Goal: Contribute content: Contribute content

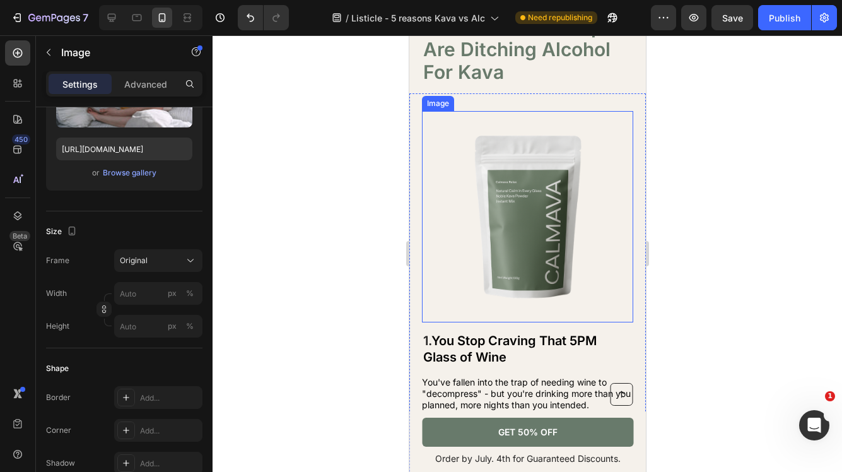
scroll to position [92, 0]
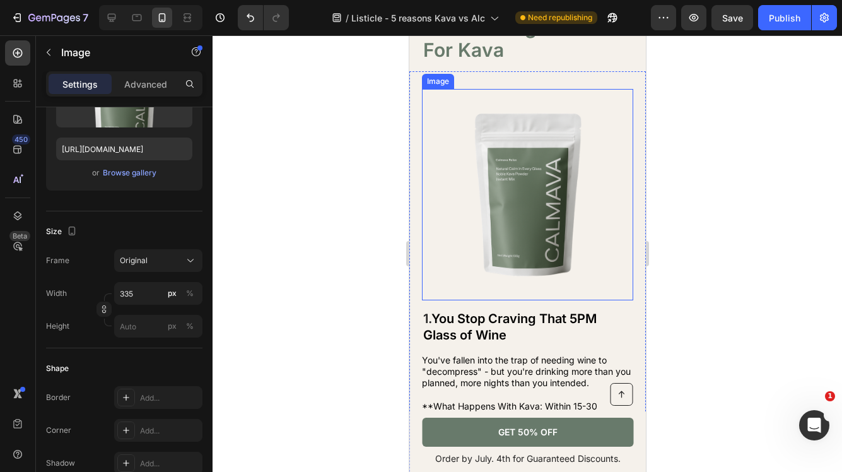
click at [500, 218] on img at bounding box center [527, 194] width 211 height 211
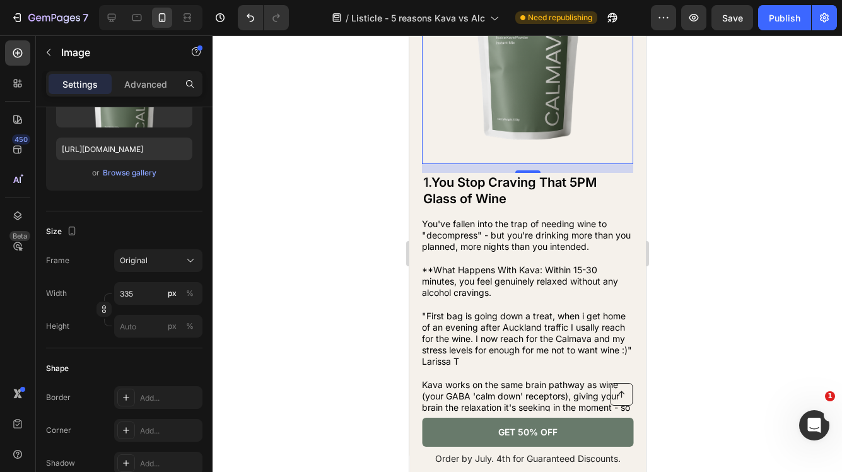
scroll to position [230, 0]
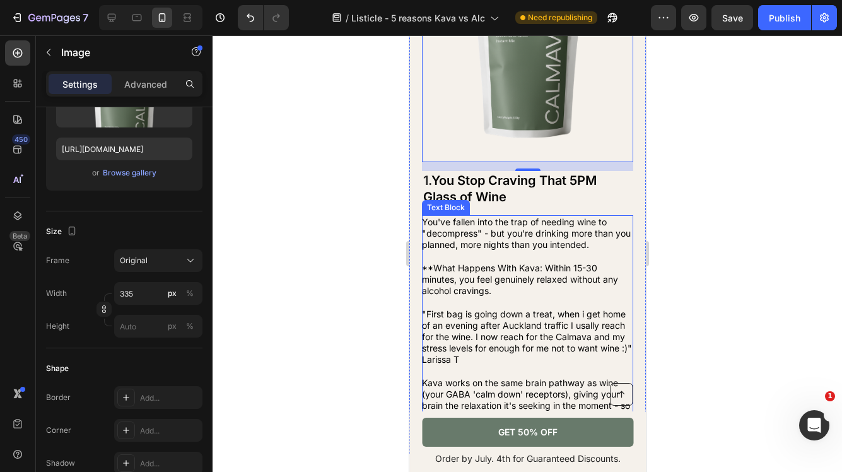
click at [476, 248] on span "You've fallen into the trap of needing wine to "decompress" - but you're drinki…" at bounding box center [526, 232] width 209 height 33
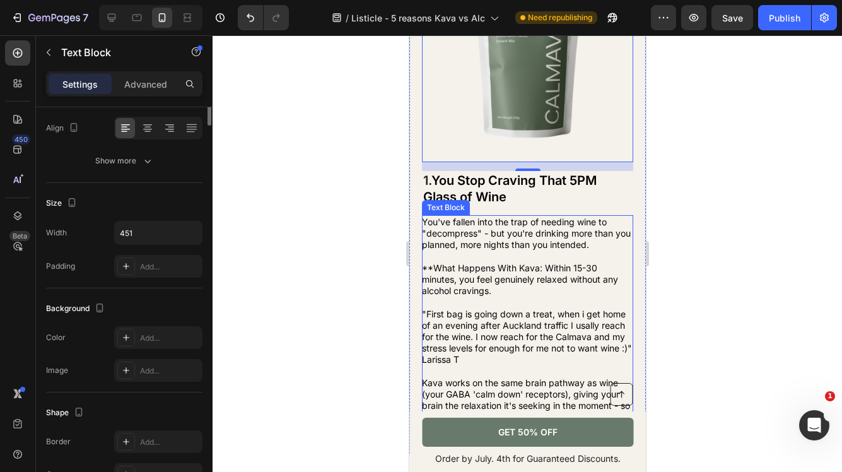
scroll to position [0, 0]
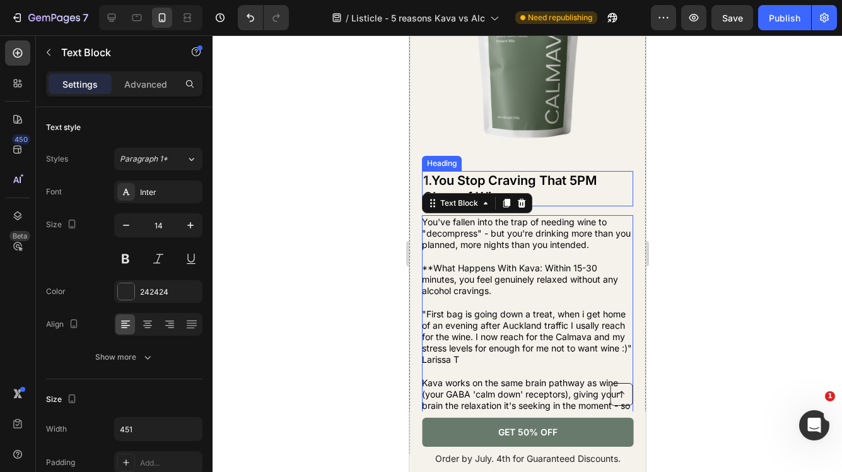
click at [510, 177] on span "You Stop Craving That 5PM" at bounding box center [513, 180] width 165 height 15
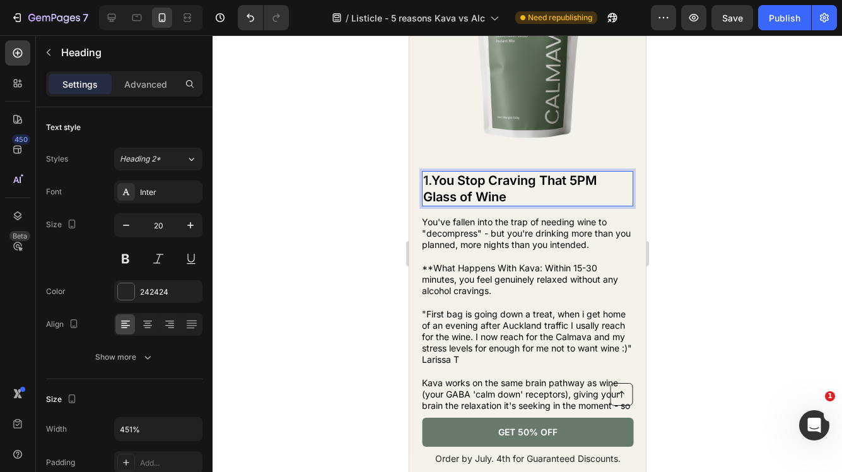
click at [508, 196] on p "1. You Stop Craving That 5PM Glass of Wine" at bounding box center [527, 188] width 209 height 33
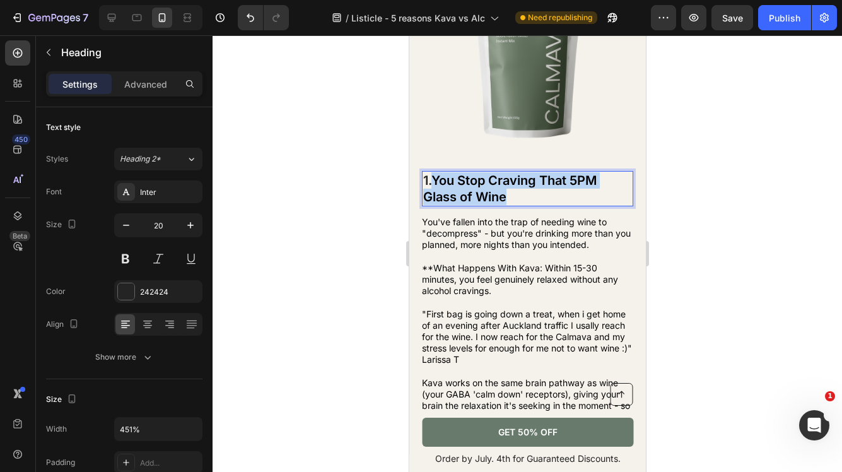
drag, startPoint x: 512, startPoint y: 196, endPoint x: 437, endPoint y: 181, distance: 77.2
click at [437, 181] on p "1. You Stop Craving That 5PM Glass of Wine" at bounding box center [527, 188] width 209 height 33
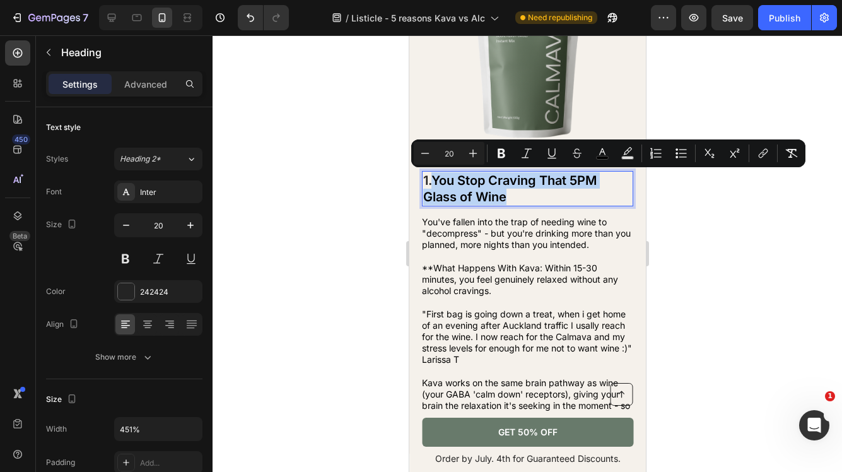
copy p "You Stop Craving That 5PM Glass of Wine"
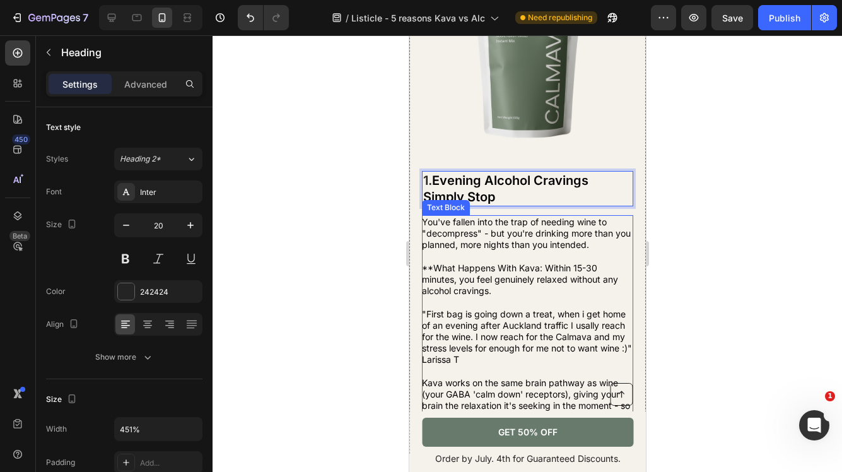
click at [529, 260] on p "You've fallen into the trap of needing wine to "decompress" - but you're drinki…" at bounding box center [527, 256] width 210 height 80
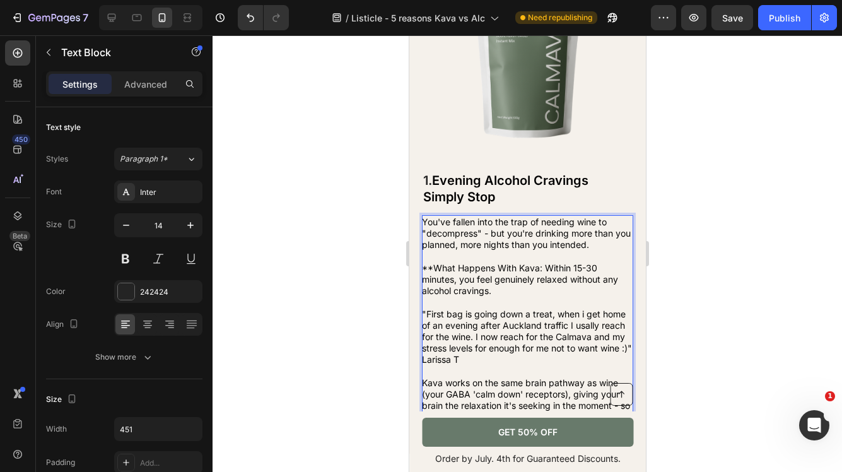
click at [521, 252] on p "You've fallen into the trap of needing wine to "decompress" - but you're drinki…" at bounding box center [527, 256] width 210 height 80
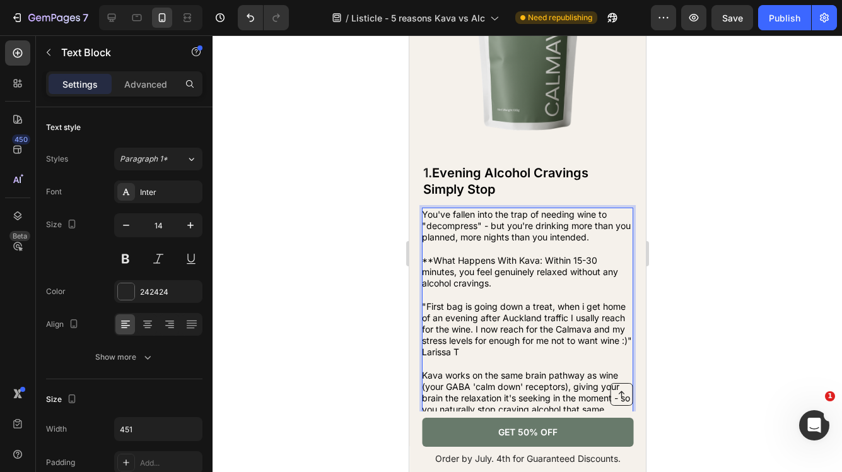
scroll to position [239, 0]
click at [583, 318] on span ""First bag is going down a treat, when i get home of an evening after Auckland …" at bounding box center [527, 328] width 210 height 57
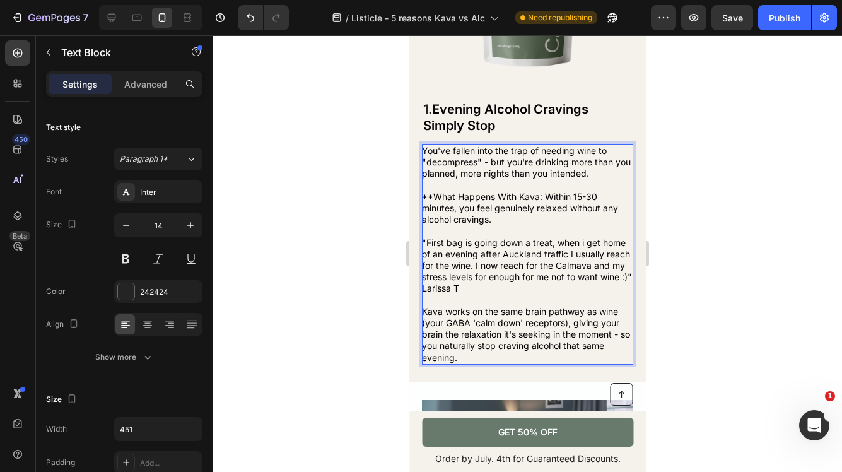
scroll to position [300, 0]
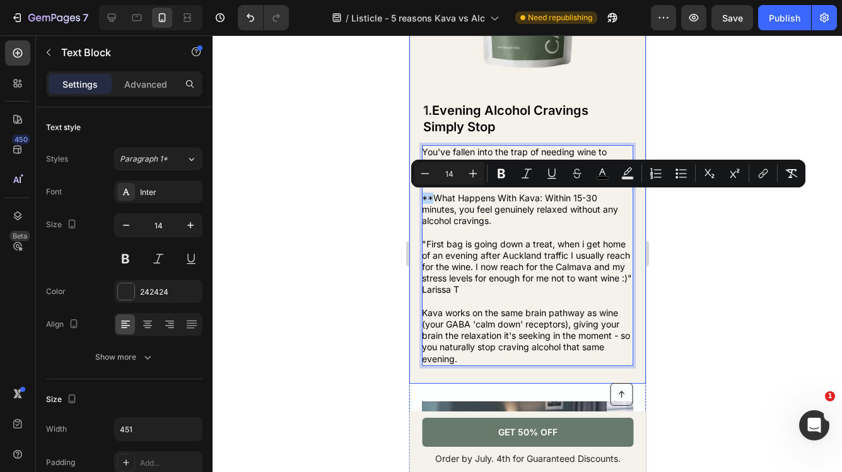
drag, startPoint x: 434, startPoint y: 199, endPoint x: 415, endPoint y: 197, distance: 19.7
click at [415, 197] on div "Image 1. Evening Alcohol Cravings Simply Stop Heading You've fallen into the tr…" at bounding box center [527, 123] width 237 height 521
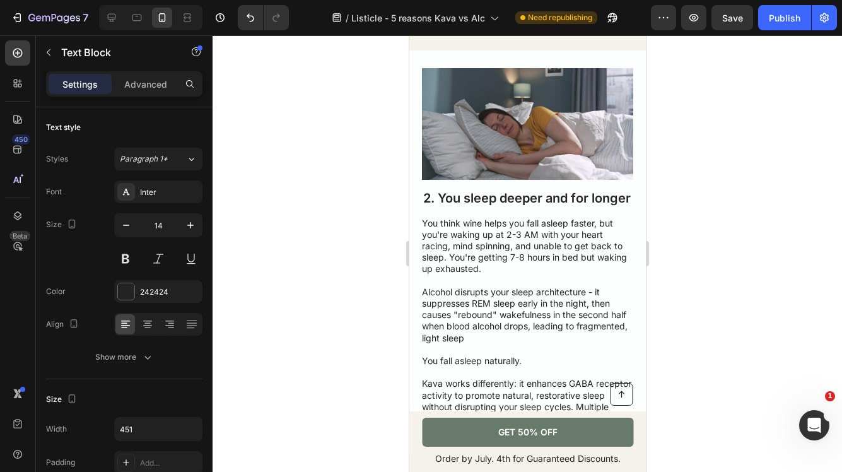
scroll to position [635, 0]
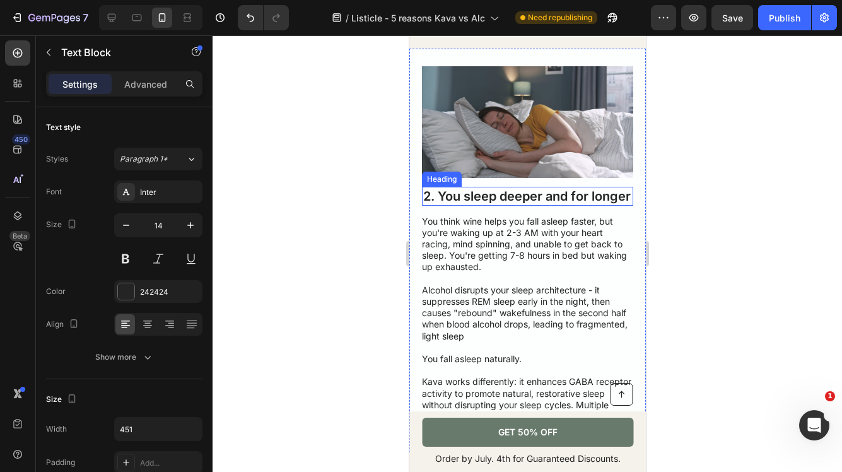
click at [505, 203] on h2 "2. You sleep deeper and for longer" at bounding box center [527, 196] width 211 height 19
click at [481, 204] on p "2. You sleep deeper and for longer" at bounding box center [527, 196] width 209 height 16
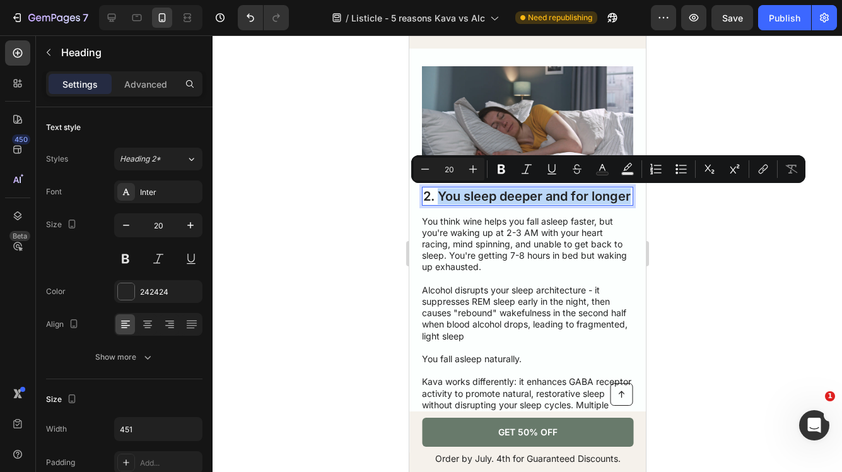
drag, startPoint x: 481, startPoint y: 211, endPoint x: 439, endPoint y: 196, distance: 44.9
click at [439, 196] on p "2. You sleep deeper and for longer" at bounding box center [527, 196] width 209 height 16
copy p "You sleep deeper and for longer"
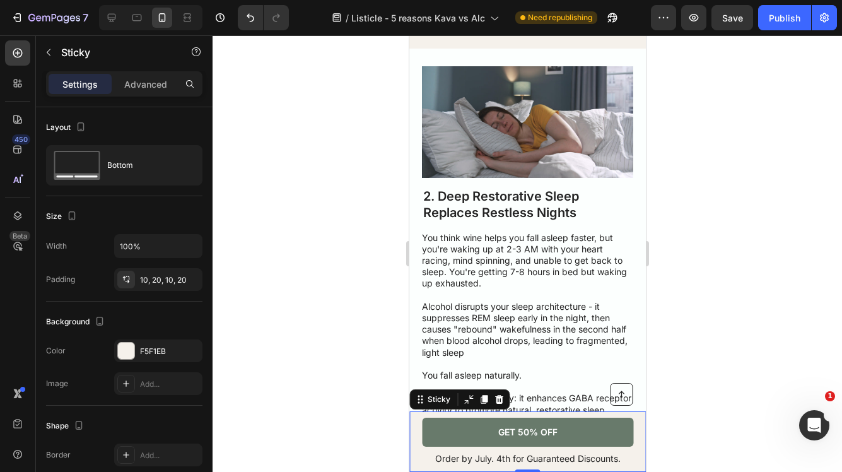
click at [638, 422] on div "Button Order by July. 4th for Guaranteed Discounts. Text Block GET 50% OFF Butt…" at bounding box center [527, 441] width 237 height 61
click at [500, 396] on icon at bounding box center [498, 399] width 10 height 10
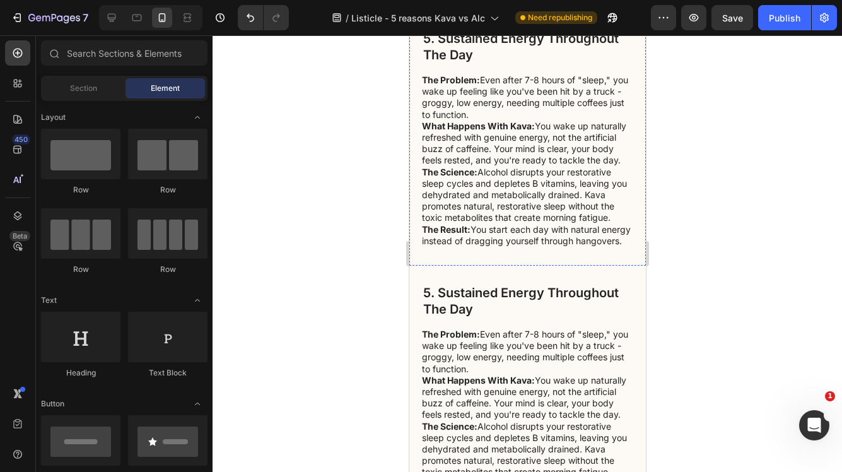
scroll to position [2334, 0]
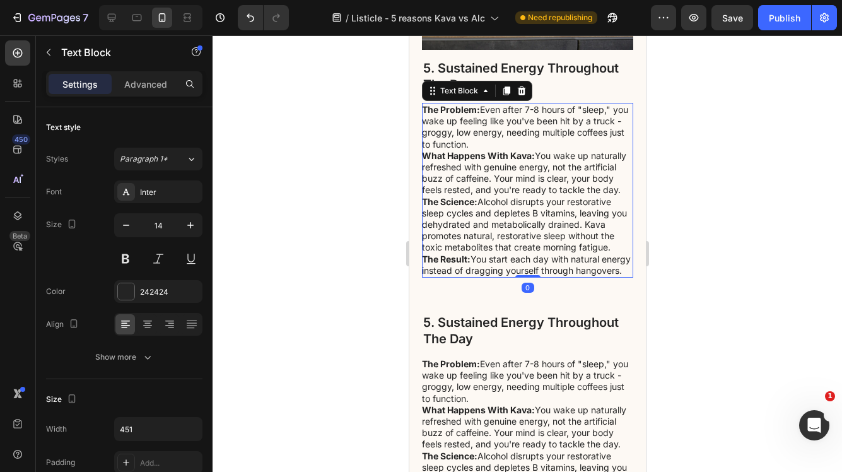
click at [469, 206] on strong "The Science:" at bounding box center [450, 201] width 56 height 11
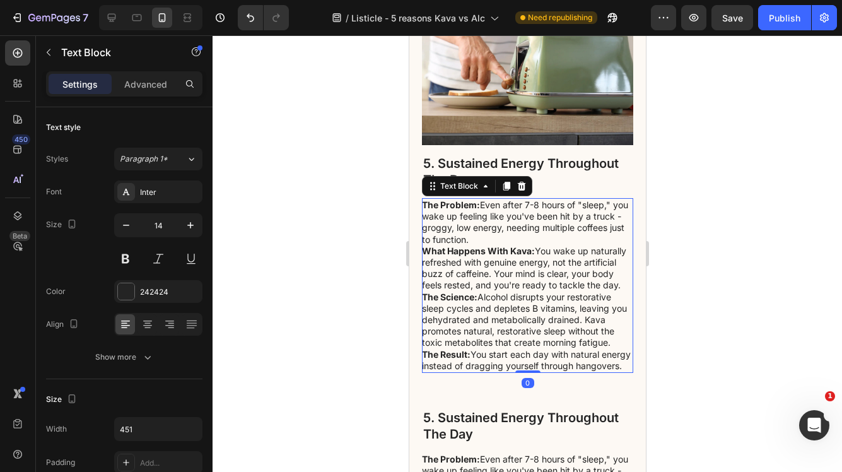
scroll to position [2087, 0]
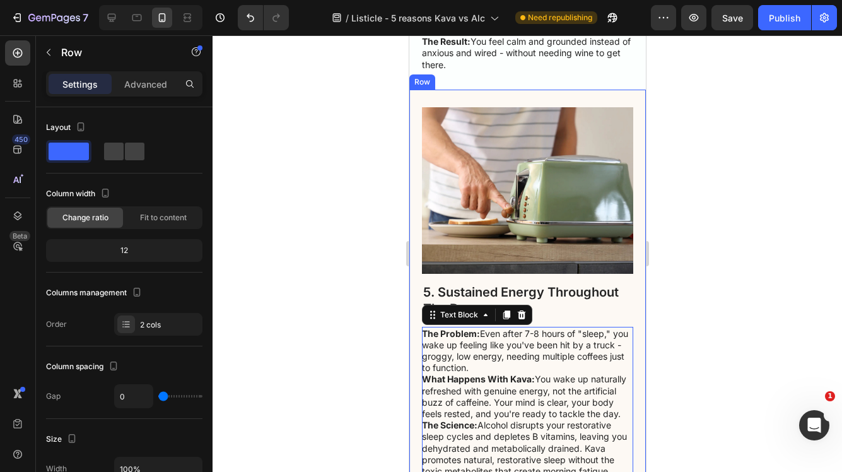
click at [415, 139] on div "5. Sustained Energy Throughout The Day Heading The Problem: Even after 7-8 hour…" at bounding box center [527, 305] width 237 height 430
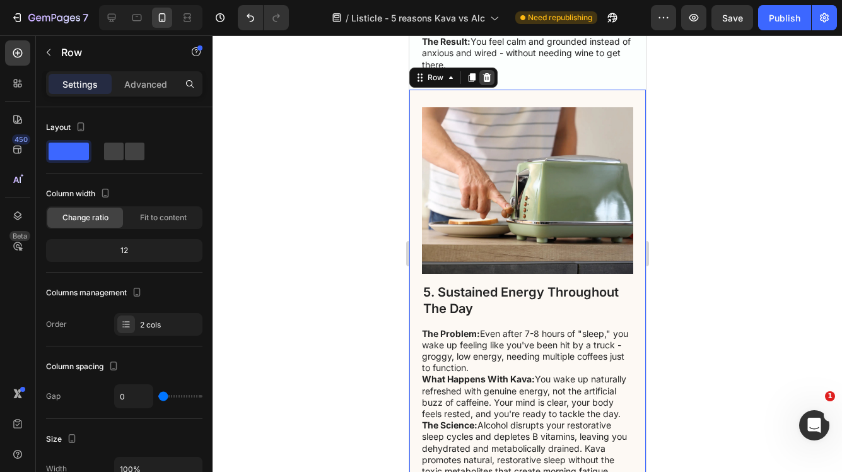
click at [487, 82] on icon at bounding box center [487, 77] width 8 height 9
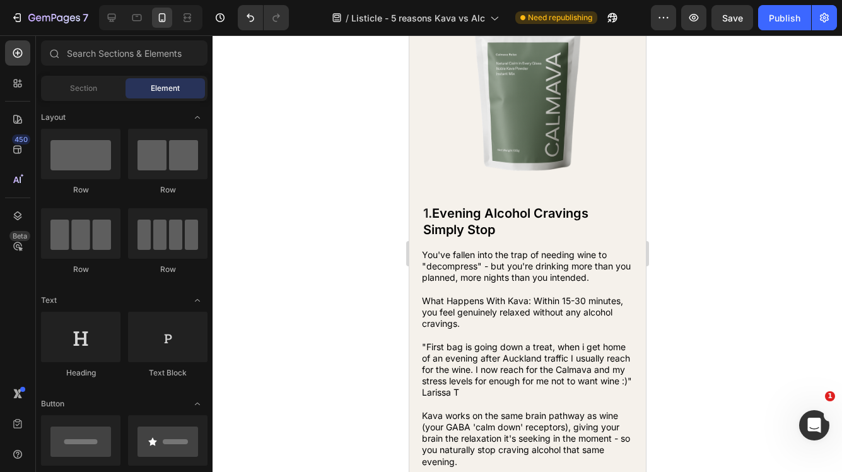
scroll to position [0, 0]
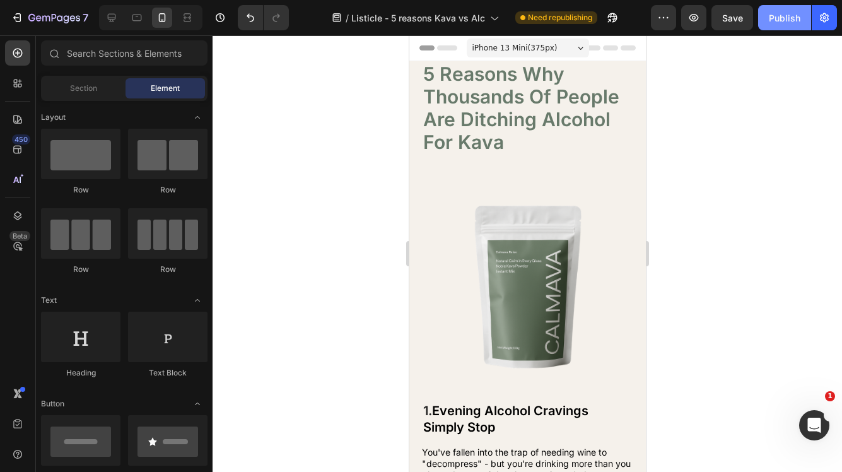
click at [786, 23] on div "Publish" at bounding box center [785, 17] width 32 height 13
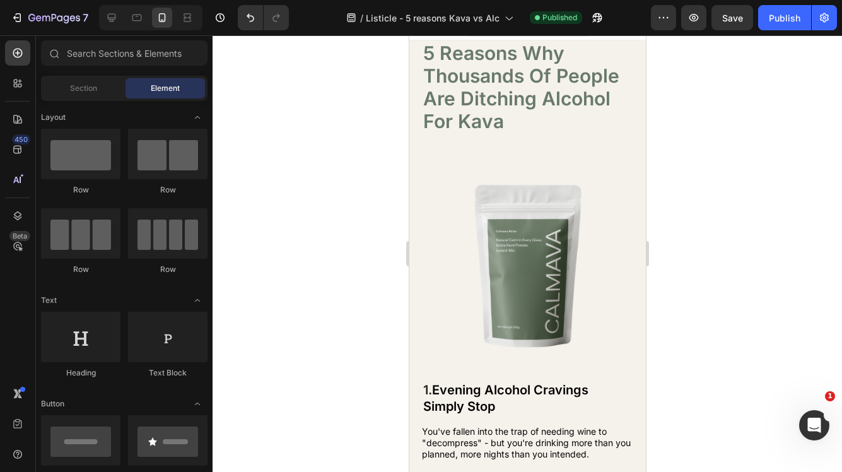
scroll to position [14, 0]
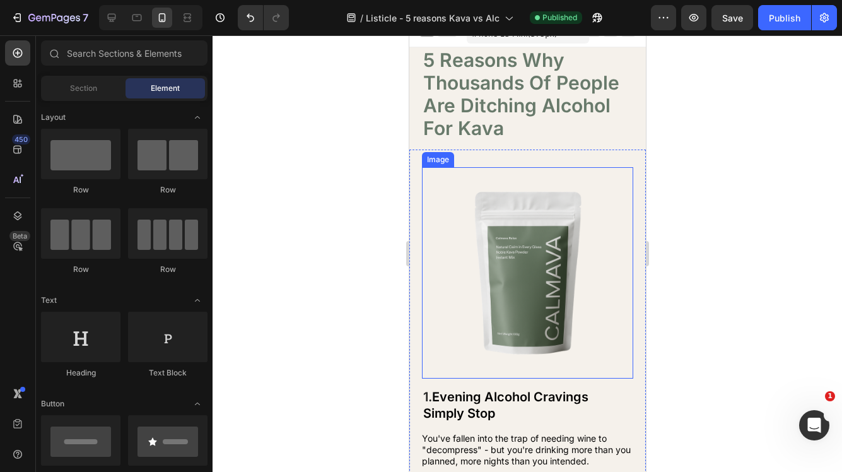
click at [521, 253] on img at bounding box center [527, 272] width 211 height 211
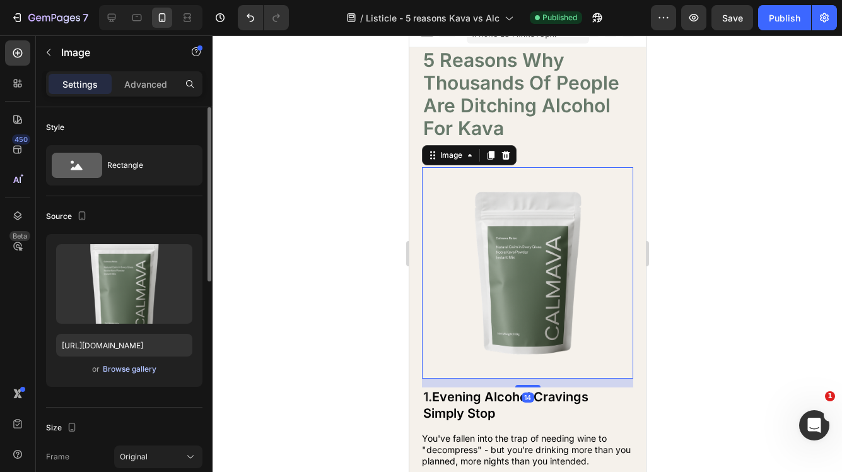
click at [139, 370] on div "Browse gallery" at bounding box center [130, 368] width 54 height 11
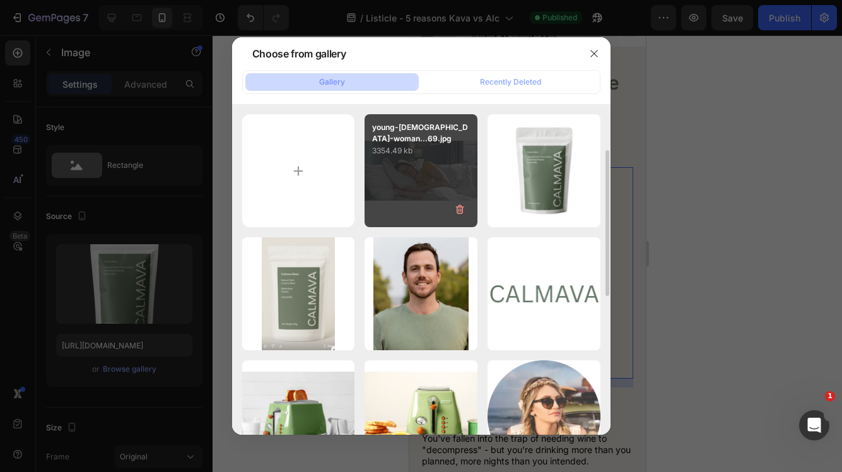
scroll to position [73, 0]
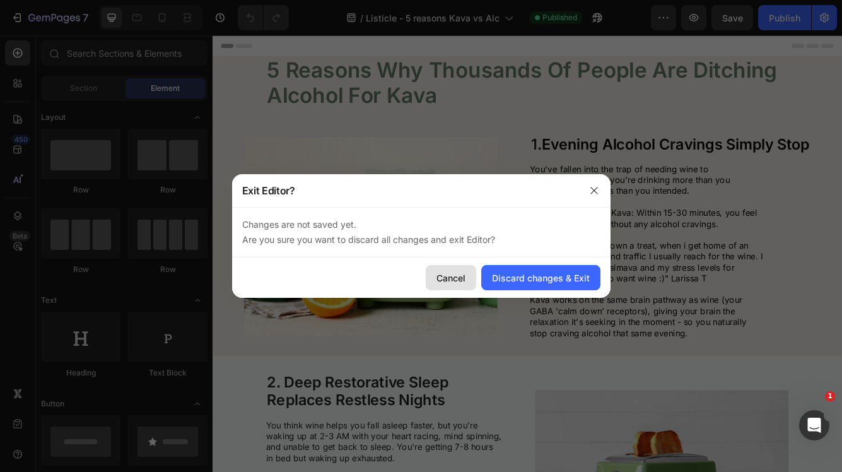
click at [452, 273] on div "Cancel" at bounding box center [451, 277] width 29 height 13
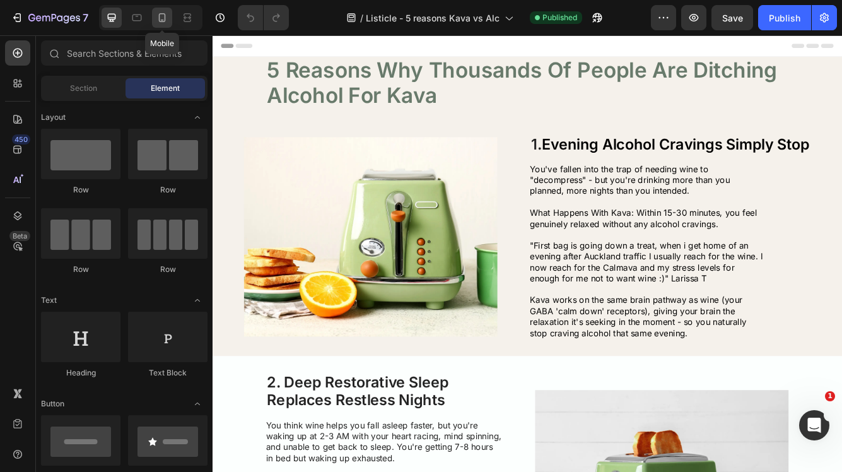
click at [165, 20] on icon at bounding box center [162, 17] width 13 height 13
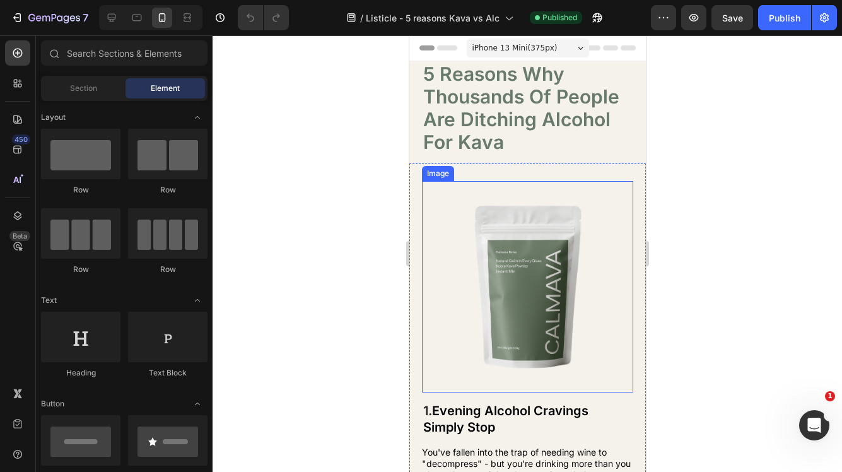
click at [563, 255] on img at bounding box center [527, 286] width 211 height 211
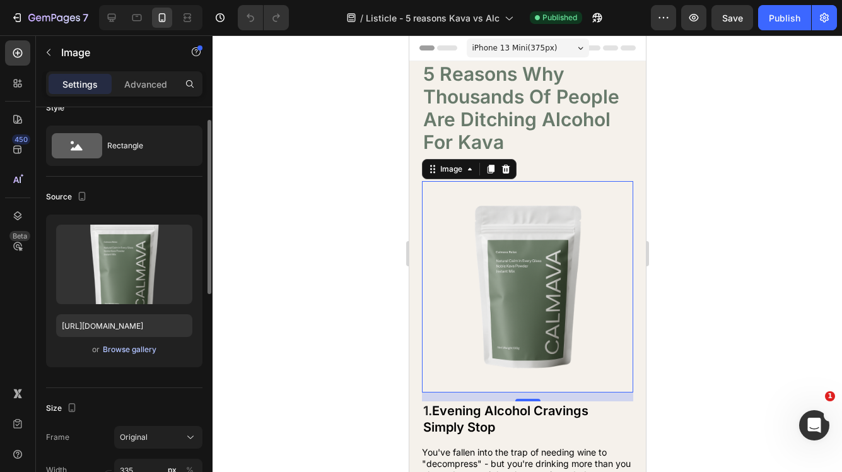
scroll to position [23, 0]
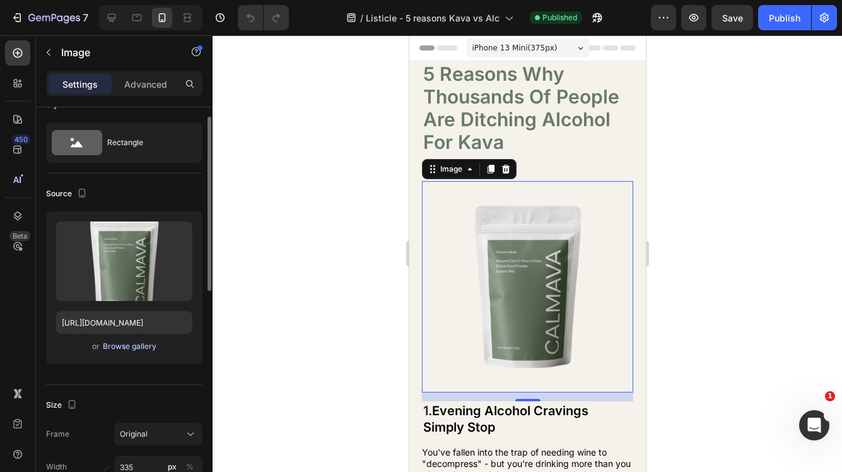
click at [139, 348] on div "Browse gallery" at bounding box center [130, 346] width 54 height 11
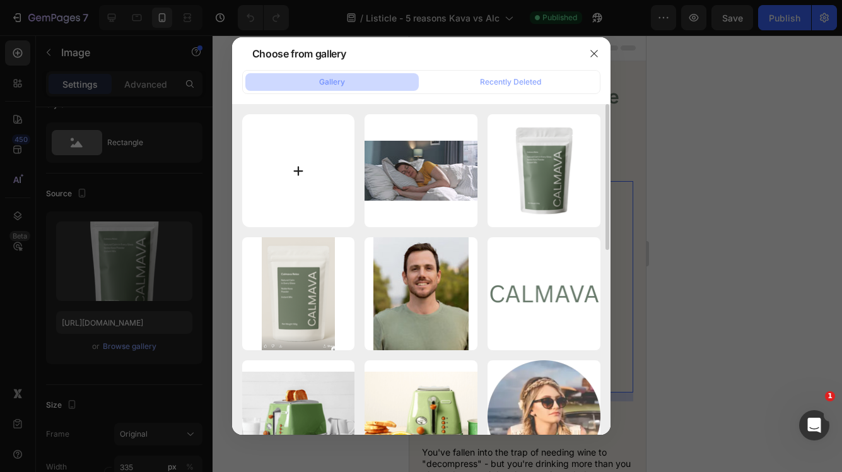
click at [310, 173] on input "file" at bounding box center [298, 170] width 113 height 113
type input "C:\fakepath\girl-relaxing-with-open-arms-towards-the-sun-SBI-349475154.jpg"
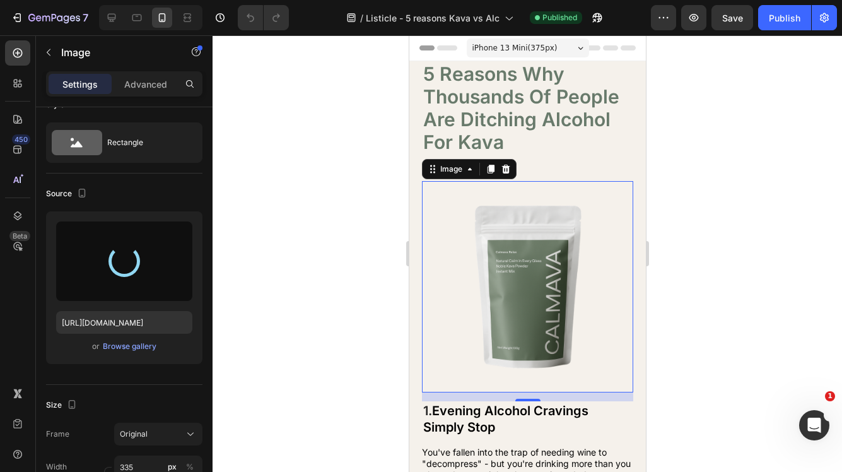
type input "[URL][DOMAIN_NAME]"
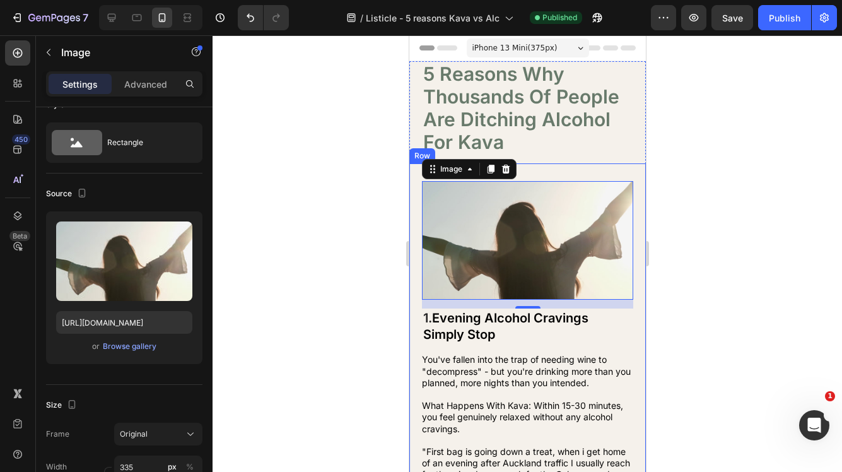
click at [314, 282] on div at bounding box center [528, 253] width 630 height 437
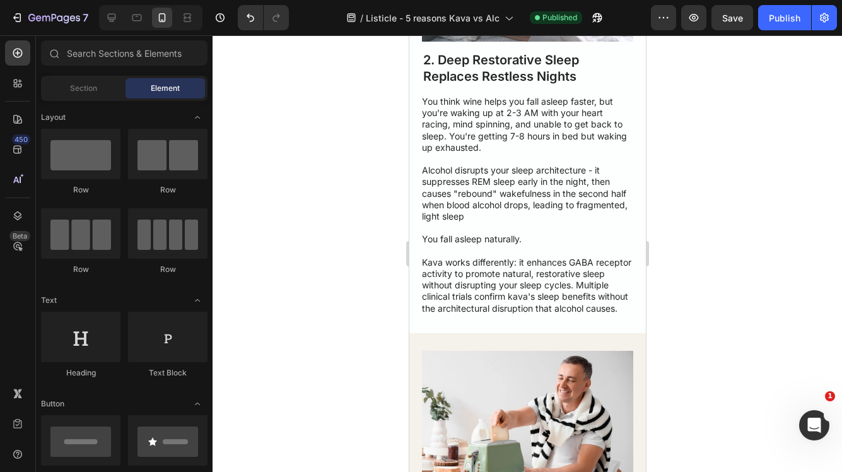
scroll to position [620, 0]
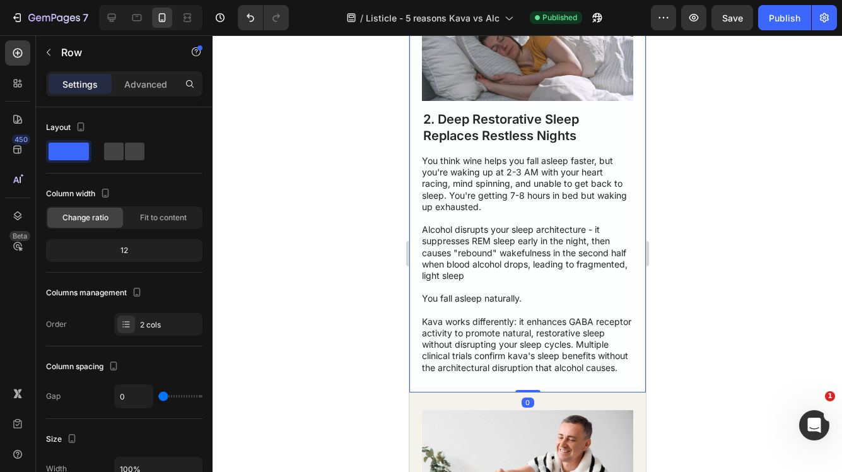
click at [641, 297] on div "2. Deep Restorative Sleep Replaces Restless Nights Heading You think wine helps…" at bounding box center [527, 182] width 237 height 421
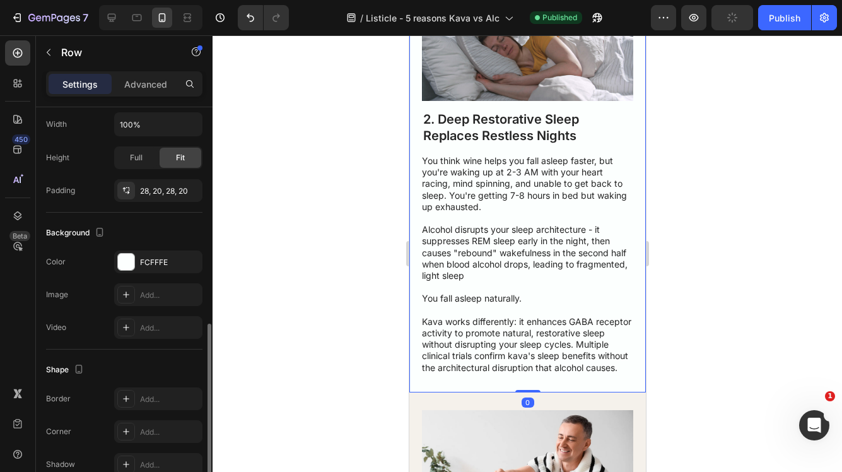
scroll to position [375, 0]
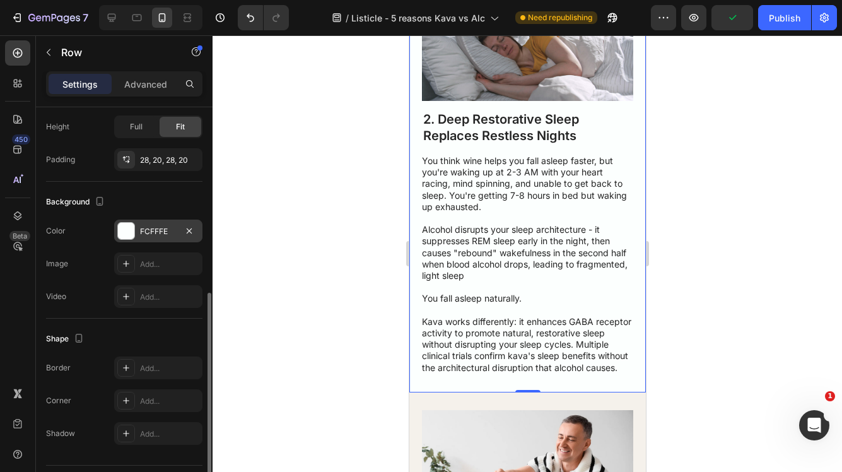
click at [160, 237] on div "FCFFFE" at bounding box center [158, 231] width 88 height 23
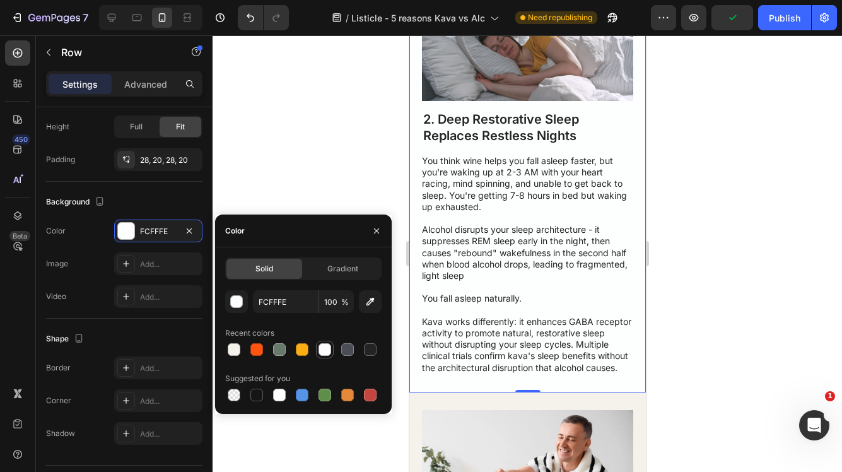
click at [326, 355] on div at bounding box center [325, 349] width 13 height 13
type input "FFFFFF"
click at [278, 168] on div at bounding box center [528, 253] width 630 height 437
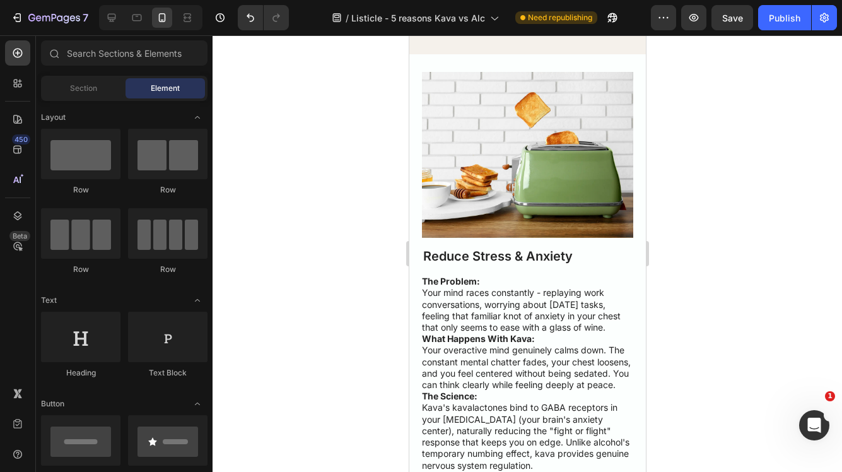
scroll to position [1604, 0]
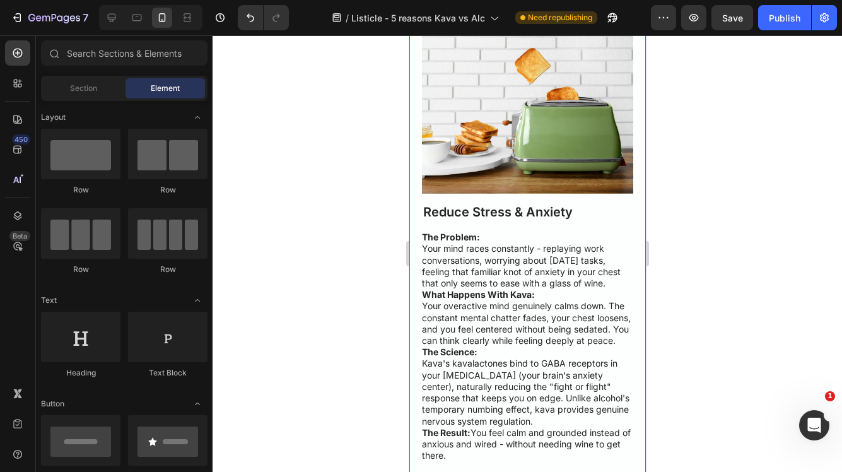
click at [414, 229] on div "Reduce Stress & Anxiety Heading The Problem: Your mind races constantly - repla…" at bounding box center [527, 245] width 237 height 471
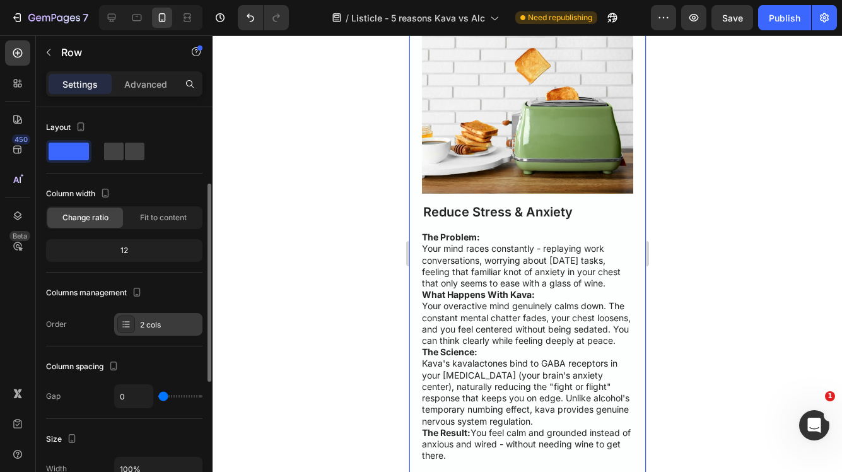
scroll to position [261, 0]
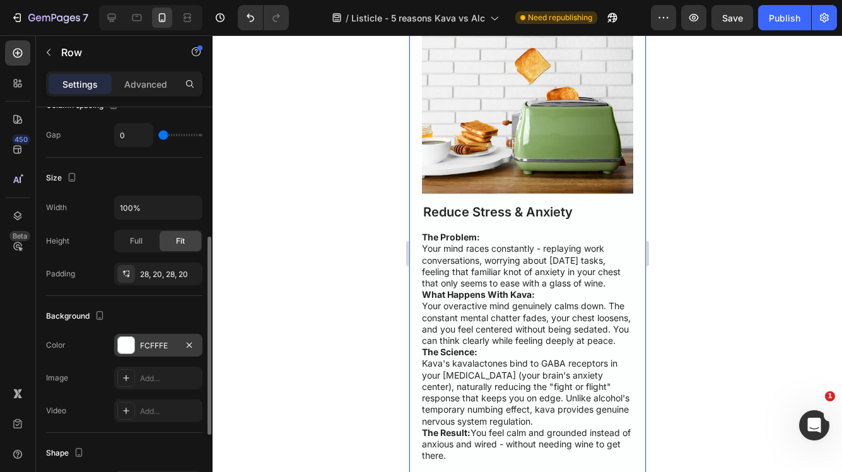
click at [162, 345] on div "FCFFFE" at bounding box center [158, 345] width 37 height 11
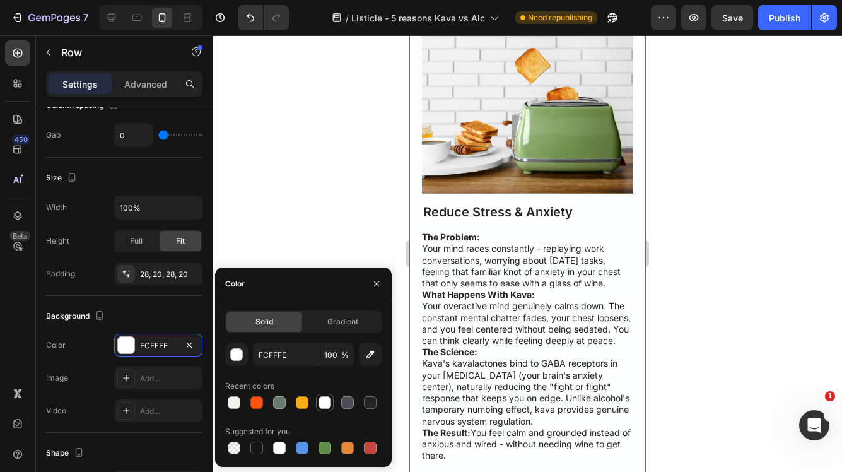
click at [325, 406] on div at bounding box center [325, 402] width 13 height 13
type input "FFFFFF"
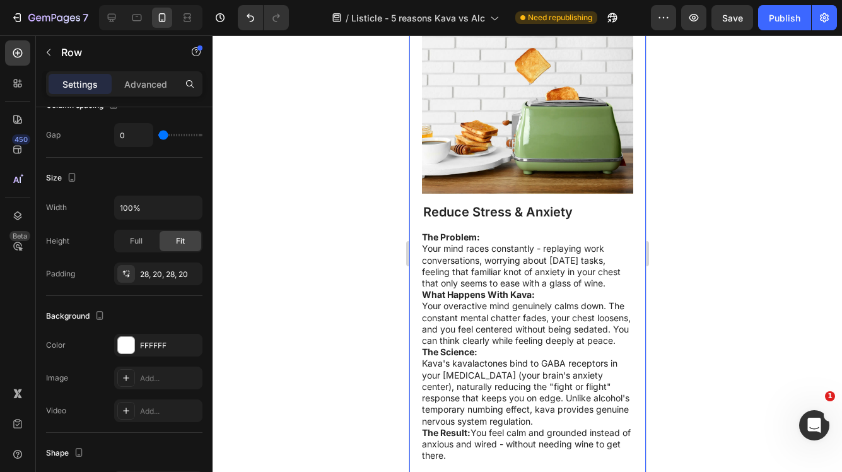
click at [330, 224] on div at bounding box center [528, 253] width 630 height 437
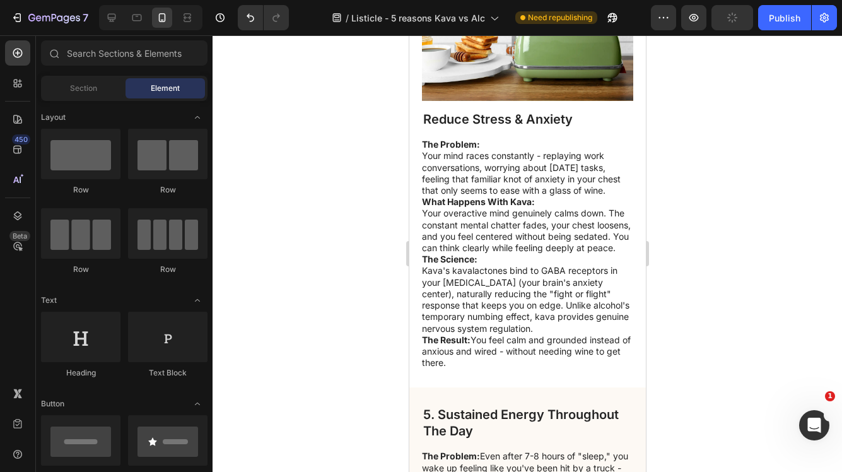
scroll to position [1641, 0]
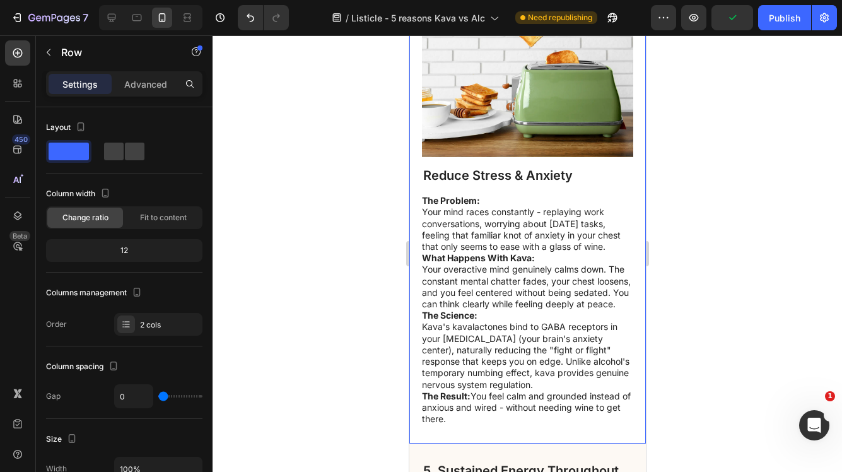
click at [414, 243] on div "Reduce Stress & Anxiety Heading The Problem: Your mind races constantly - repla…" at bounding box center [527, 208] width 237 height 471
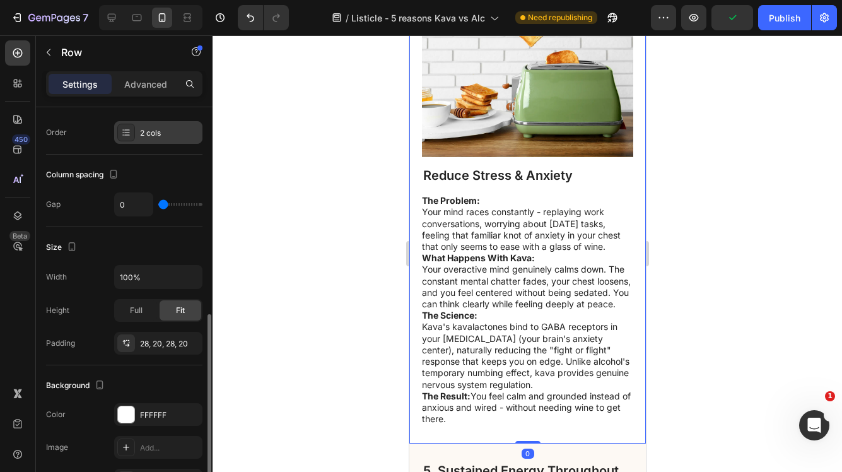
scroll to position [267, 0]
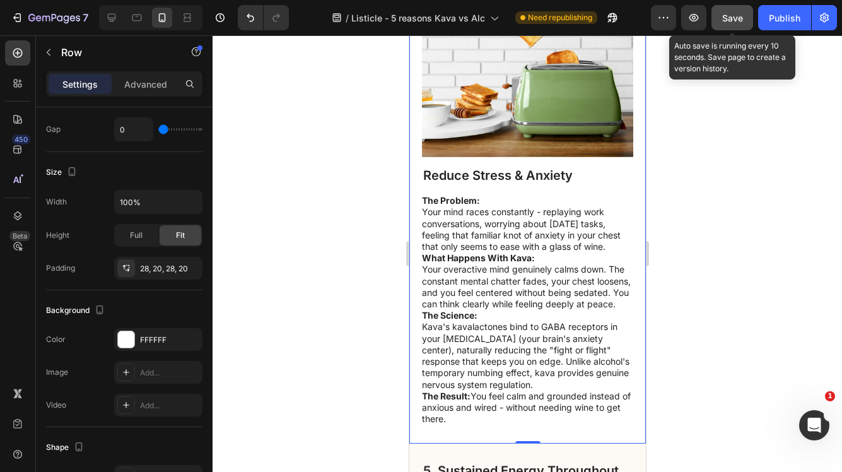
click at [740, 15] on span "Save" at bounding box center [733, 18] width 21 height 11
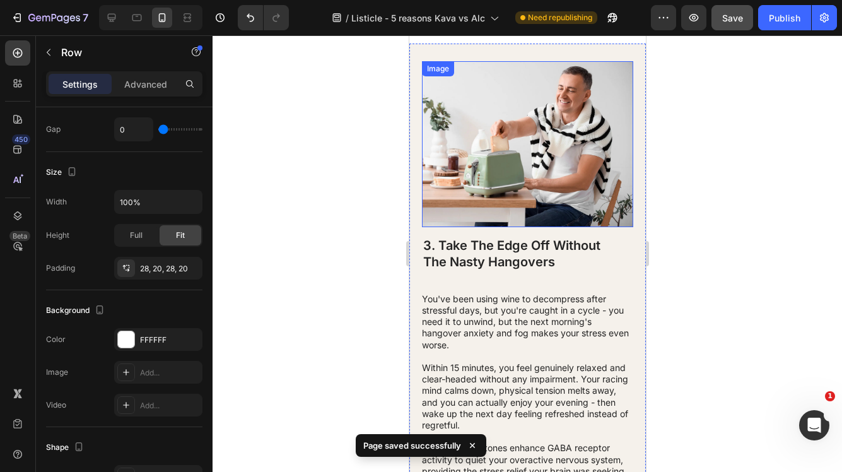
scroll to position [880, 0]
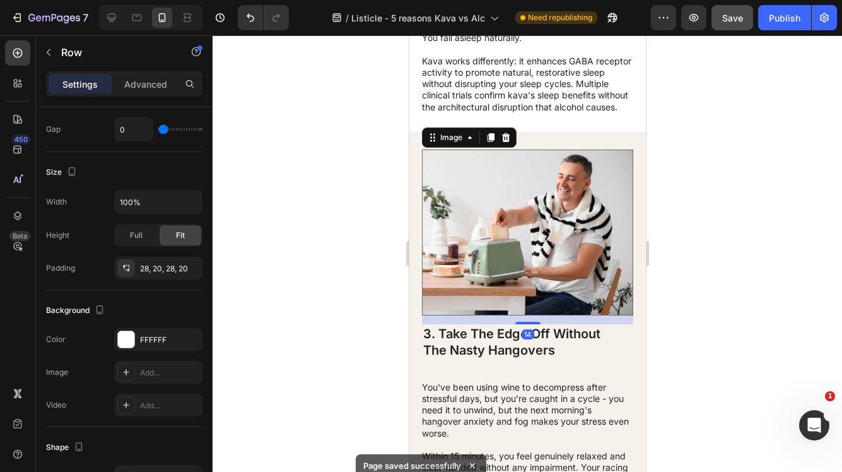
click at [510, 223] on img at bounding box center [527, 233] width 211 height 167
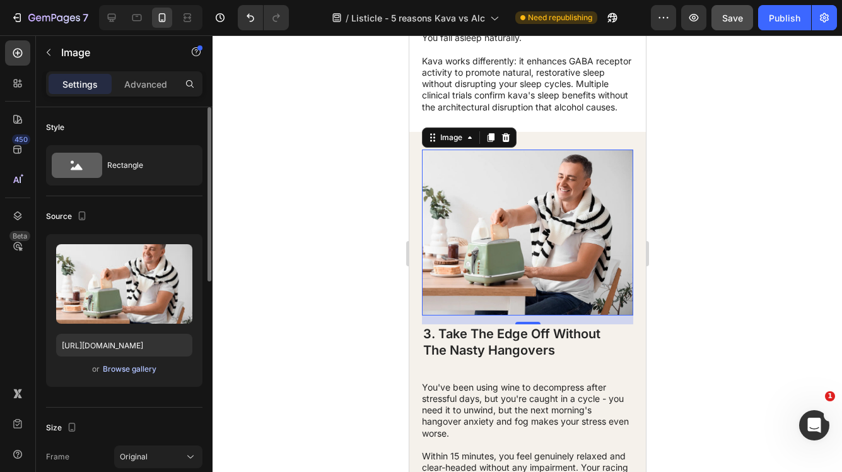
click at [138, 367] on div "Browse gallery" at bounding box center [130, 368] width 54 height 11
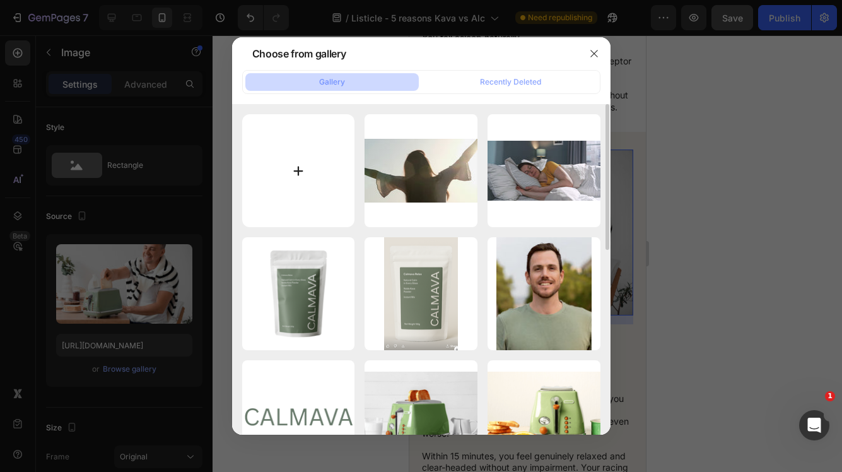
click at [308, 177] on input "file" at bounding box center [298, 170] width 113 height 113
click at [599, 57] on button "button" at bounding box center [594, 54] width 20 height 20
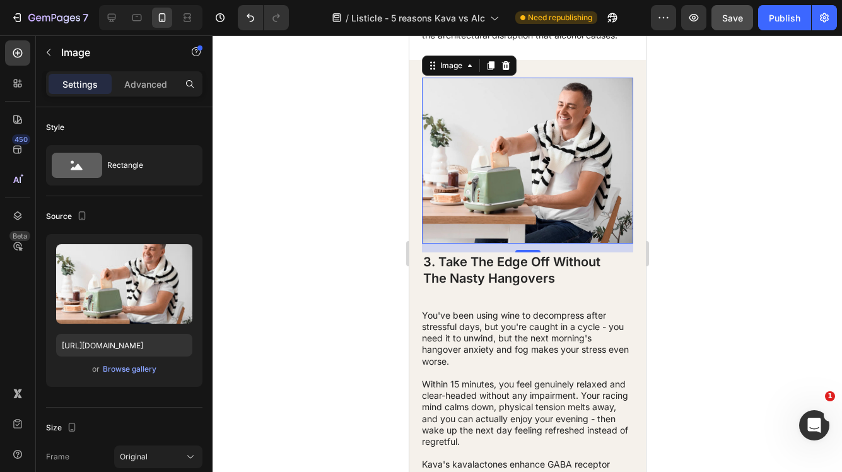
scroll to position [953, 0]
click at [524, 167] on img at bounding box center [527, 160] width 211 height 167
click at [132, 369] on div "Browse gallery" at bounding box center [130, 368] width 54 height 11
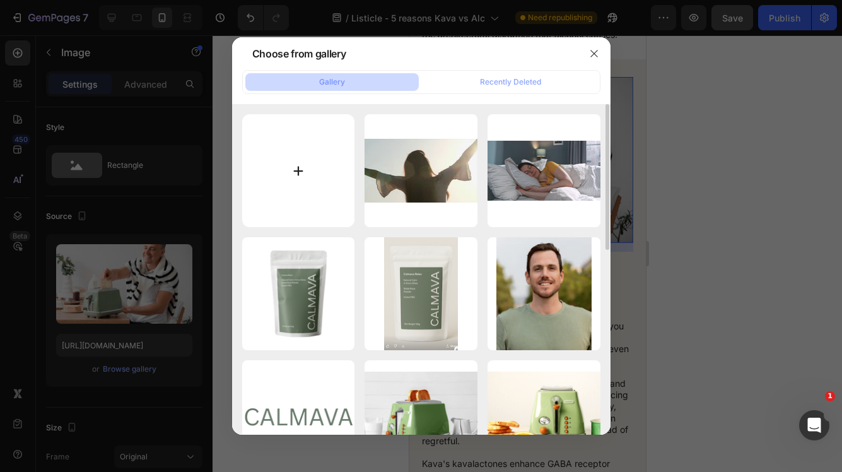
click at [302, 170] on input "file" at bounding box center [298, 170] width 113 height 113
type input "C:\fakepath\smiling-brunette-watching-mobile-phone-enjoying-evening-with-tv-rel…"
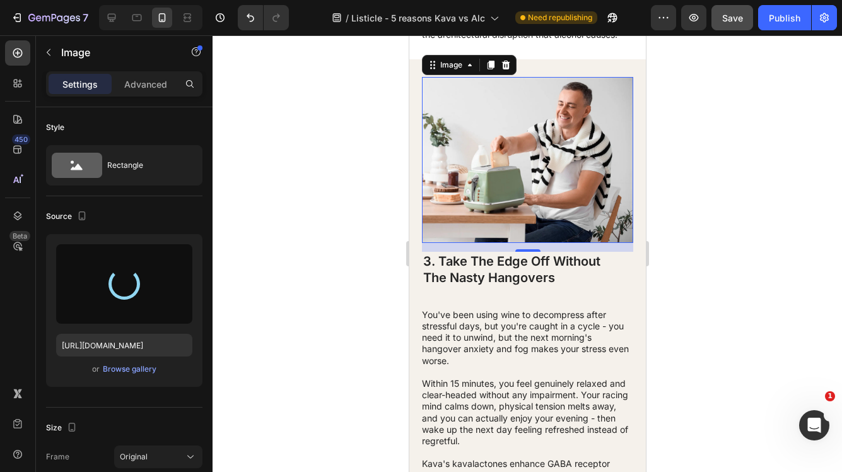
type input "[URL][DOMAIN_NAME]"
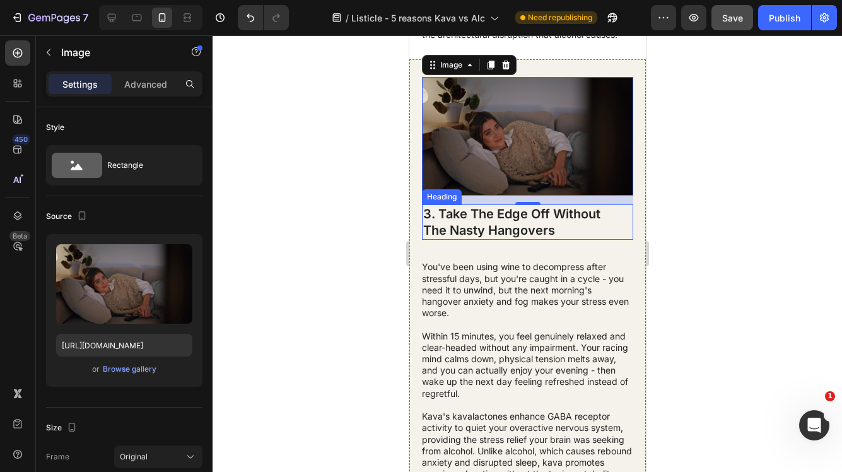
click at [699, 179] on div at bounding box center [528, 253] width 630 height 437
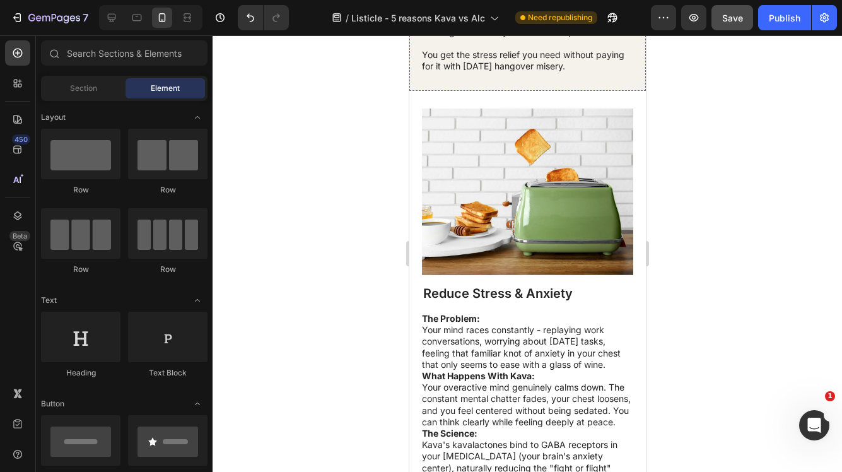
scroll to position [1508, 0]
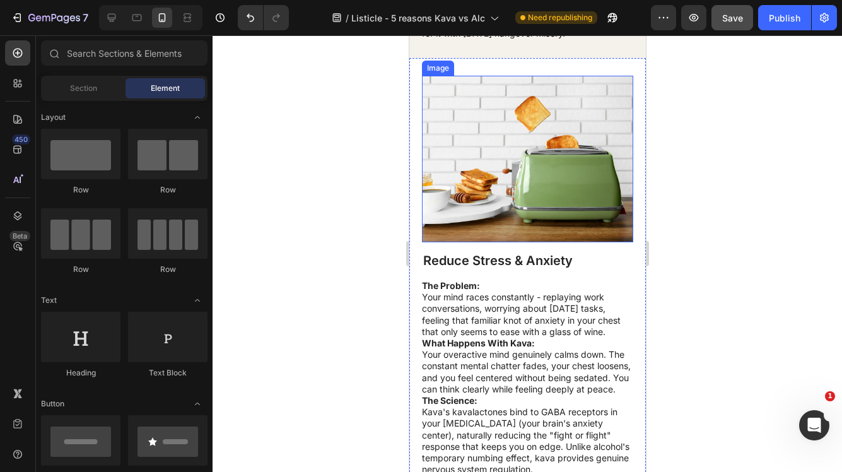
click at [505, 189] on img at bounding box center [527, 159] width 211 height 167
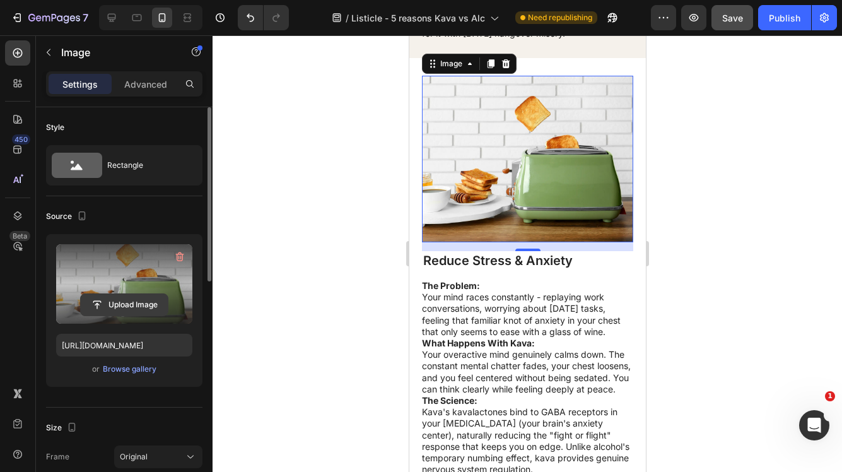
click at [138, 302] on input "file" at bounding box center [124, 304] width 87 height 21
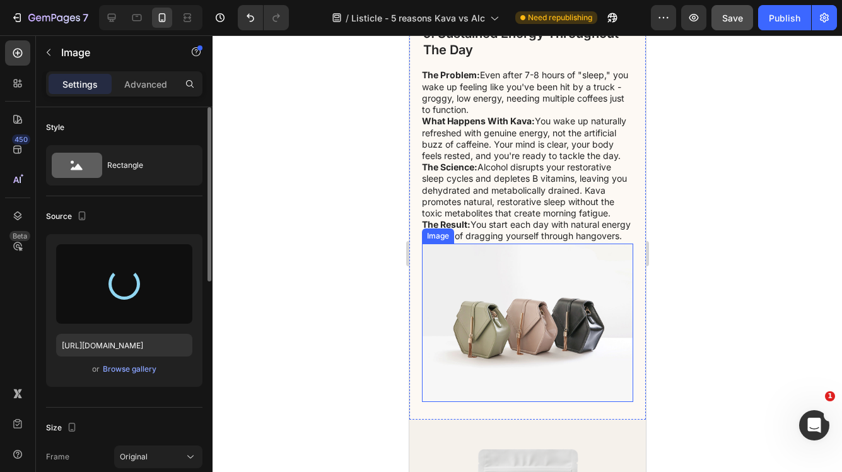
scroll to position [2096, 0]
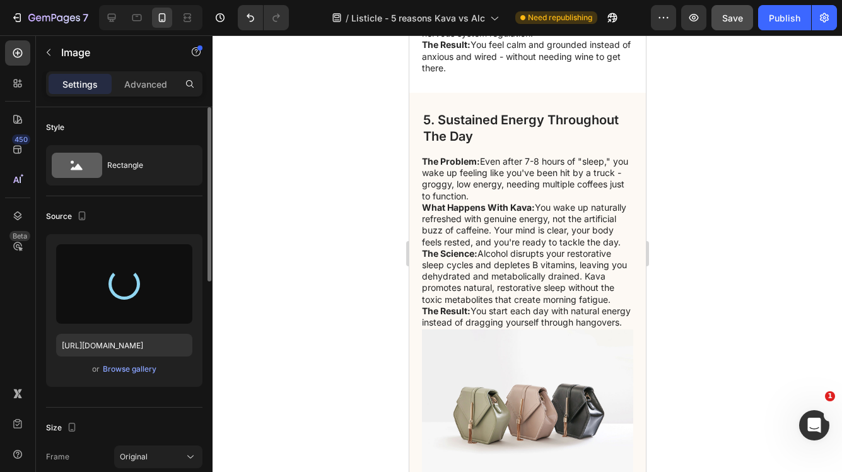
type input "[URL][DOMAIN_NAME]"
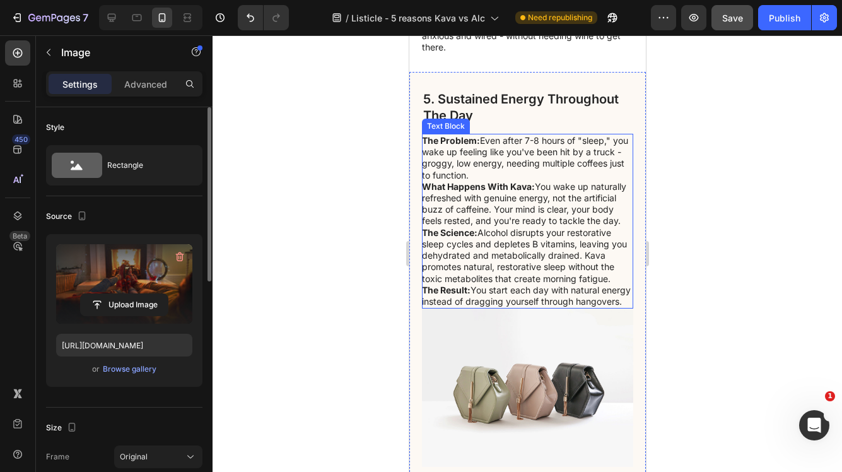
scroll to position [1916, 0]
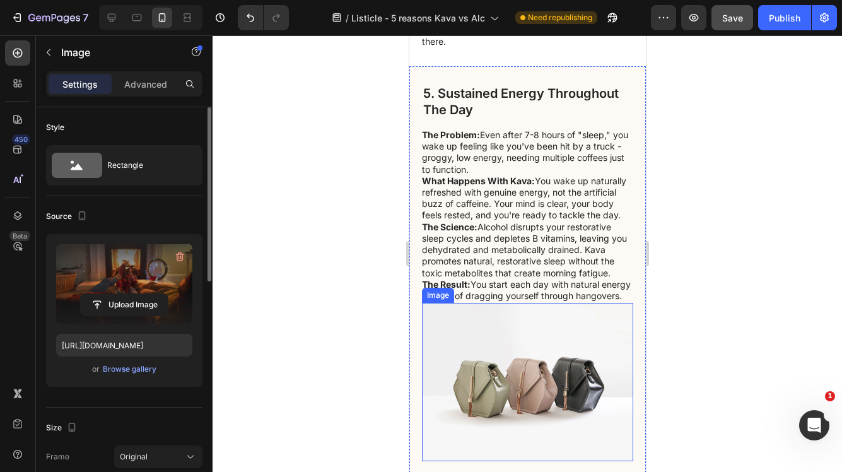
click at [508, 383] on img at bounding box center [527, 382] width 211 height 158
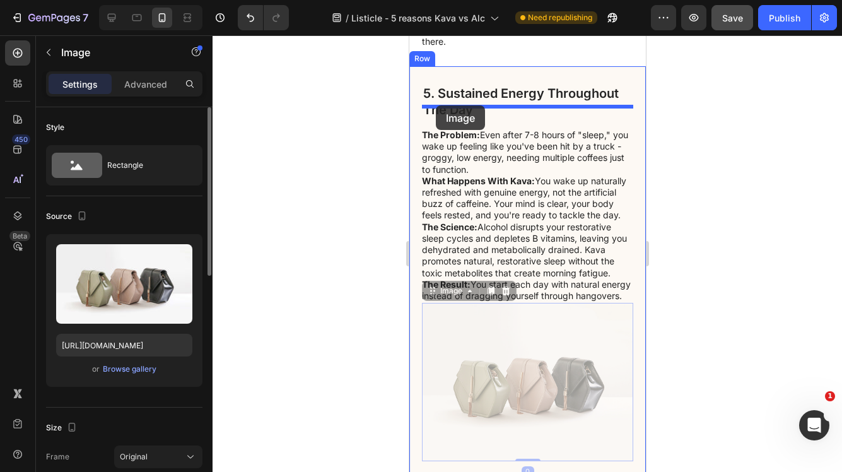
drag, startPoint x: 435, startPoint y: 328, endPoint x: 435, endPoint y: 105, distance: 222.7
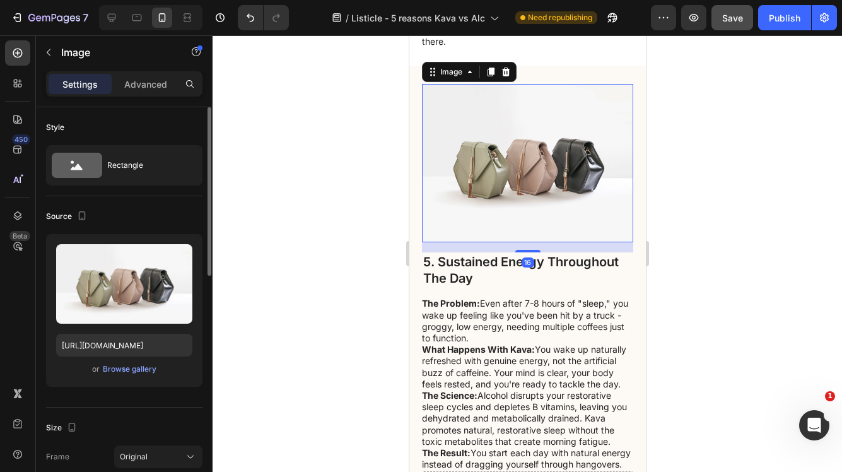
click at [489, 206] on img at bounding box center [527, 163] width 211 height 158
click at [145, 374] on div "Browse gallery" at bounding box center [130, 368] width 54 height 11
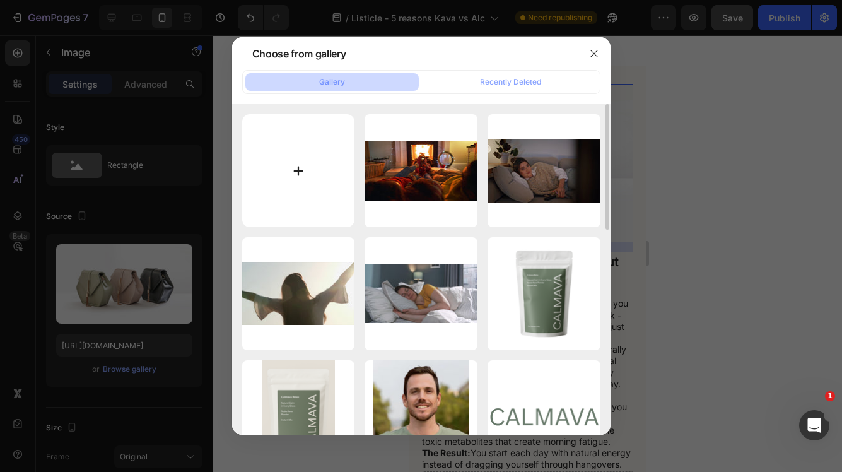
click at [302, 169] on input "file" at bounding box center [298, 170] width 113 height 113
type input "C:\fakepath\young-man-enjoying-the-sunset-by-the-sea-embracing-relaxation-and-u…"
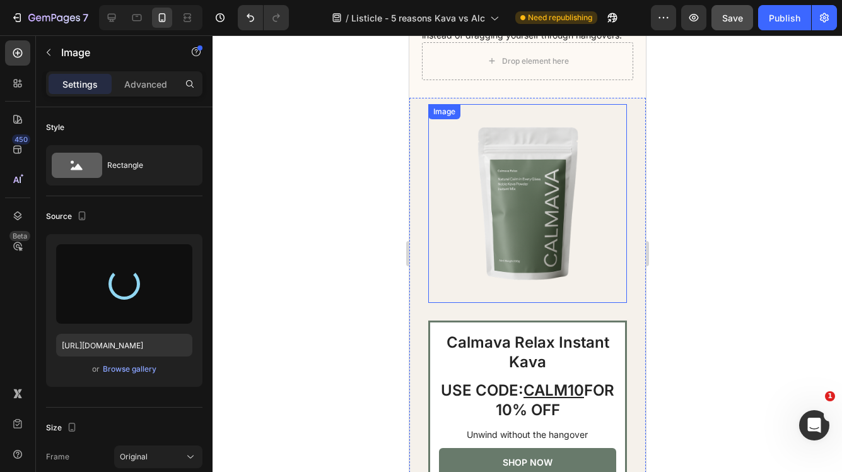
scroll to position [2357, 0]
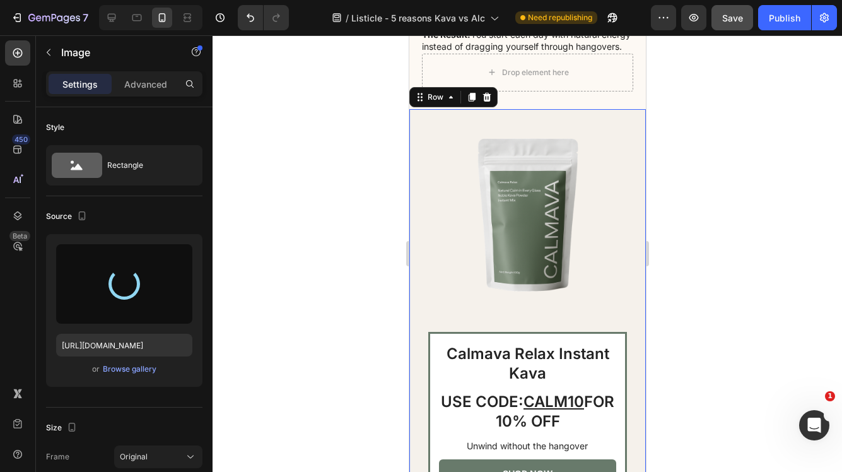
click at [627, 140] on div "Calmava Relax Instant Kava Heading USE CODE: CALM10 FOR 10% OFF Heading Unwind …" at bounding box center [527, 321] width 237 height 425
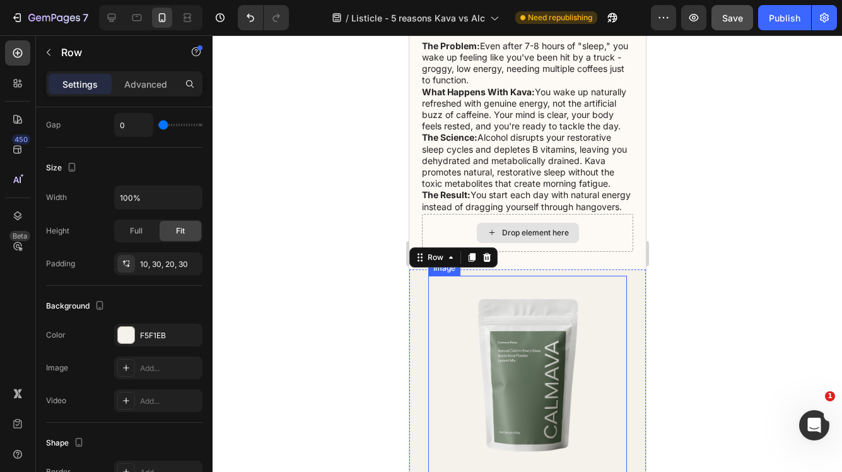
scroll to position [2137, 0]
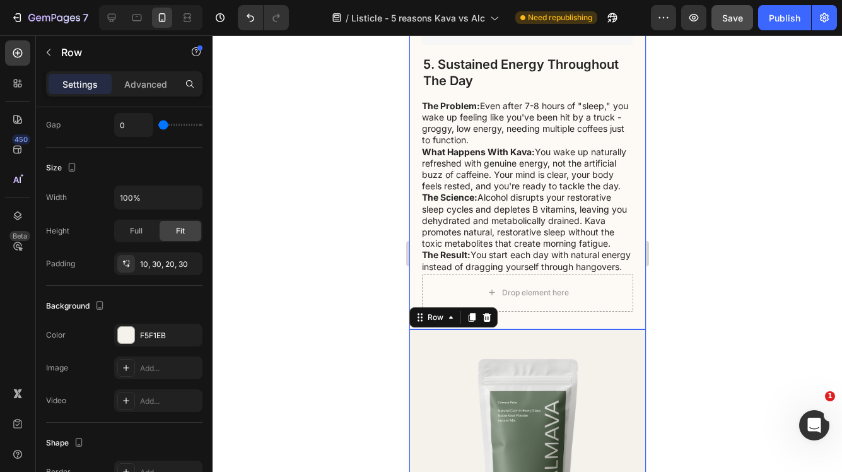
click at [520, 329] on div "Drop element here Image 5. Sustained Energy Throughout The Day Heading The Prob…" at bounding box center [527, 98] width 237 height 461
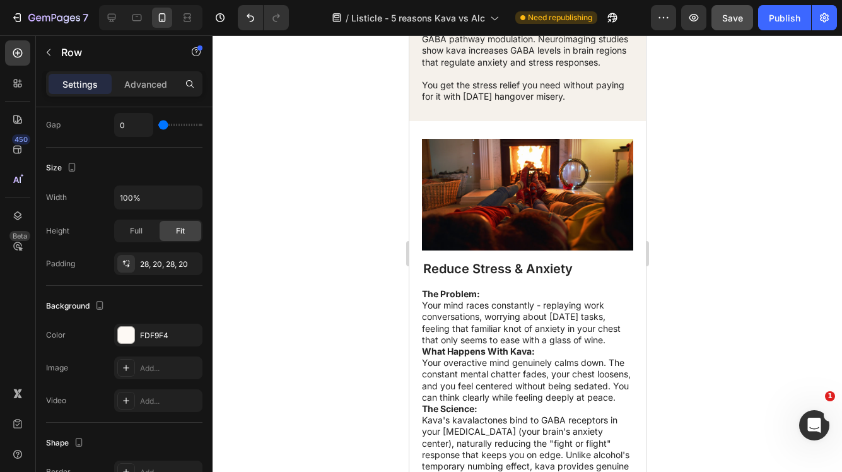
scroll to position [1449, 0]
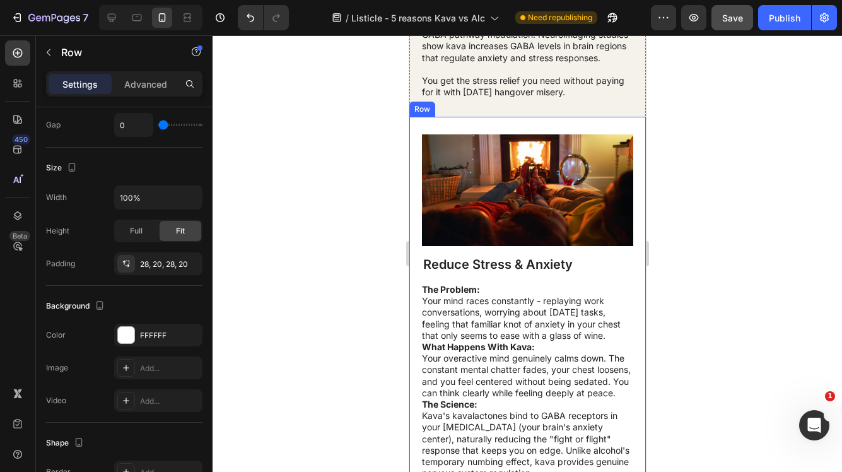
click at [416, 262] on div "Reduce Stress & Anxiety Heading The Problem: Your mind races constantly - repla…" at bounding box center [527, 325] width 237 height 416
click at [658, 276] on div at bounding box center [528, 253] width 630 height 437
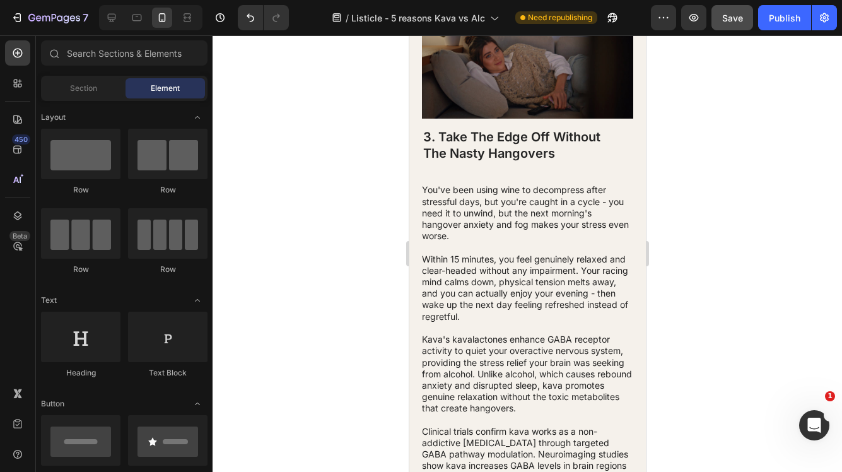
scroll to position [1029, 0]
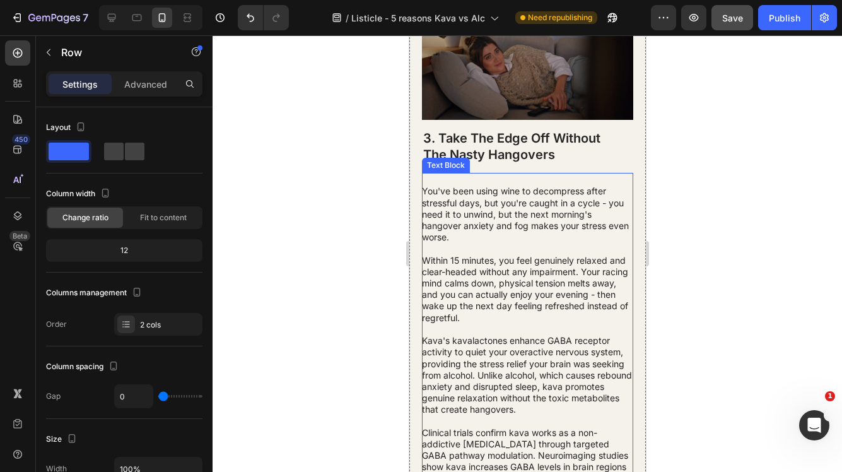
click at [627, 182] on div "3. Take The Edge Off Without The Nasty Hangovers Heading You've been using wine…" at bounding box center [527, 324] width 211 height 391
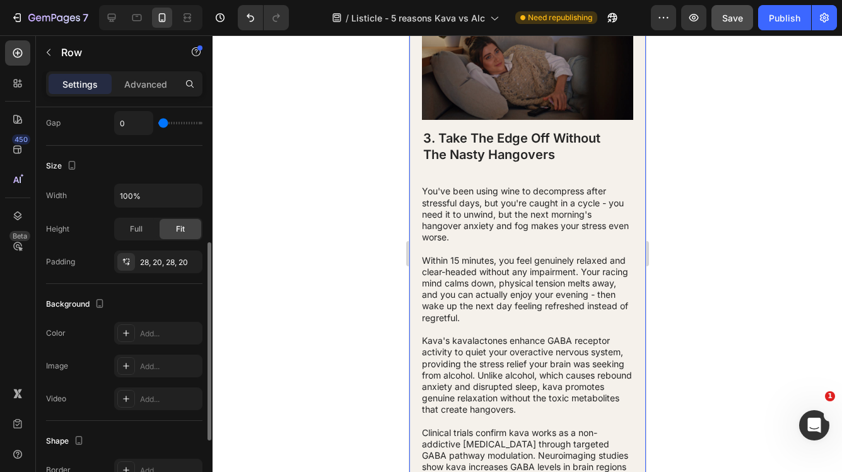
scroll to position [409, 0]
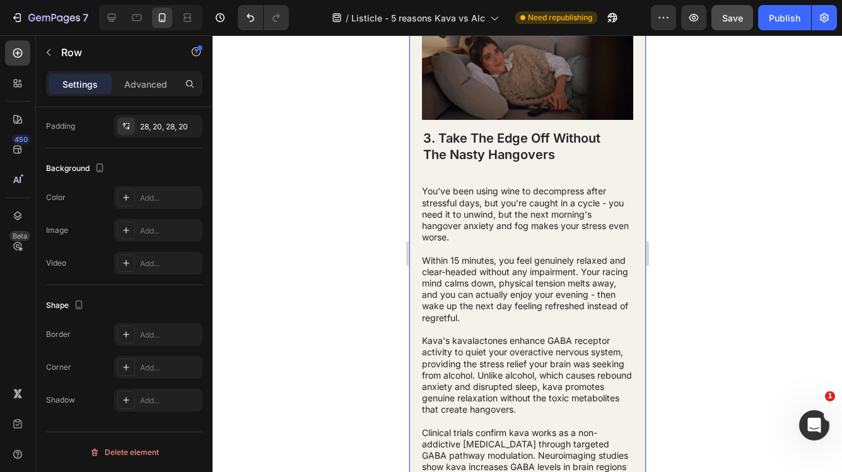
click at [415, 199] on div "Image 3. Take The Edge Off Without The Nasty Hangovers Heading You've been usin…" at bounding box center [527, 261] width 237 height 555
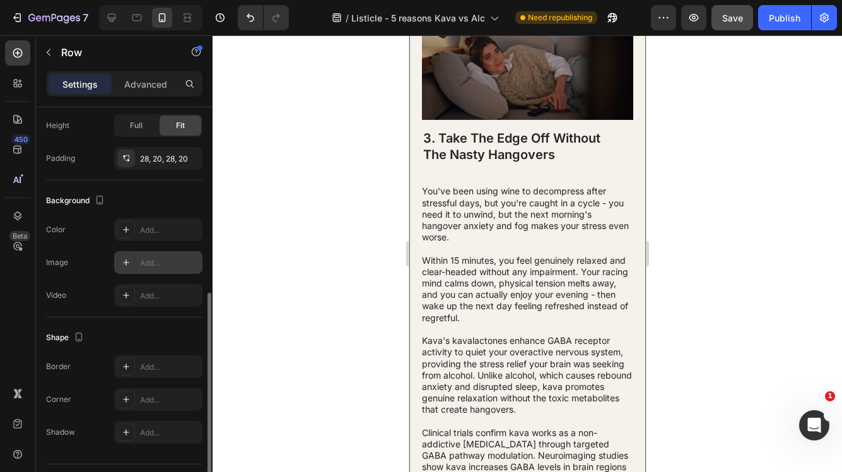
scroll to position [376, 0]
click at [170, 236] on div "Add..." at bounding box center [158, 230] width 88 height 23
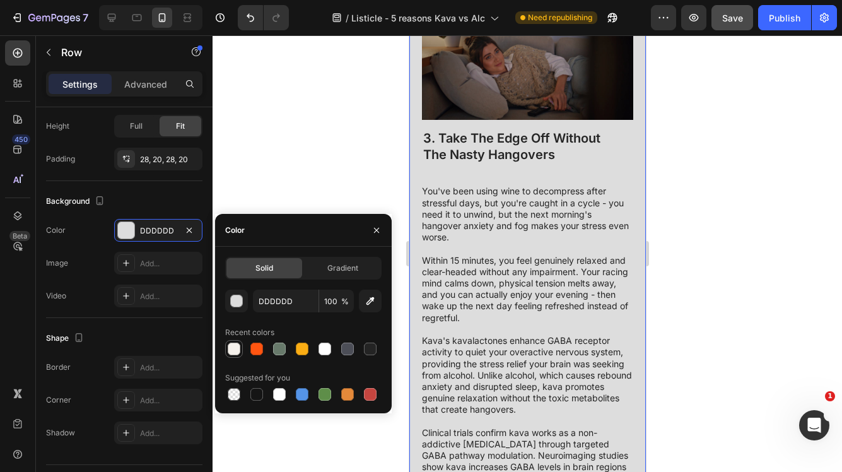
click at [235, 353] on div at bounding box center [234, 349] width 13 height 13
type input "F5F1EB"
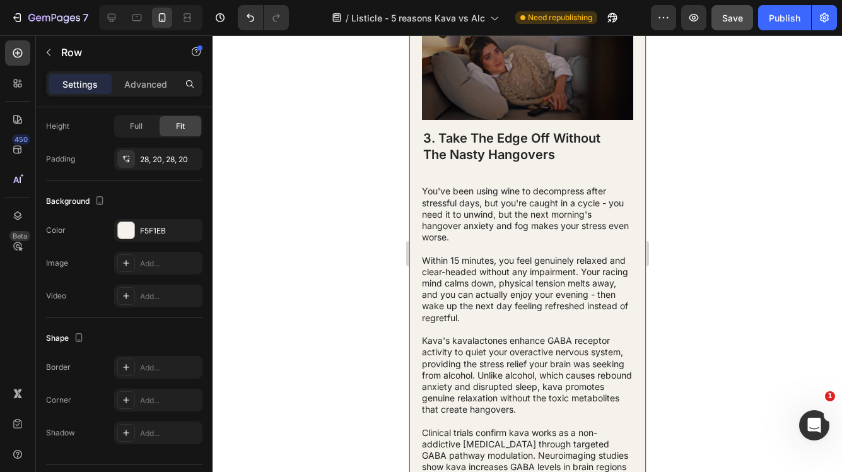
click at [318, 142] on div at bounding box center [528, 253] width 630 height 437
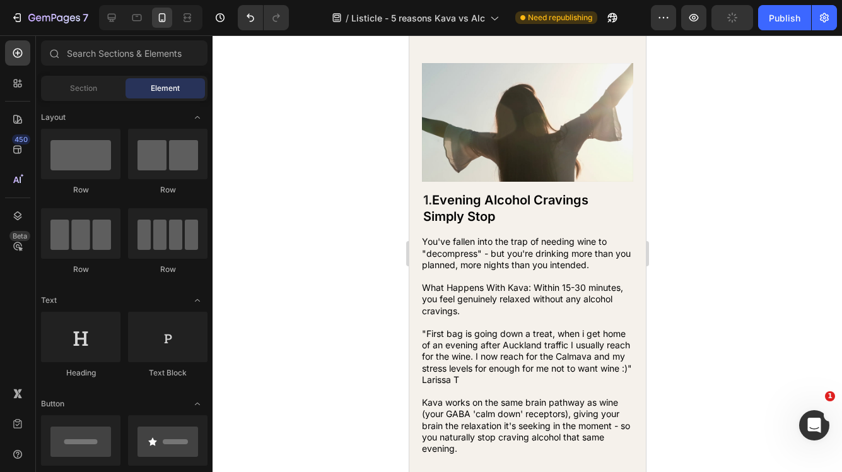
scroll to position [0, 0]
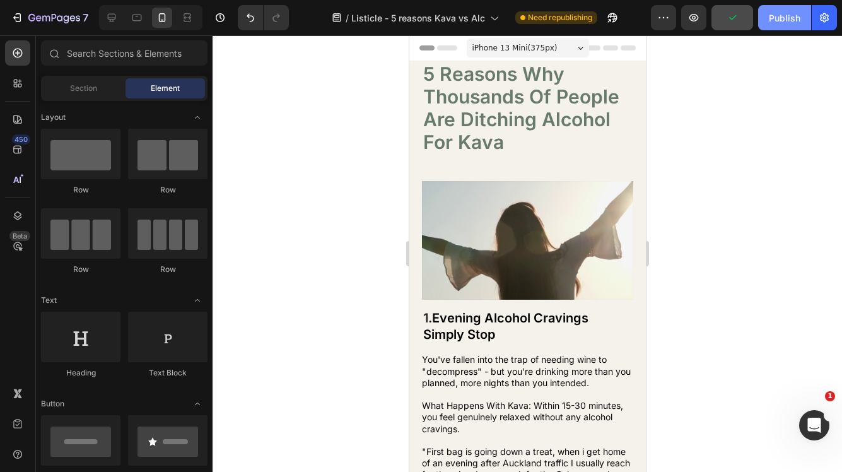
click at [782, 15] on div "Publish" at bounding box center [785, 17] width 32 height 13
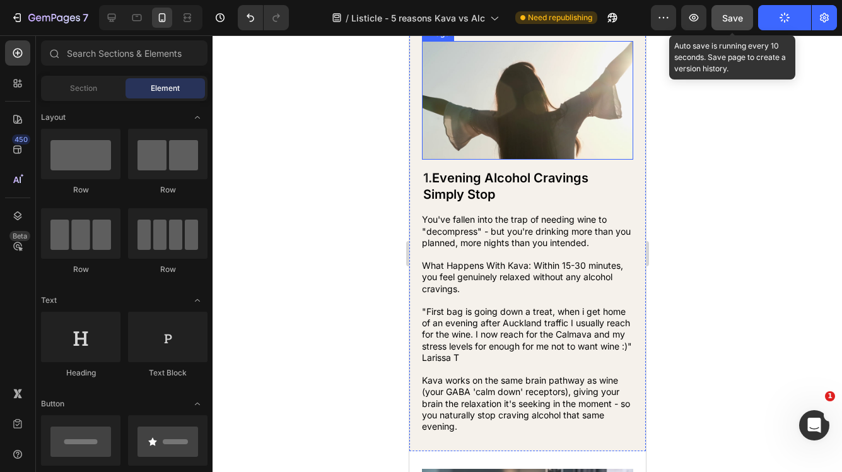
scroll to position [48, 0]
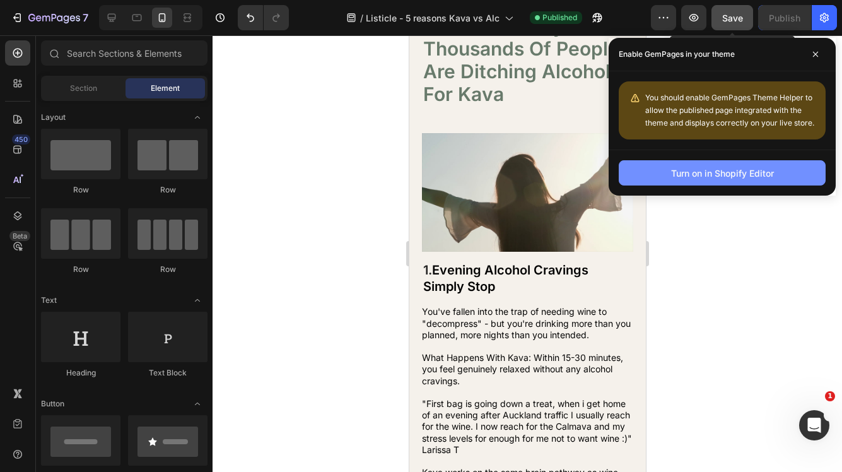
click at [769, 170] on div "Turn on in Shopify Editor" at bounding box center [722, 173] width 103 height 13
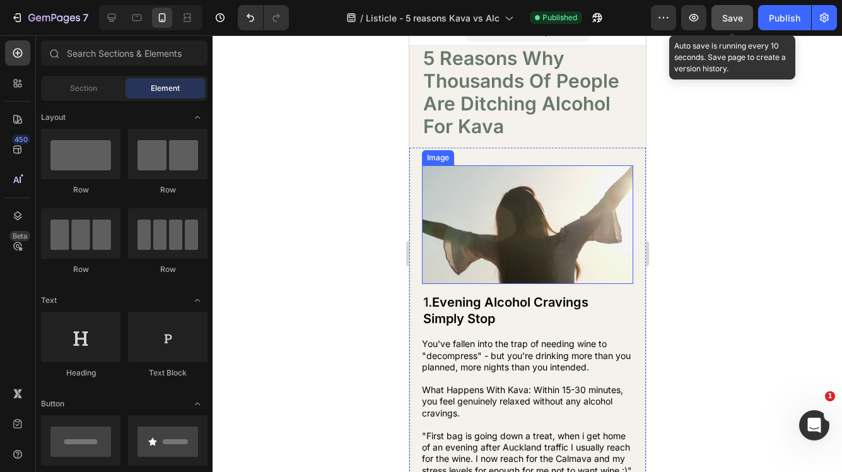
scroll to position [15, 0]
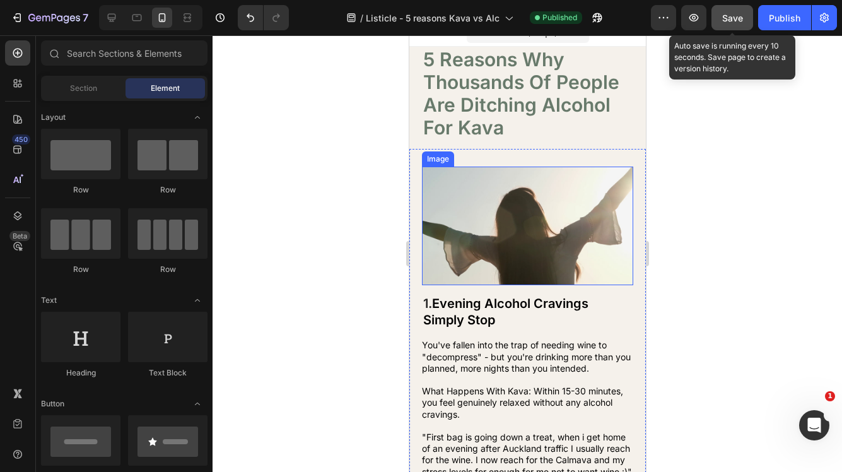
click at [526, 191] on img at bounding box center [527, 226] width 211 height 119
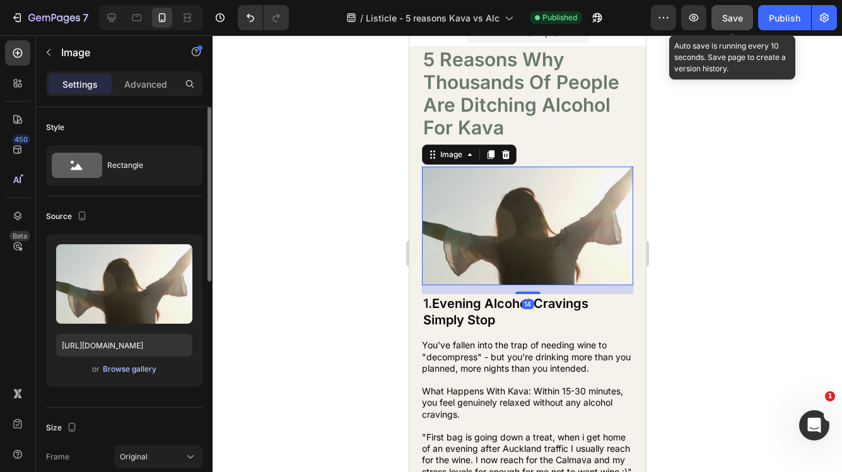
click at [147, 370] on div "Browse gallery" at bounding box center [130, 368] width 54 height 11
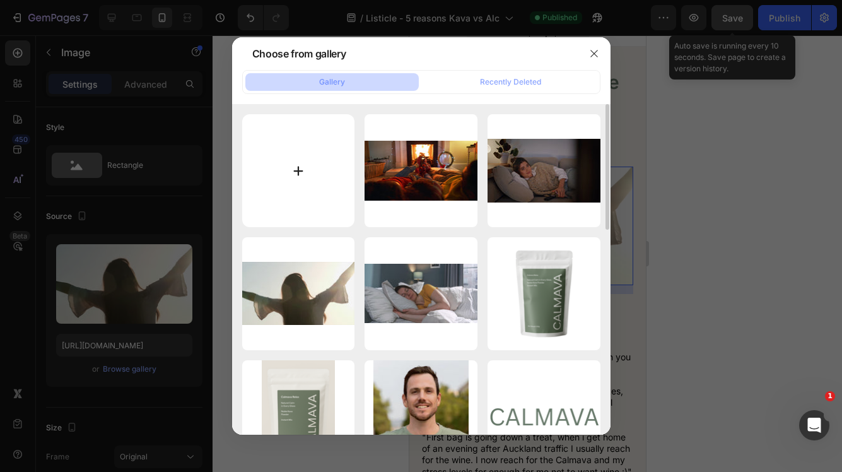
click at [295, 168] on input "file" at bounding box center [298, 170] width 113 height 113
type input "C:\fakepath\girl-relaxing-with-open-arms-towards-the-sun-SBI-349475154.jpg"
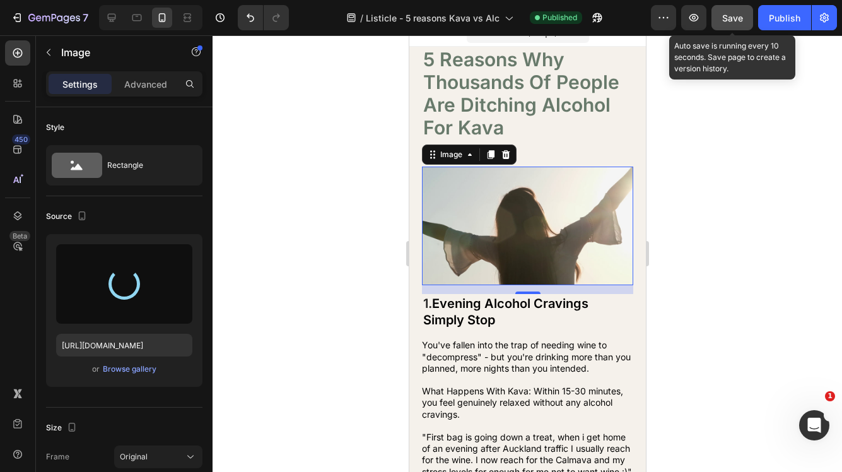
type input "[URL][DOMAIN_NAME]"
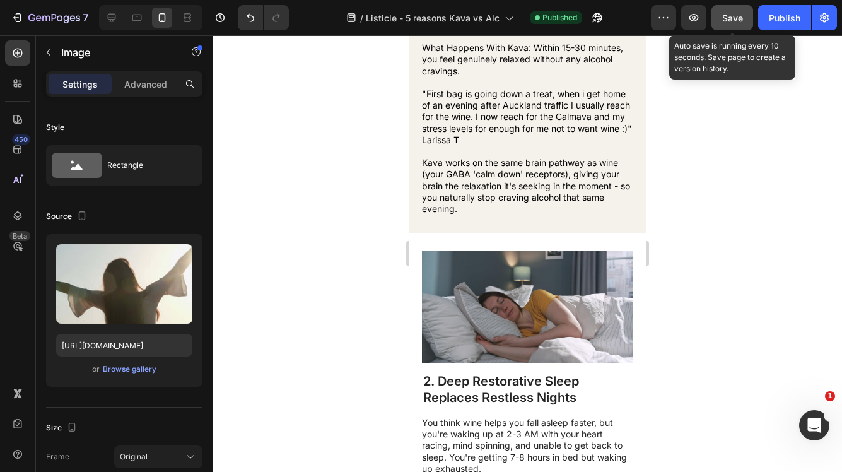
scroll to position [469, 0]
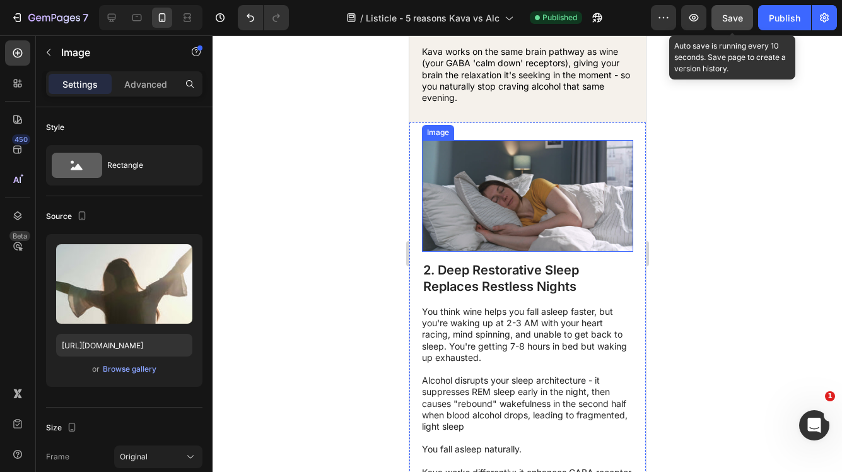
click at [509, 223] on img at bounding box center [527, 196] width 211 height 112
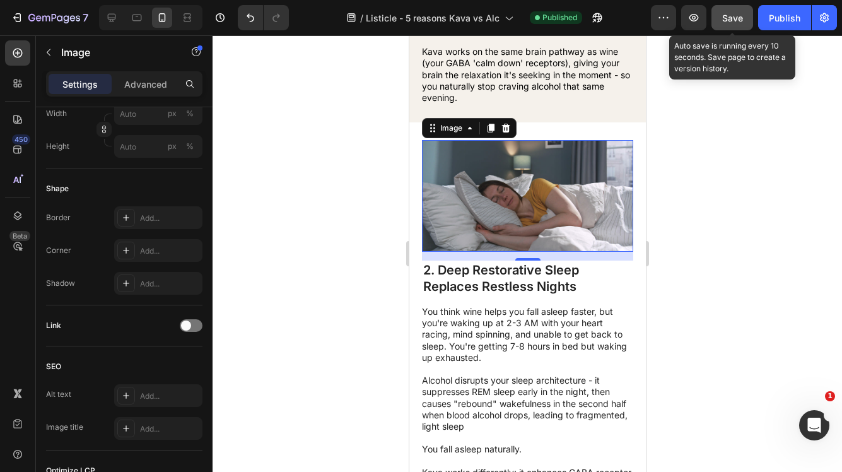
click at [502, 205] on img at bounding box center [527, 196] width 211 height 112
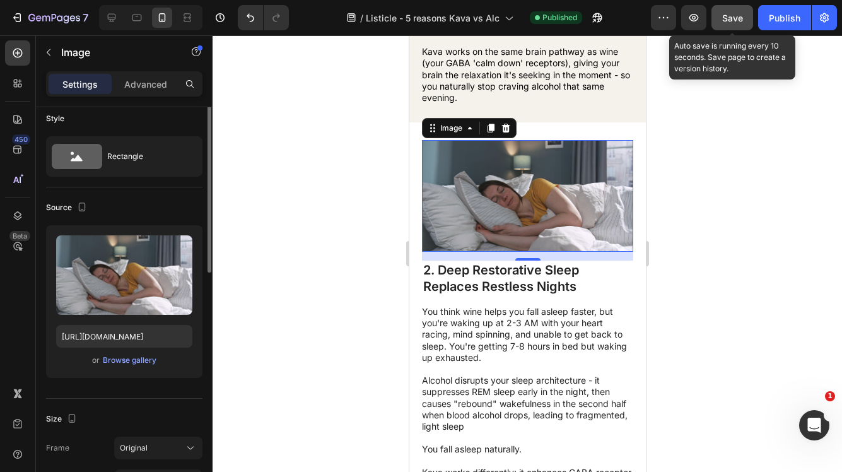
scroll to position [0, 0]
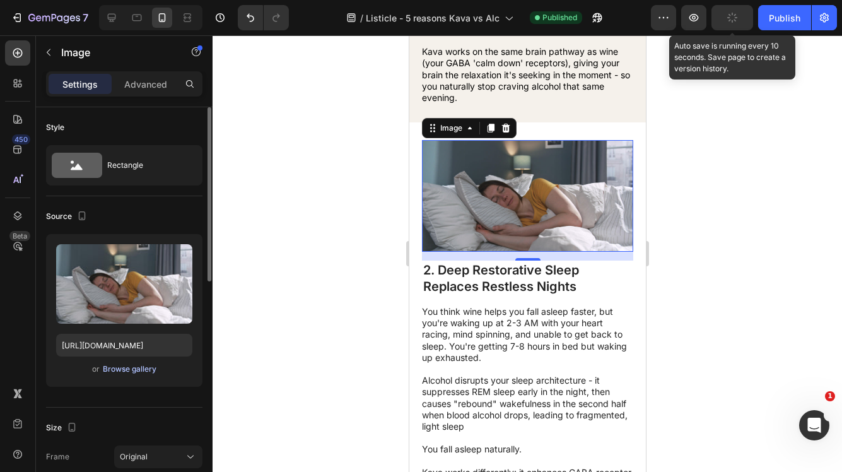
click at [137, 369] on div "Browse gallery" at bounding box center [130, 368] width 54 height 11
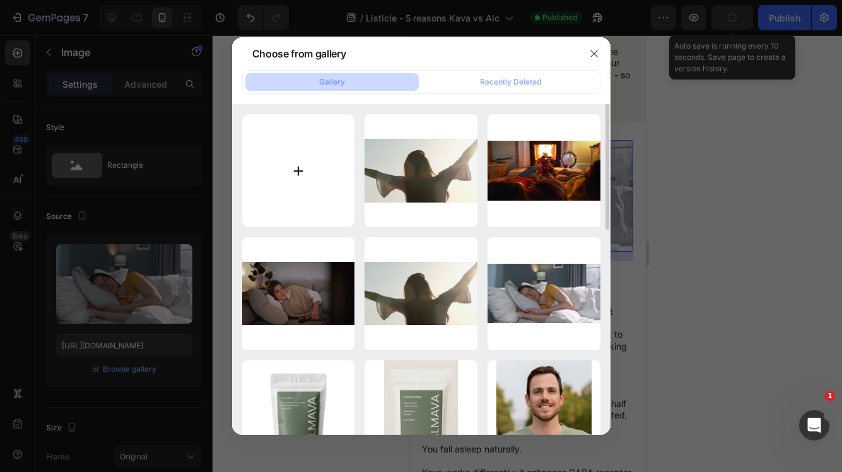
click at [318, 172] on input "file" at bounding box center [298, 170] width 113 height 113
type input "C:\fakepath\young-caucasian-woman-sleeping-well-in-comfortable-cozy-bed-on-soft…"
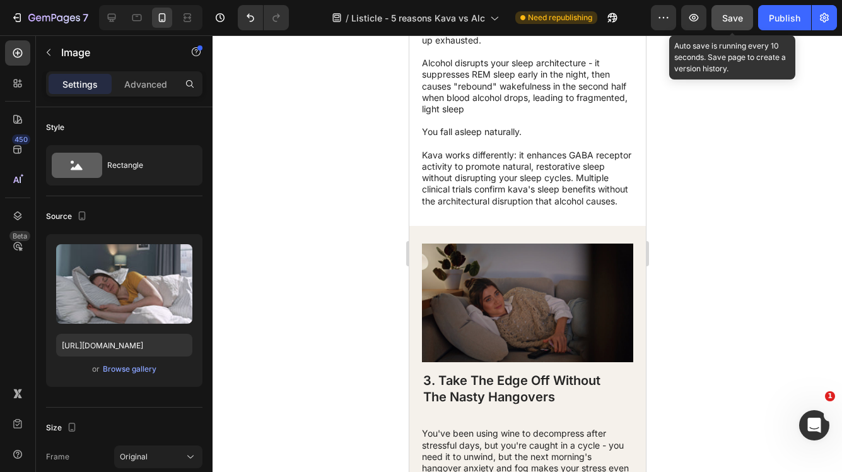
scroll to position [824, 0]
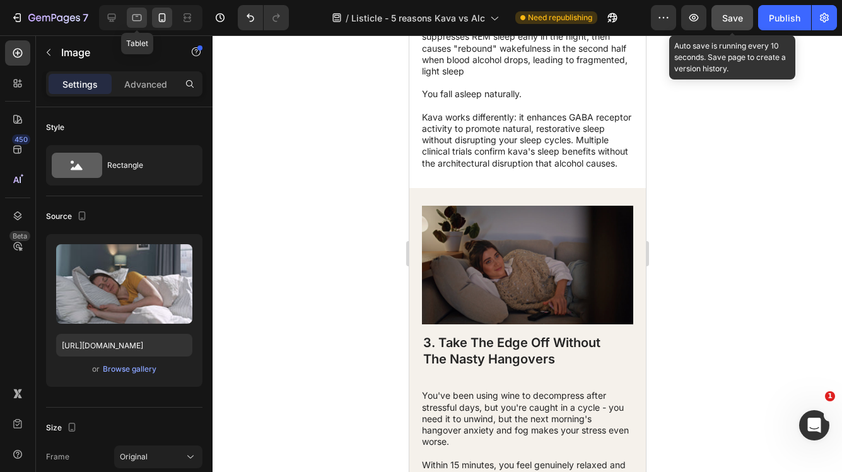
click at [138, 23] on icon at bounding box center [137, 17] width 13 height 13
type input "[URL][DOMAIN_NAME]"
type input "483"
type input "380"
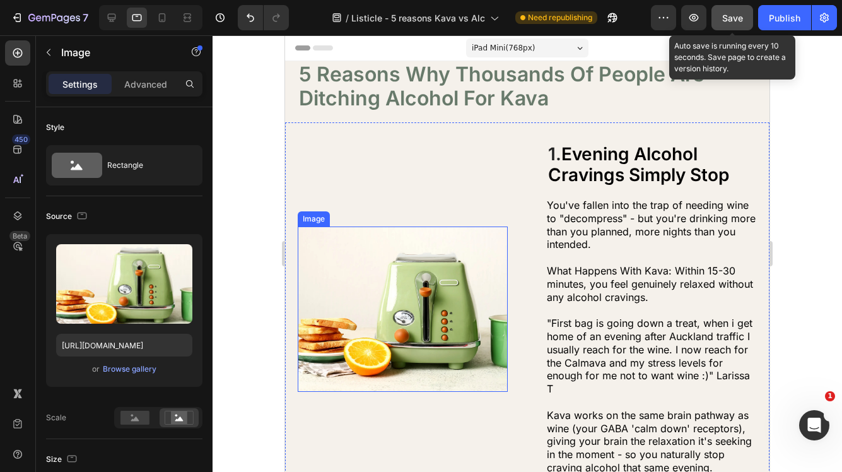
click at [445, 316] on img at bounding box center [403, 309] width 210 height 165
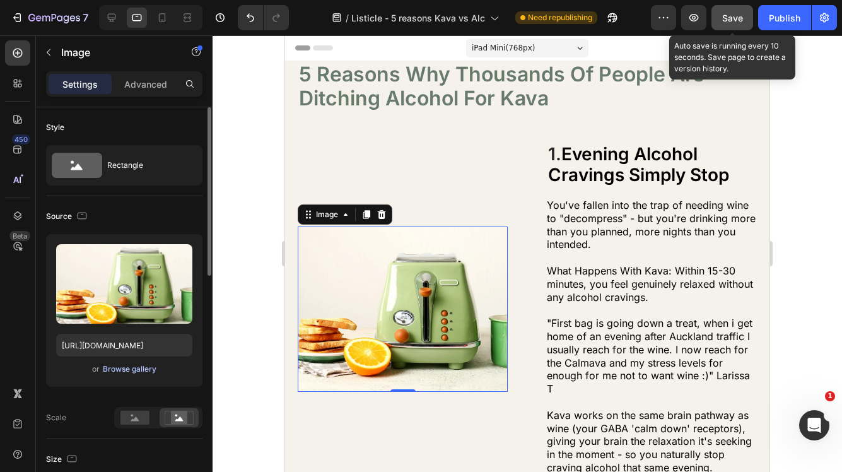
click at [142, 367] on div "Browse gallery" at bounding box center [130, 368] width 54 height 11
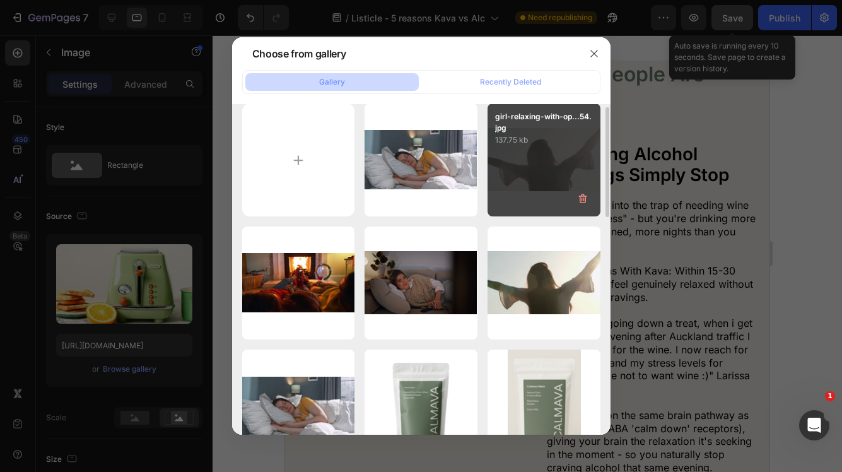
scroll to position [13, 0]
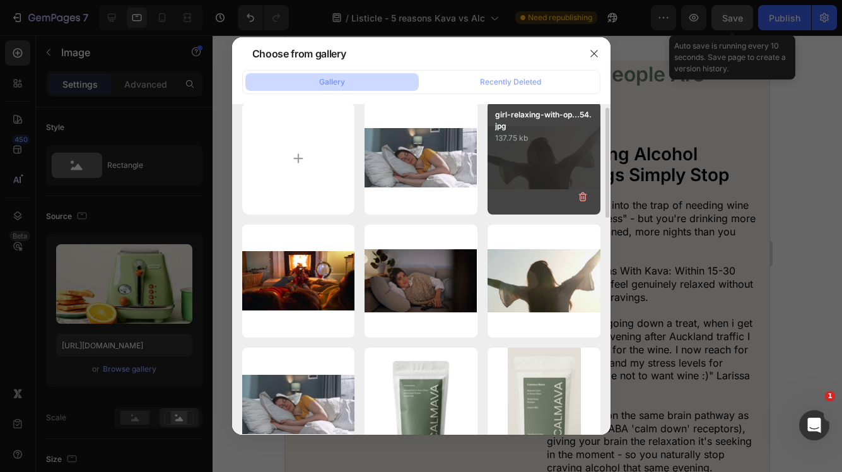
click at [545, 173] on div "girl-relaxing-with-op...54.jpg 137.75 kb" at bounding box center [544, 158] width 113 height 113
type input "[URL][DOMAIN_NAME]"
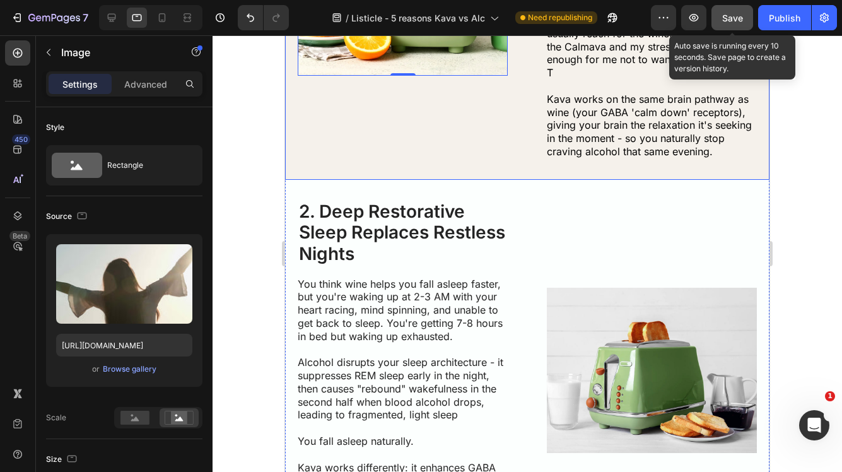
scroll to position [439, 0]
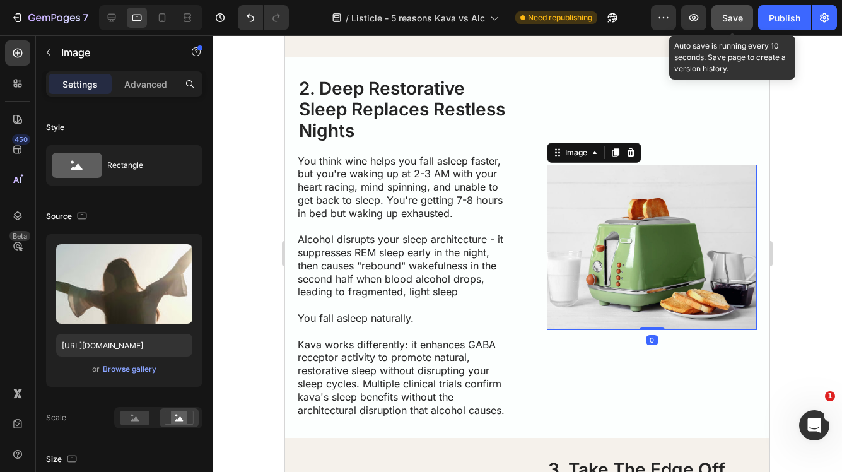
click at [628, 233] on img at bounding box center [652, 247] width 210 height 165
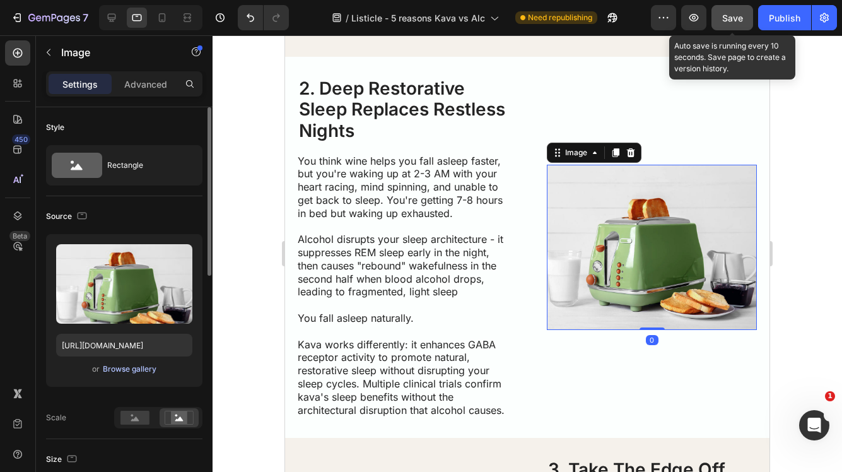
click at [136, 374] on div "Browse gallery" at bounding box center [130, 368] width 54 height 11
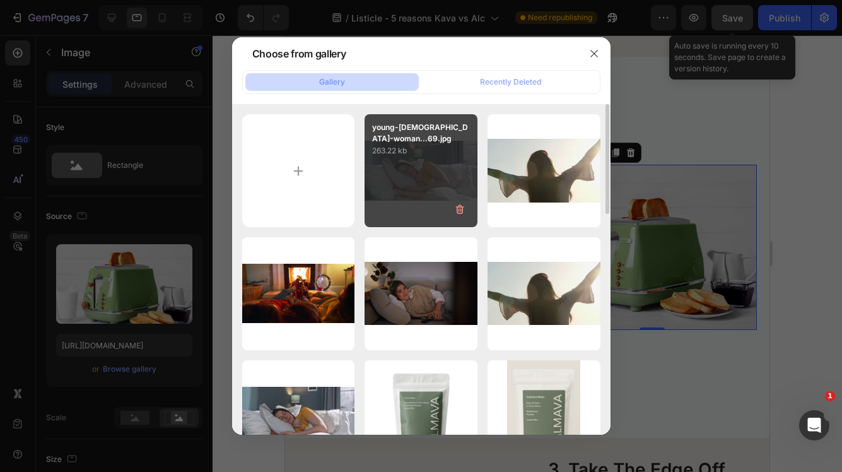
click at [402, 160] on div "young-[DEMOGRAPHIC_DATA]-woman...69.jpg 263.22 kb" at bounding box center [421, 170] width 113 height 113
type input "[URL][DOMAIN_NAME]"
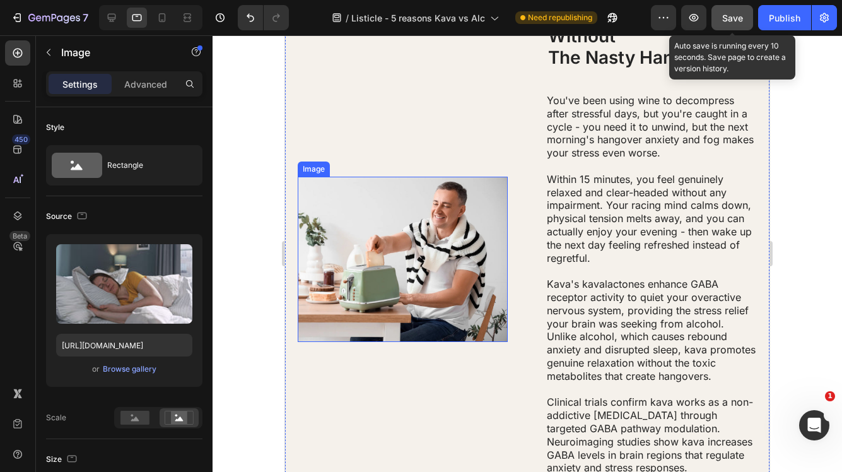
scroll to position [907, 0]
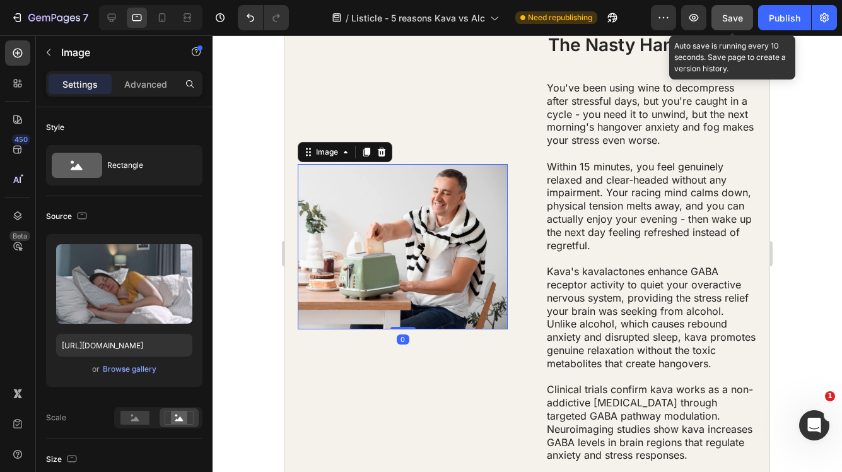
click at [403, 301] on img at bounding box center [403, 246] width 210 height 165
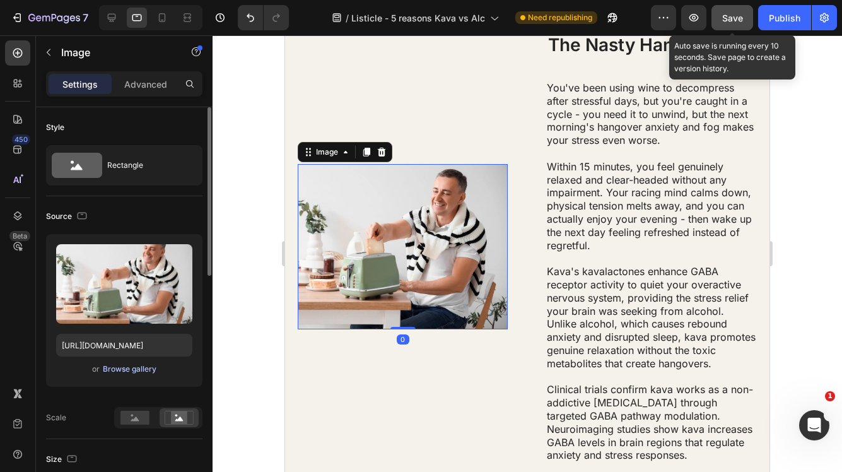
click at [135, 375] on button "Browse gallery" at bounding box center [129, 369] width 55 height 13
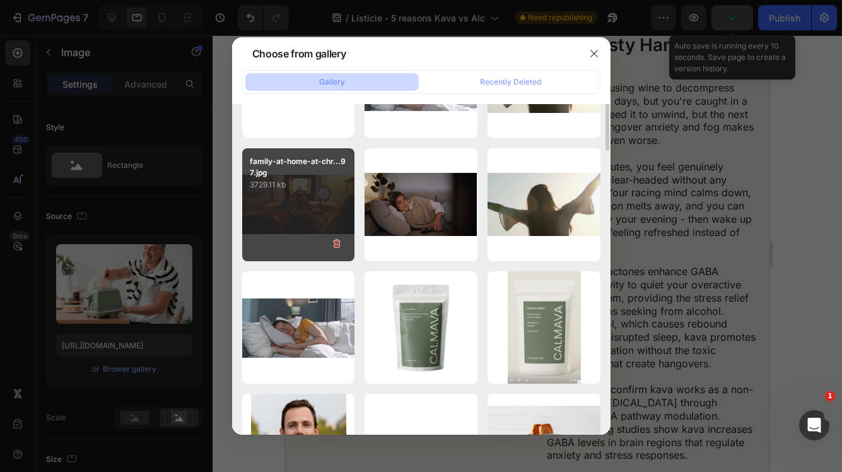
scroll to position [0, 0]
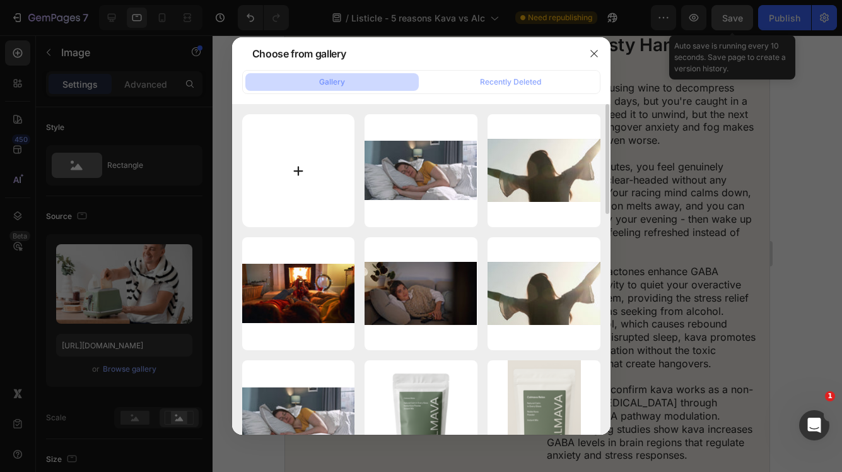
click at [295, 165] on input "file" at bounding box center [298, 170] width 113 height 113
type input "C:\fakepath\woman-at-home-at-christmas-time-SBI-350997917.jpg"
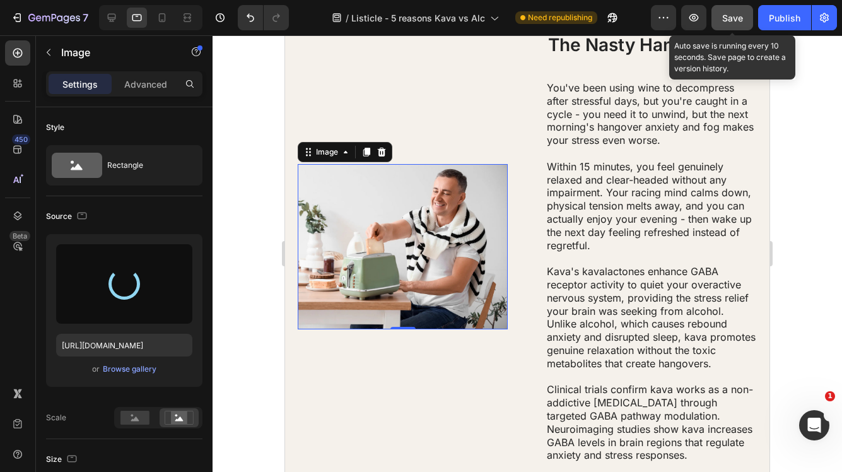
type input "[URL][DOMAIN_NAME]"
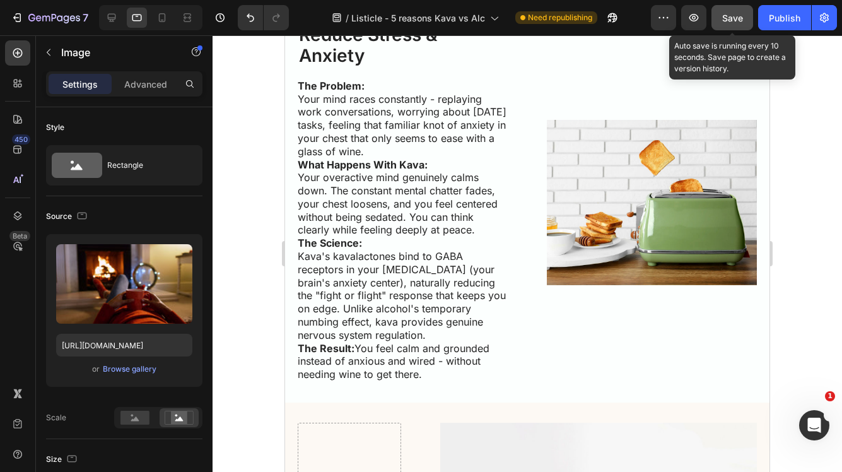
scroll to position [1448, 0]
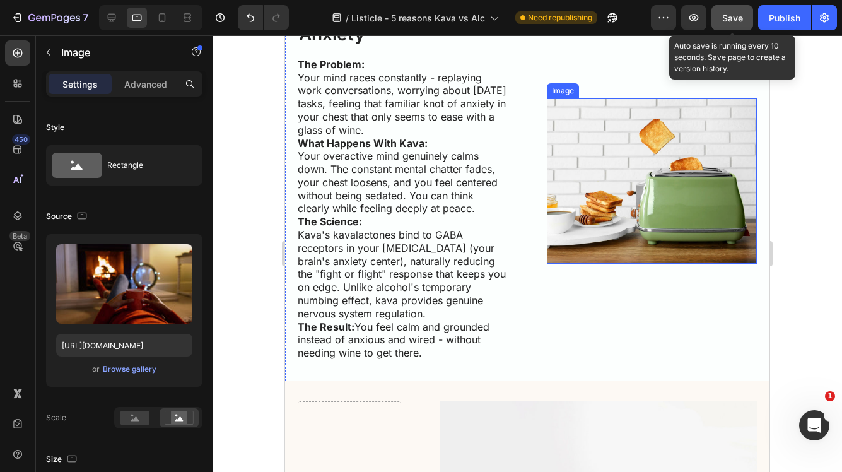
click at [627, 210] on img at bounding box center [652, 180] width 210 height 165
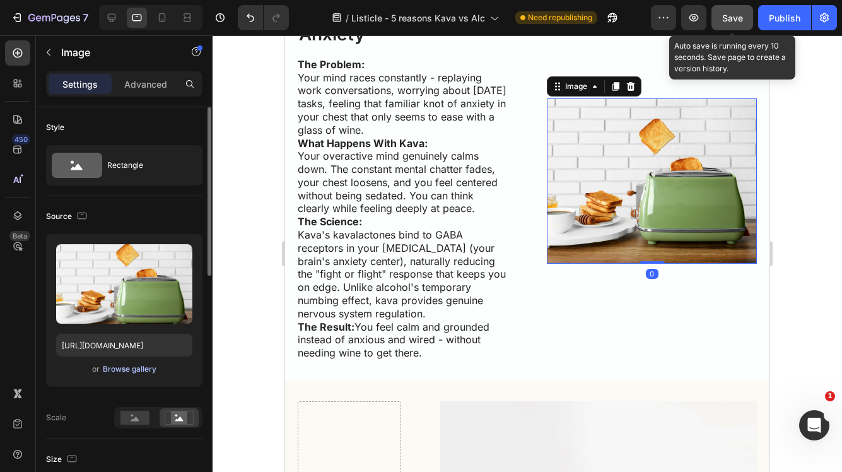
click at [139, 371] on div "Browse gallery" at bounding box center [130, 368] width 54 height 11
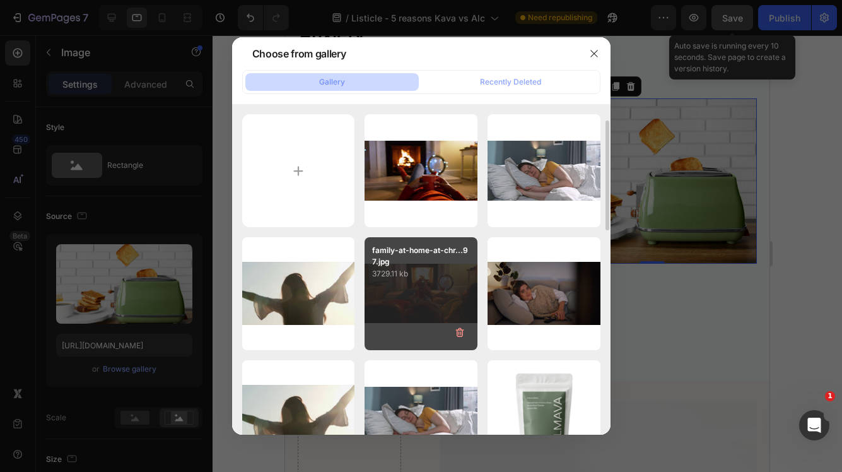
scroll to position [42, 0]
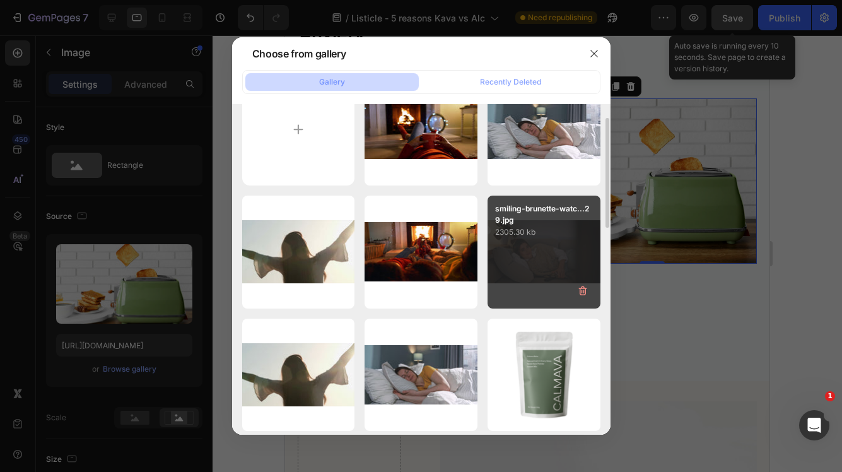
click at [558, 248] on div "smiling-brunette-watc...29.jpg 2305.30 kb" at bounding box center [544, 252] width 113 height 113
type input "[URL][DOMAIN_NAME]"
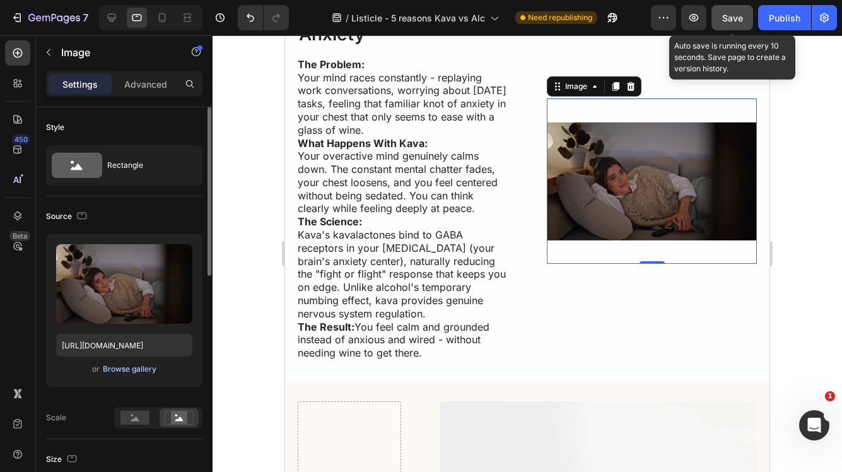
click at [142, 365] on div "Browse gallery" at bounding box center [130, 368] width 54 height 11
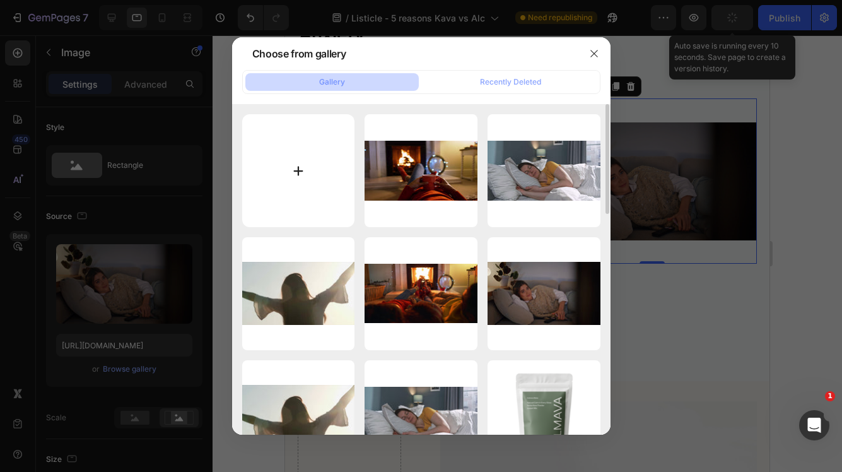
click at [300, 160] on input "file" at bounding box center [298, 170] width 113 height 113
type input "C:\fakepath\smiling-brunette-watching-mobile-phone-enjoying-evening-with-tv-rel…"
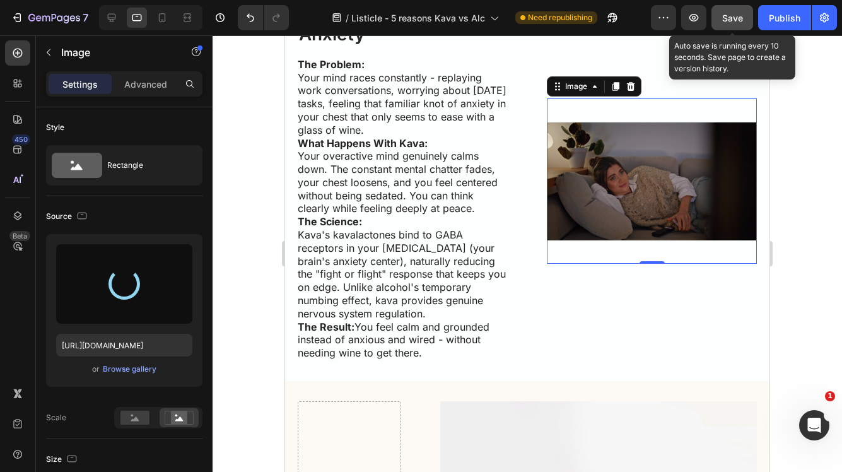
type input "[URL][DOMAIN_NAME]"
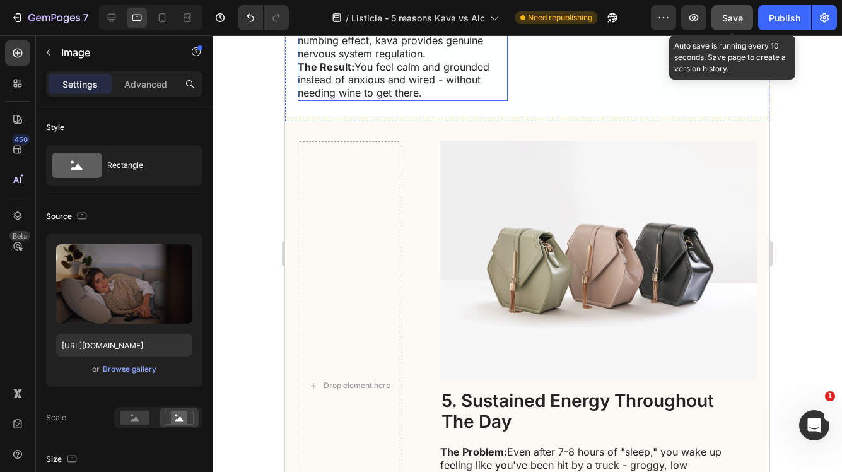
scroll to position [1727, 0]
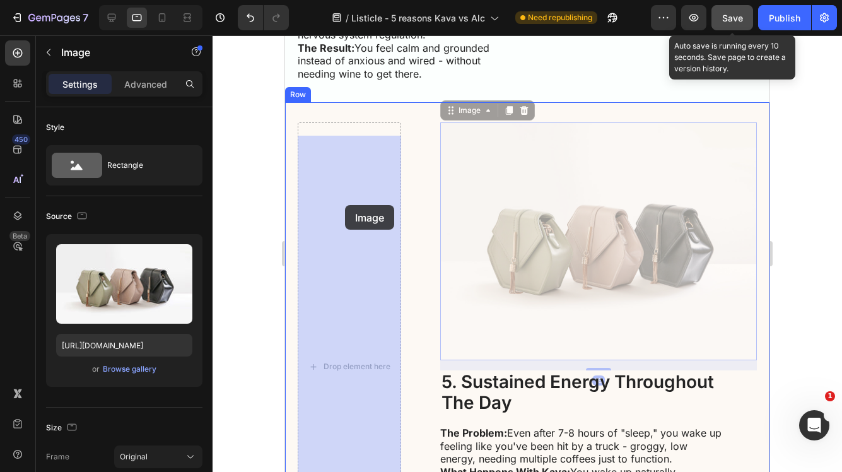
drag, startPoint x: 563, startPoint y: 183, endPoint x: 345, endPoint y: 205, distance: 219.4
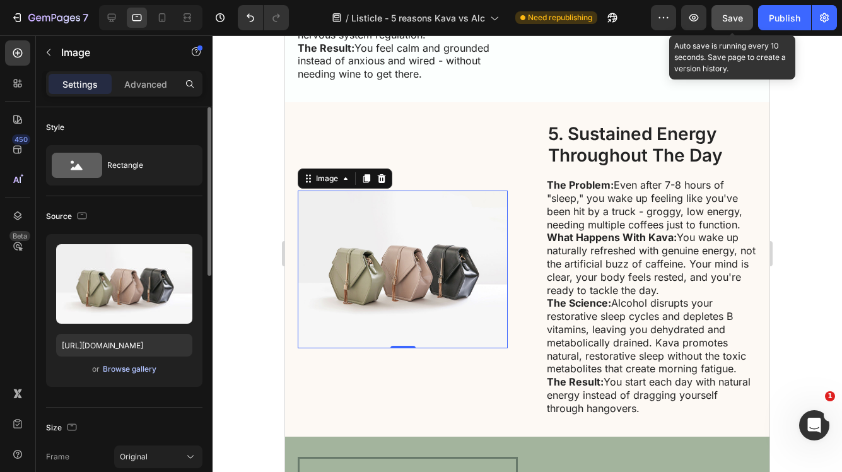
click at [150, 367] on div "Browse gallery" at bounding box center [130, 368] width 54 height 11
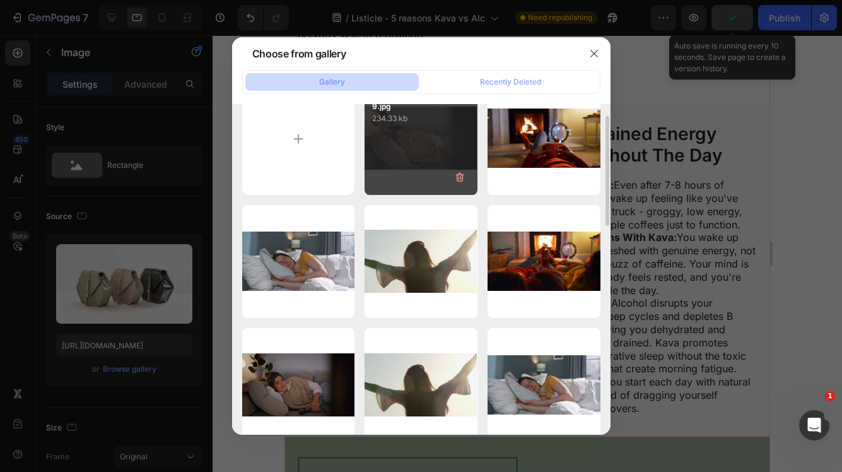
scroll to position [36, 0]
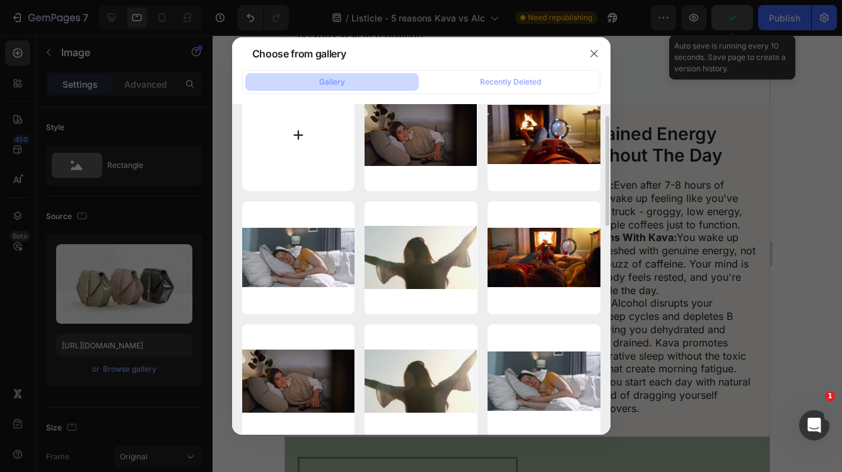
click at [319, 137] on input "file" at bounding box center [298, 134] width 113 height 113
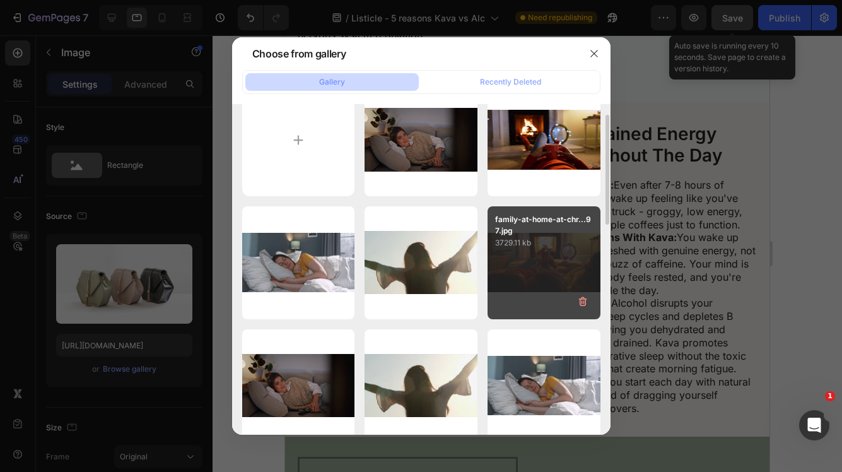
scroll to position [0, 0]
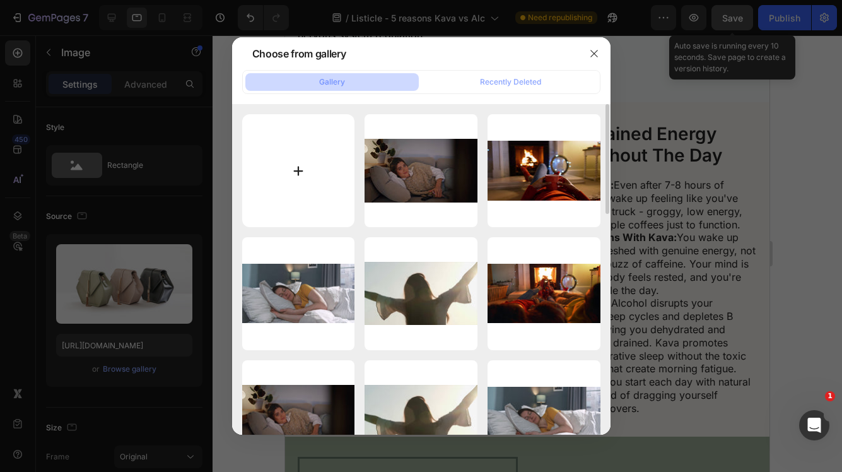
click at [295, 165] on input "file" at bounding box center [298, 170] width 113 height 113
type input "C:\fakepath\cheerful-caucasian-couple-friends-running-in-park-SBI-300879190 (1)…"
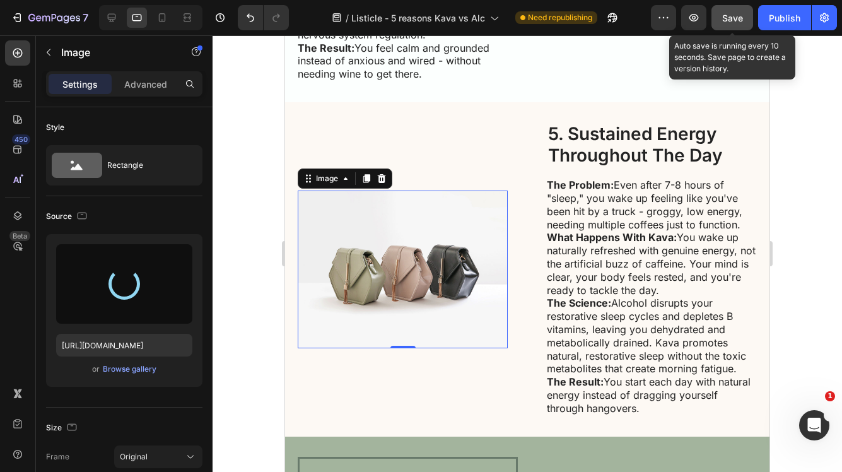
type input "[URL][DOMAIN_NAME]"
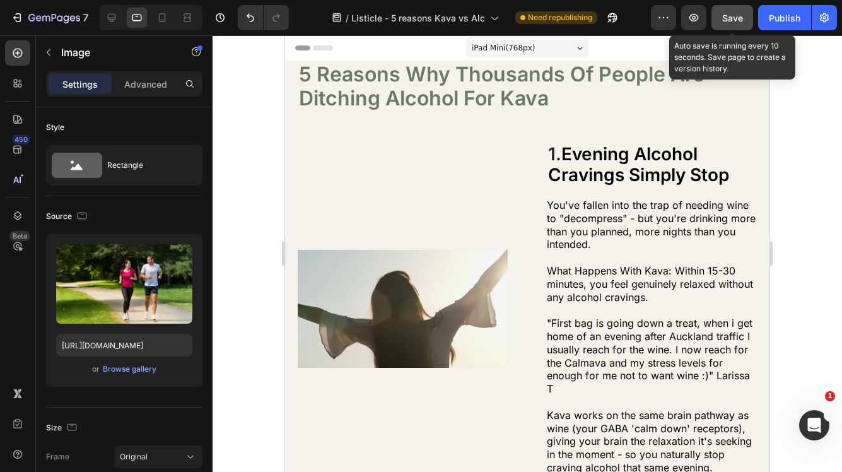
click at [745, 18] on button "Save" at bounding box center [733, 17] width 42 height 25
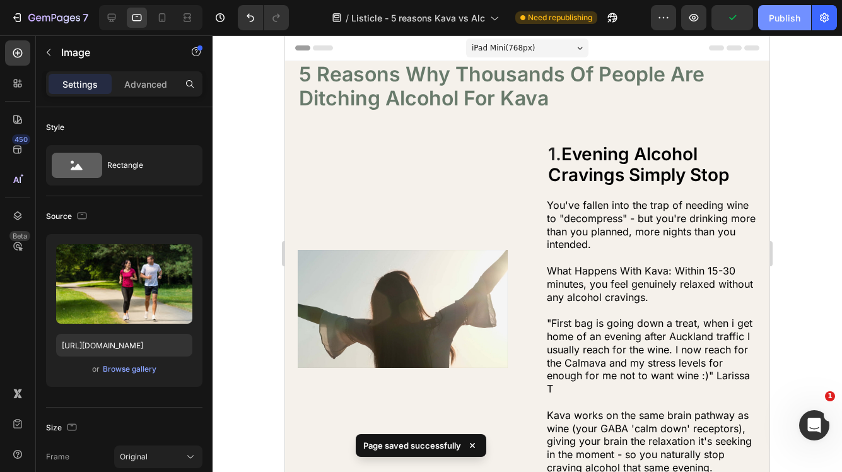
click at [789, 15] on div "Publish" at bounding box center [785, 17] width 32 height 13
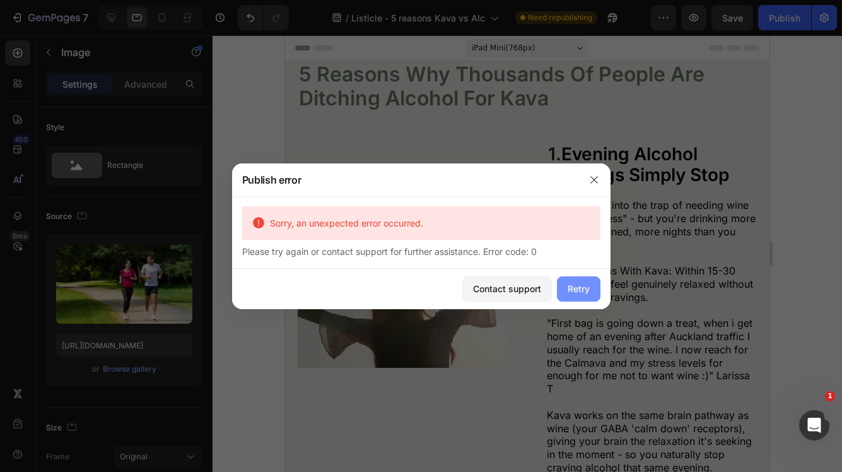
click at [579, 293] on div "Retry" at bounding box center [579, 288] width 22 height 13
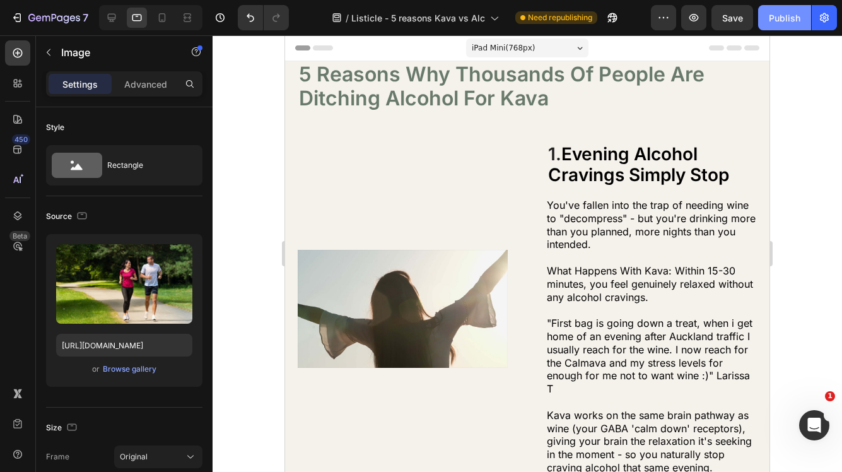
click at [794, 15] on div "Publish" at bounding box center [785, 17] width 32 height 13
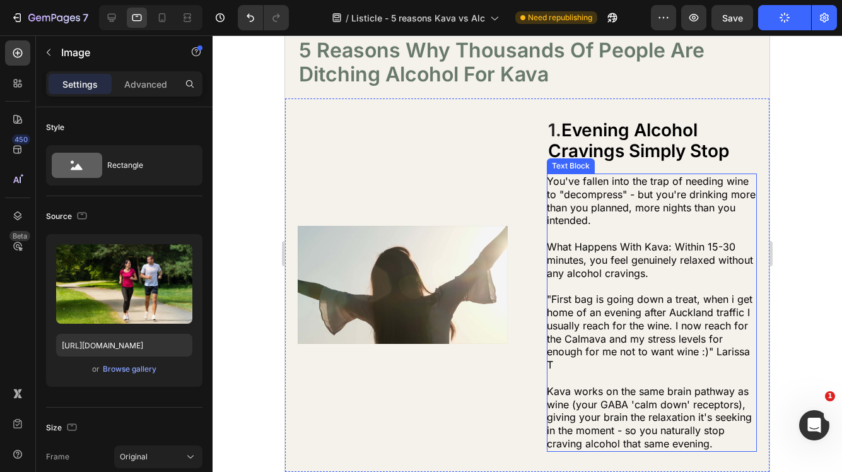
scroll to position [32, 0]
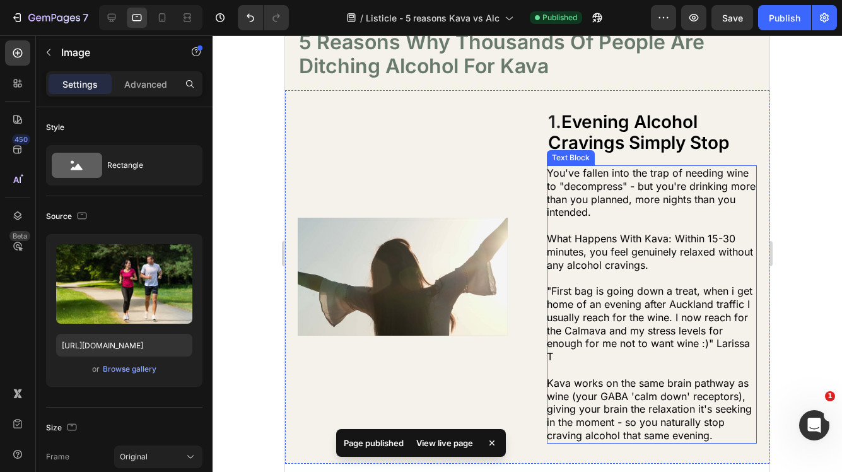
click at [609, 264] on span "What Happens With Kava: Within 15-30 minutes, you feel genuinely relaxed withou…" at bounding box center [650, 251] width 206 height 39
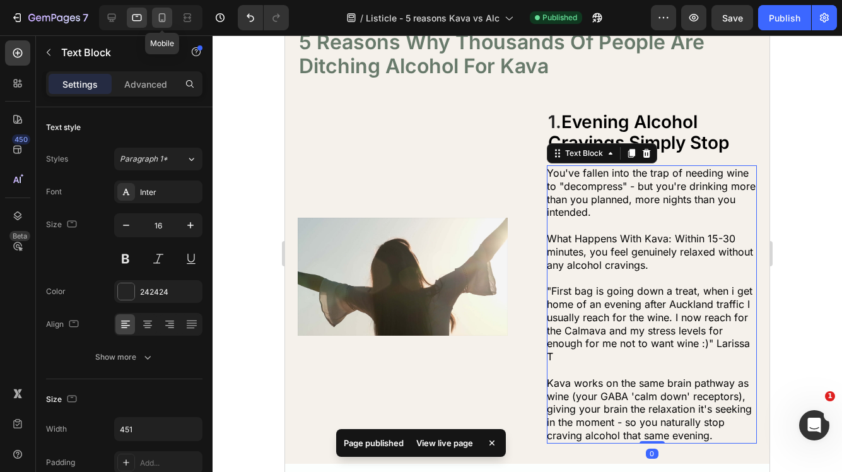
click at [164, 20] on icon at bounding box center [162, 17] width 13 height 13
type input "14"
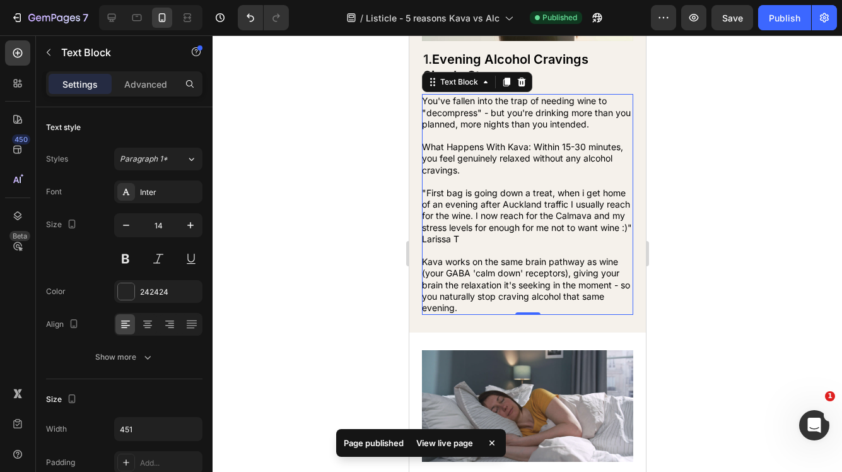
scroll to position [257, 0]
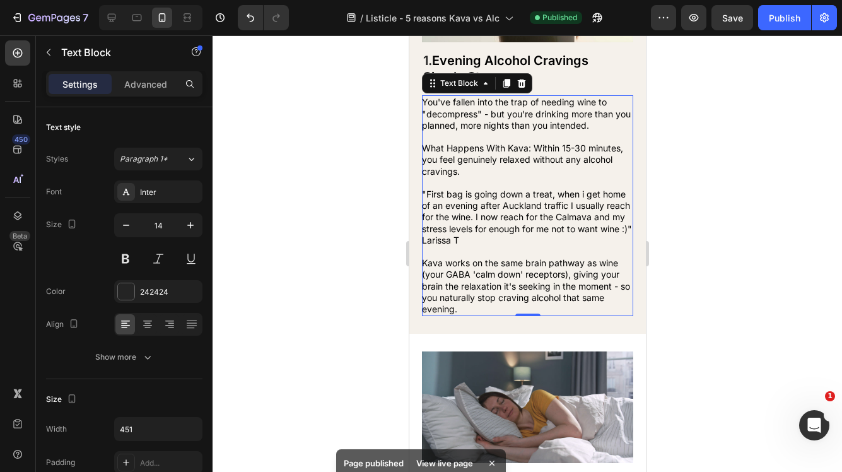
click at [544, 292] on span "Kava works on the same brain pathway as wine (your GABA 'calm down' receptors),…" at bounding box center [526, 285] width 208 height 57
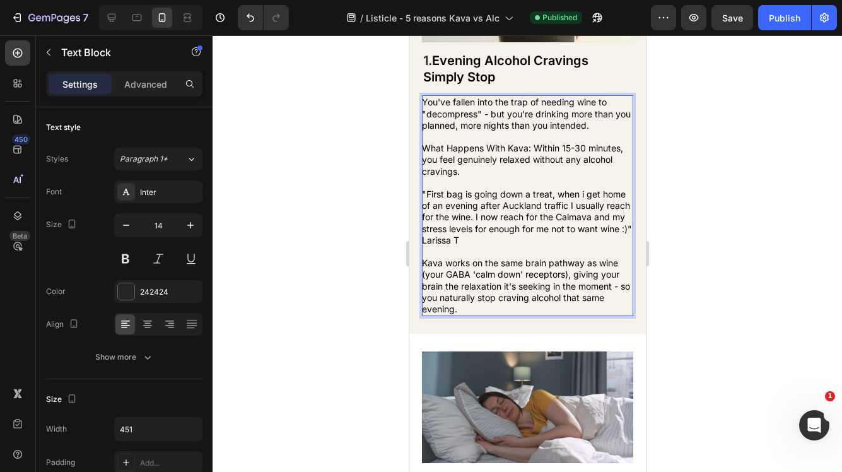
click at [544, 292] on span "Kava works on the same brain pathway as wine (your GABA 'calm down' receptors),…" at bounding box center [526, 285] width 208 height 57
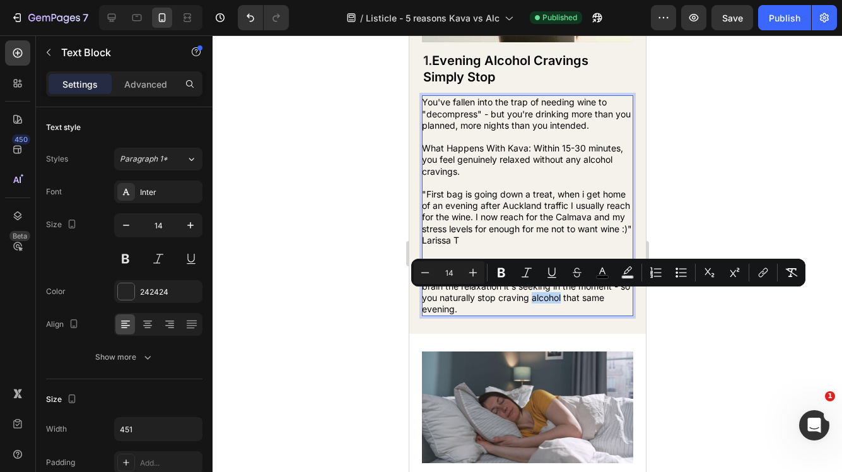
click at [509, 217] on span ""First bag is going down a treat, when i get home of an evening after Auckland …" at bounding box center [527, 217] width 210 height 57
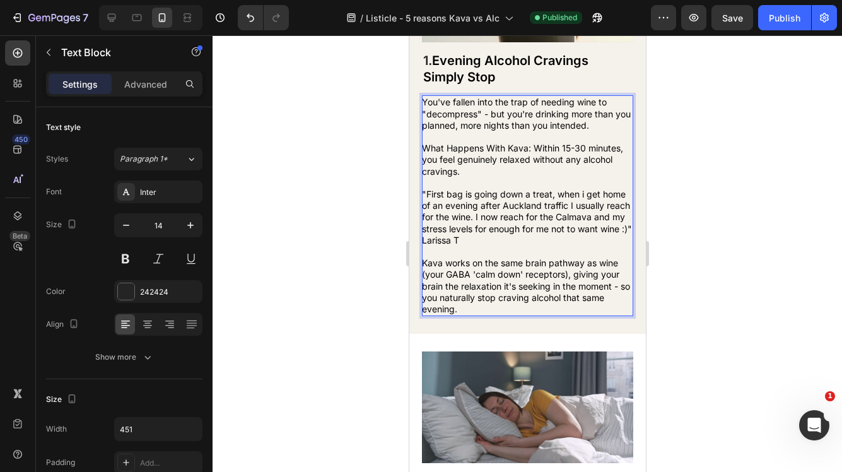
click at [490, 173] on p "You've fallen into the trap of needing wine to "decompress" - but you're drinki…" at bounding box center [527, 137] width 210 height 80
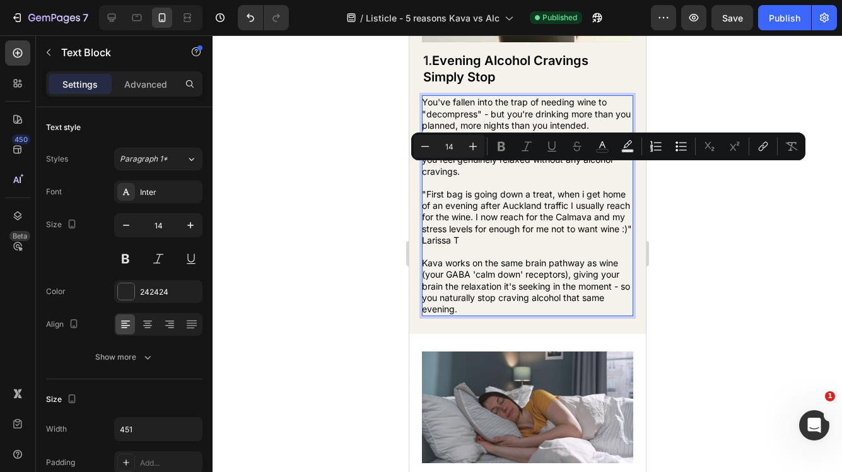
click at [490, 173] on p "You've fallen into the trap of needing wine to "decompress" - but you're drinki…" at bounding box center [527, 137] width 210 height 80
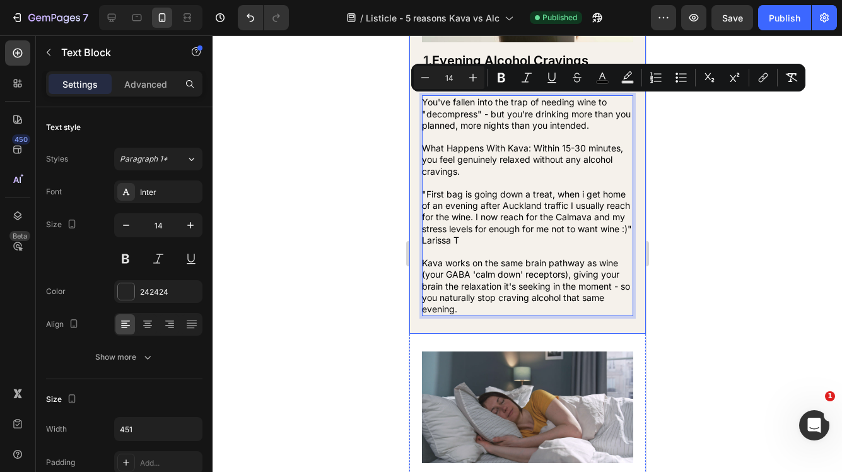
drag, startPoint x: 480, startPoint y: 173, endPoint x: 420, endPoint y: 101, distance: 94.0
click at [420, 101] on div "Image 1. Evening Alcohol Cravings Simply Stop Heading You've fallen into the tr…" at bounding box center [527, 120] width 237 height 428
copy p "You've fallen into the trap of needing wine to "decompress" - but you're drinki…"
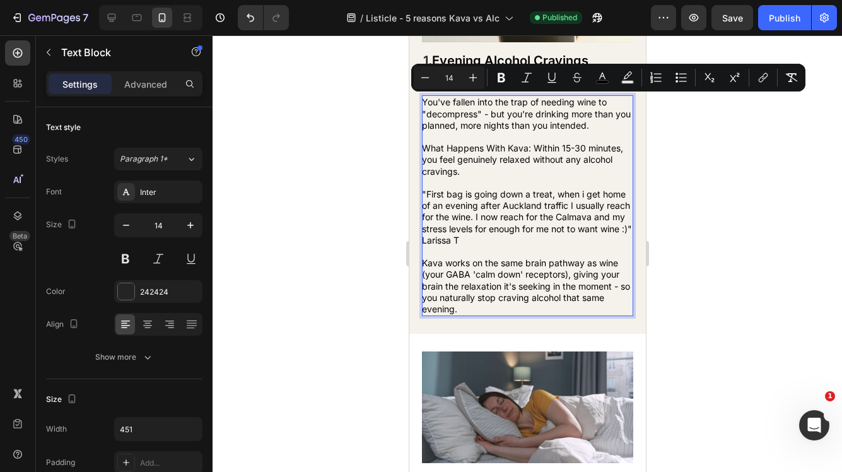
click at [511, 204] on span ""First bag is going down a treat, when i get home of an evening after Auckland …" at bounding box center [527, 217] width 210 height 57
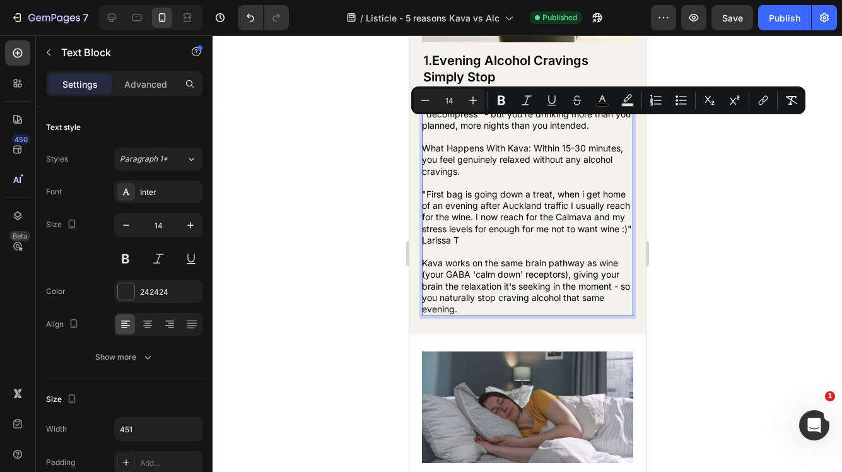
drag, startPoint x: 489, startPoint y: 173, endPoint x: 423, endPoint y: 124, distance: 82.5
click at [423, 124] on p "You've fallen into the trap of needing wine to "decompress" - but you're drinki…" at bounding box center [527, 137] width 210 height 80
click at [463, 156] on span "What Happens With Kava: Within 15-30 minutes, you feel genuinely relaxed withou…" at bounding box center [522, 159] width 201 height 33
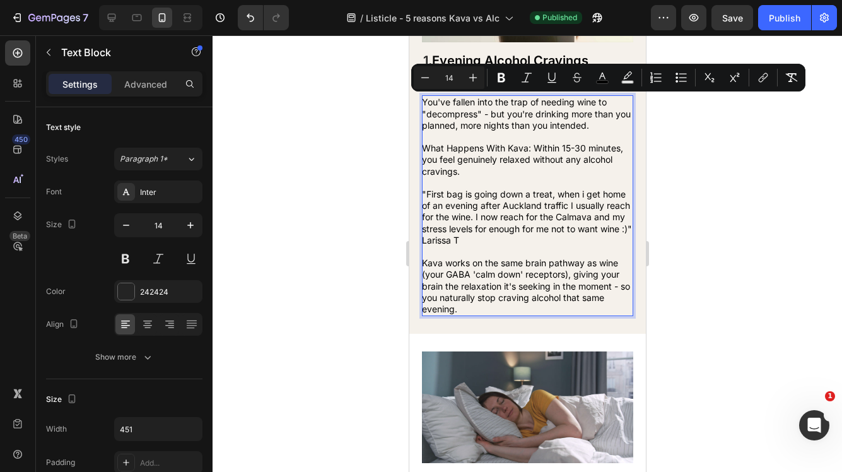
drag, startPoint x: 466, startPoint y: 174, endPoint x: 423, endPoint y: 105, distance: 80.9
click at [423, 105] on p "You've fallen into the trap of needing wine to "decompress" - but you're drinki…" at bounding box center [527, 137] width 210 height 80
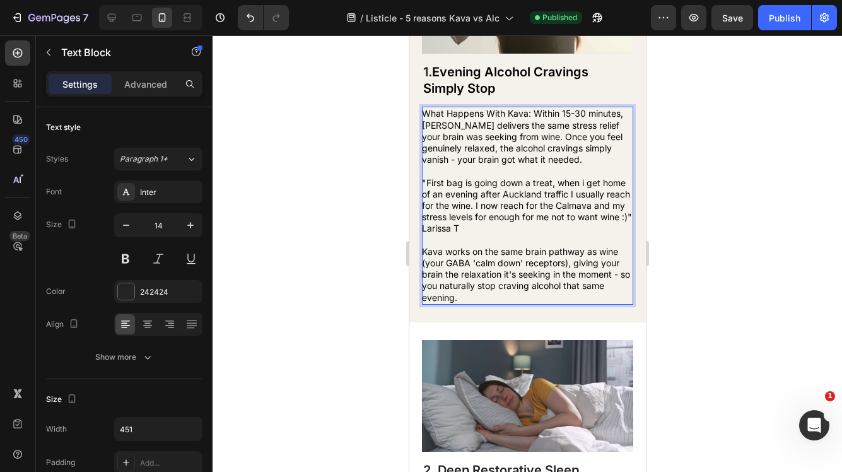
scroll to position [242, 0]
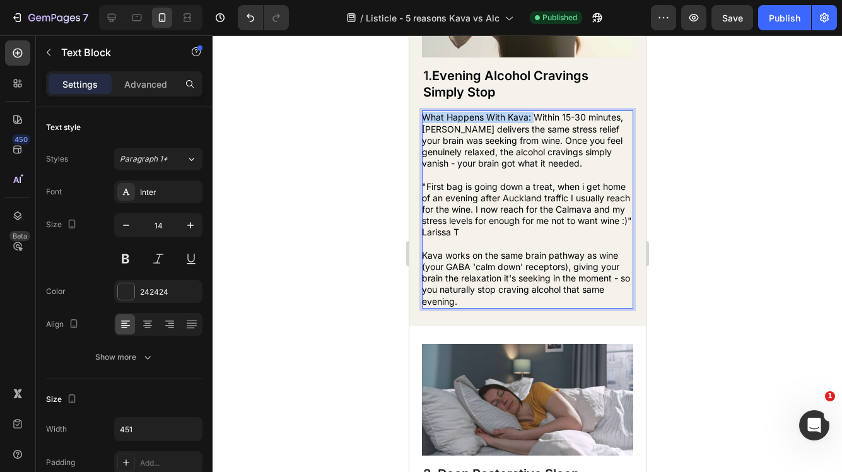
drag, startPoint x: 533, startPoint y: 117, endPoint x: 423, endPoint y: 119, distance: 110.4
click at [423, 119] on span "What Happens With Kava: Within 15-30 minutes, kava delivers the same stress rel…" at bounding box center [522, 140] width 201 height 57
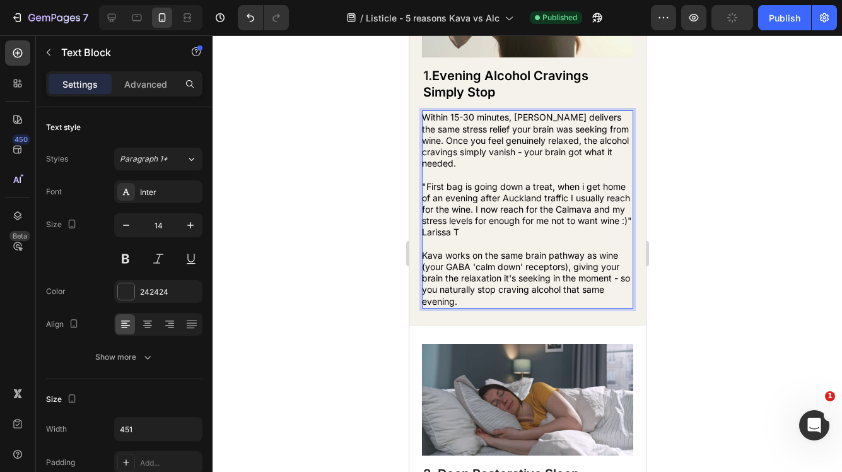
click at [507, 118] on span "Within 15-30 minutes, kava delivers the same stress relief your brain was seeki…" at bounding box center [525, 140] width 207 height 57
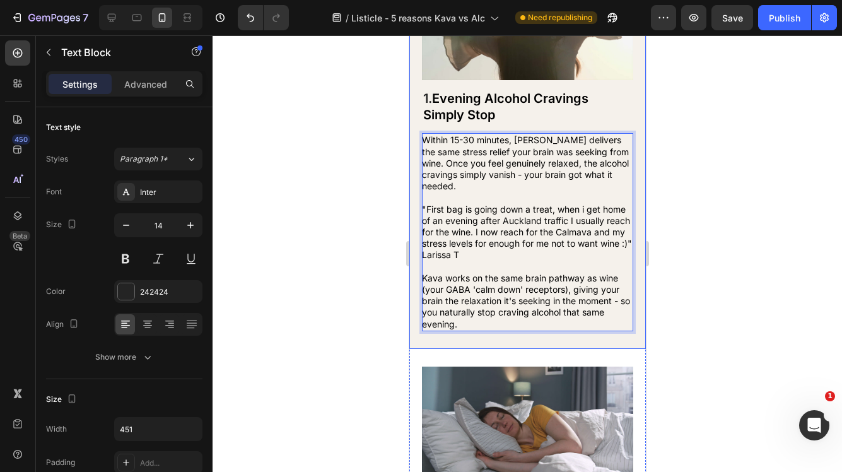
scroll to position [209, 0]
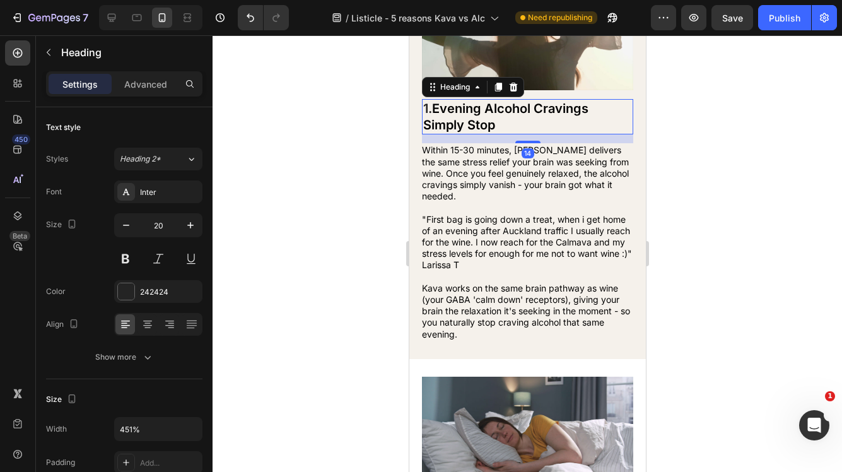
click at [551, 111] on span "Evening Alcohol Cravings Simply Stop" at bounding box center [505, 117] width 165 height 32
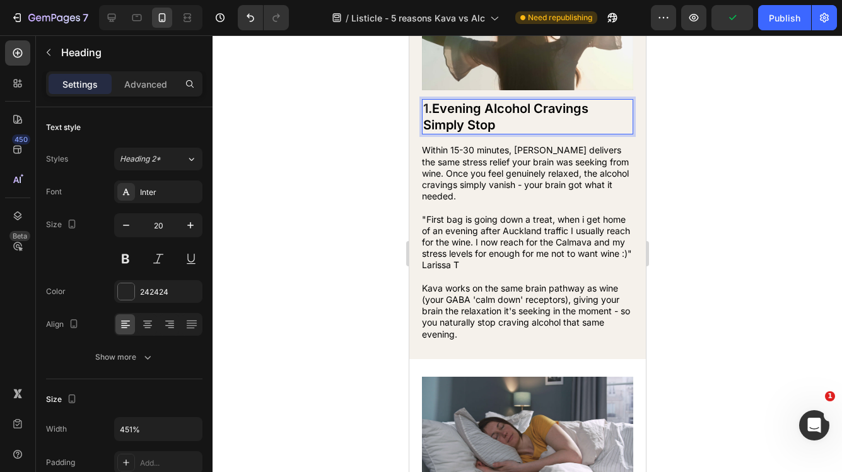
click at [514, 120] on h2 "1. Evening Alcohol Cravings Simply Stop" at bounding box center [527, 116] width 211 height 35
click at [514, 120] on p "1. Evening Alcohol Cravings Simply Stop" at bounding box center [527, 116] width 209 height 33
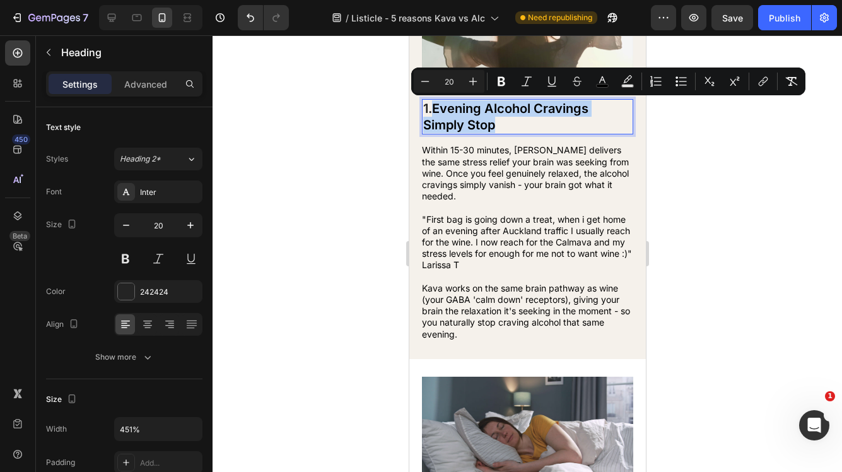
drag, startPoint x: 512, startPoint y: 122, endPoint x: 437, endPoint y: 102, distance: 77.1
click at [437, 102] on p "1. Evening Alcohol Cravings Simply Stop" at bounding box center [527, 116] width 209 height 33
copy span "Evening Alcohol Cravings Simply Stop"
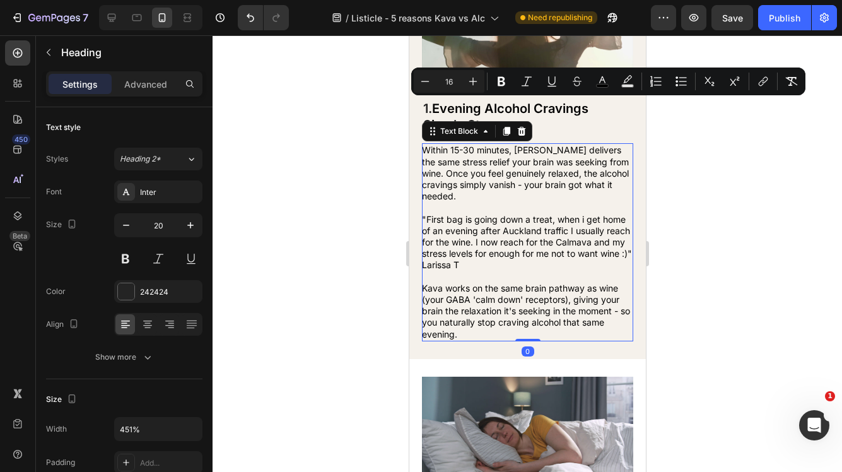
click at [613, 172] on p "Within 15-30 minutes, kava delivers the same stress relief your brain was seeki…" at bounding box center [527, 173] width 210 height 57
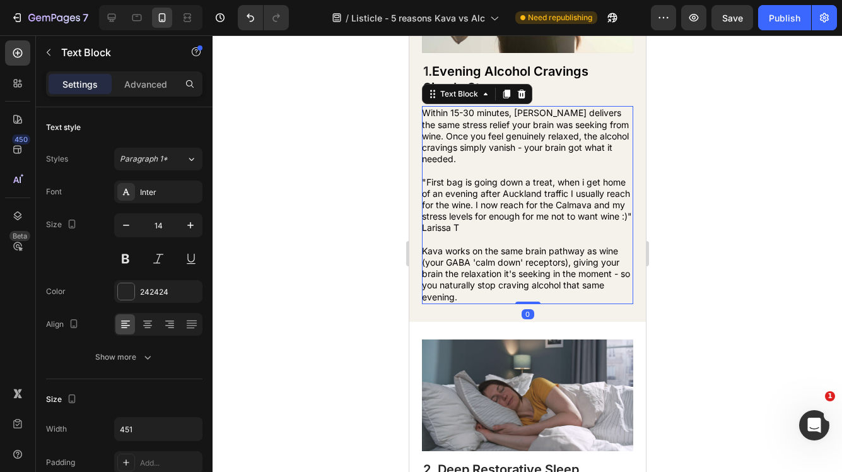
scroll to position [258, 0]
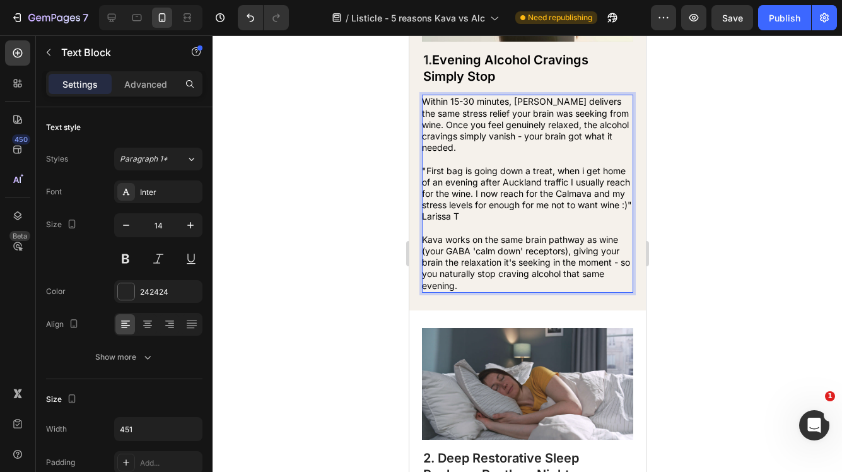
click at [618, 239] on span "Kava works on the same brain pathway as wine (your GABA 'calm down' receptors),…" at bounding box center [526, 262] width 208 height 57
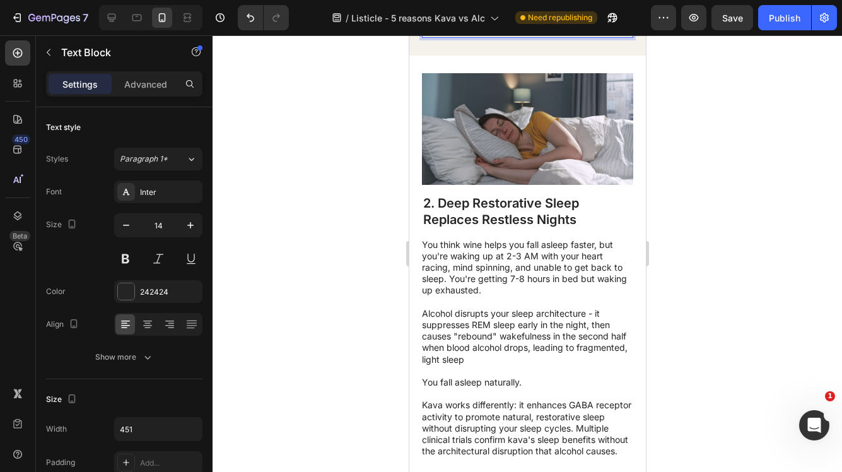
scroll to position [584, 0]
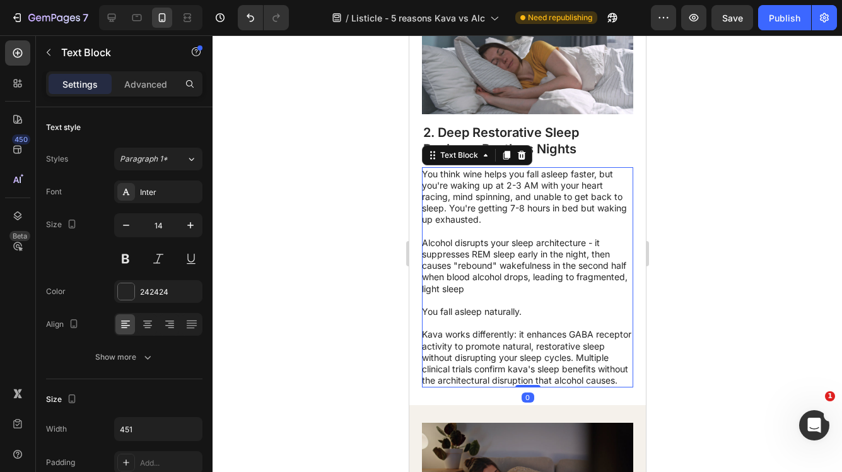
click at [586, 225] on p "You think wine helps you fall asleep faster, but you're waking up at 2-3 AM wit…" at bounding box center [527, 196] width 210 height 57
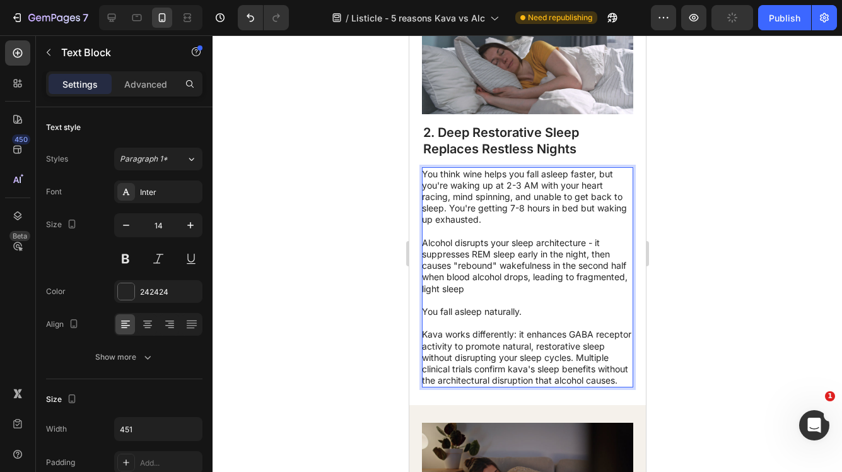
click at [527, 382] on p "Kava works differently: it enhances GABA receptor activity to promote natural, …" at bounding box center [527, 357] width 210 height 57
click at [499, 386] on p "Kava works differently: it enhances GABA receptor activity to promote natural, …" at bounding box center [527, 357] width 210 height 57
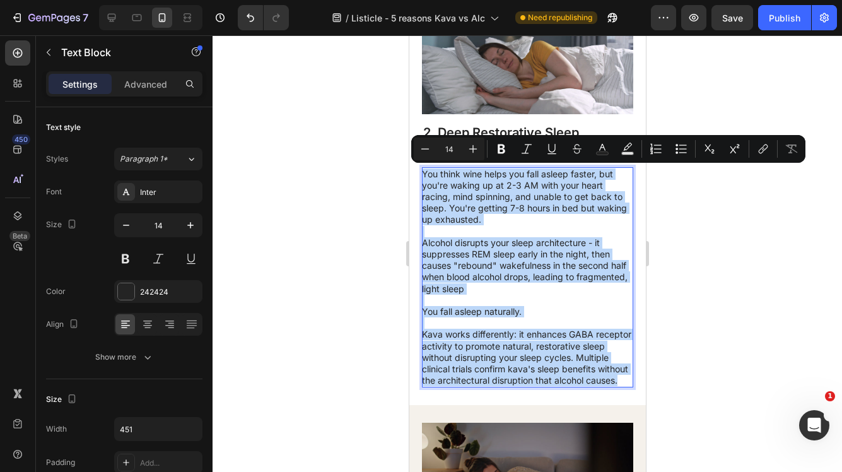
drag, startPoint x: 499, startPoint y: 393, endPoint x: 423, endPoint y: 171, distance: 234.9
click at [423, 171] on div "You think wine helps you fall asleep faster, but you're waking up at 2-3 AM wit…" at bounding box center [527, 277] width 211 height 221
copy div "You think wine helps you fall asleep faster, but you're waking up at 2-3 AM wit…"
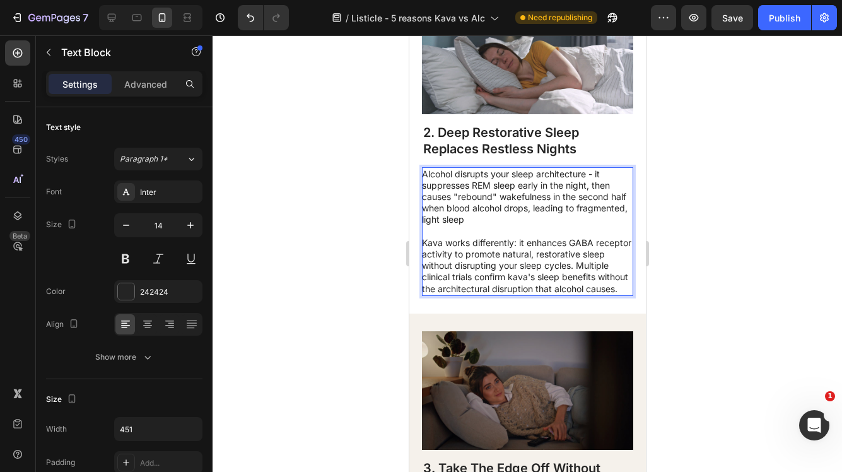
click at [752, 233] on div at bounding box center [528, 253] width 630 height 437
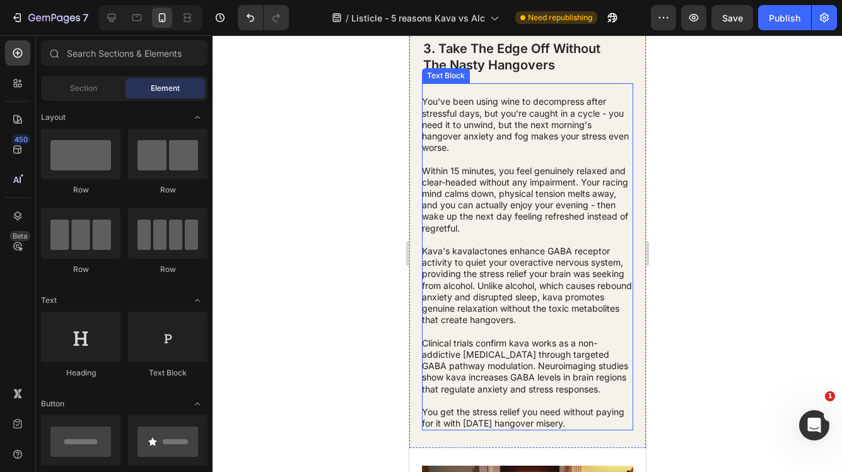
scroll to position [1010, 0]
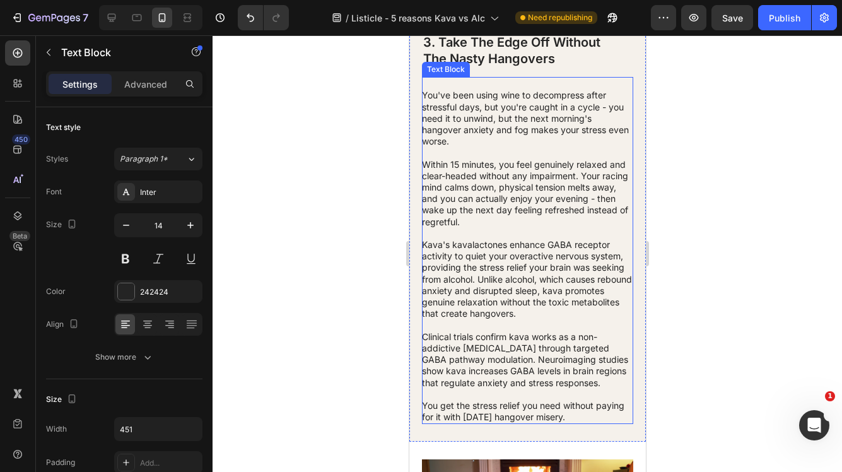
click at [495, 389] on p "Clinical trials confirm kava works as a non-addictive [MEDICAL_DATA] through ta…" at bounding box center [527, 359] width 210 height 57
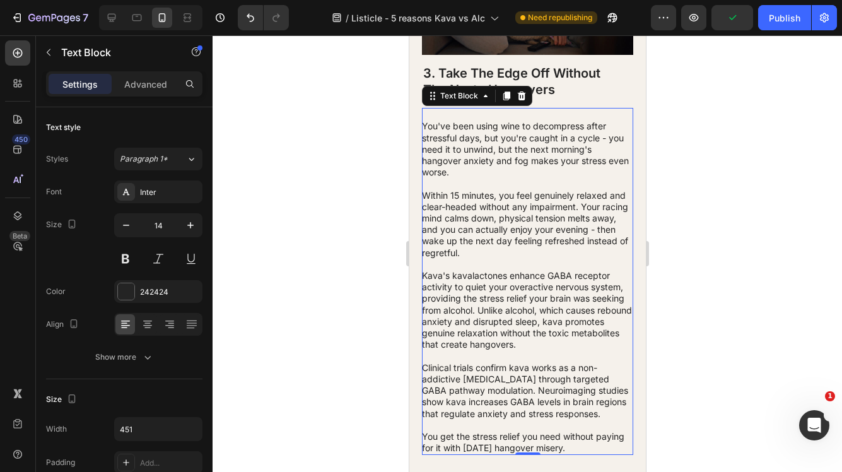
scroll to position [970, 0]
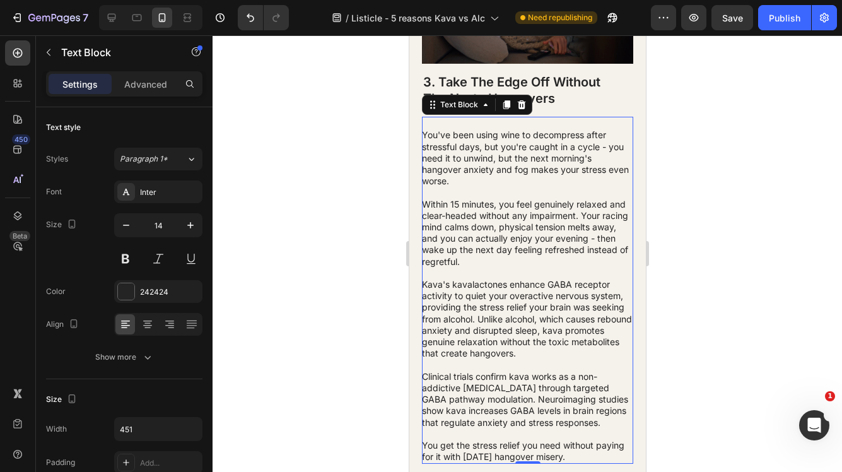
click at [462, 198] on p at bounding box center [527, 192] width 210 height 11
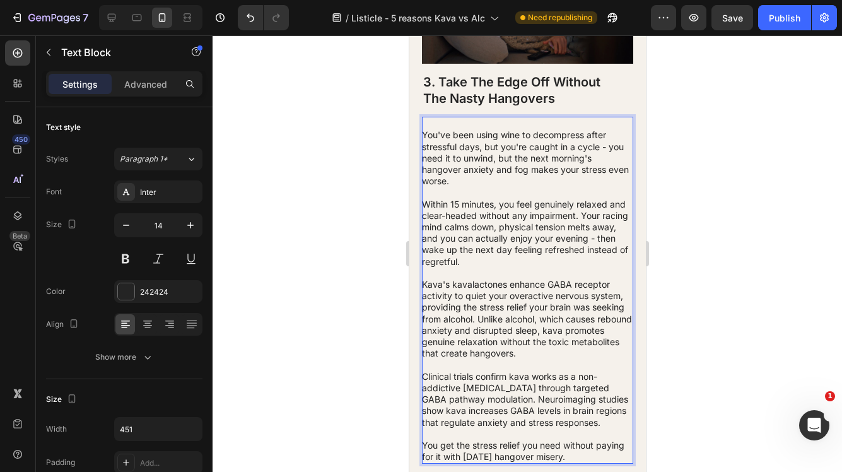
click at [440, 211] on p "Within 15 minutes, you feel genuinely relaxed and clear-headed without any impa…" at bounding box center [527, 233] width 210 height 69
drag, startPoint x: 424, startPoint y: 216, endPoint x: 423, endPoint y: 209, distance: 7.1
click at [423, 209] on div "You've been using wine to decompress after stressful days, but you're caught in…" at bounding box center [527, 290] width 211 height 347
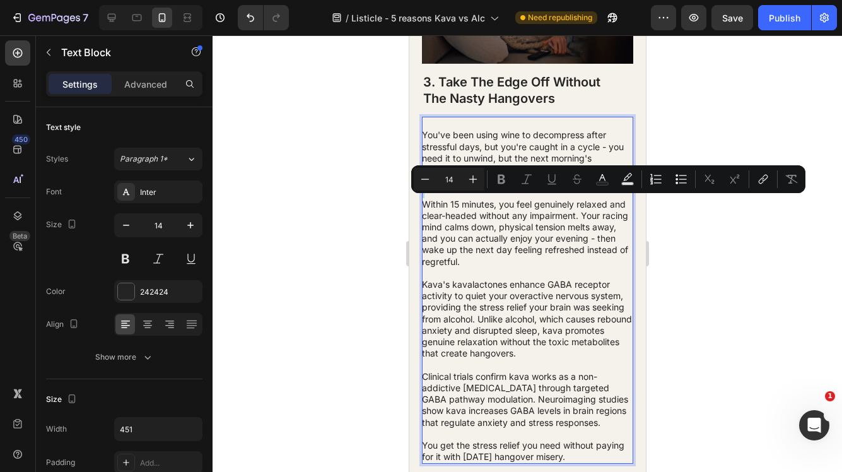
click at [423, 218] on p "Within 15 minutes, you feel genuinely relaxed and clear-headed without any impa…" at bounding box center [527, 233] width 210 height 69
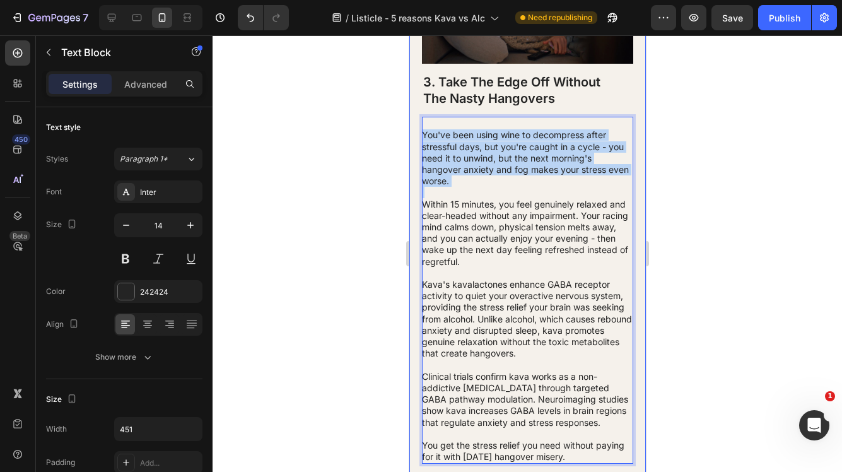
drag, startPoint x: 423, startPoint y: 216, endPoint x: 416, endPoint y: 143, distance: 74.2
click at [416, 143] on div "Image 3. Take The Edge Off Without The Nasty Hangovers Heading You've been usin…" at bounding box center [527, 204] width 237 height 555
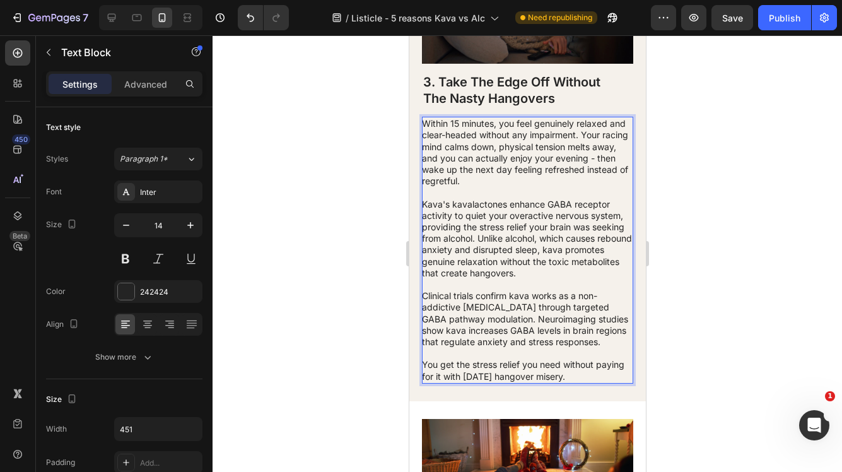
click at [460, 134] on p "Within 15 minutes, you feel genuinely relaxed and clear-headed without any impa…" at bounding box center [527, 152] width 210 height 69
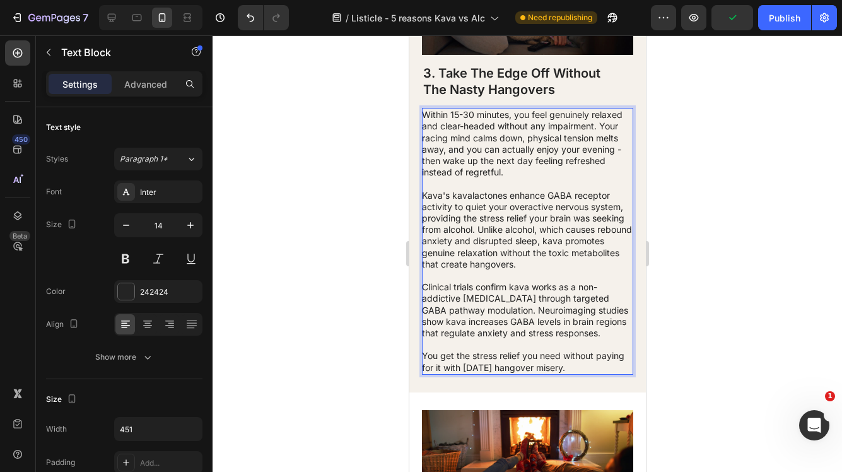
click at [543, 135] on p "Within 15-30 minutes, you feel genuinely relaxed and clear-headed without any i…" at bounding box center [527, 143] width 210 height 69
click at [545, 136] on p "Within 15-30 minutes, you feel genuinely relaxed and clear-headed without any i…" at bounding box center [527, 143] width 210 height 69
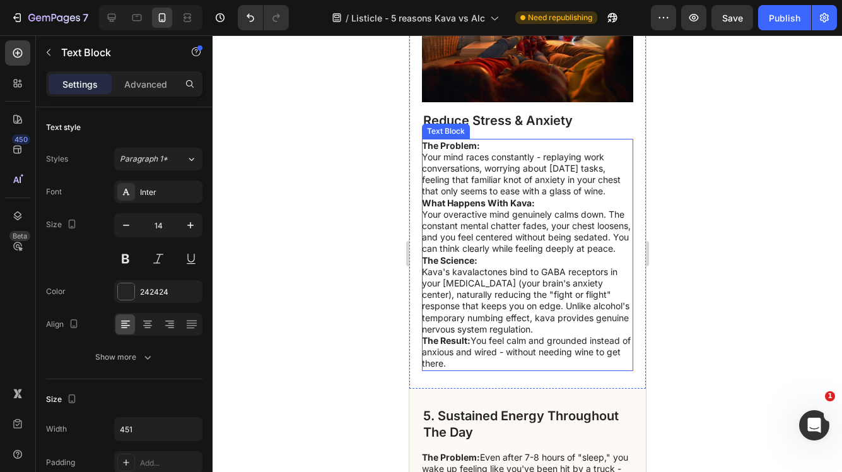
scroll to position [1377, 0]
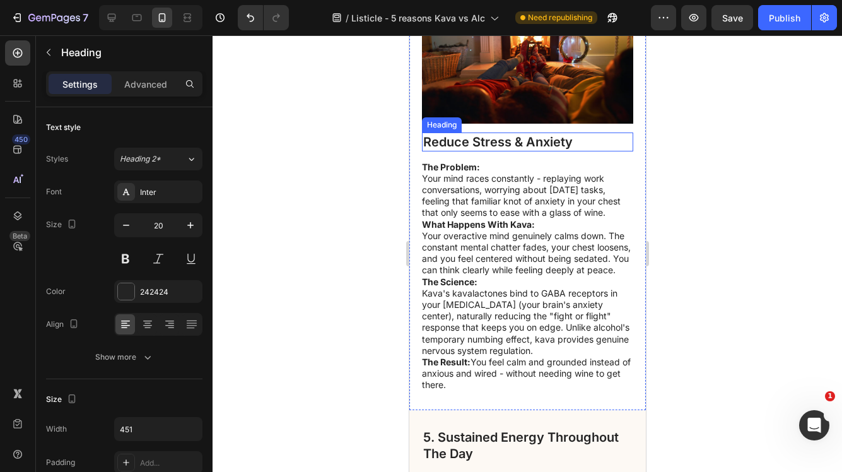
click at [438, 151] on h2 "Reduce Stress & Anxiety" at bounding box center [527, 142] width 211 height 19
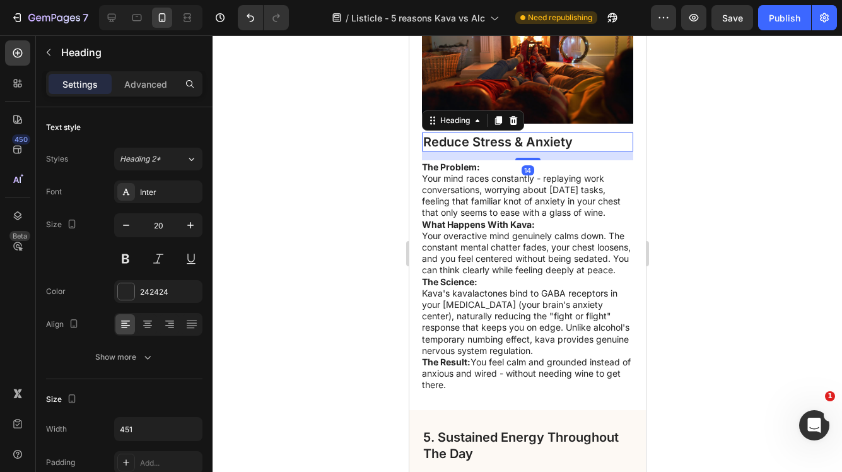
click at [424, 151] on h2 "Reduce Stress & Anxiety" at bounding box center [527, 142] width 211 height 19
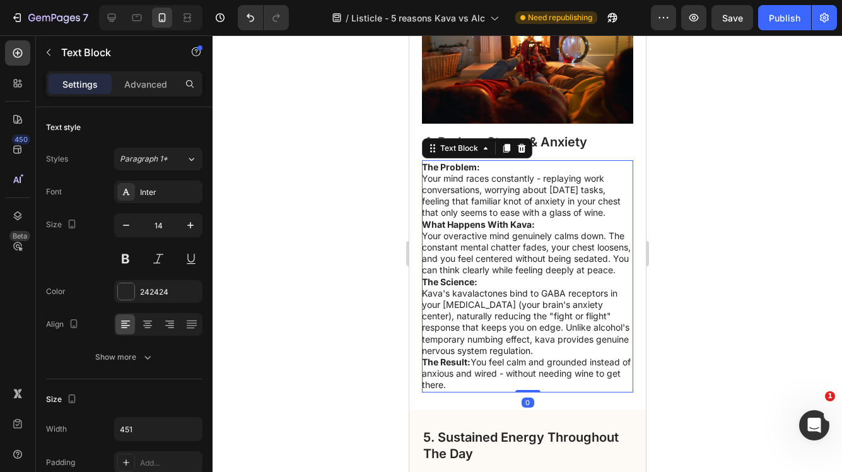
click at [504, 218] on p "Your mind races constantly - replaying work conversations, worrying about [DATE…" at bounding box center [527, 196] width 210 height 46
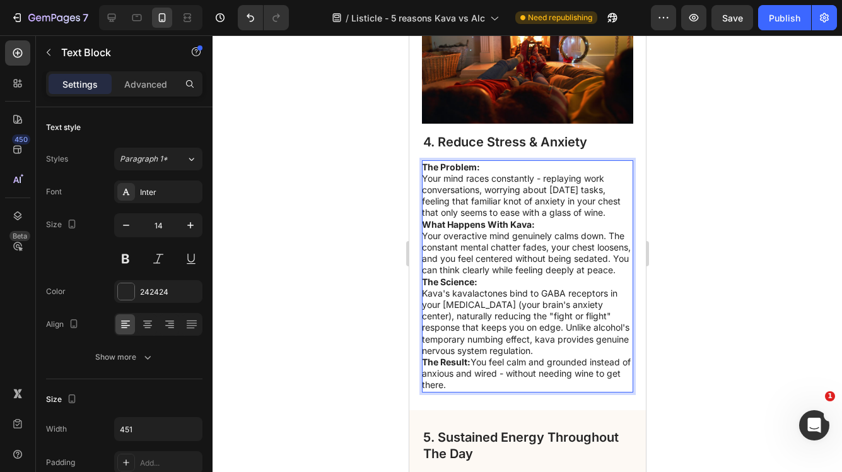
click at [507, 219] on p "Your mind races constantly - replaying work conversations, worrying about [DATE…" at bounding box center [527, 196] width 210 height 46
click at [541, 230] on p "What Happens With Kava:" at bounding box center [527, 224] width 210 height 11
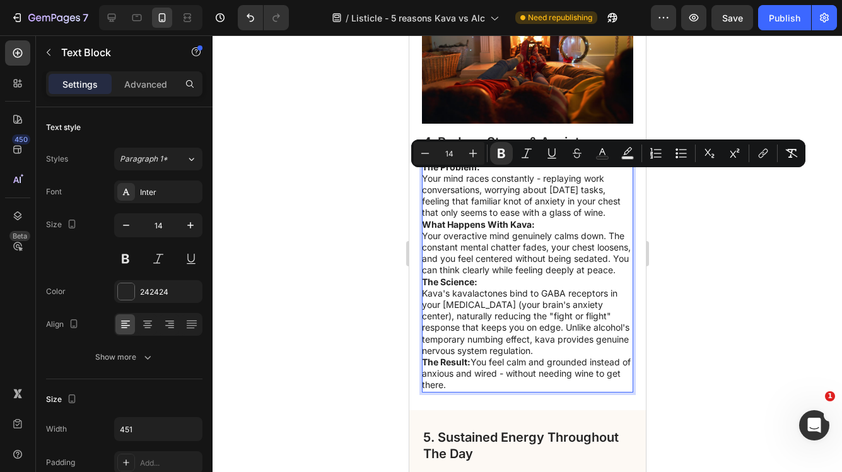
drag, startPoint x: 478, startPoint y: 408, endPoint x: 423, endPoint y: 179, distance: 235.5
click at [423, 179] on div "The Problem: Your mind races constantly - replaying work conversations, worryin…" at bounding box center [527, 276] width 211 height 232
copy div "The Problem: Your mind races constantly - replaying work conversations, worryin…"
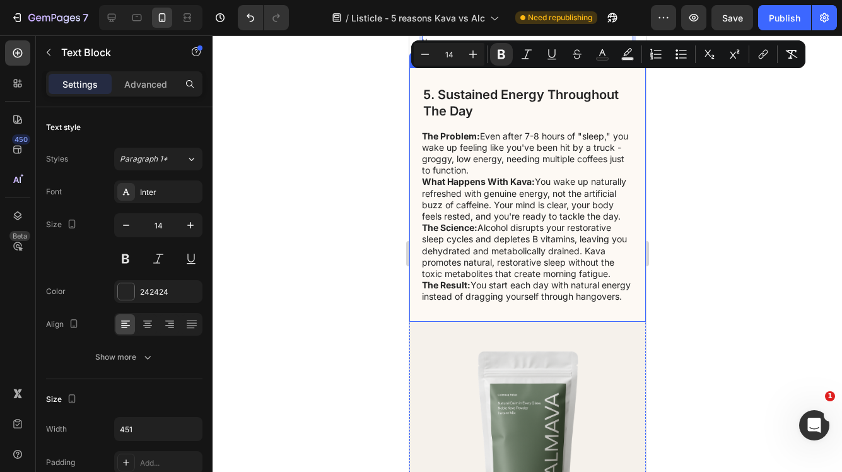
scroll to position [1665, 0]
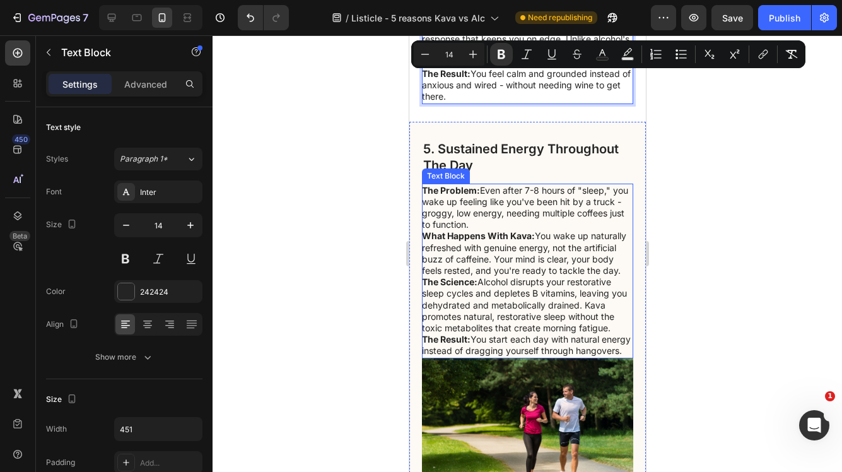
click at [488, 175] on h2 "5. Sustained Energy Throughout The Day" at bounding box center [527, 156] width 211 height 35
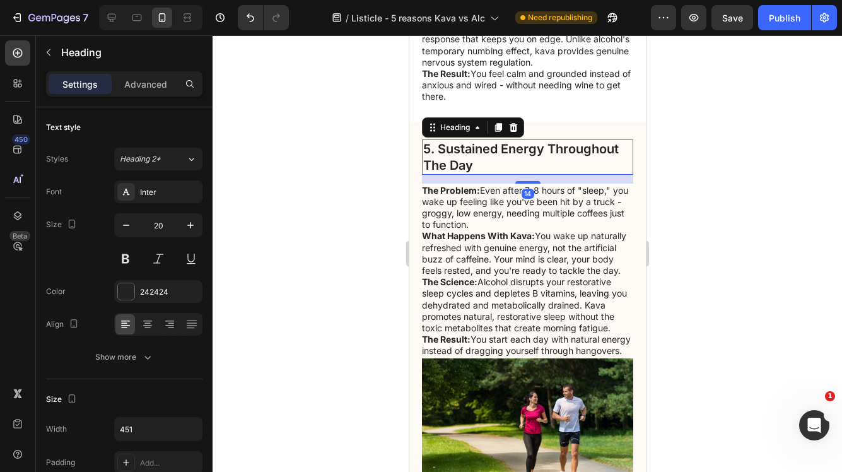
click at [486, 175] on h2 "5. Sustained Energy Throughout The Day" at bounding box center [527, 156] width 211 height 35
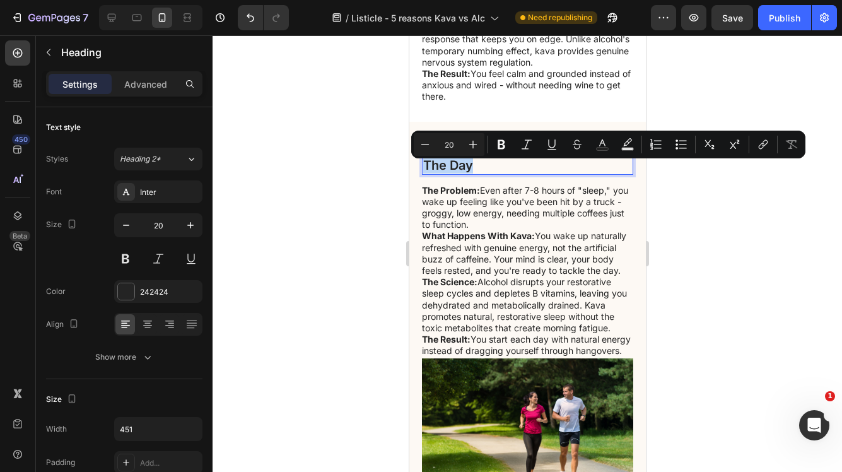
drag, startPoint x: 486, startPoint y: 187, endPoint x: 438, endPoint y: 174, distance: 49.6
click at [438, 174] on p "5. Sustained Energy Throughout The Day" at bounding box center [527, 157] width 209 height 33
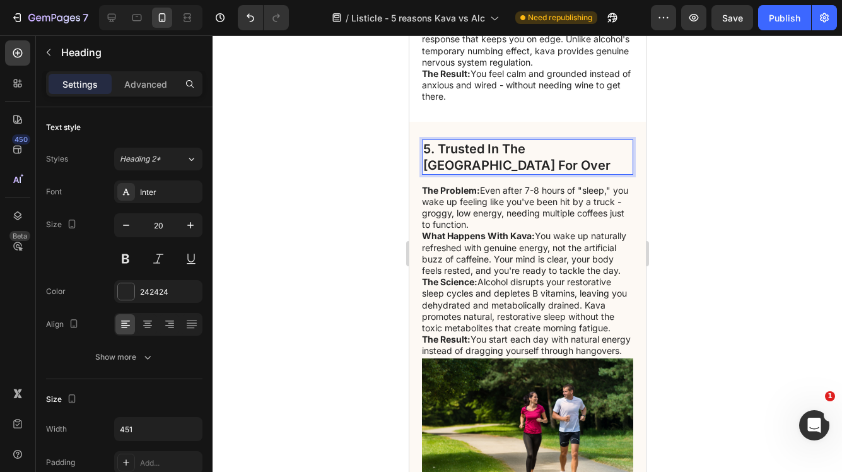
click at [485, 172] on p "5. Trusted In The Pacific Islands For Over" at bounding box center [527, 157] width 209 height 33
click at [528, 174] on p "5. Trusted By In The Pacific Islands For Over" at bounding box center [527, 157] width 209 height 33
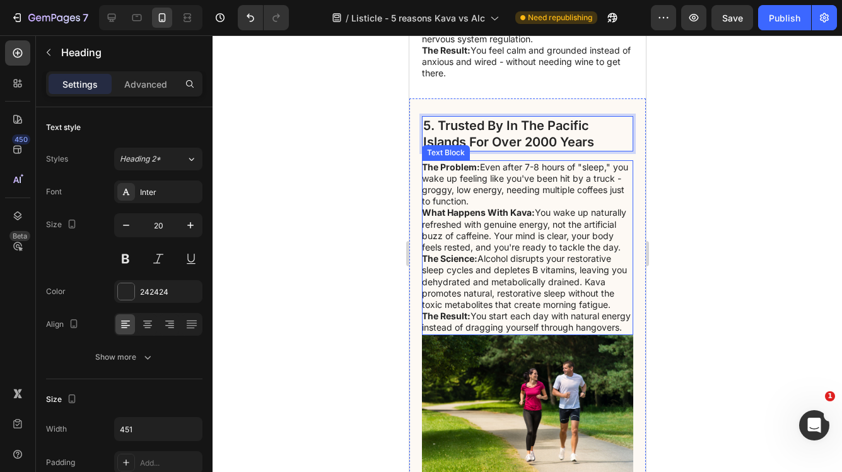
scroll to position [1706, 0]
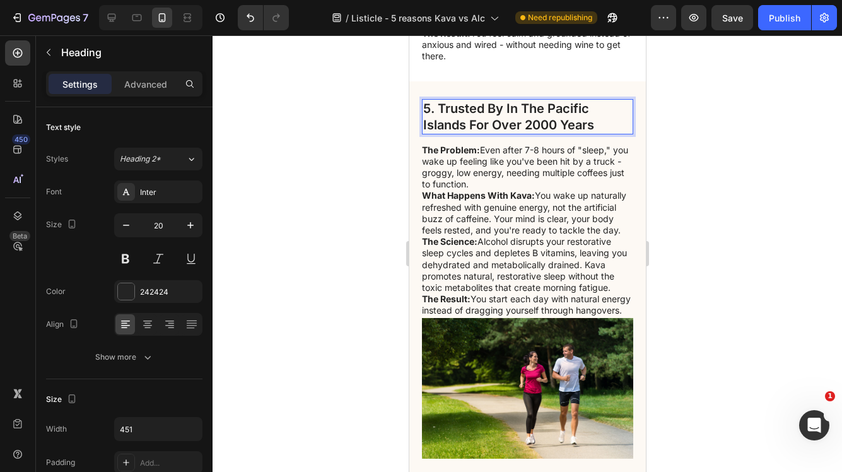
click at [374, 189] on div at bounding box center [528, 253] width 630 height 437
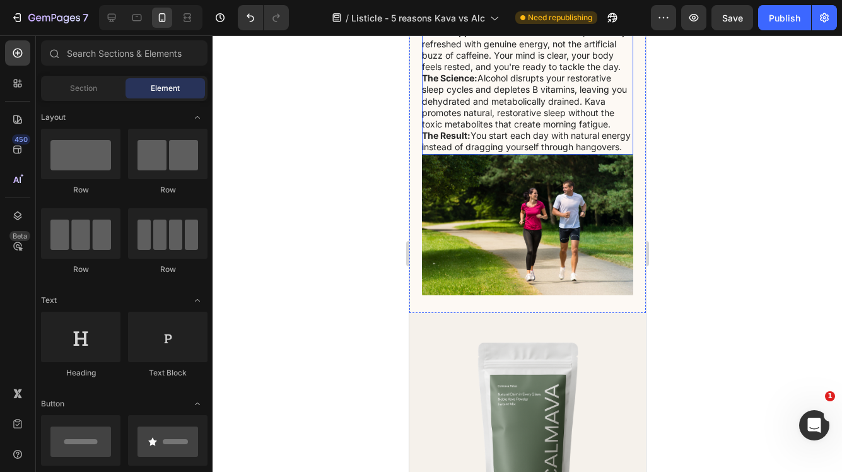
scroll to position [1743, 0]
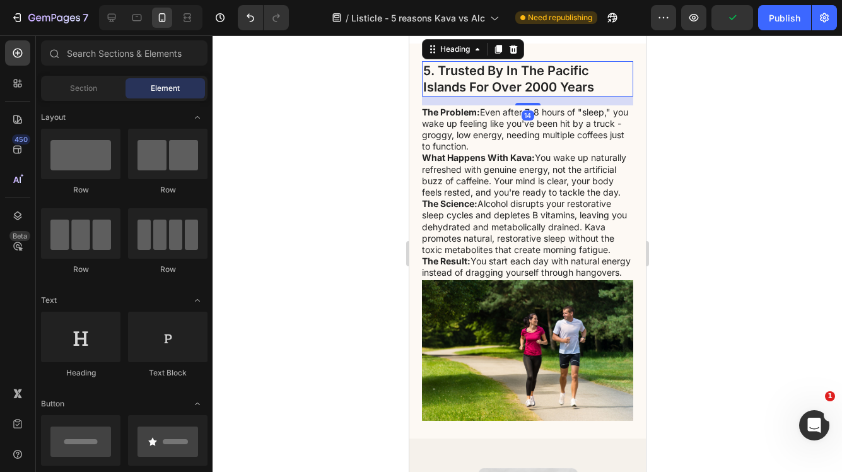
click at [501, 95] on p "5. Trusted By In The Pacific Islands For Over 2000 Years" at bounding box center [527, 78] width 209 height 33
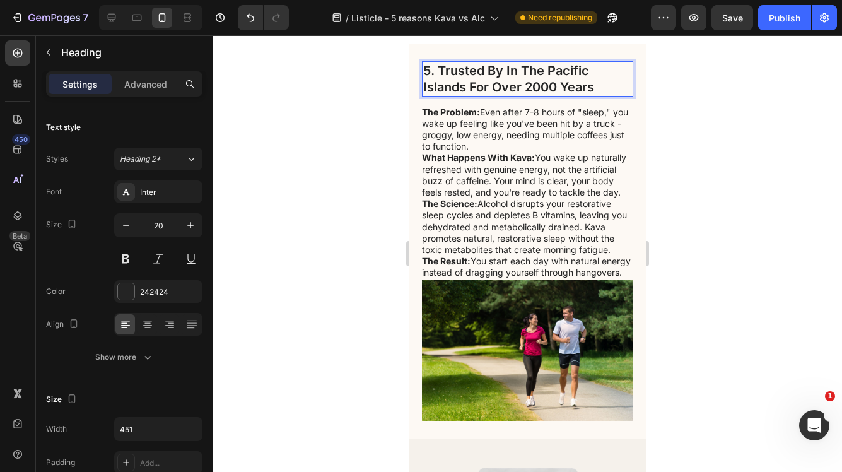
click at [501, 93] on p "5. Trusted By In The Pacific Islands For Over 2000 Years" at bounding box center [527, 78] width 209 height 33
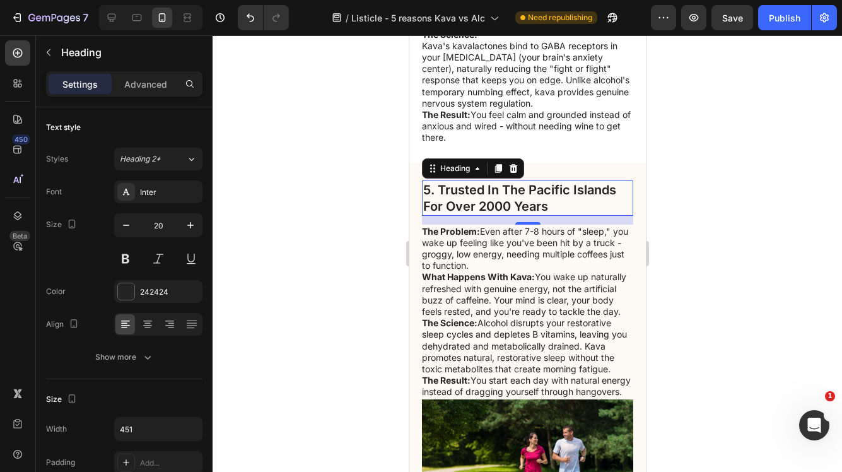
click at [688, 160] on div at bounding box center [528, 253] width 630 height 437
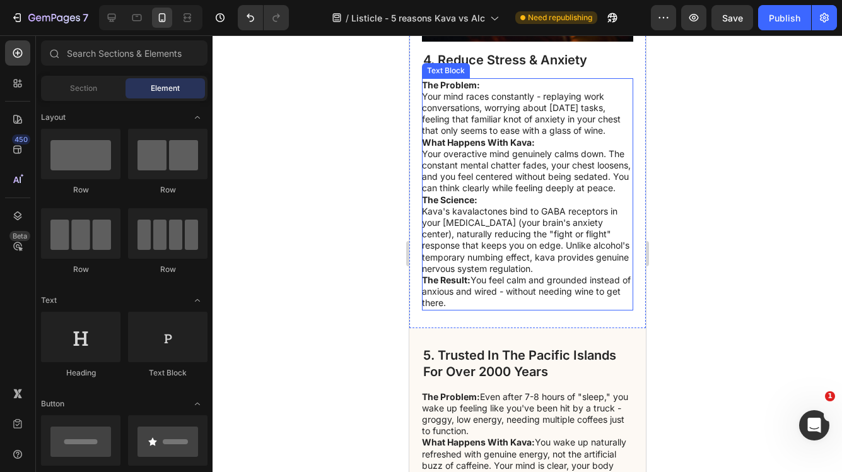
scroll to position [1466, 0]
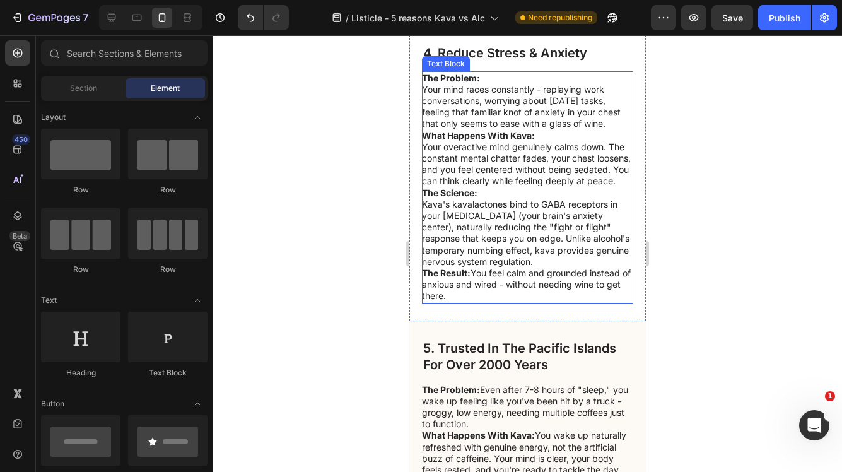
click at [532, 255] on p "Kava's kavalactones bind to GABA receptors in your [MEDICAL_DATA] (your brain's…" at bounding box center [527, 233] width 210 height 69
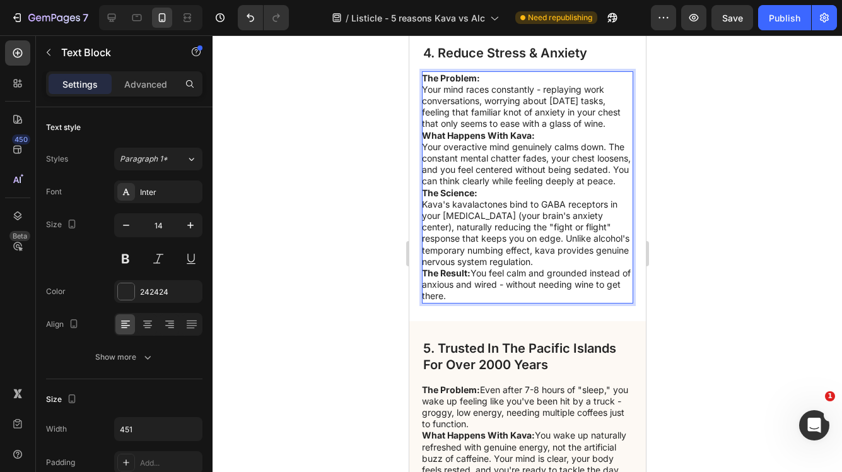
click at [478, 302] on p "The Result: You feel calm and grounded instead of anxious and wired - without n…" at bounding box center [527, 285] width 210 height 35
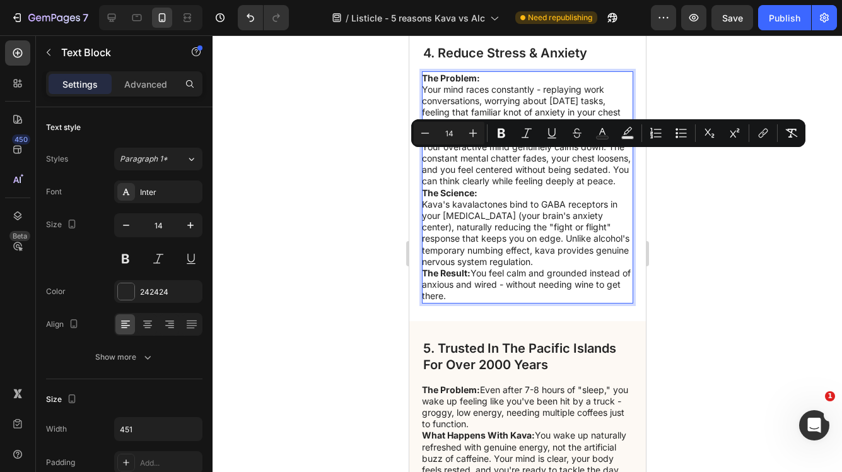
drag, startPoint x: 478, startPoint y: 321, endPoint x: 432, endPoint y: 155, distance: 173.0
click at [432, 155] on div "The Problem: Your mind races constantly - replaying work conversations, worryin…" at bounding box center [527, 187] width 211 height 232
click at [466, 268] on p "Kava's kavalactones bind to GABA receptors in your [MEDICAL_DATA] (your brain's…" at bounding box center [527, 233] width 210 height 69
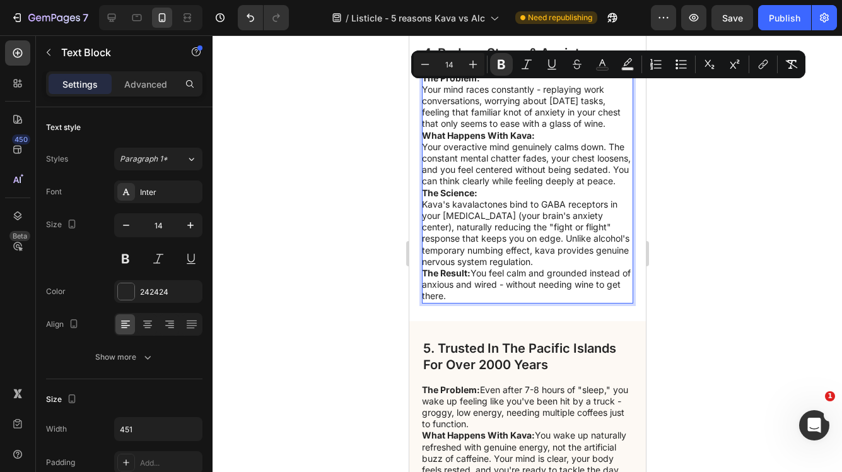
drag, startPoint x: 466, startPoint y: 316, endPoint x: 422, endPoint y: 92, distance: 228.2
click at [422, 92] on div "The Problem: Your mind races constantly - replaying work conversations, worryin…" at bounding box center [527, 187] width 211 height 232
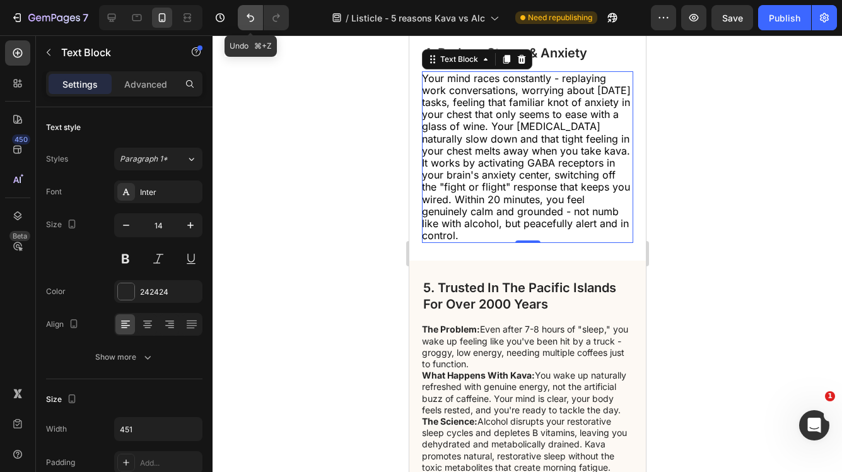
click at [254, 18] on icon "Undo/Redo" at bounding box center [251, 18] width 8 height 8
click at [252, 18] on icon "Undo/Redo" at bounding box center [250, 17] width 13 height 13
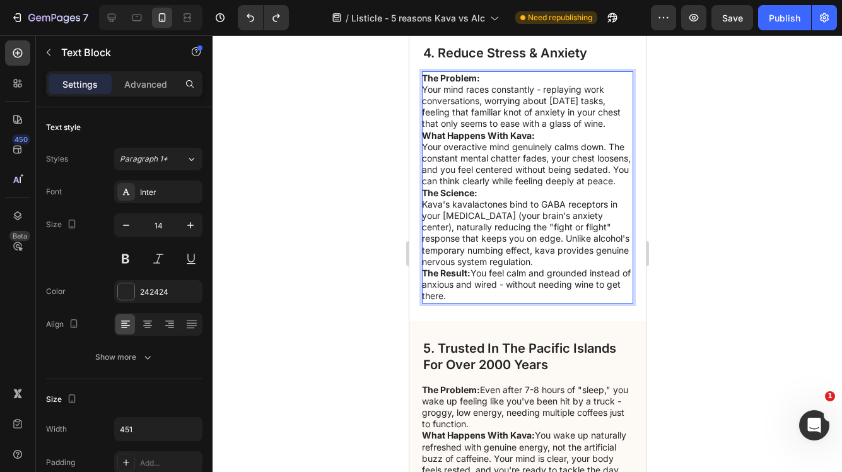
click at [480, 262] on p "Kava's kavalactones bind to GABA receptors in your [MEDICAL_DATA] (your brain's…" at bounding box center [527, 233] width 210 height 69
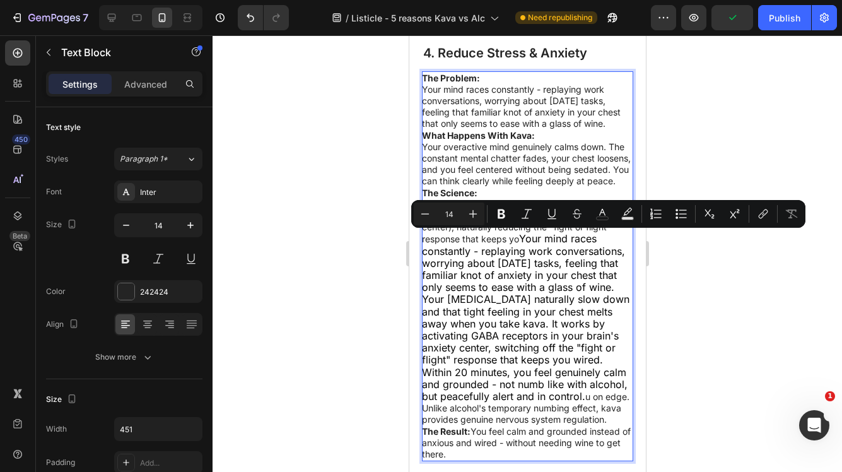
drag, startPoint x: 463, startPoint y: 243, endPoint x: 516, endPoint y: 243, distance: 53.6
click at [516, 243] on p "Kava's kavalactones bind to GABA receptors in your limbic system (your brain's …" at bounding box center [527, 312] width 210 height 227
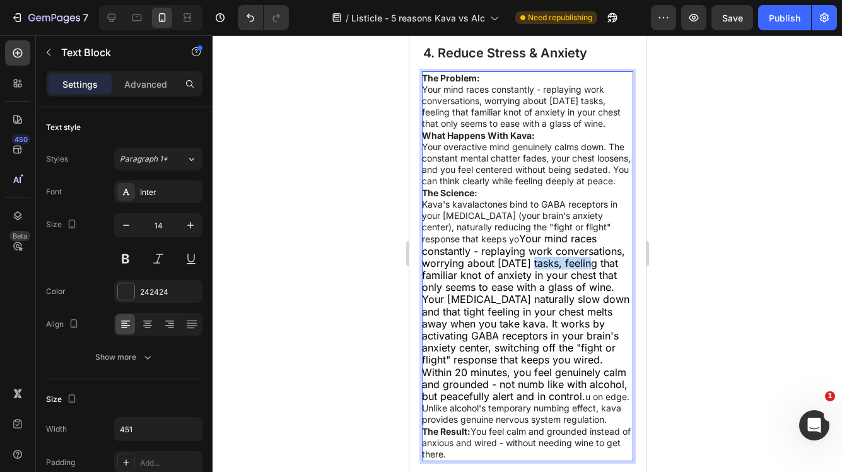
drag, startPoint x: 487, startPoint y: 283, endPoint x: 550, endPoint y: 290, distance: 64.0
click at [550, 290] on span "Your mind races constantly - replaying work conversations, worrying about tomor…" at bounding box center [526, 317] width 208 height 170
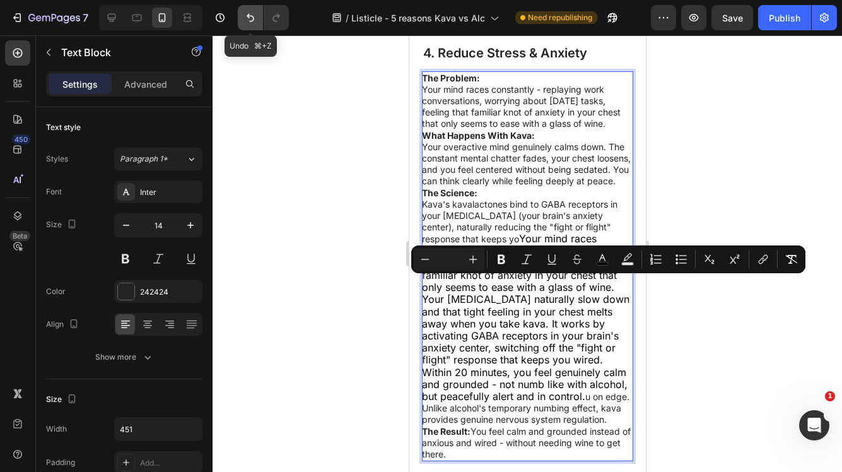
click at [249, 13] on icon "Undo/Redo" at bounding box center [250, 17] width 13 height 13
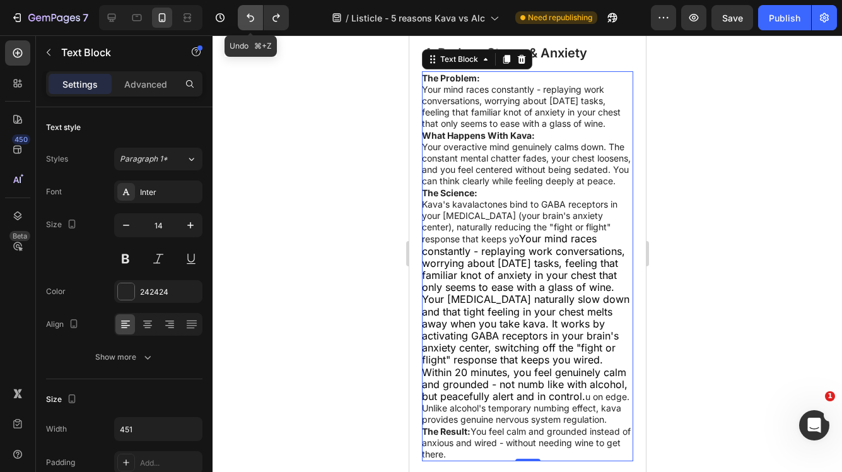
click at [249, 13] on icon "Undo/Redo" at bounding box center [250, 17] width 13 height 13
click at [251, 21] on icon "Undo/Redo" at bounding box center [251, 18] width 8 height 8
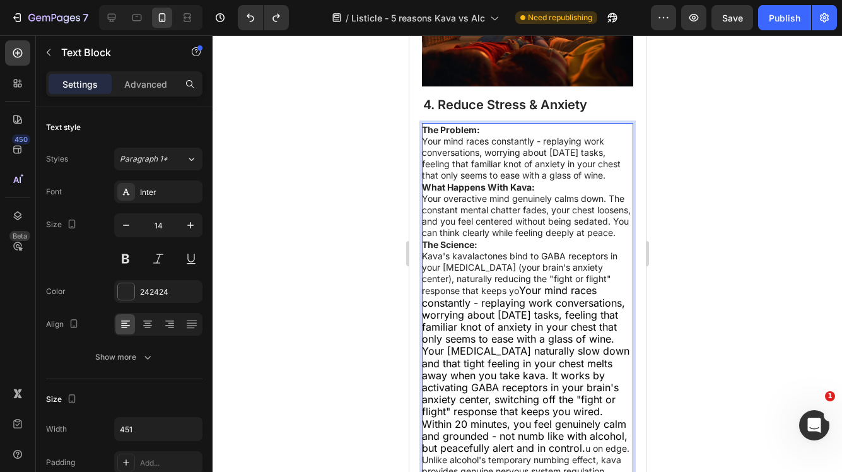
scroll to position [1482, 0]
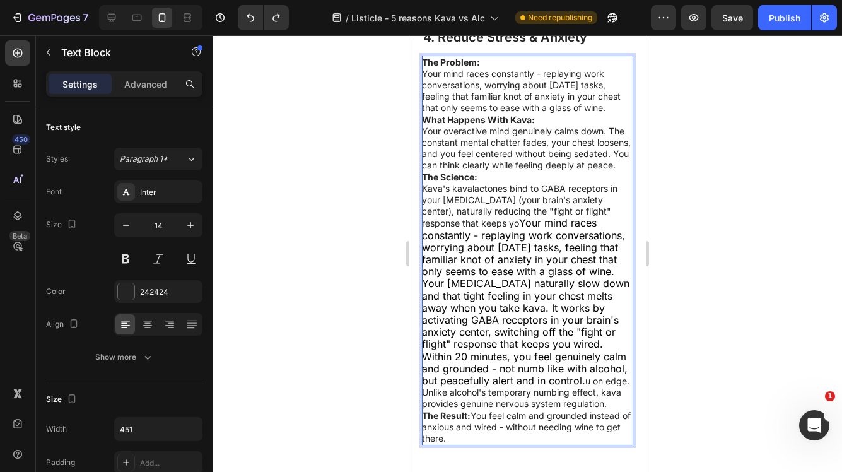
click at [471, 444] on p "The Result: You feel calm and grounded instead of anxious and wired - without n…" at bounding box center [527, 427] width 210 height 35
drag, startPoint x: 470, startPoint y: 455, endPoint x: 437, endPoint y: 139, distance: 317.3
click at [437, 139] on div "The Problem: Your mind races constantly - replaying work conversations, worryin…" at bounding box center [527, 251] width 211 height 391
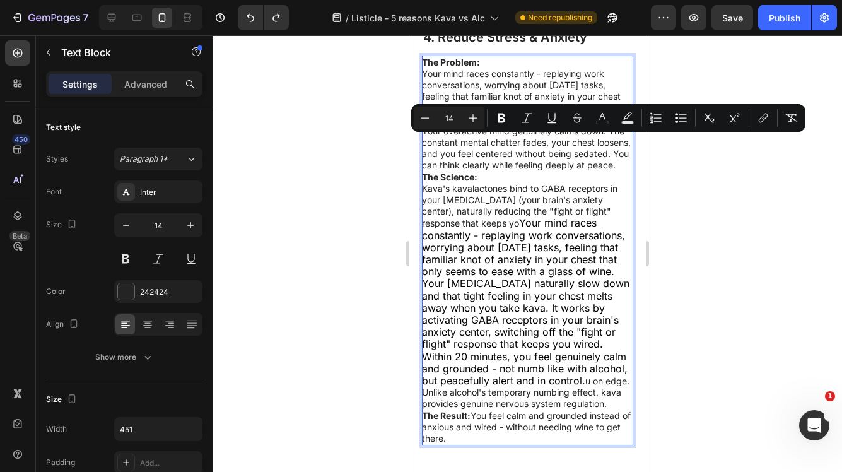
click at [437, 153] on p "Your overactive mind genuinely calms down. The constant mental chatter fades, y…" at bounding box center [527, 149] width 210 height 46
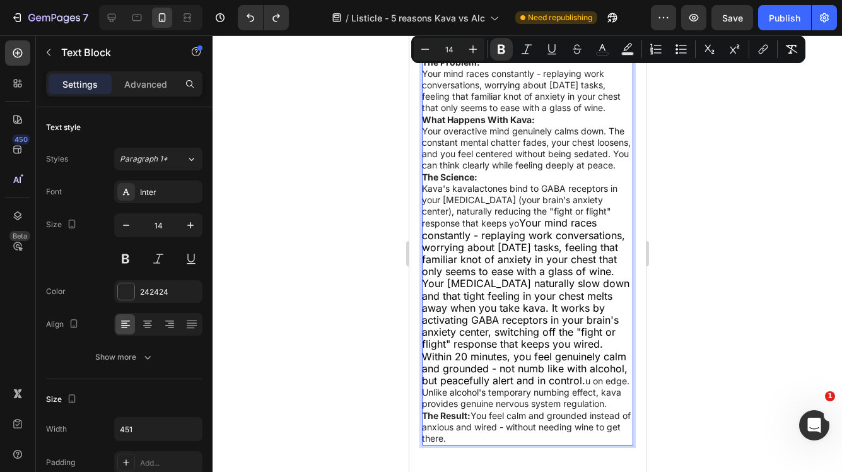
drag, startPoint x: 463, startPoint y: 454, endPoint x: 423, endPoint y: 77, distance: 378.9
click at [423, 77] on div "The Problem: Your mind races constantly - replaying work conversations, worryin…" at bounding box center [527, 251] width 211 height 391
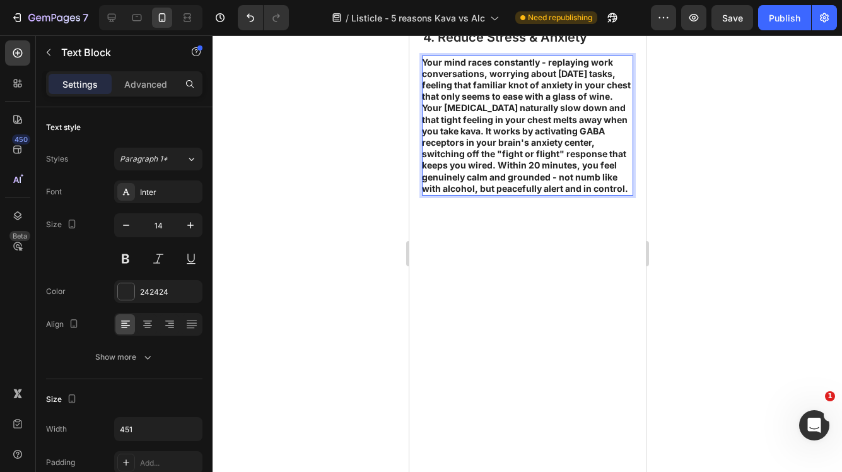
click at [541, 163] on strong "Your mind races constantly - replaying work conversations, worrying about tomor…" at bounding box center [526, 125] width 209 height 137
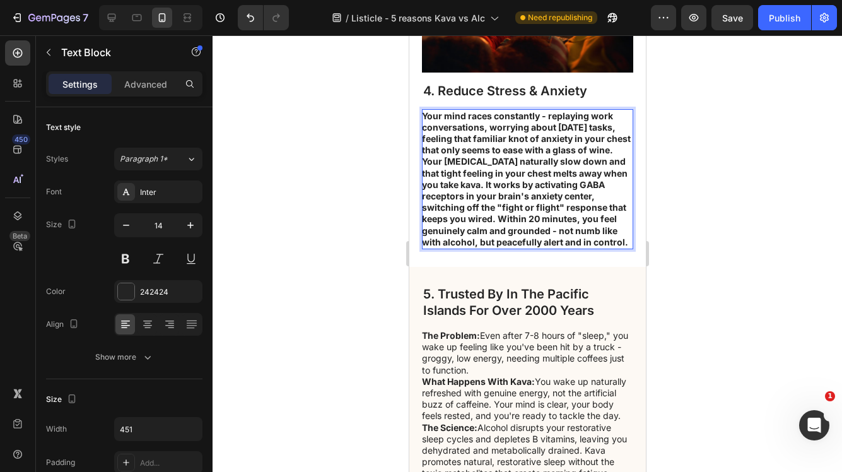
scroll to position [1426, 0]
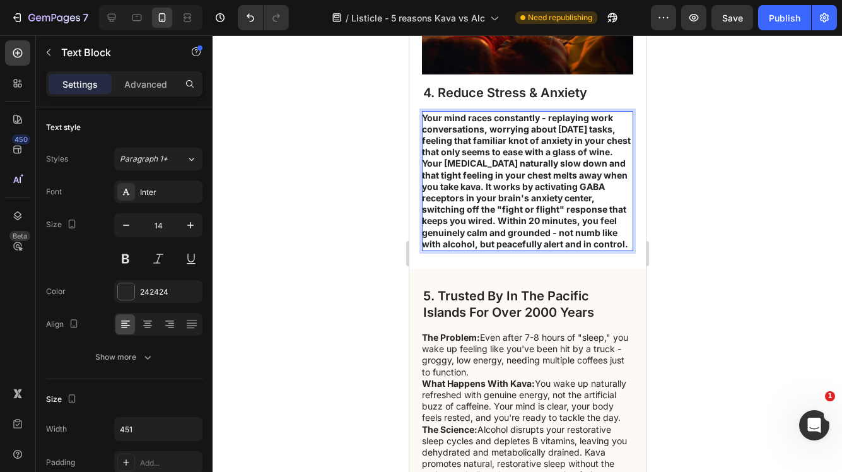
click at [626, 249] on strong "Your mind races constantly - replaying work conversations, worrying about tomor…" at bounding box center [526, 180] width 209 height 137
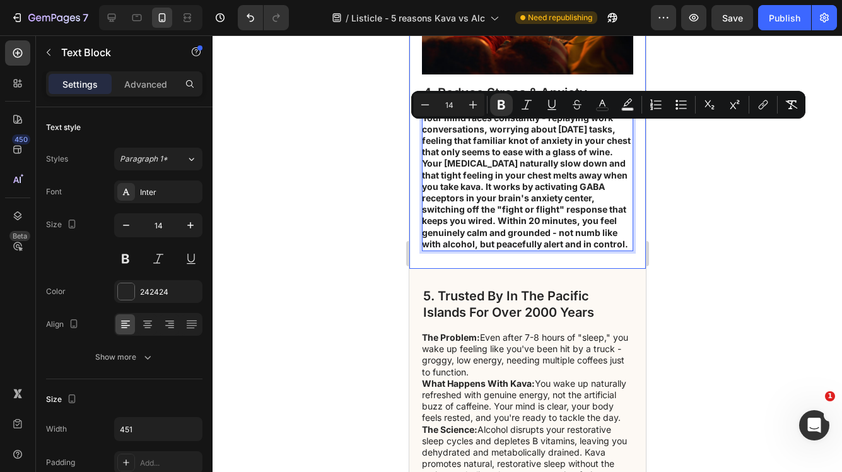
drag, startPoint x: 627, startPoint y: 256, endPoint x: 415, endPoint y: 127, distance: 248.0
click at [415, 127] on div "4. Reduce Stress & Anxiety Heading Your mind races constantly - replaying work …" at bounding box center [527, 107] width 237 height 324
click at [504, 102] on icon "Editor contextual toolbar" at bounding box center [502, 104] width 8 height 9
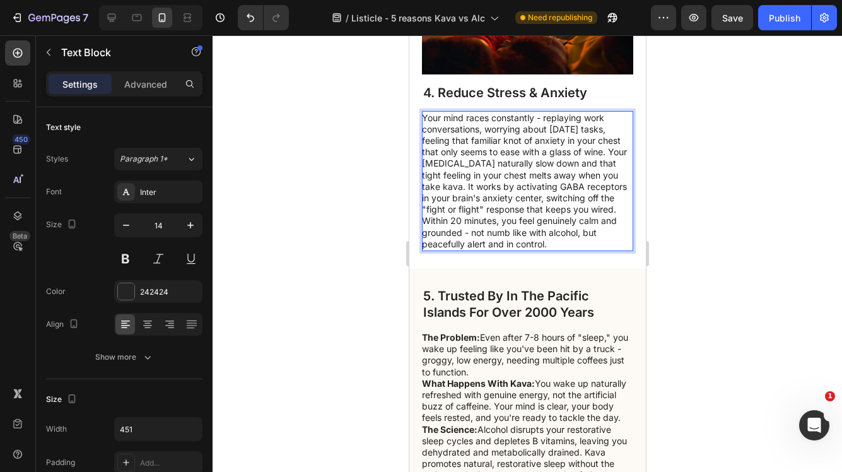
click at [545, 163] on p "Your mind races constantly - replaying work conversations, worrying about tomor…" at bounding box center [527, 181] width 210 height 138
click at [445, 199] on p "Your mind races constantly - replaying work conversations, worrying about tomor…" at bounding box center [527, 181] width 210 height 138
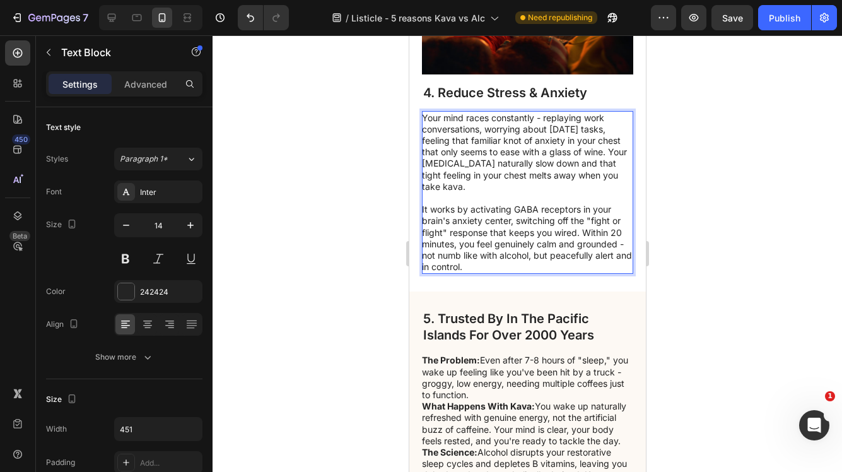
click at [539, 228] on p "Your mind races constantly - replaying work conversations, worrying about tomor…" at bounding box center [527, 192] width 210 height 161
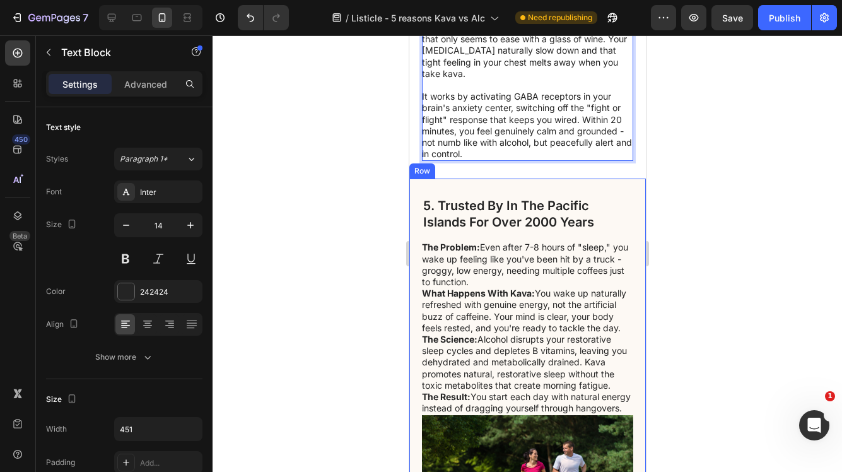
scroll to position [1578, 0]
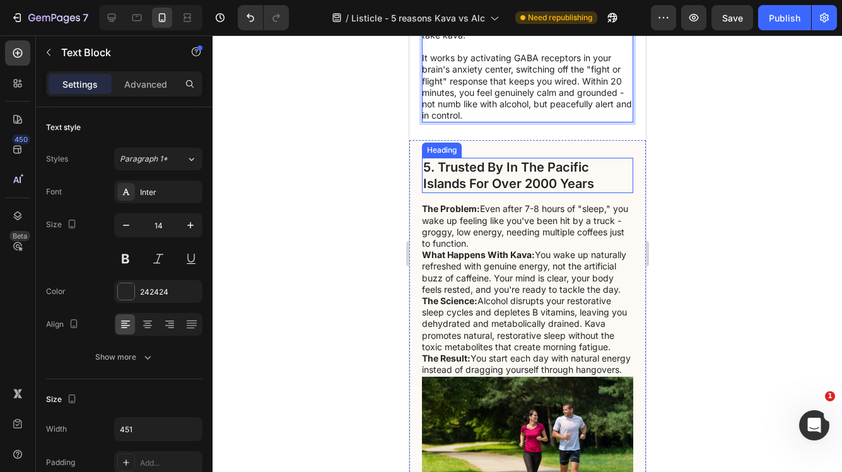
click at [545, 184] on h2 "5. Trusted By In The Pacific Islands For Over 2000 Years" at bounding box center [527, 175] width 211 height 35
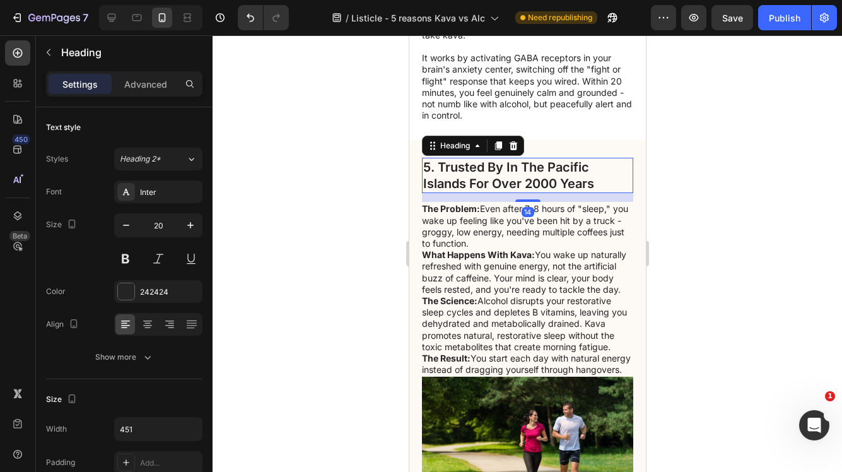
click at [545, 184] on h2 "5. Trusted By In The Pacific Islands For Over 2000 Years" at bounding box center [527, 175] width 211 height 35
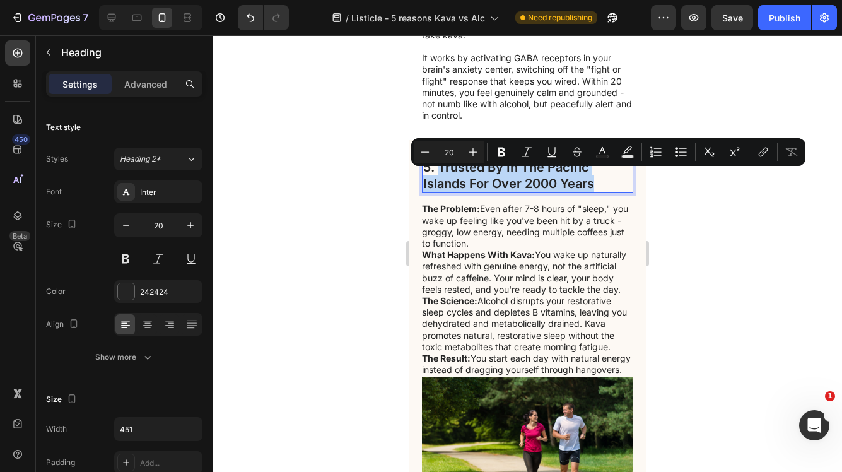
drag, startPoint x: 601, startPoint y: 193, endPoint x: 440, endPoint y: 180, distance: 161.5
click at [440, 180] on p "5. Trusted By In The Pacific Islands For Over 2000 Years" at bounding box center [527, 175] width 209 height 33
copy p "Trusted By In The Pacific Islands For Over 2000 Years"
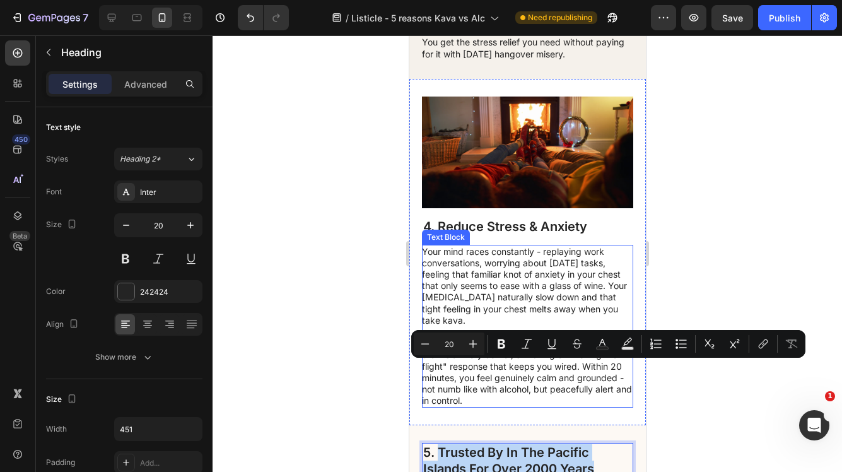
scroll to position [1268, 0]
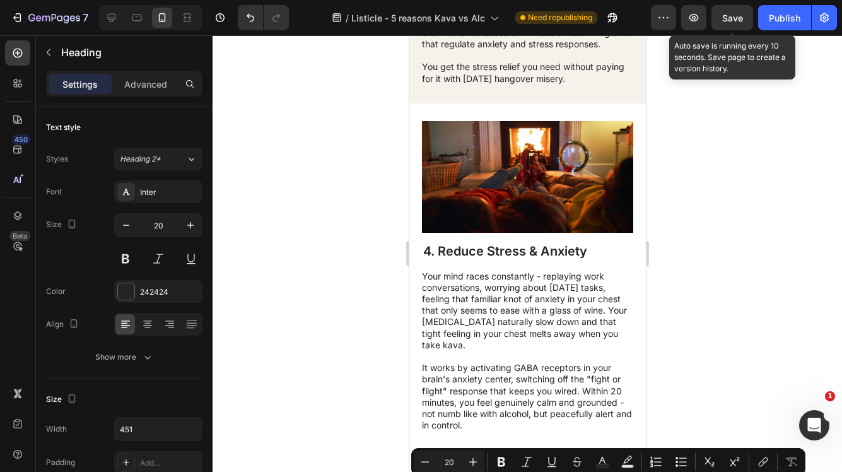
click at [736, 13] on span "Save" at bounding box center [733, 18] width 21 height 11
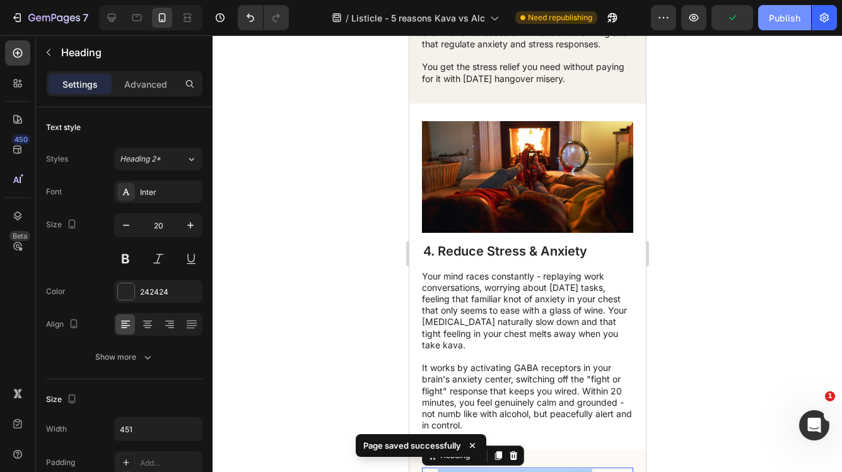
click at [791, 22] on div "Publish" at bounding box center [785, 17] width 32 height 13
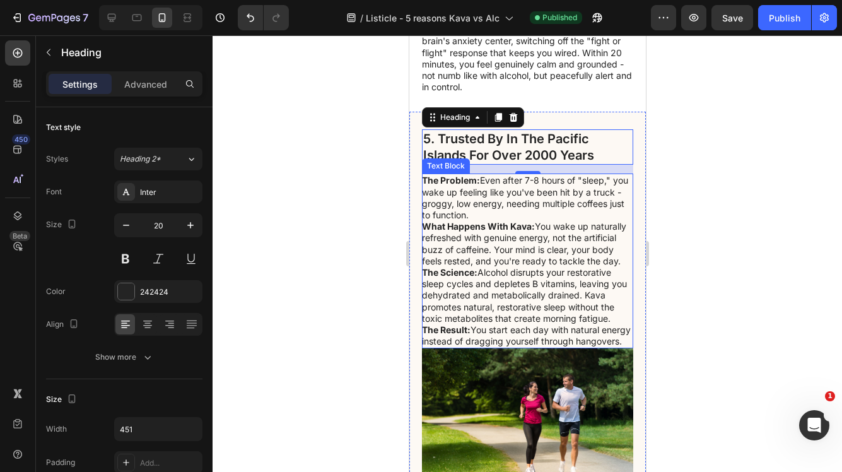
scroll to position [1625, 0]
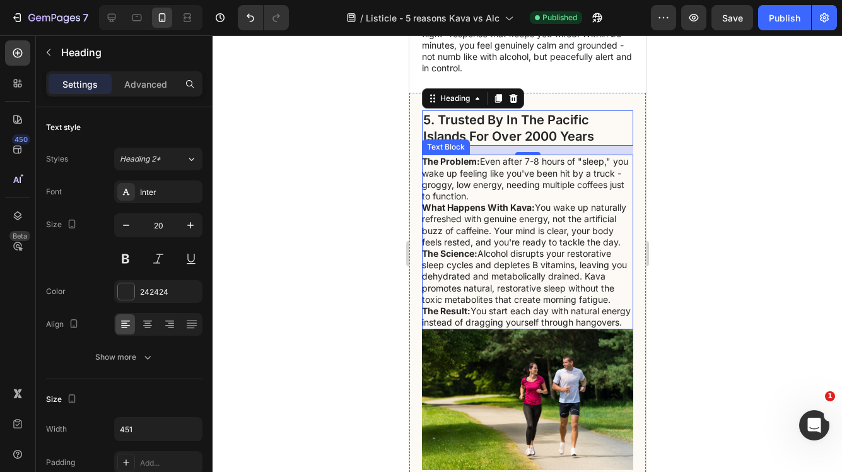
click at [512, 305] on p "The Science: Alcohol disrupts your restorative sleep cycles and depletes B vita…" at bounding box center [527, 276] width 210 height 57
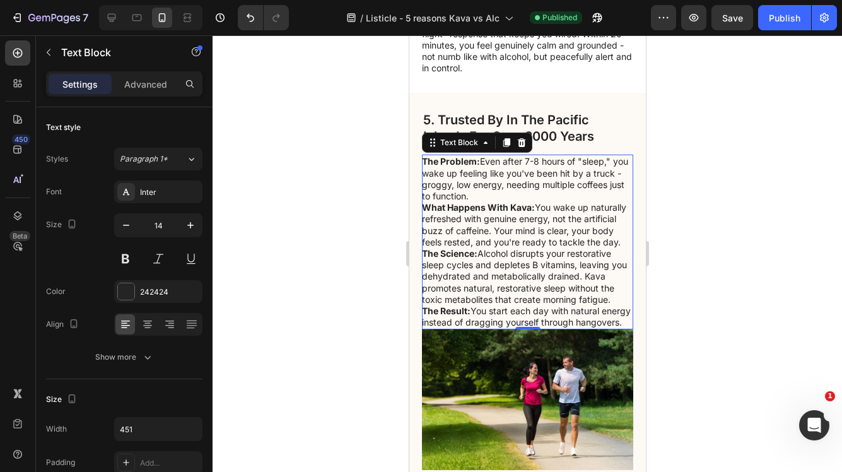
click at [479, 328] on p "The Result: You start each day with natural energy instead of dragging yourself…" at bounding box center [527, 316] width 210 height 23
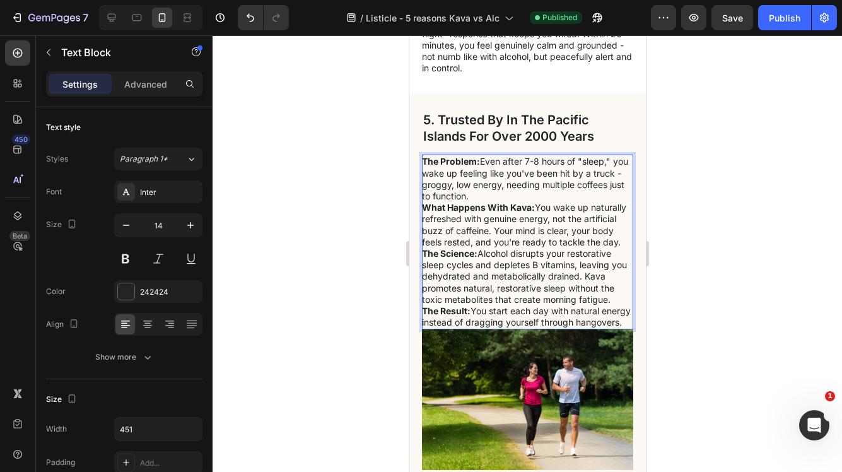
drag, startPoint x: 476, startPoint y: 345, endPoint x: 423, endPoint y: 175, distance: 177.6
click at [423, 175] on div "The Problem: Even after 7-8 hours of "sleep," you wake up feeling like you've b…" at bounding box center [527, 242] width 211 height 175
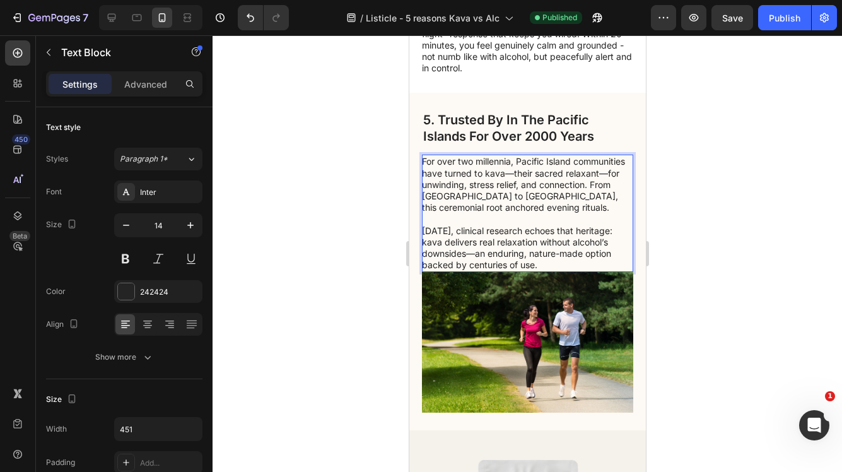
click at [510, 185] on p "For over two millennia, Pacific Island communities have turned to kava—their sa…" at bounding box center [527, 184] width 210 height 57
click at [601, 184] on p "For over two millennia, Pacific Island communities have turned to kava, their s…" at bounding box center [527, 184] width 210 height 57
click at [474, 266] on p "Today, clinical research echoes that heritage: kava delivers real relaxation wi…" at bounding box center [527, 248] width 210 height 46
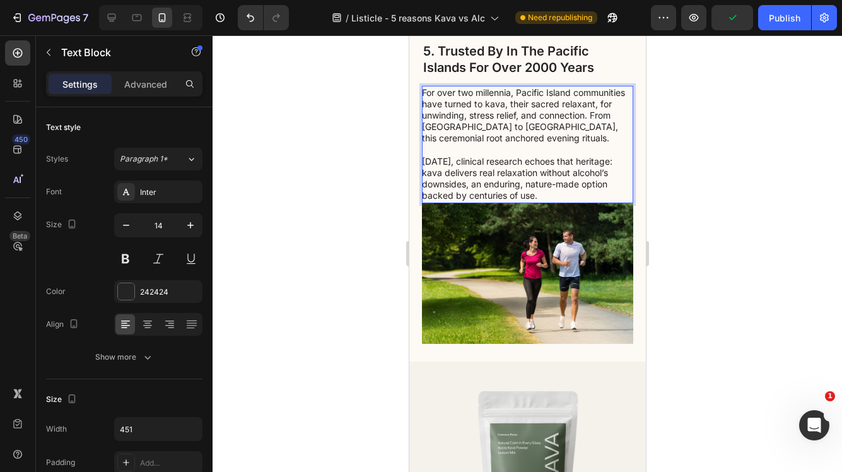
scroll to position [1708, 0]
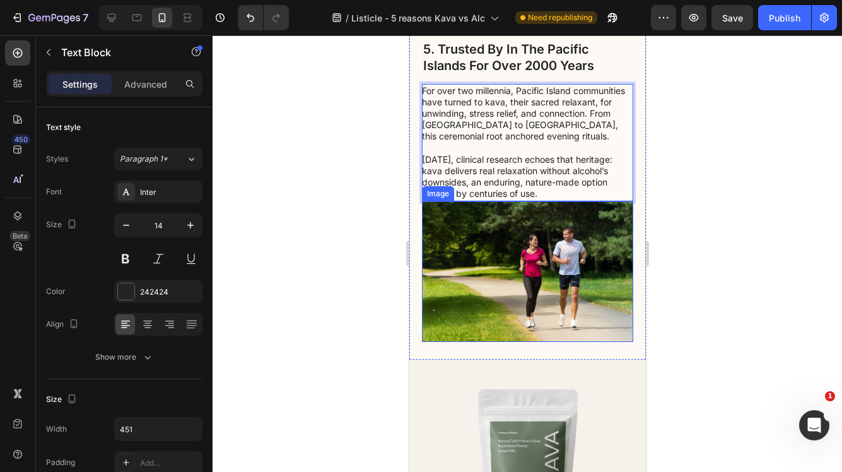
click at [526, 272] on img at bounding box center [527, 271] width 211 height 141
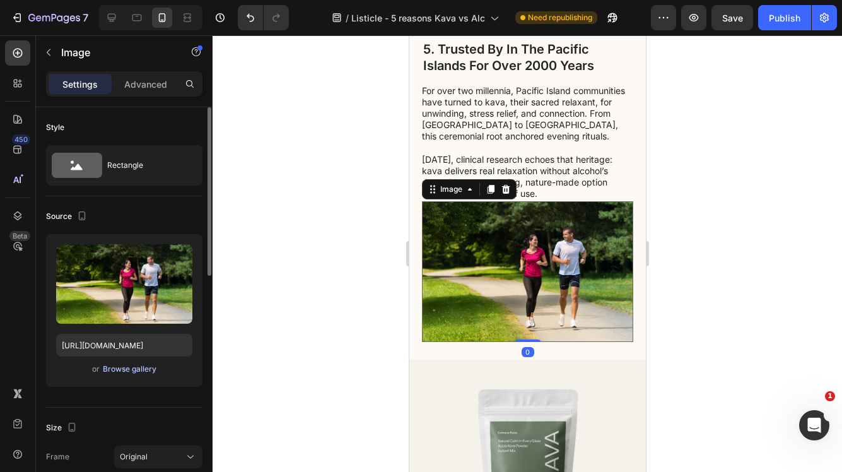
click at [129, 365] on div "Browse gallery" at bounding box center [130, 368] width 54 height 11
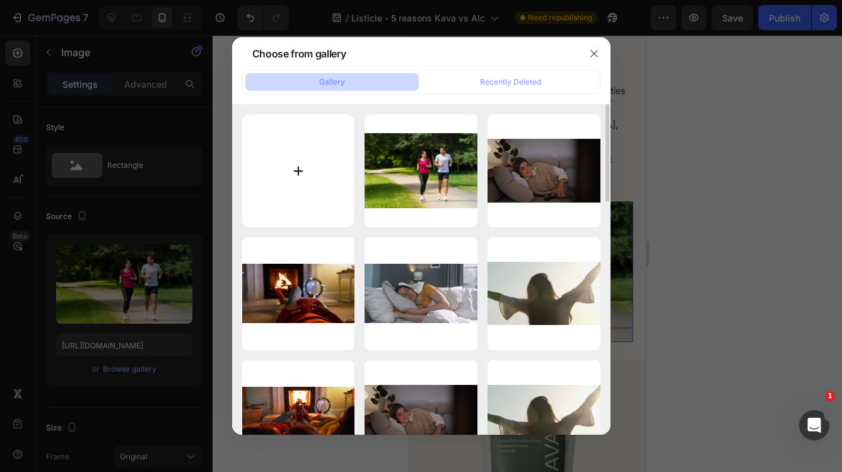
click at [301, 179] on input "file" at bounding box center [298, 170] width 113 height 113
type input "C:\fakepath\aerial-view-of-sandy-beaches-at-turtle-island-in-fiji-part-3-SBI-35…"
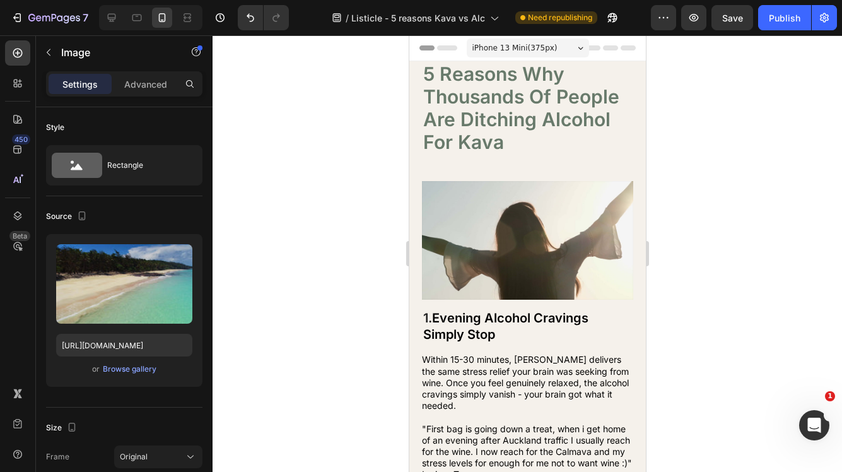
scroll to position [0, 0]
click at [790, 16] on div "Publish" at bounding box center [785, 17] width 32 height 13
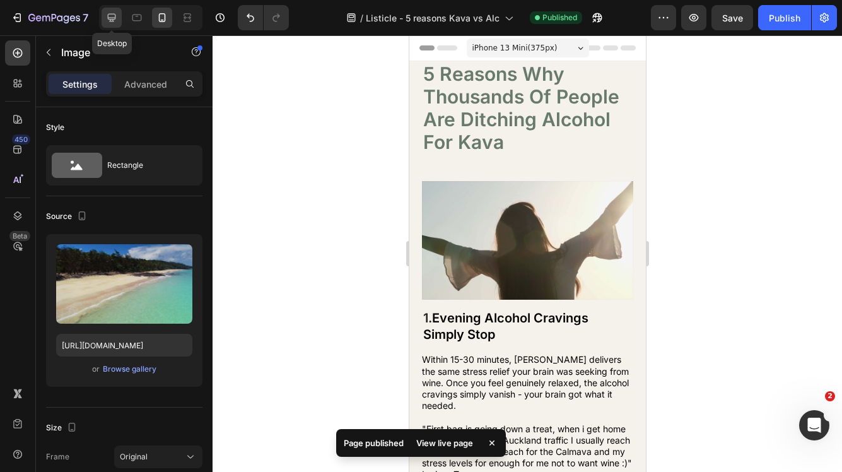
click at [114, 15] on icon at bounding box center [111, 17] width 13 height 13
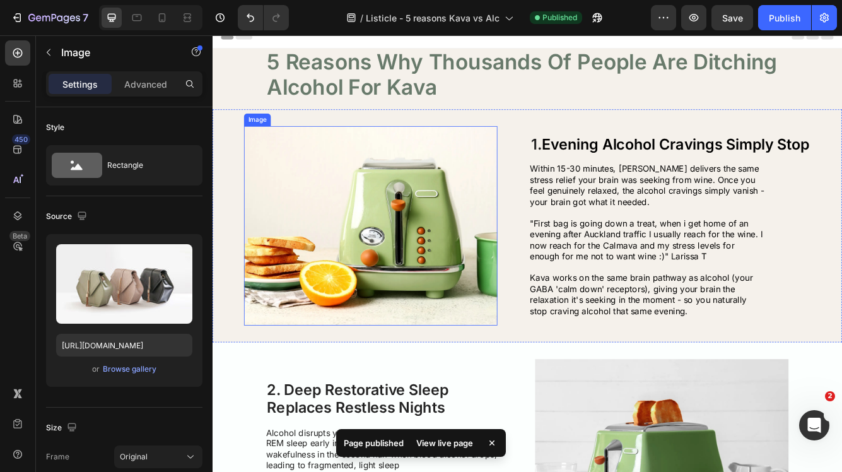
scroll to position [11, 0]
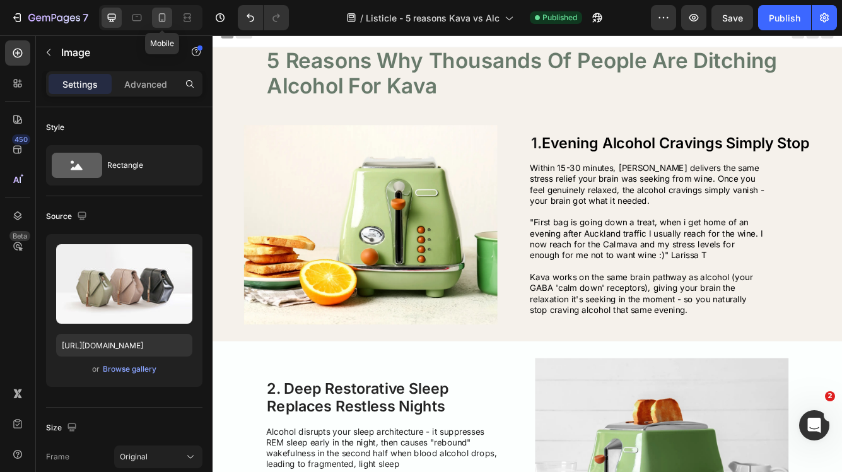
click at [164, 16] on icon at bounding box center [162, 17] width 13 height 13
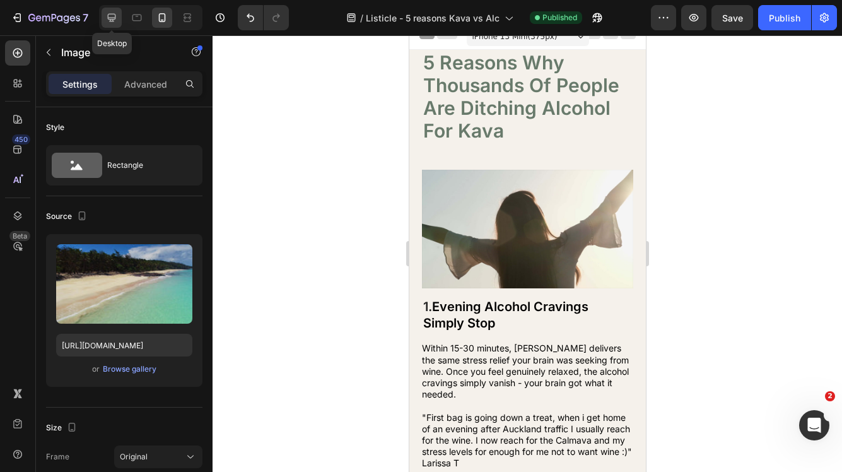
click at [112, 15] on icon at bounding box center [111, 17] width 13 height 13
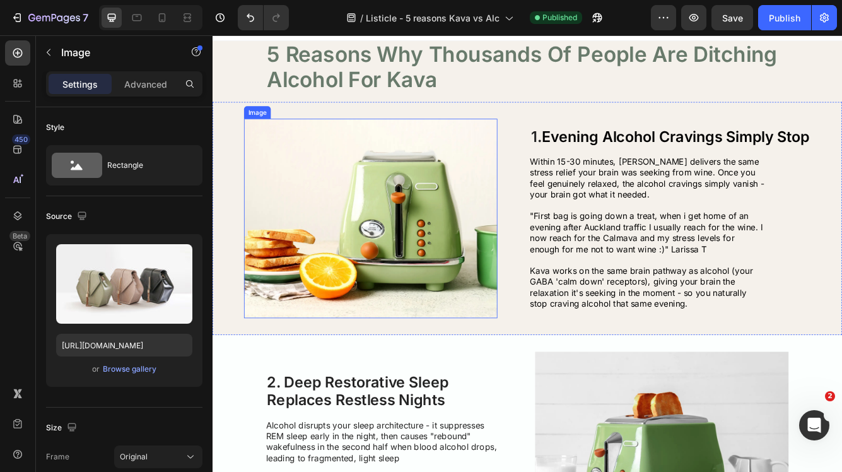
scroll to position [20, 0]
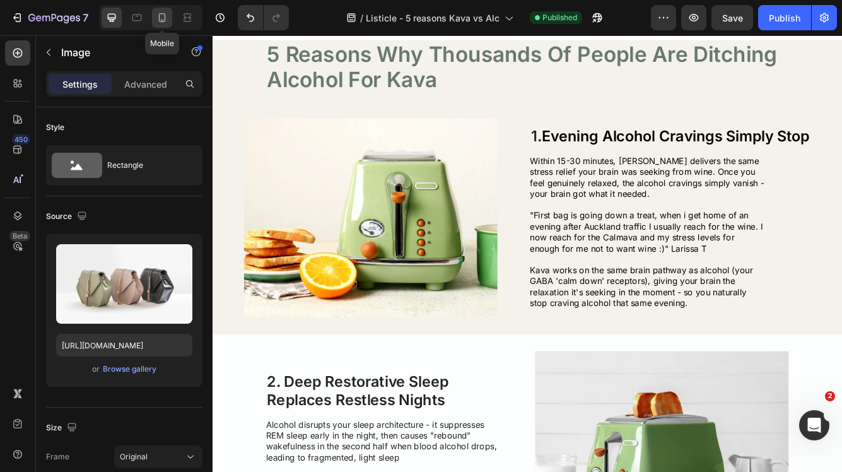
click at [158, 18] on icon at bounding box center [162, 17] width 13 height 13
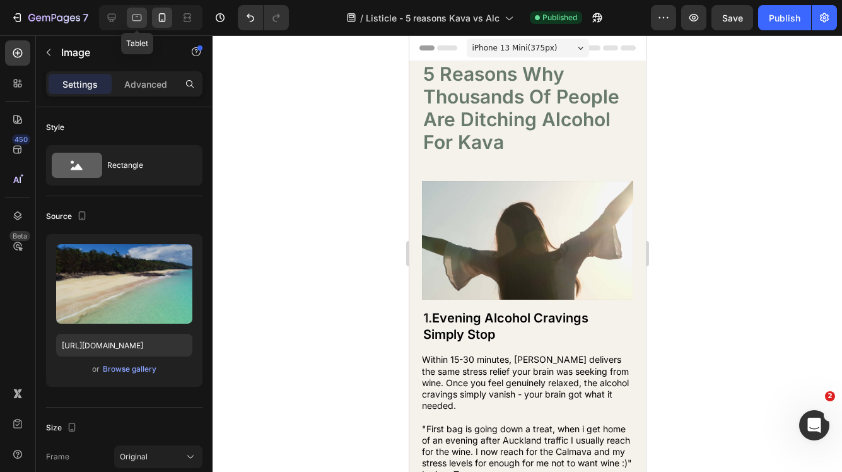
click at [133, 24] on div at bounding box center [137, 18] width 20 height 20
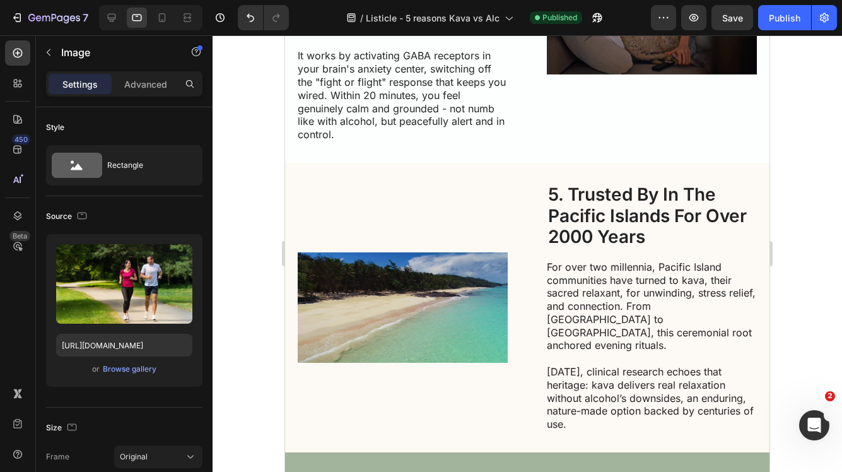
scroll to position [1401, 0]
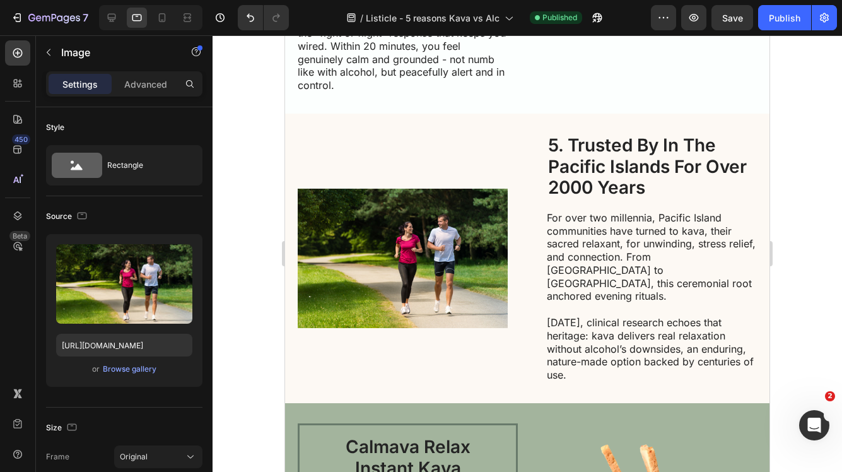
click at [406, 248] on img at bounding box center [403, 259] width 210 height 140
click at [148, 371] on div "Browse gallery" at bounding box center [130, 368] width 54 height 11
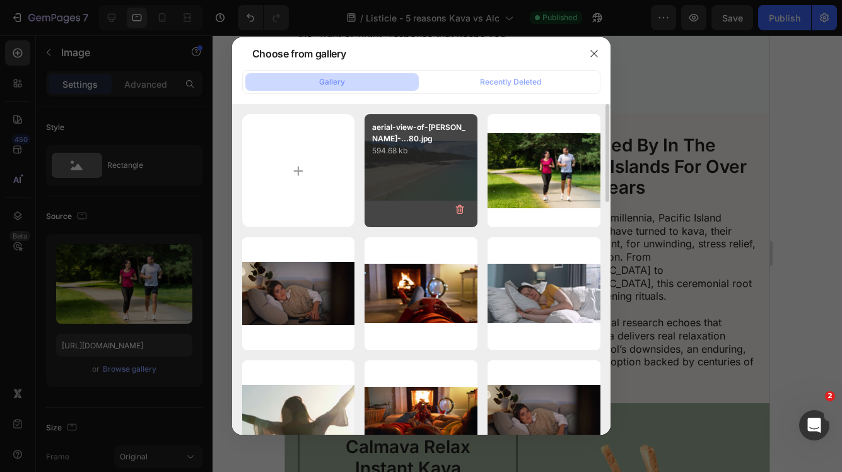
click at [435, 184] on div "aerial-view-of-sandy-...80.jpg 594.68 kb" at bounding box center [421, 170] width 113 height 113
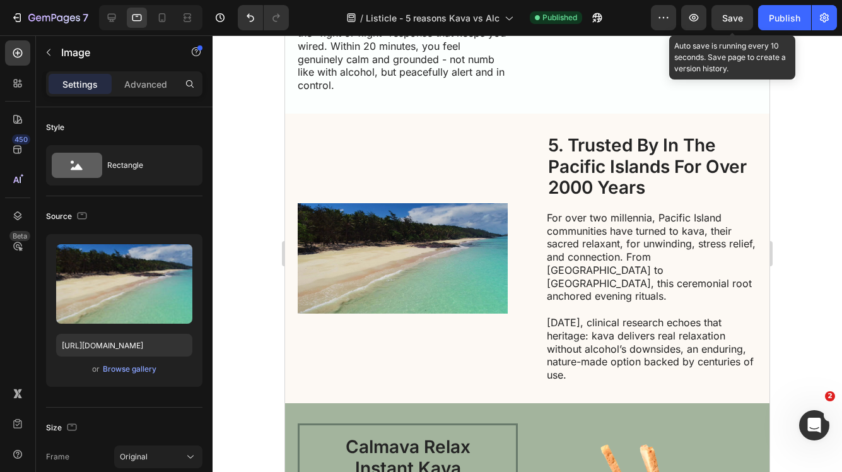
click at [729, 17] on span "Save" at bounding box center [733, 18] width 21 height 11
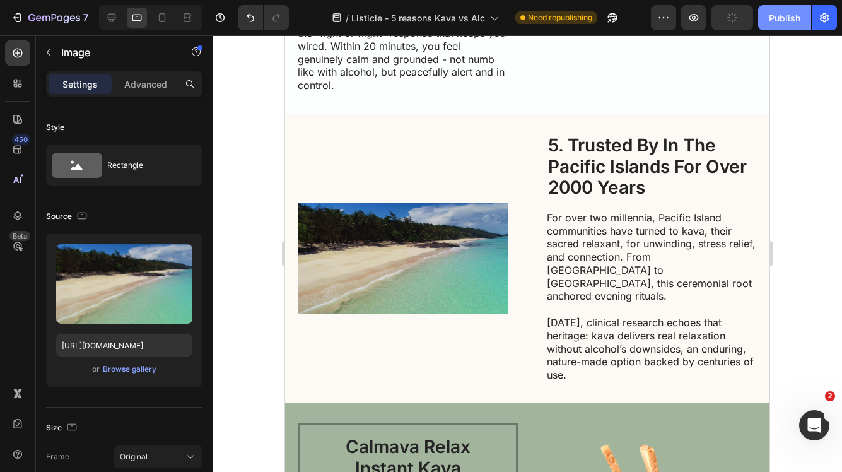
click at [796, 19] on div "Publish" at bounding box center [785, 17] width 32 height 13
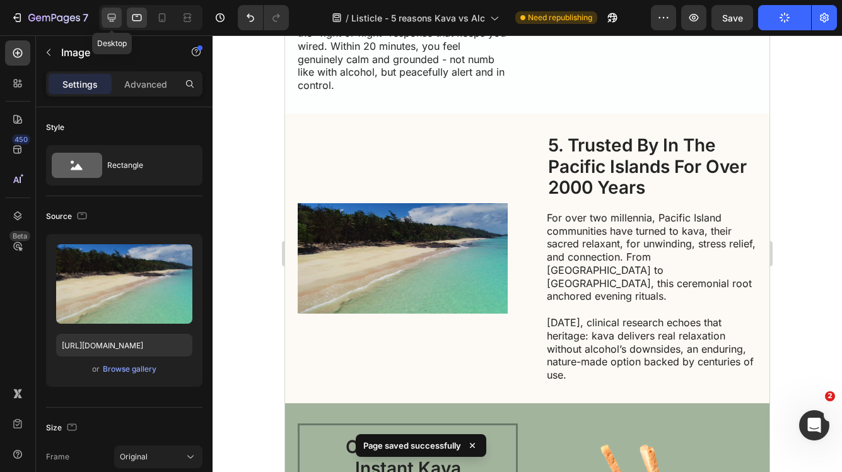
click at [113, 16] on icon at bounding box center [111, 17] width 13 height 13
type input "[URL][DOMAIN_NAME]"
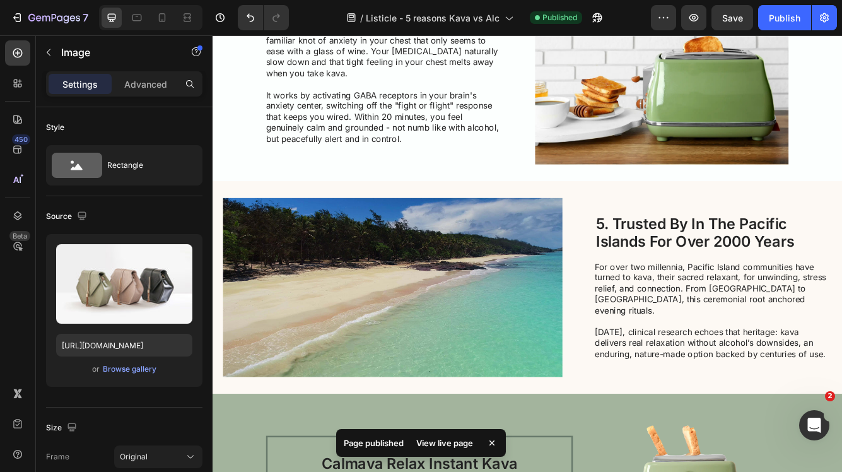
scroll to position [1130, 0]
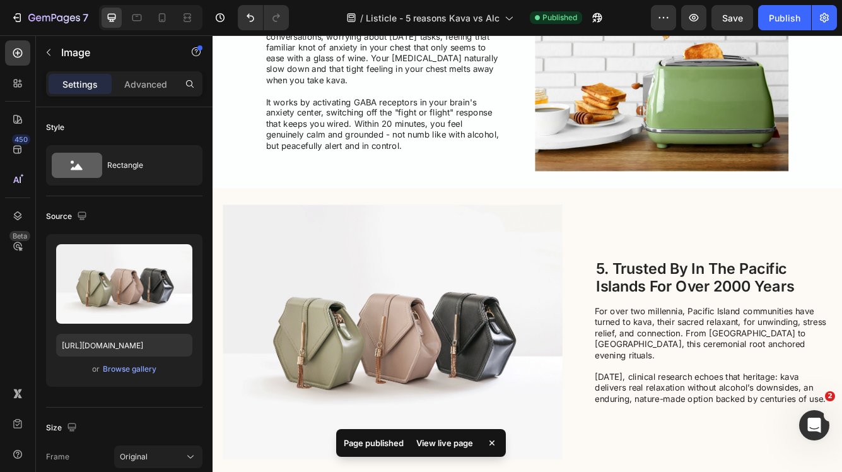
click at [564, 285] on img at bounding box center [429, 392] width 408 height 306
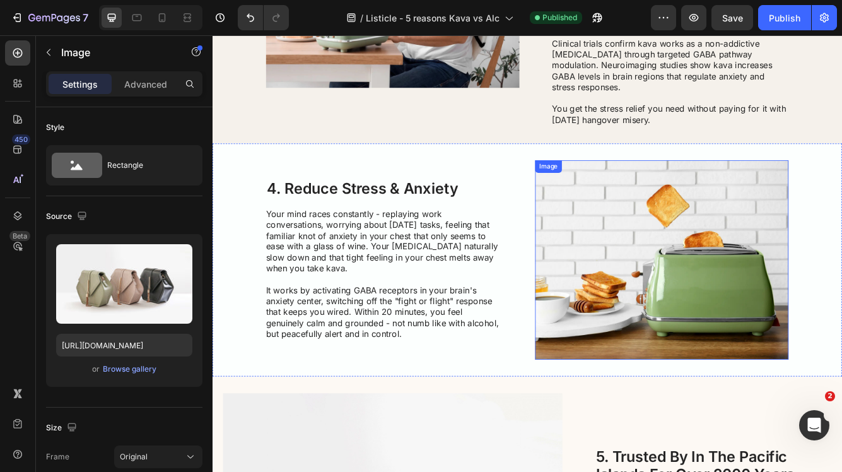
scroll to position [890, 0]
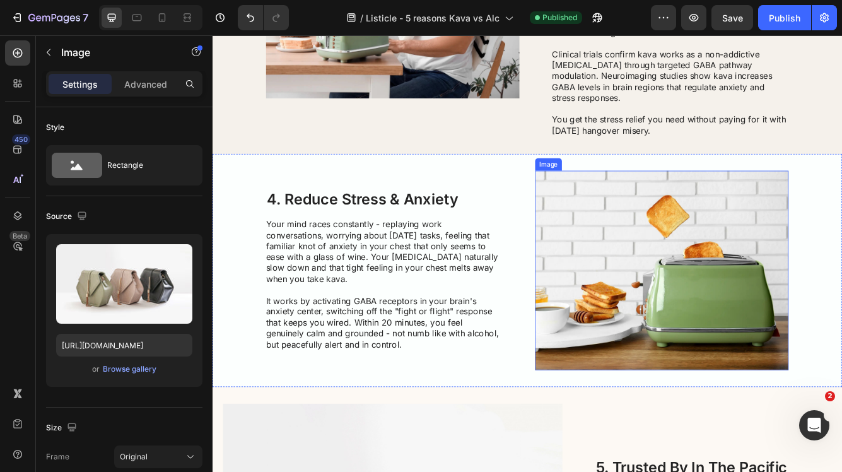
click at [753, 248] on img at bounding box center [753, 318] width 305 height 240
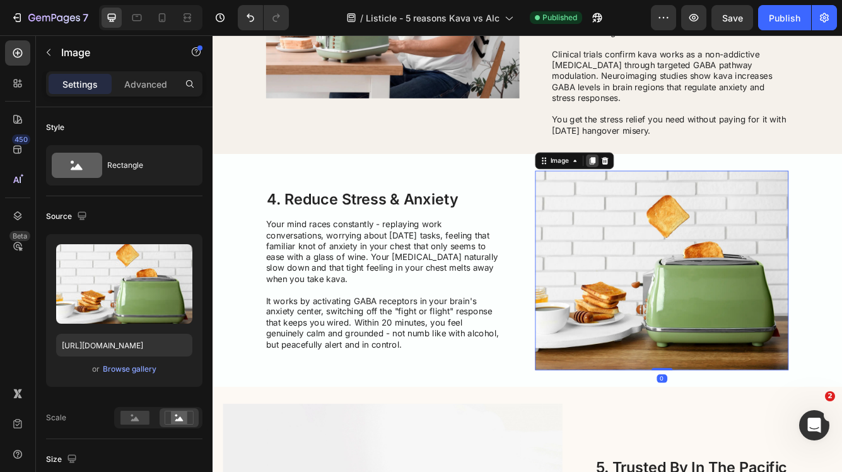
click at [670, 182] on icon at bounding box center [669, 186] width 7 height 9
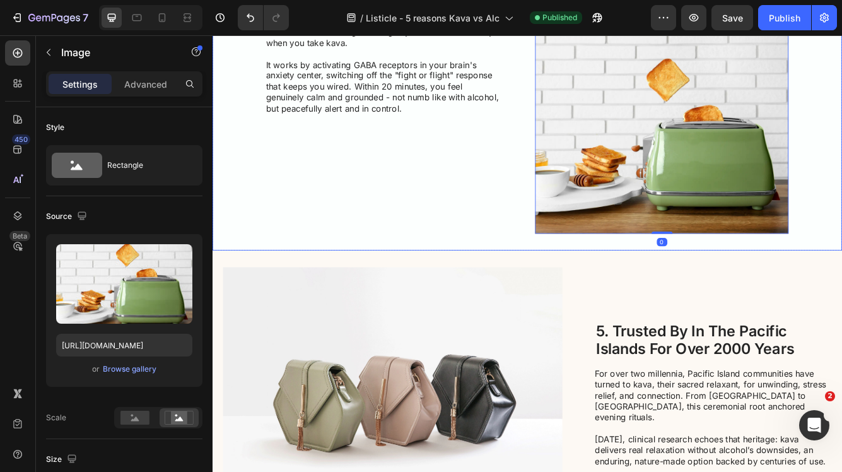
scroll to position [1326, 0]
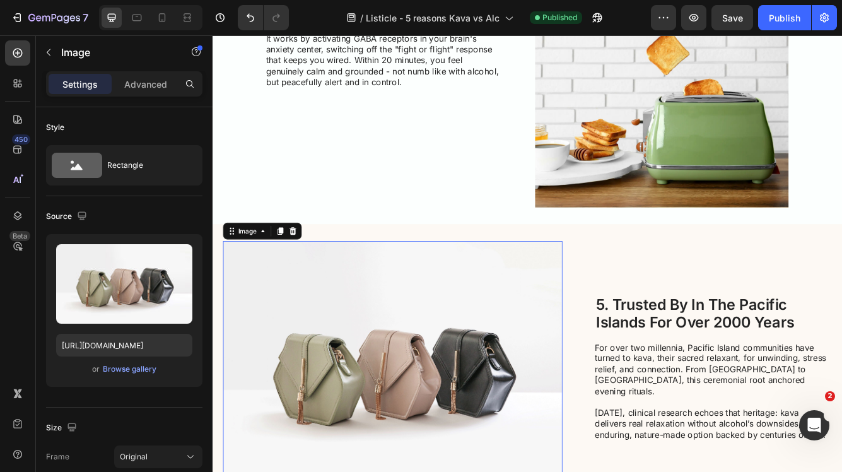
click at [454, 365] on img at bounding box center [429, 436] width 408 height 306
click at [309, 266] on icon at bounding box center [309, 270] width 8 height 9
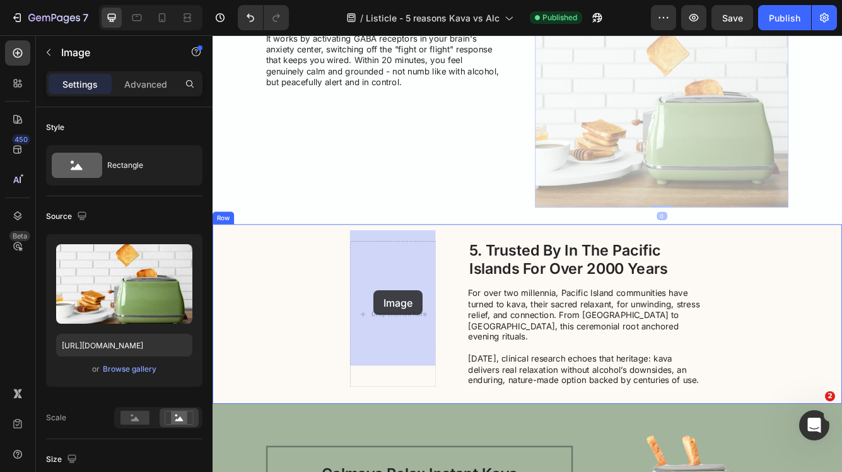
drag, startPoint x: 794, startPoint y: 112, endPoint x: 406, endPoint y: 341, distance: 451.0
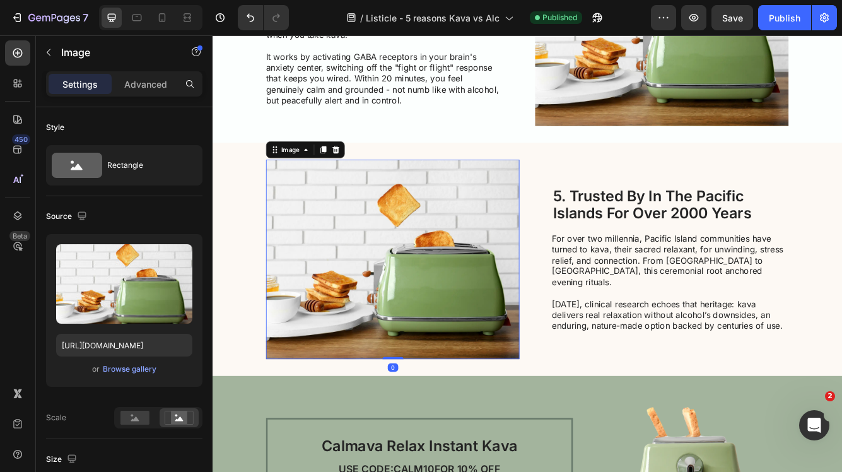
scroll to position [1180, 0]
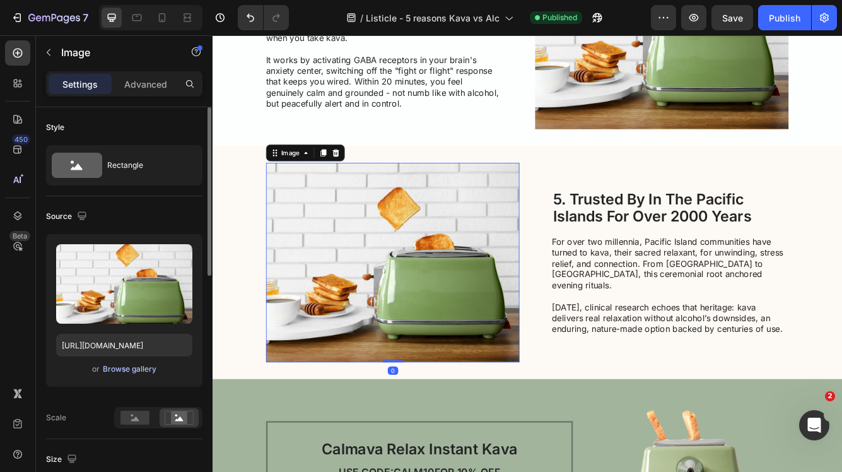
click at [149, 371] on div "Browse gallery" at bounding box center [130, 368] width 54 height 11
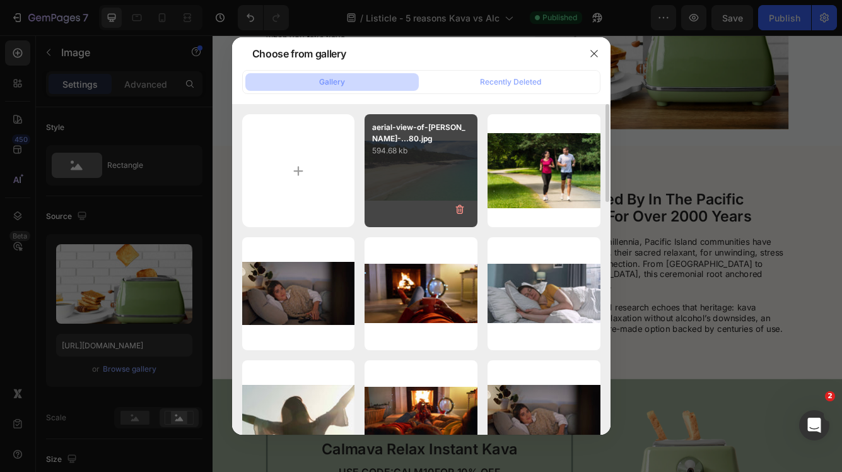
click at [388, 184] on div "aerial-view-of-sandy-...80.jpg 594.68 kb" at bounding box center [421, 170] width 113 height 113
type input "https://cdn.shopify.com/s/files/1/0831/2337/2365/files/gempages_519708640773407…"
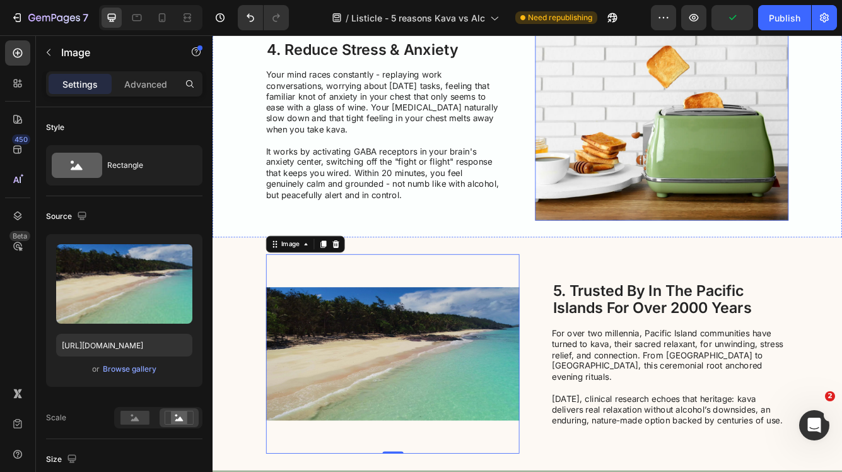
scroll to position [859, 0]
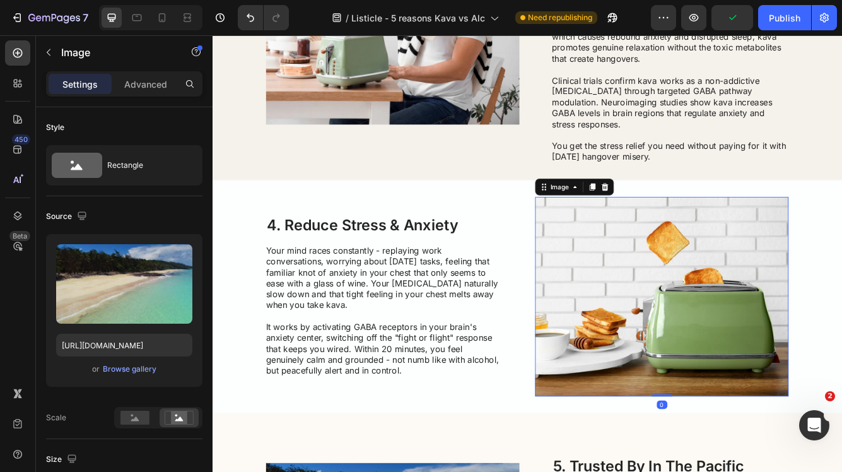
click at [733, 307] on img at bounding box center [753, 350] width 305 height 240
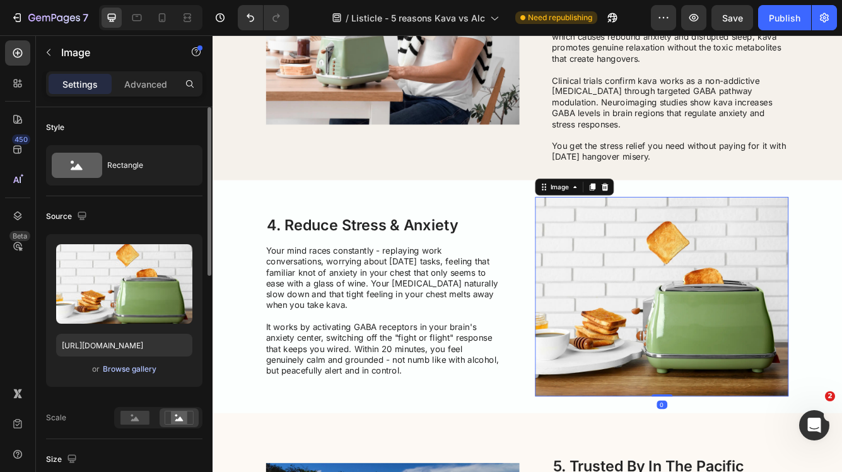
click at [146, 372] on div "Browse gallery" at bounding box center [130, 368] width 54 height 11
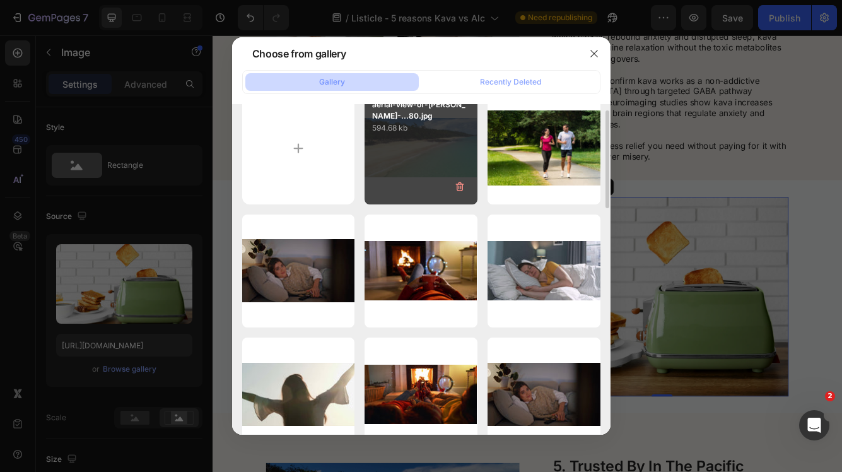
scroll to position [26, 0]
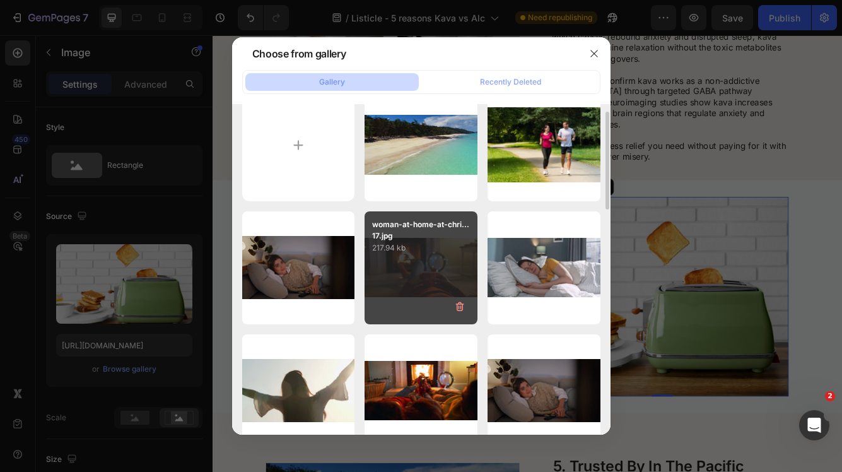
click at [435, 274] on div "woman-at-home-at-chri...17.jpg 217.94 kb" at bounding box center [421, 267] width 113 height 113
type input "[URL][DOMAIN_NAME]"
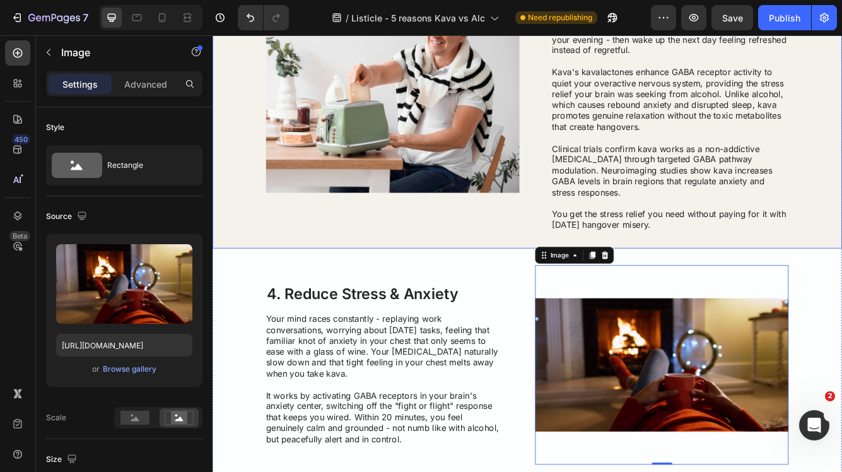
scroll to position [650, 0]
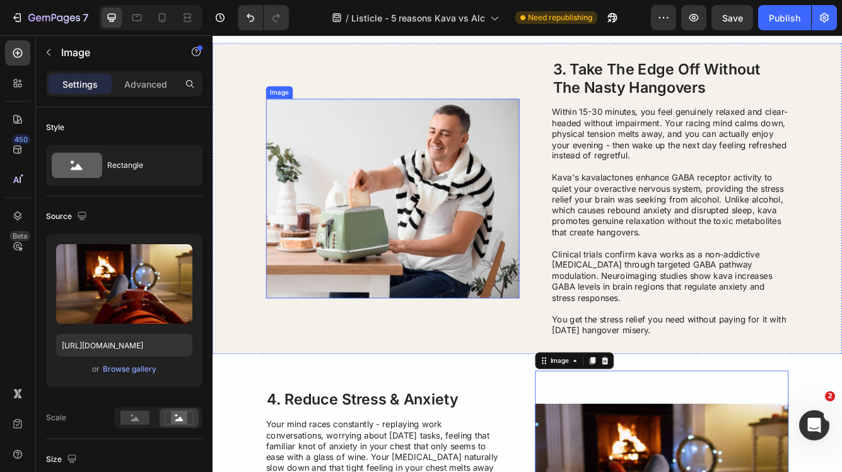
click at [426, 326] on img at bounding box center [429, 232] width 305 height 240
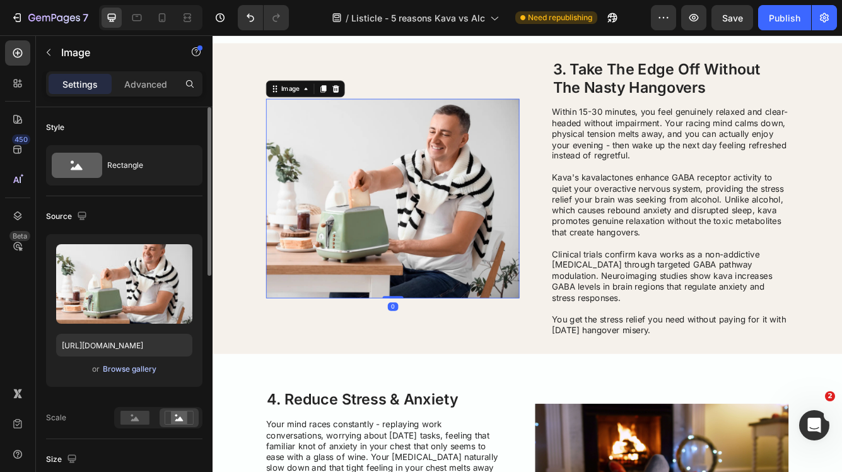
click at [137, 370] on div "Browse gallery" at bounding box center [130, 368] width 54 height 11
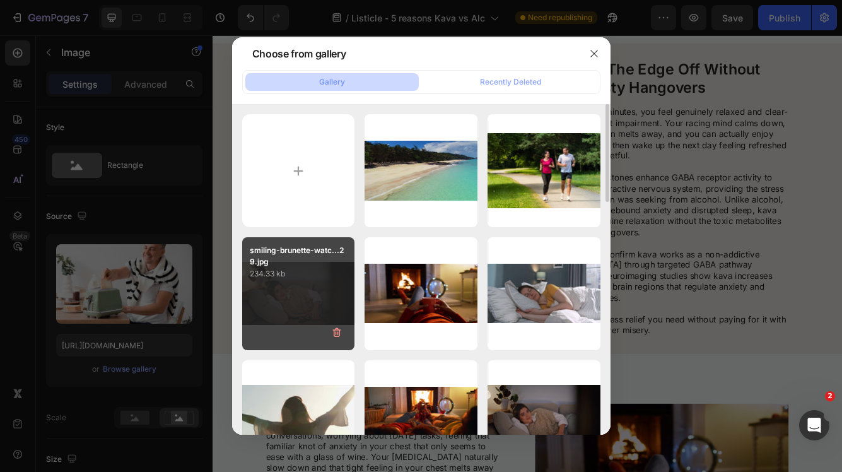
click at [290, 304] on div "smiling-brunette-watc...29.jpg 234.33 kb" at bounding box center [298, 293] width 113 height 113
type input "[URL][DOMAIN_NAME]"
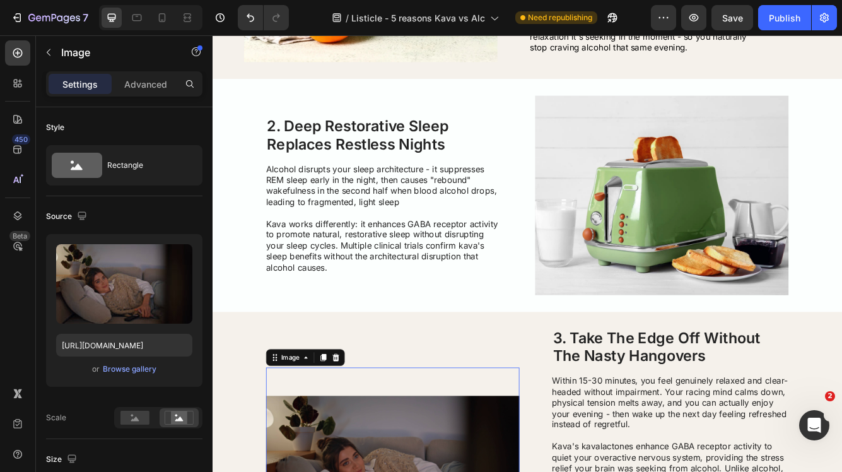
scroll to position [245, 0]
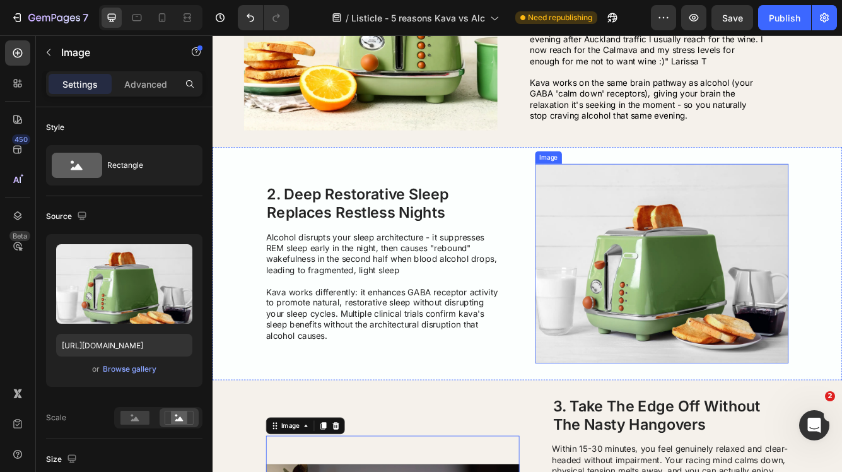
click at [701, 307] on img at bounding box center [753, 310] width 305 height 240
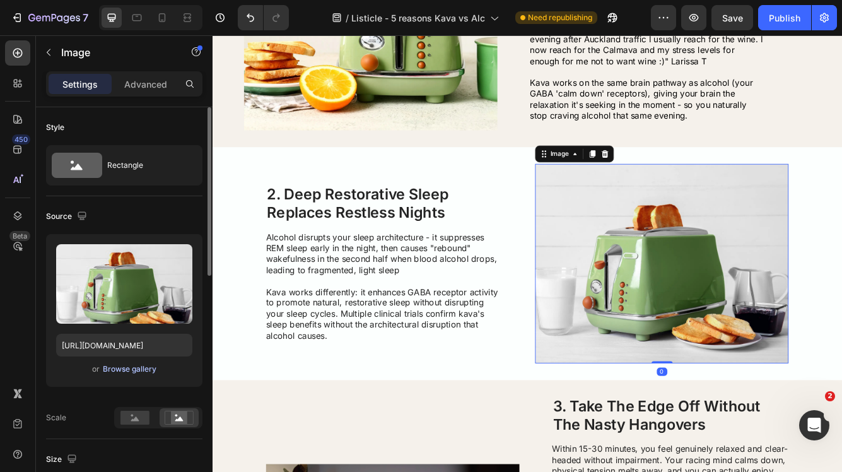
click at [142, 369] on div "Browse gallery" at bounding box center [130, 368] width 54 height 11
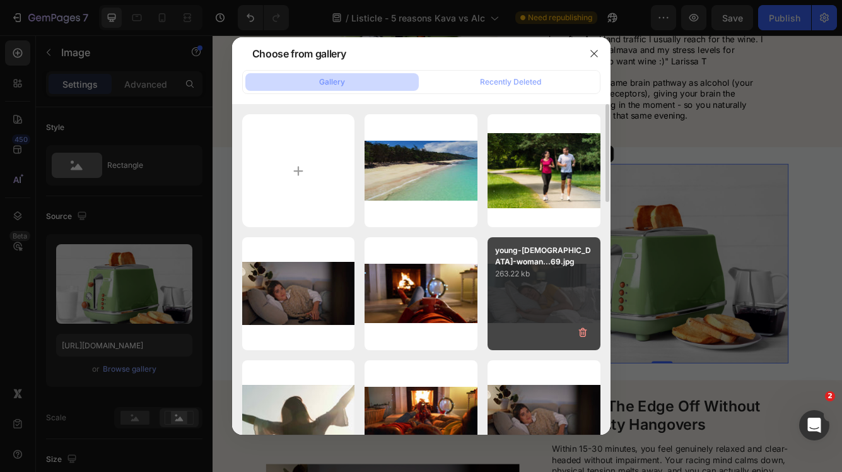
click at [531, 285] on div "young-[DEMOGRAPHIC_DATA]-woman...69.jpg 263.22 kb" at bounding box center [544, 293] width 113 height 113
type input "[URL][DOMAIN_NAME]"
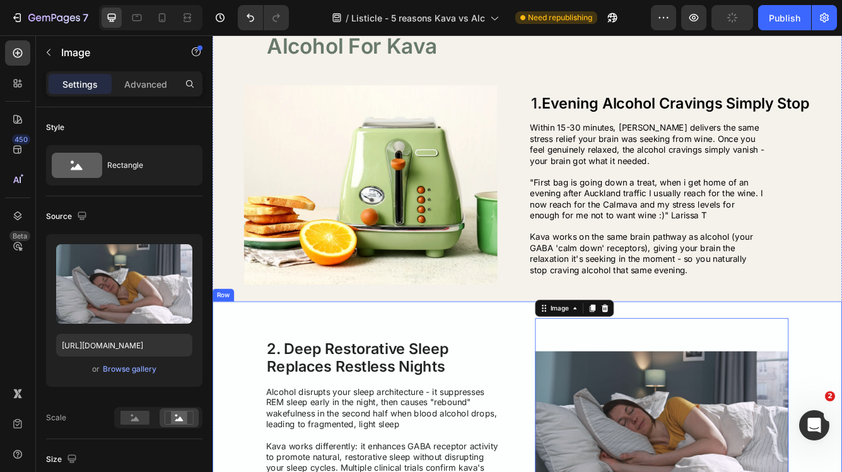
scroll to position [0, 0]
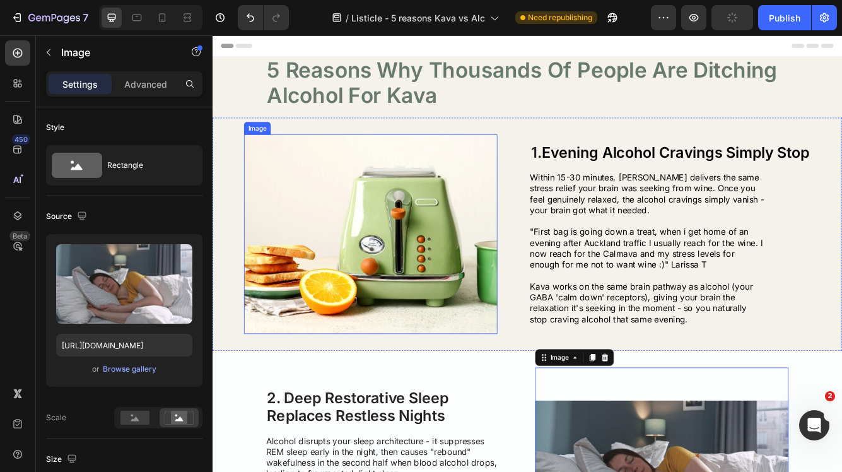
click at [402, 290] on img at bounding box center [403, 275] width 305 height 240
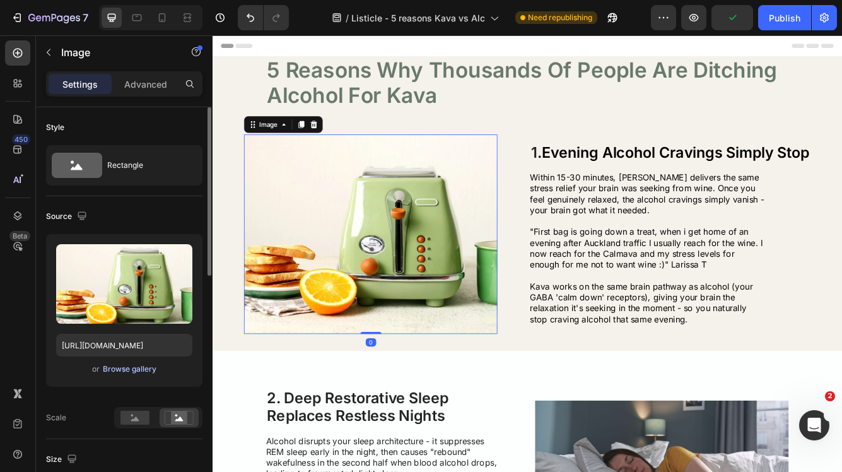
click at [141, 370] on div "Browse gallery" at bounding box center [130, 368] width 54 height 11
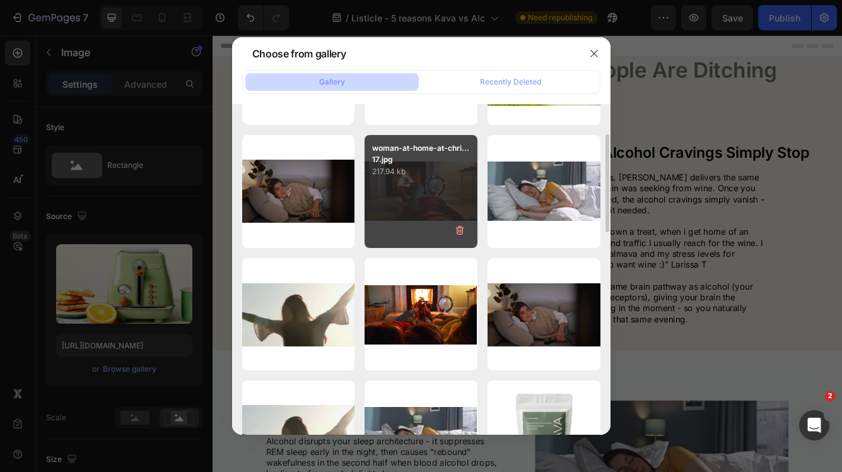
scroll to position [114, 0]
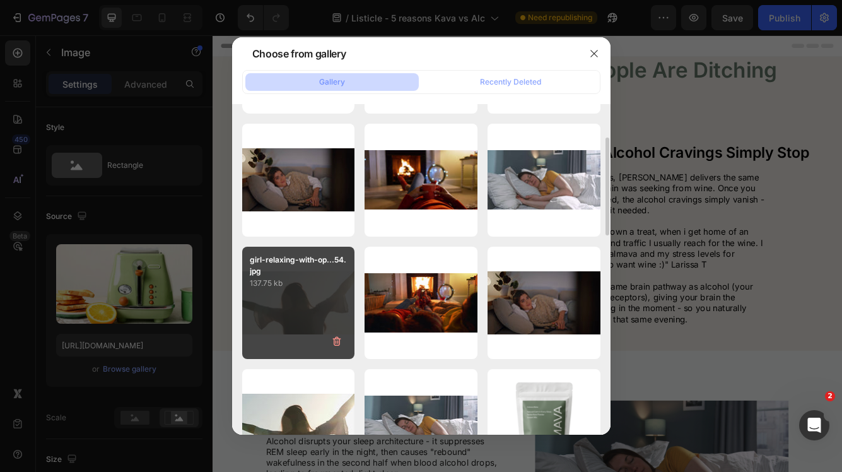
click at [319, 294] on div "girl-relaxing-with-op...54.jpg 137.75 kb" at bounding box center [298, 303] width 113 height 113
type input "[URL][DOMAIN_NAME]"
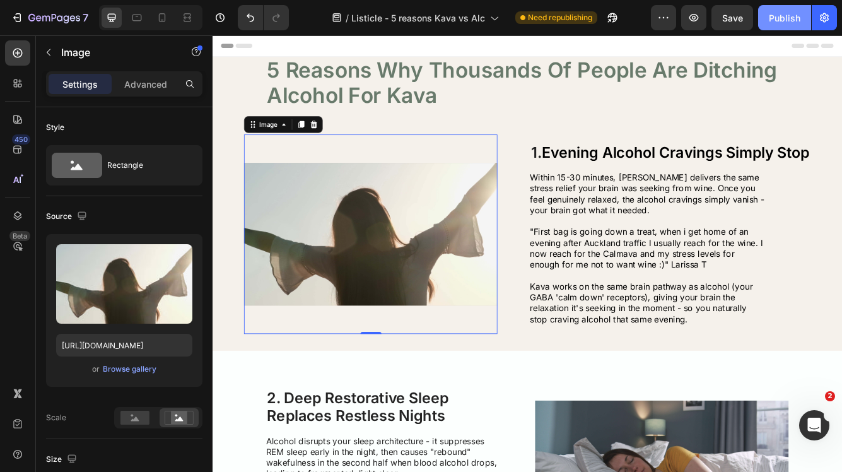
click at [786, 16] on div "Publish" at bounding box center [785, 17] width 32 height 13
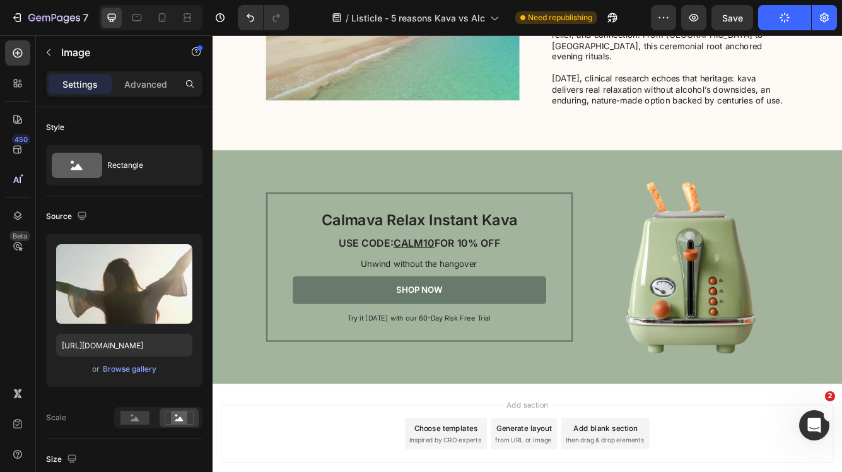
scroll to position [1474, 0]
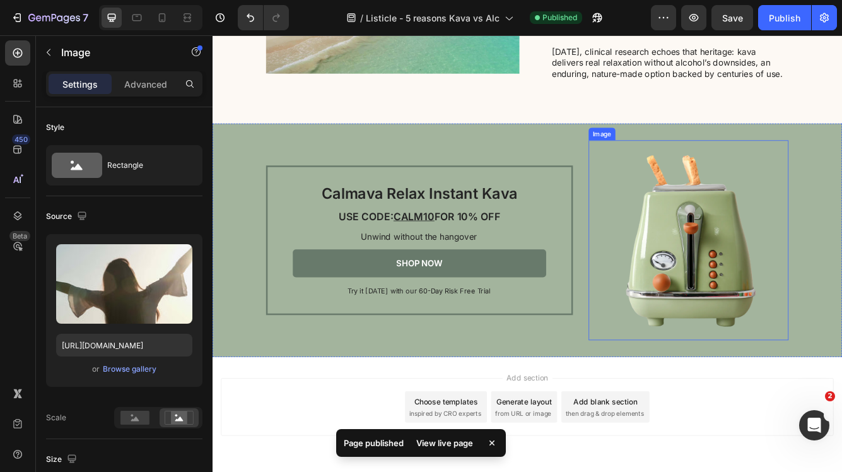
click at [828, 278] on img at bounding box center [785, 282] width 240 height 240
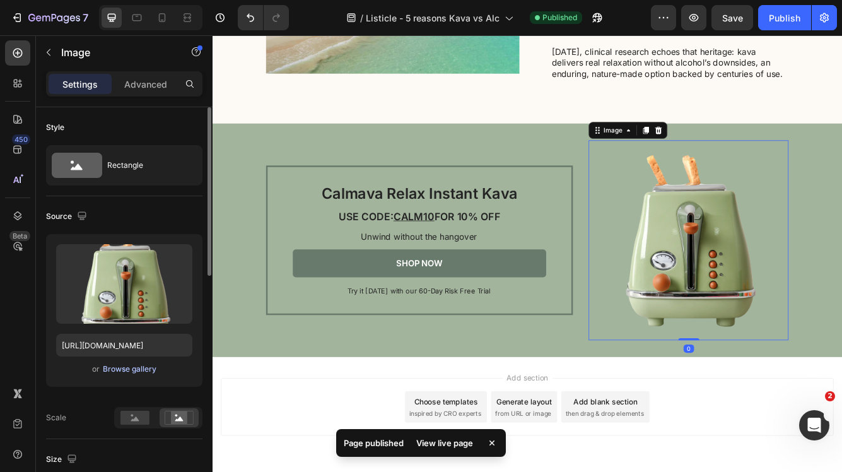
click at [133, 370] on div "Browse gallery" at bounding box center [130, 368] width 54 height 11
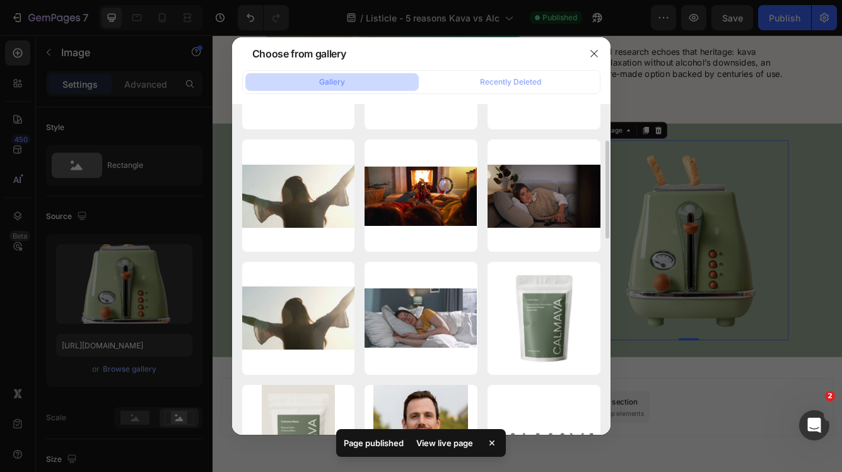
scroll to position [222, 0]
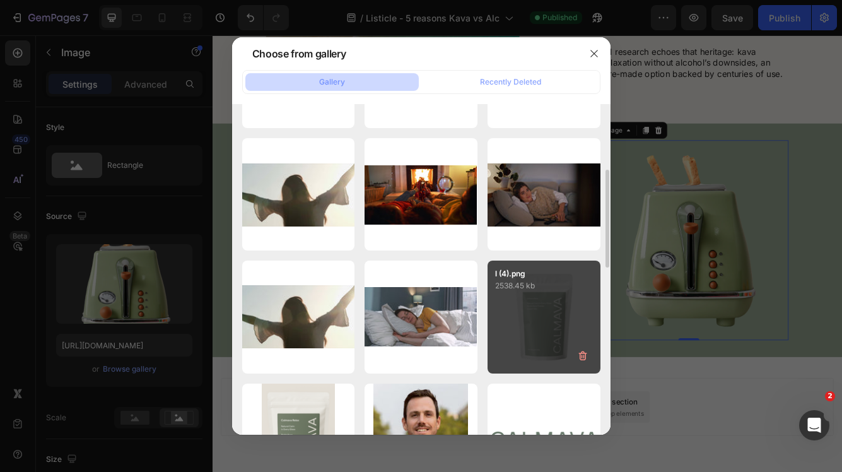
click at [552, 304] on div "l (4).png 2538.45 kb" at bounding box center [544, 317] width 113 height 113
type input "https://cdn.shopify.com/s/files/1/0831/2337/2365/files/gempages_519708640773407…"
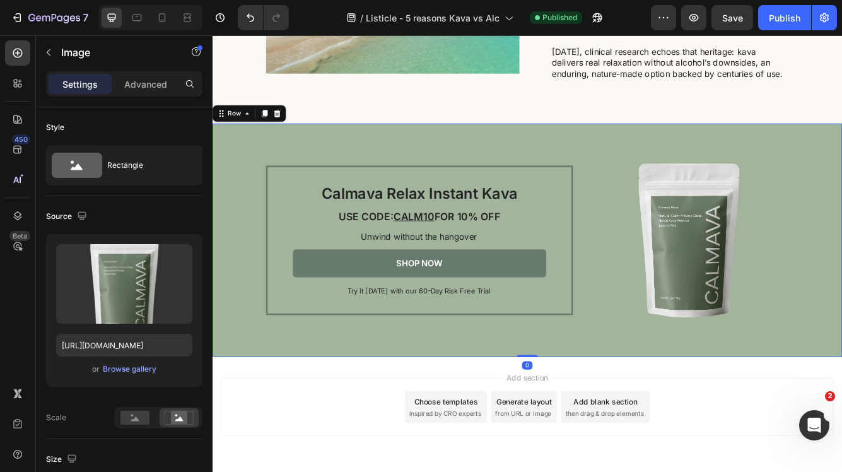
click at [249, 283] on div "Calmava Relax Instant Kava Heading USE CODE: CALM10 FOR 10% OFF Heading Unwind …" at bounding box center [591, 281] width 757 height 281
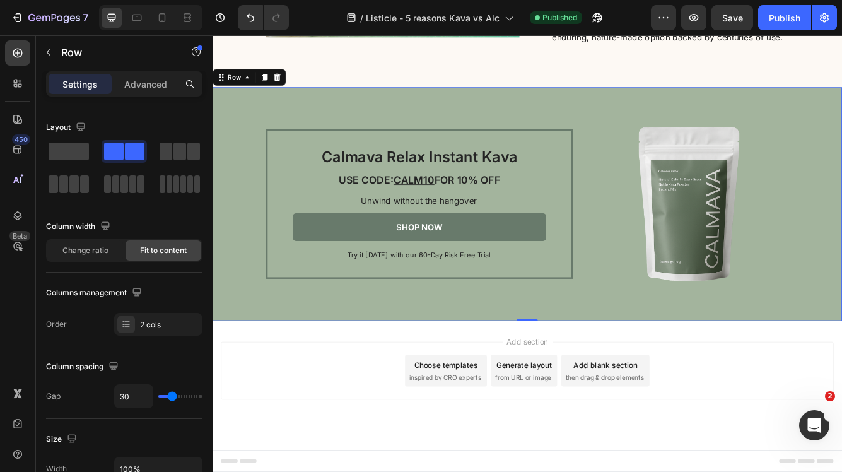
scroll to position [1480, 0]
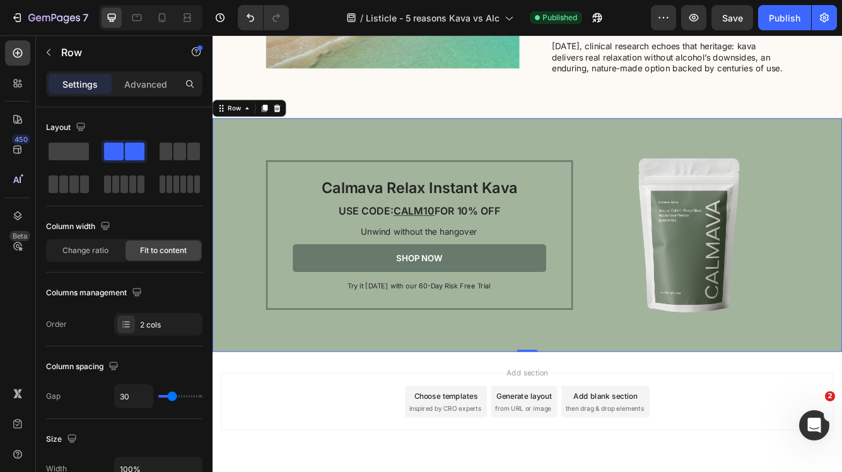
click at [249, 354] on div "Calmava Relax Instant Kava Heading USE CODE: CALM10 FOR 10% OFF Heading Unwind …" at bounding box center [591, 275] width 757 height 281
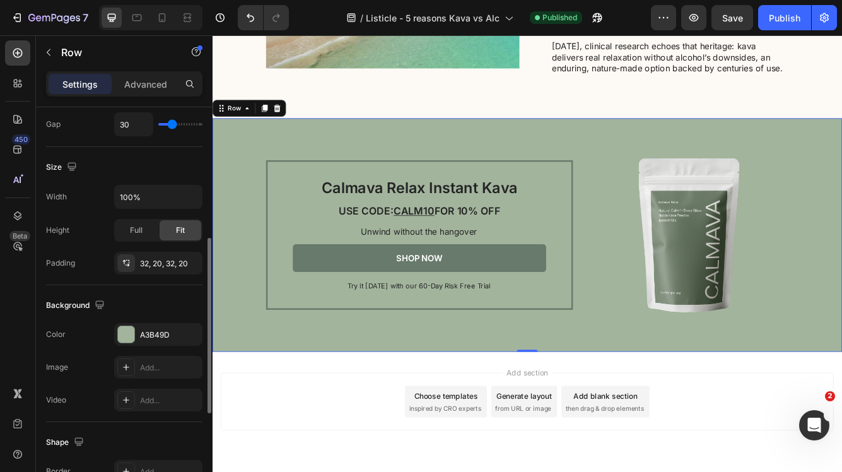
scroll to position [288, 0]
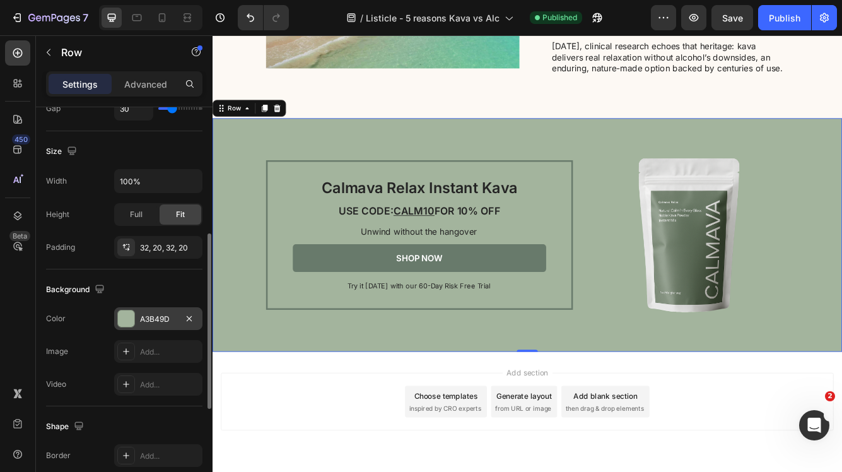
click at [162, 318] on div "A3B49D" at bounding box center [158, 319] width 37 height 11
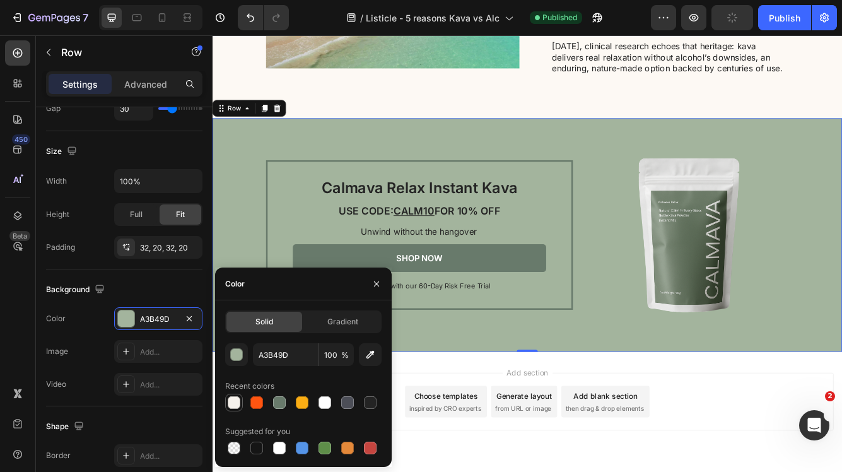
click at [234, 403] on div at bounding box center [234, 402] width 13 height 13
type input "F5F1EB"
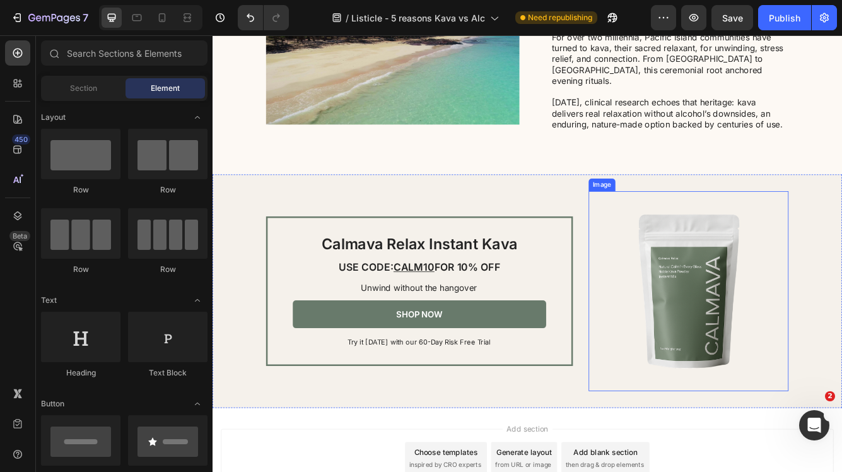
scroll to position [1423, 0]
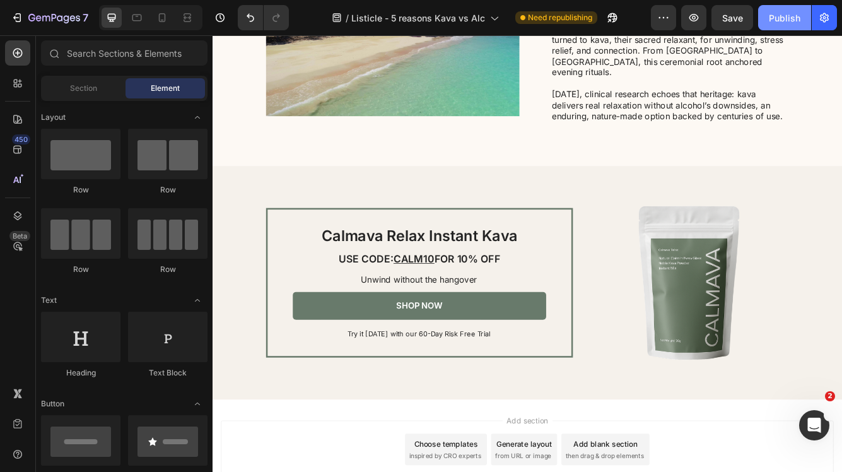
click at [776, 21] on div "Publish" at bounding box center [785, 17] width 32 height 13
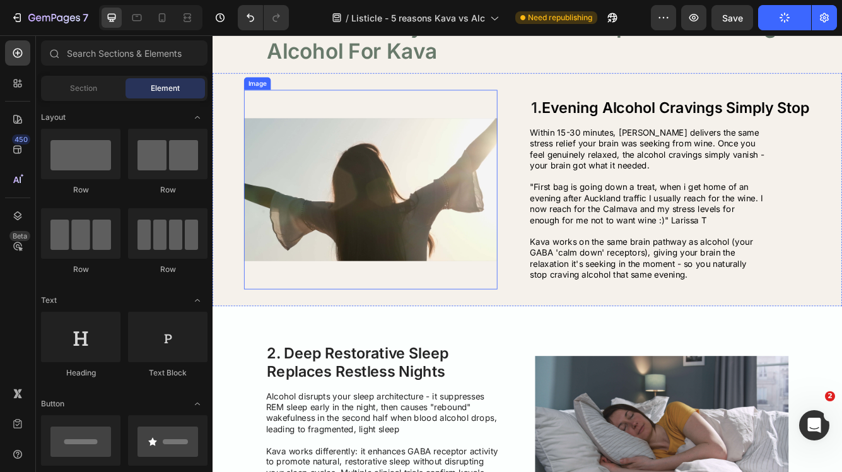
scroll to position [0, 0]
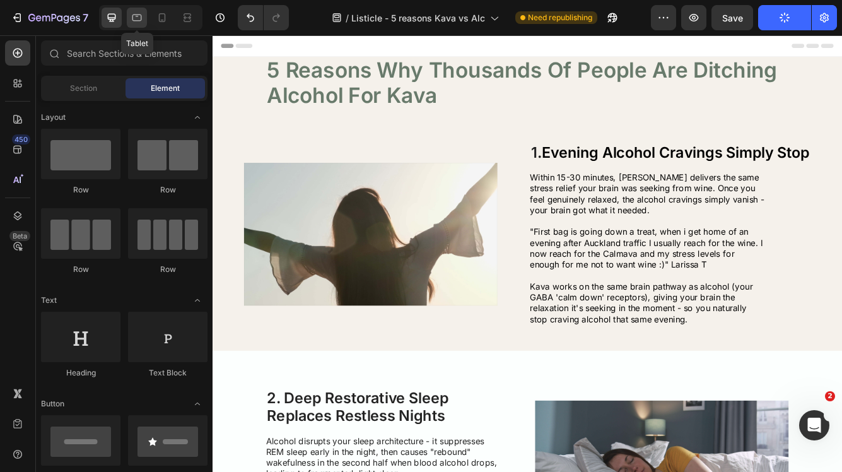
click at [141, 18] on icon at bounding box center [137, 18] width 9 height 7
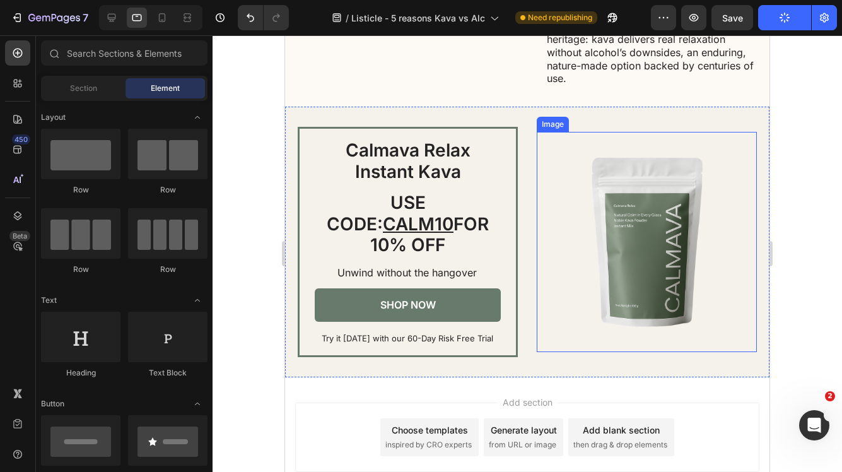
scroll to position [1663, 0]
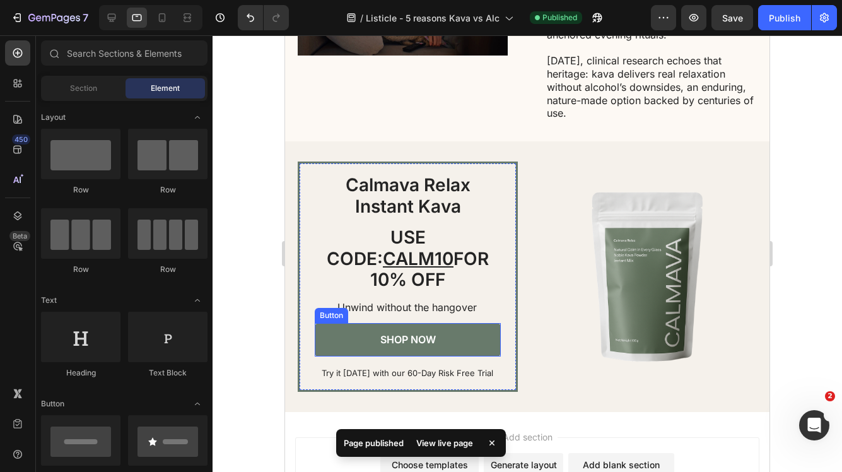
click at [441, 323] on link "SHOP NOW" at bounding box center [408, 339] width 186 height 33
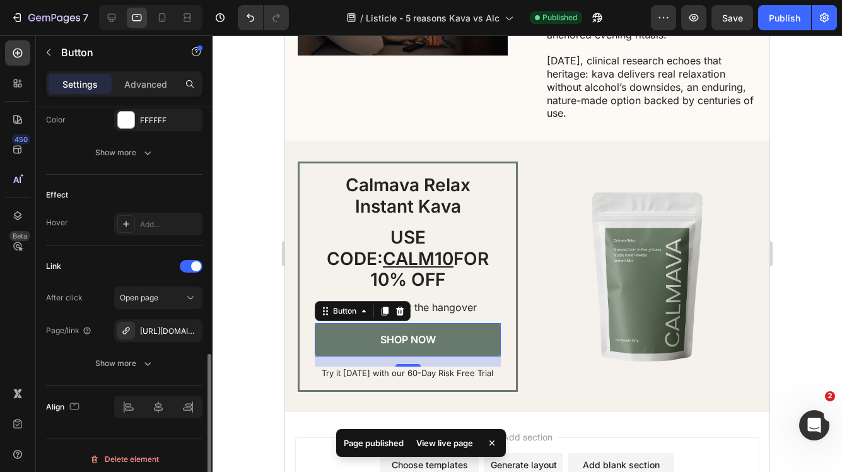
scroll to position [603, 0]
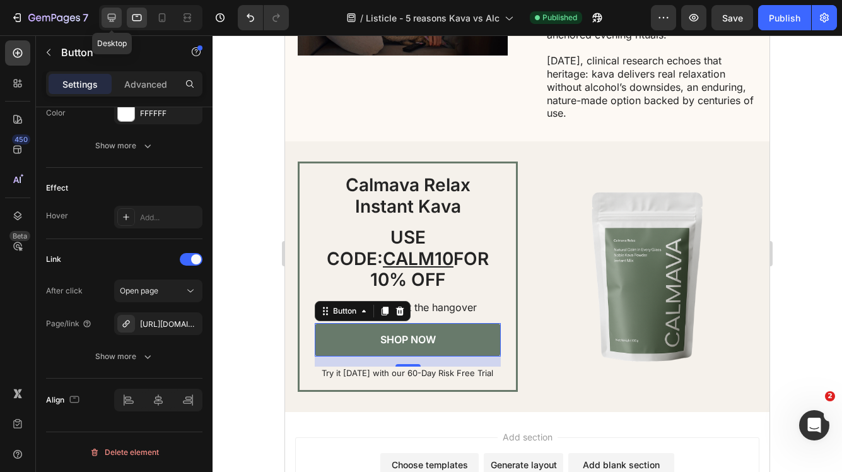
click at [114, 16] on icon at bounding box center [111, 17] width 13 height 13
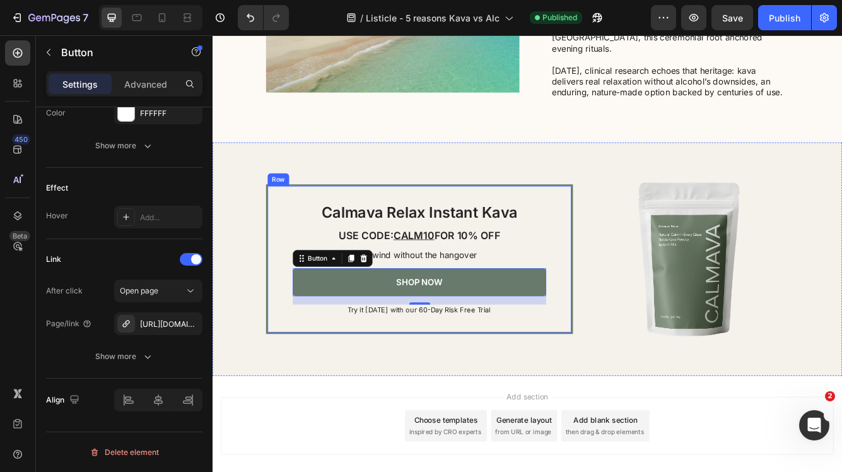
scroll to position [1697, 0]
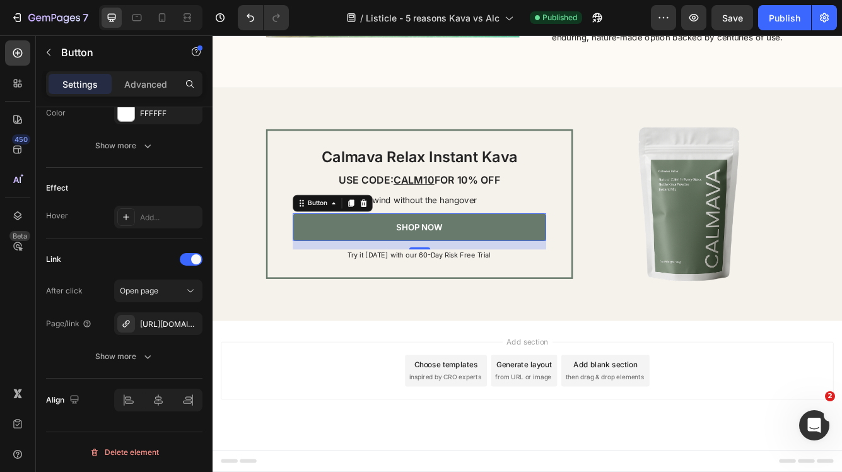
click at [416, 262] on link "SHOP NOW" at bounding box center [461, 265] width 305 height 33
click at [173, 324] on div "https://www.calmava.co.nz/fiji-kava-nz" at bounding box center [158, 324] width 37 height 11
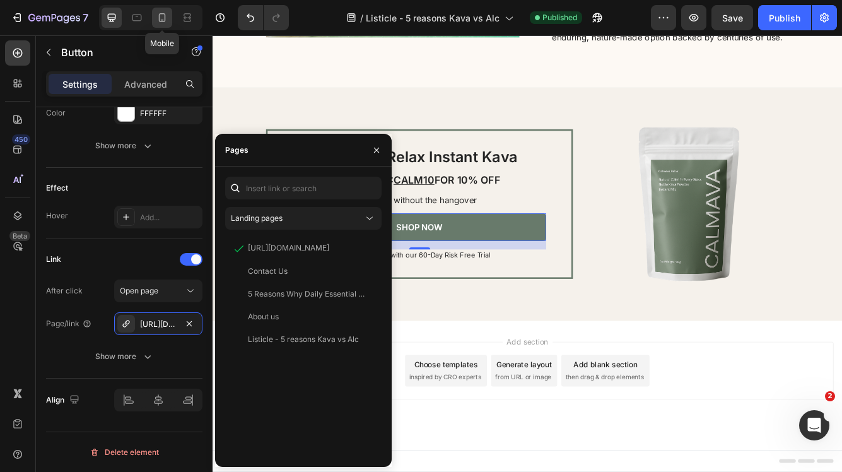
click at [160, 16] on icon at bounding box center [162, 17] width 7 height 9
type input "14"
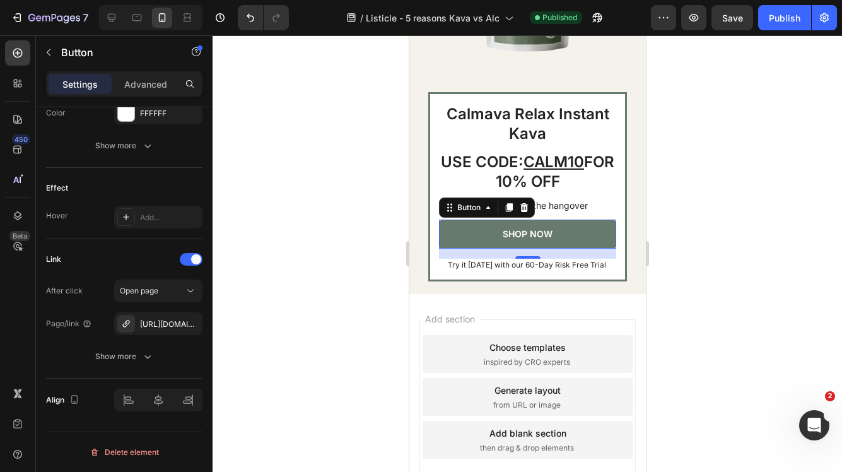
scroll to position [1880, 0]
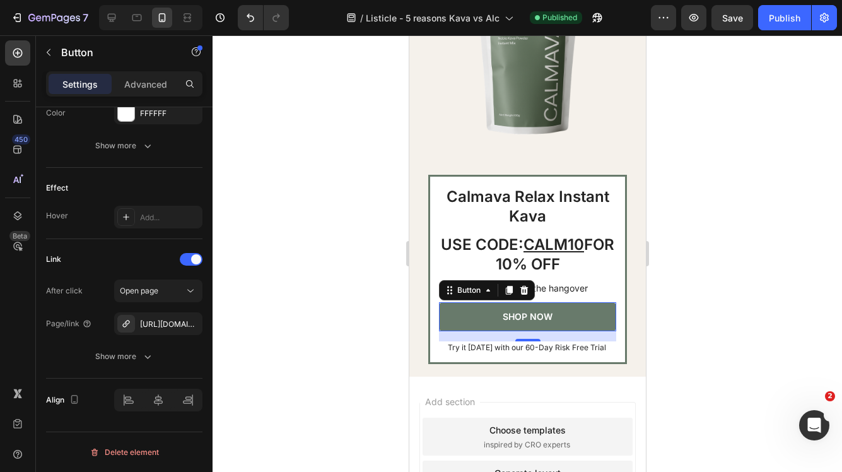
click at [557, 315] on link "SHOP NOW" at bounding box center [527, 316] width 177 height 29
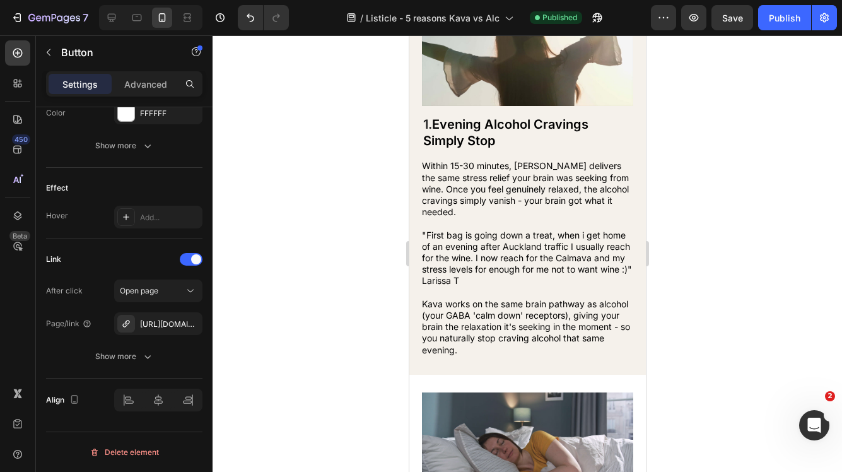
scroll to position [0, 0]
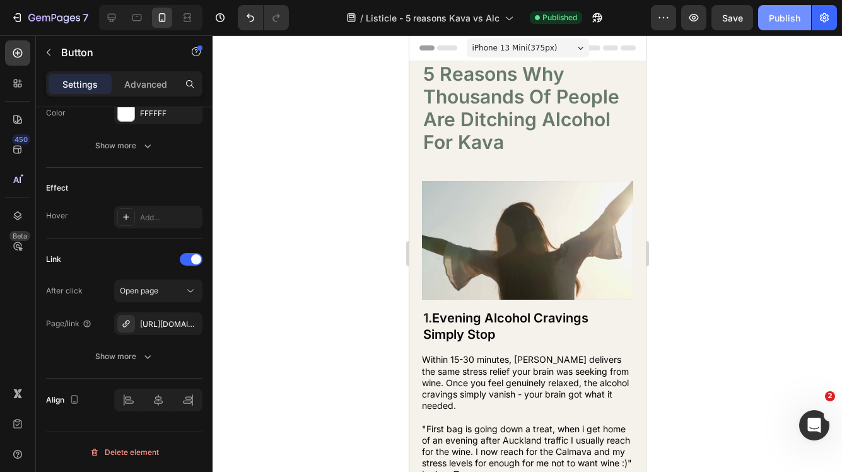
click at [779, 16] on div "Publish" at bounding box center [785, 17] width 32 height 13
click at [780, 21] on div "Publish" at bounding box center [785, 17] width 32 height 13
click at [780, 20] on div "Publish" at bounding box center [785, 17] width 32 height 13
click at [789, 17] on div "Publish" at bounding box center [785, 17] width 32 height 13
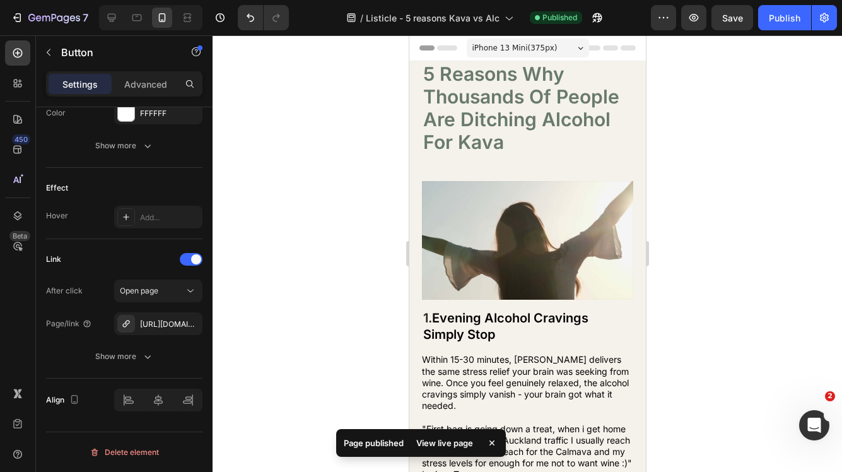
click at [445, 445] on div "View live page" at bounding box center [445, 443] width 72 height 18
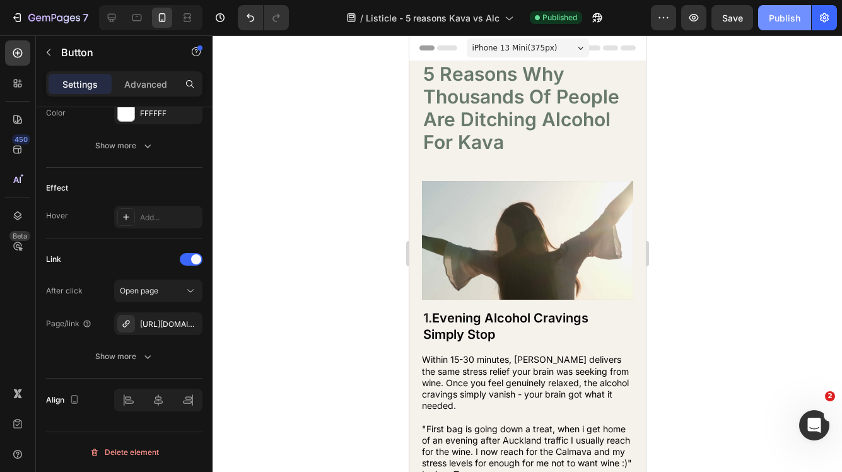
click at [788, 17] on div "Publish" at bounding box center [785, 17] width 32 height 13
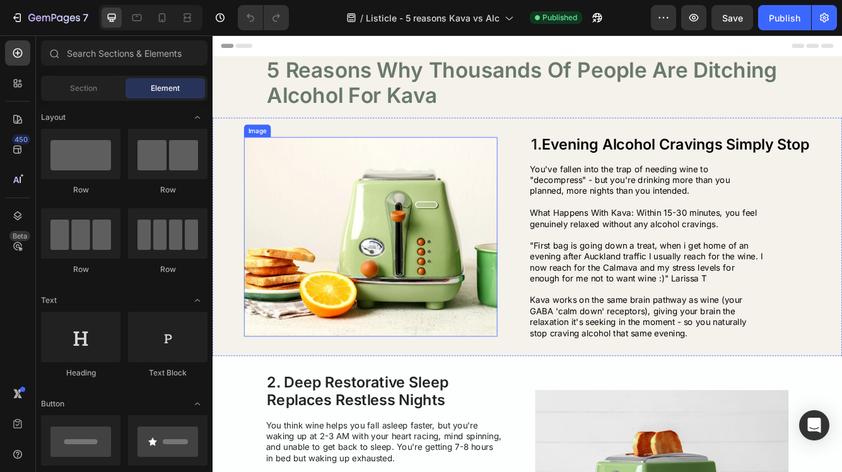
click at [410, 250] on img at bounding box center [403, 278] width 305 height 240
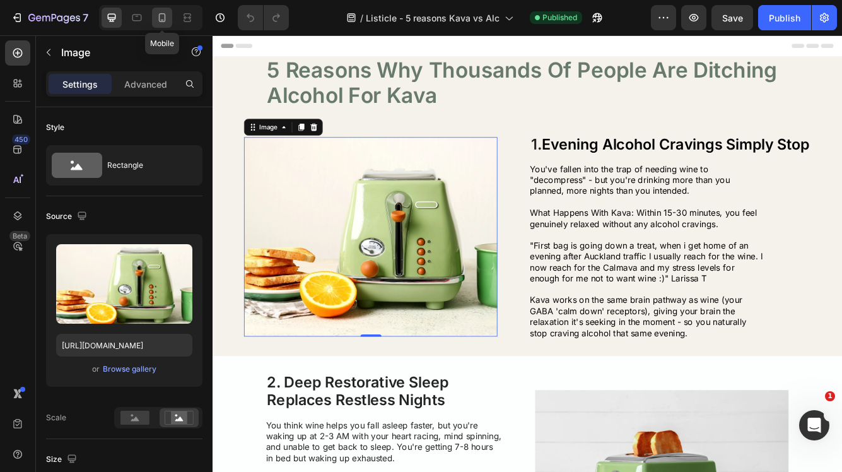
click at [164, 19] on icon at bounding box center [162, 17] width 13 height 13
type input "[URL][DOMAIN_NAME]"
type input "335"
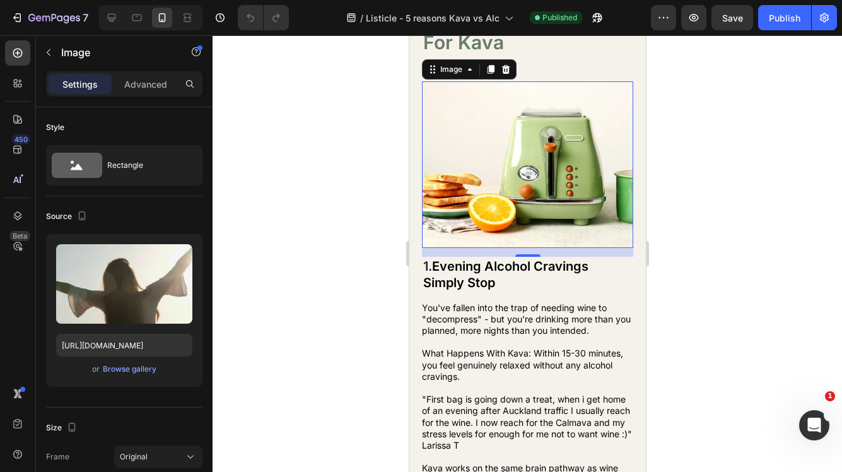
scroll to position [102, 0]
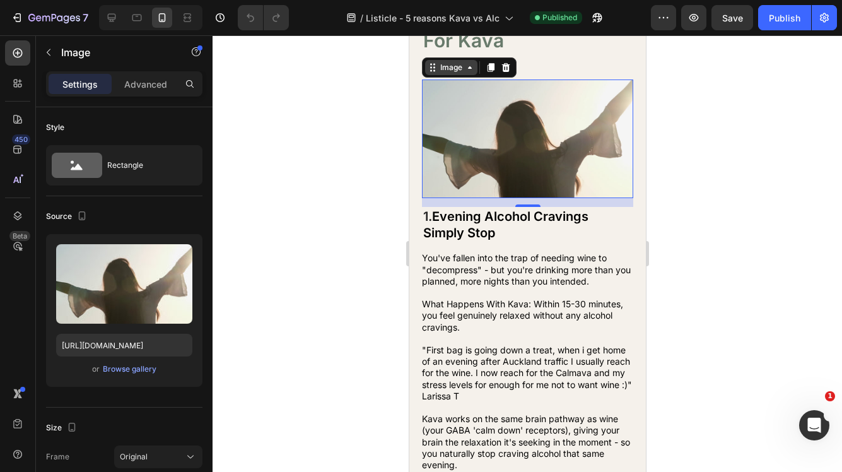
click at [466, 66] on icon at bounding box center [469, 67] width 10 height 10
click at [468, 68] on icon at bounding box center [469, 67] width 10 height 10
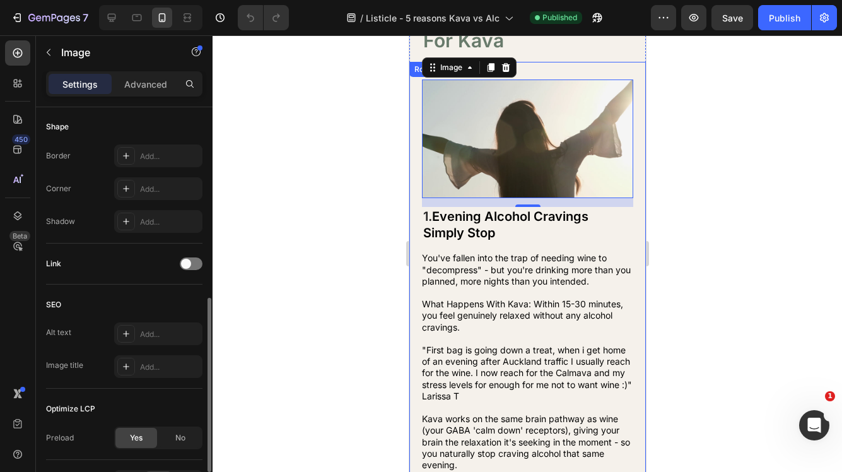
scroll to position [519, 0]
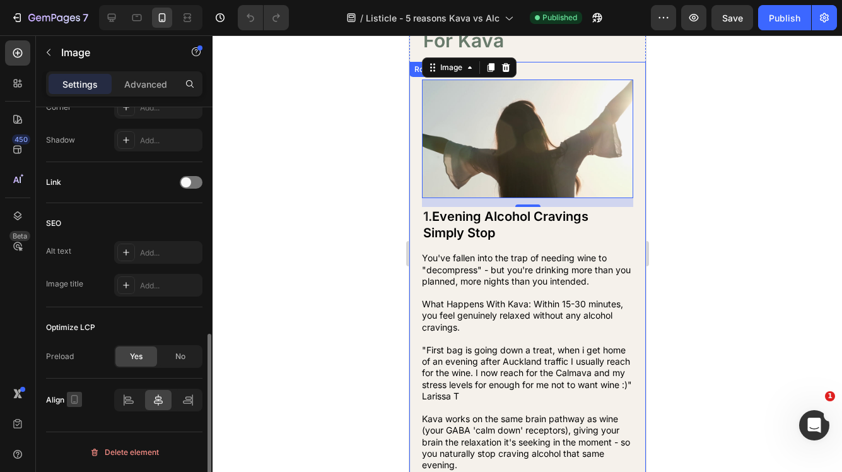
click at [70, 399] on icon "button" at bounding box center [74, 399] width 13 height 13
click at [76, 331] on icon "button" at bounding box center [77, 330] width 13 height 13
type input "[URL][DOMAIN_NAME]"
type input "483"
type input "380"
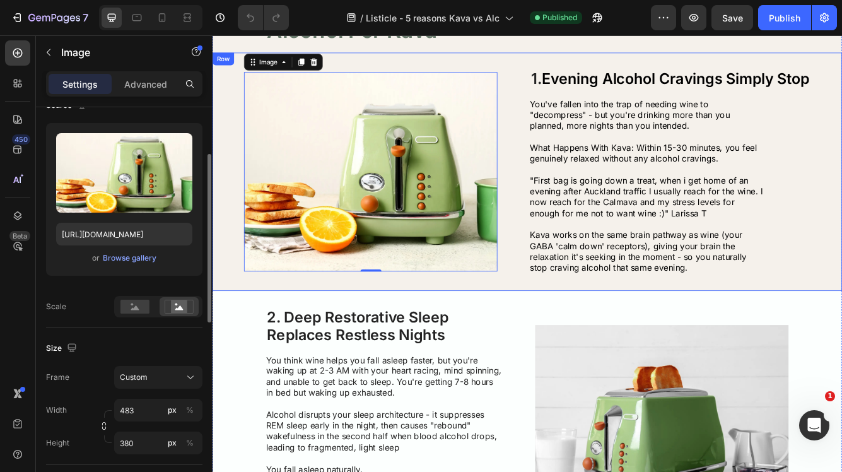
scroll to position [0, 0]
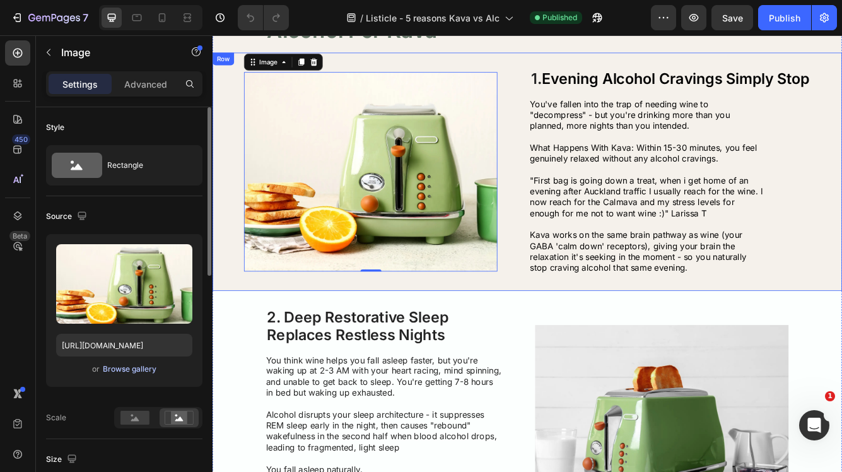
click at [129, 369] on div "Browse gallery" at bounding box center [130, 368] width 54 height 11
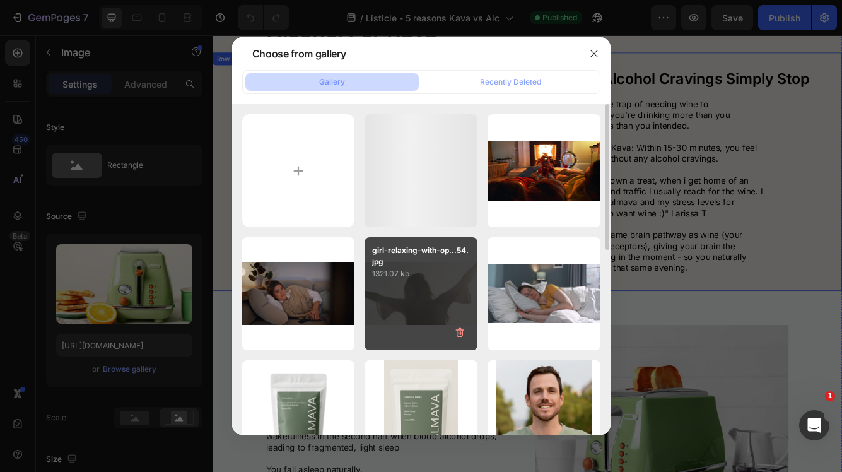
click at [457, 299] on div "girl-relaxing-with-op...54.jpg 1321.07 kb" at bounding box center [421, 293] width 113 height 113
type input "[URL][DOMAIN_NAME]"
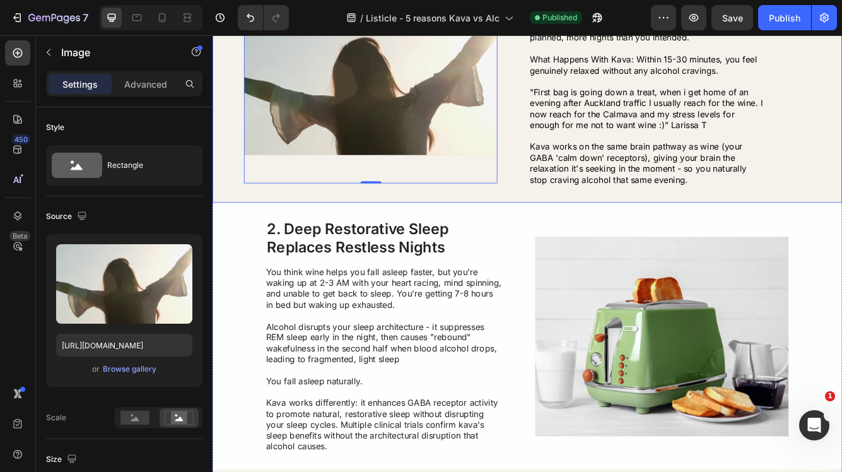
scroll to position [259, 0]
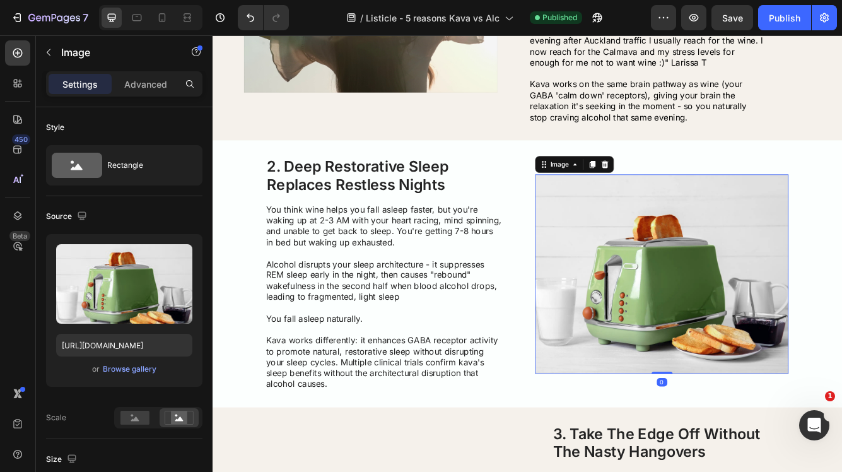
click at [762, 285] on img at bounding box center [753, 323] width 305 height 240
click at [141, 367] on div "Browse gallery" at bounding box center [130, 368] width 54 height 11
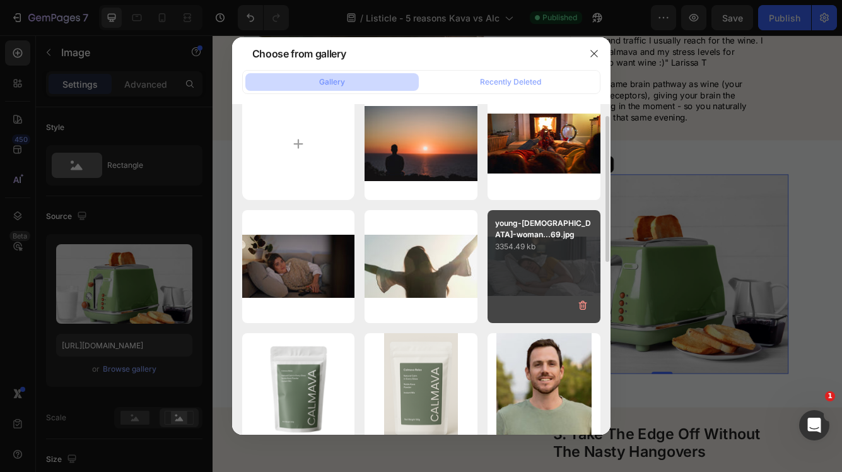
scroll to position [30, 0]
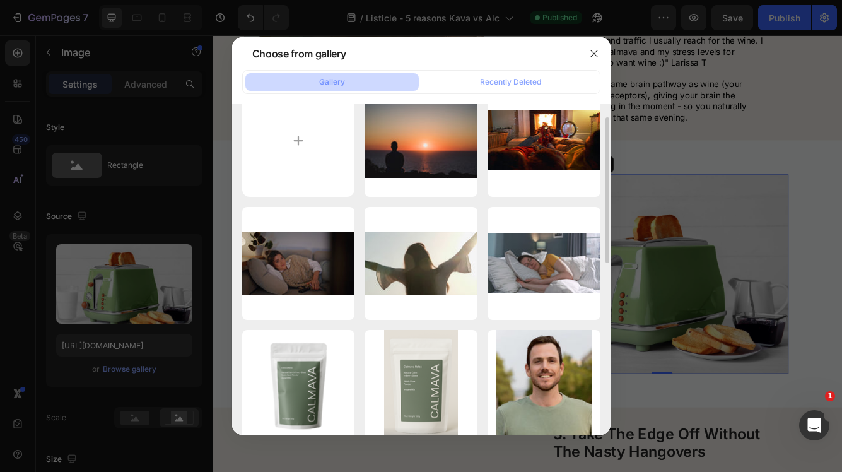
click at [793, 145] on div at bounding box center [421, 236] width 842 height 472
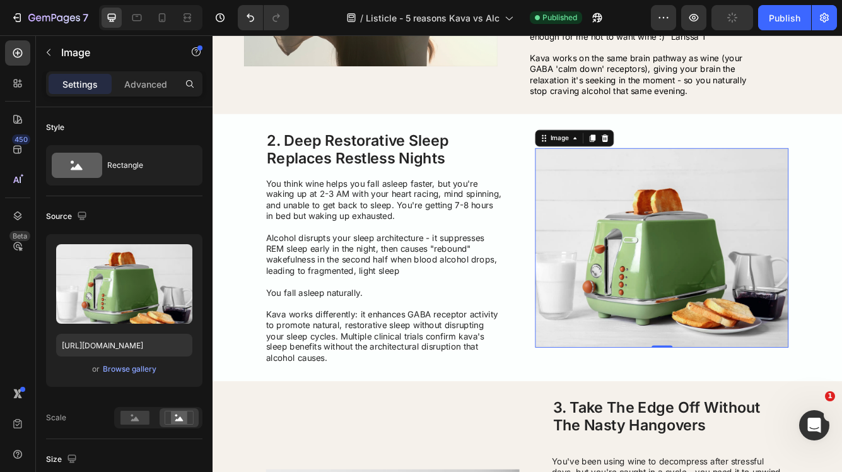
scroll to position [292, 0]
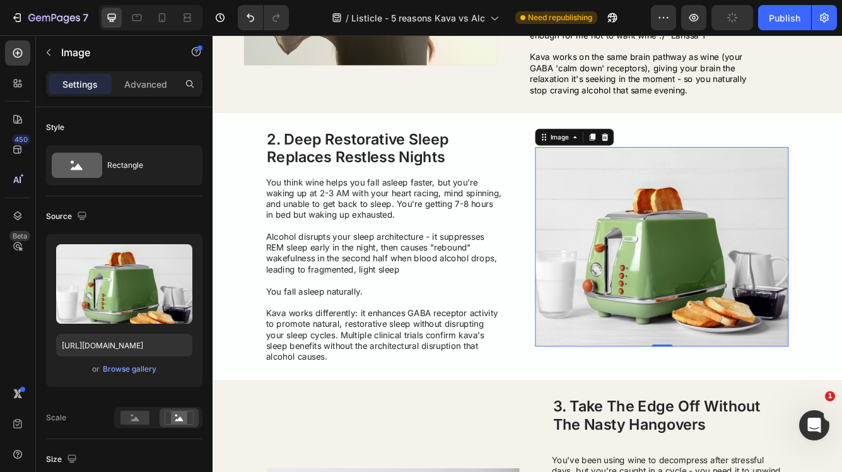
click at [695, 223] on img at bounding box center [753, 290] width 305 height 240
click at [141, 373] on div "Browse gallery" at bounding box center [130, 368] width 54 height 11
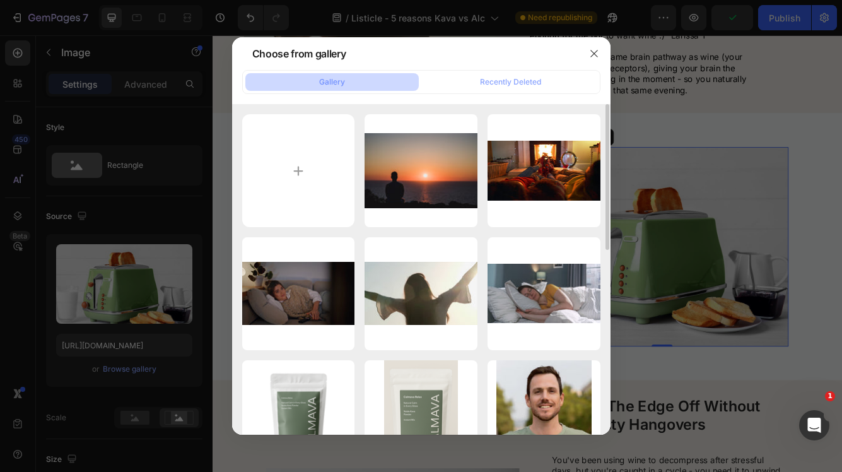
scroll to position [23, 0]
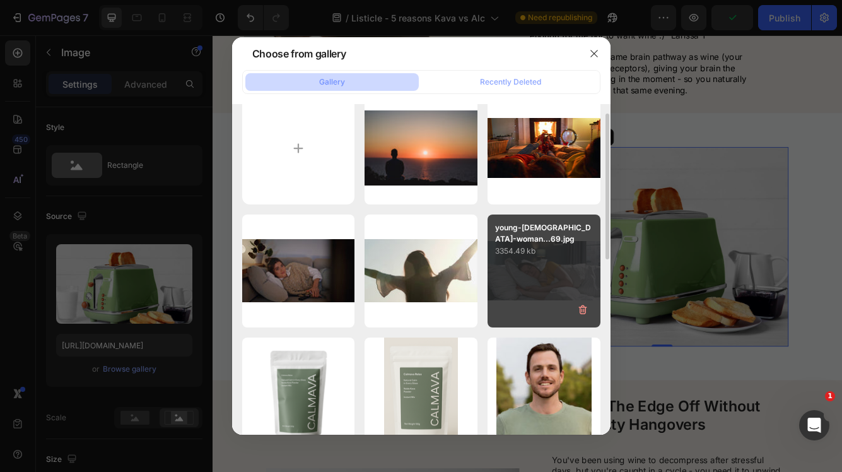
click at [555, 264] on div "young-[DEMOGRAPHIC_DATA]-woman...69.jpg 3354.49 kb" at bounding box center [544, 271] width 113 height 113
type input "[URL][DOMAIN_NAME]"
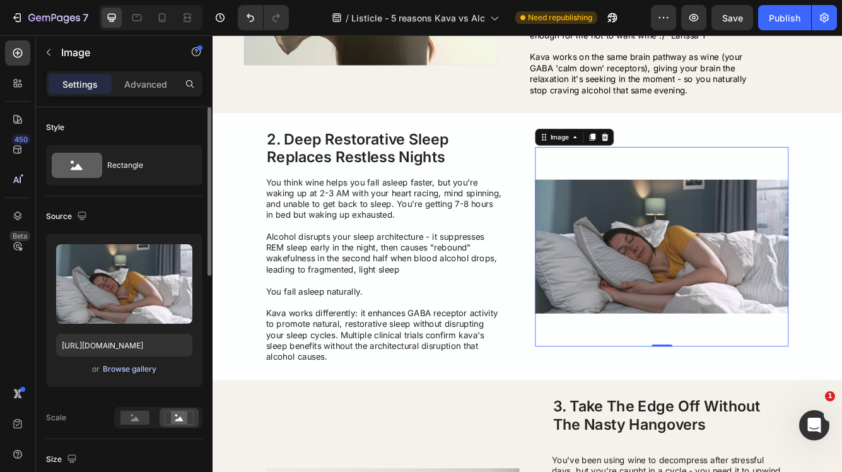
click at [127, 370] on div "Browse gallery" at bounding box center [130, 368] width 54 height 11
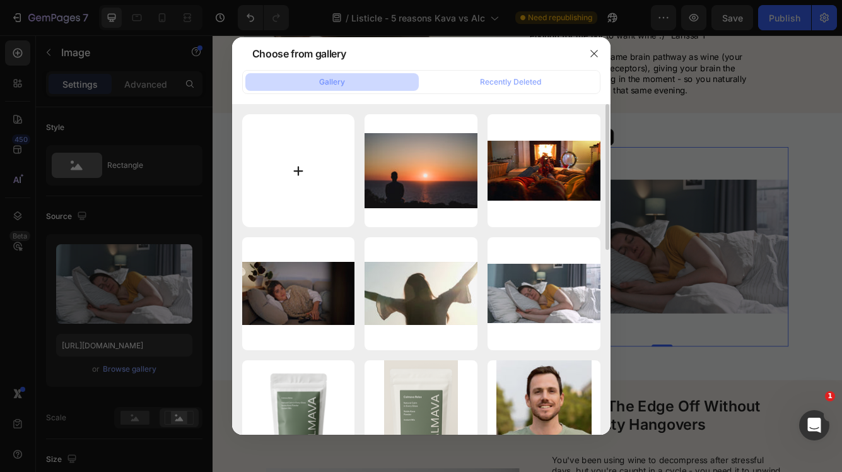
click at [299, 170] on input "file" at bounding box center [298, 170] width 113 height 113
type input "C:\fakepath\young-caucasian-woman-sleeping-well-in-comfortable-cozy-bed-on-soft…"
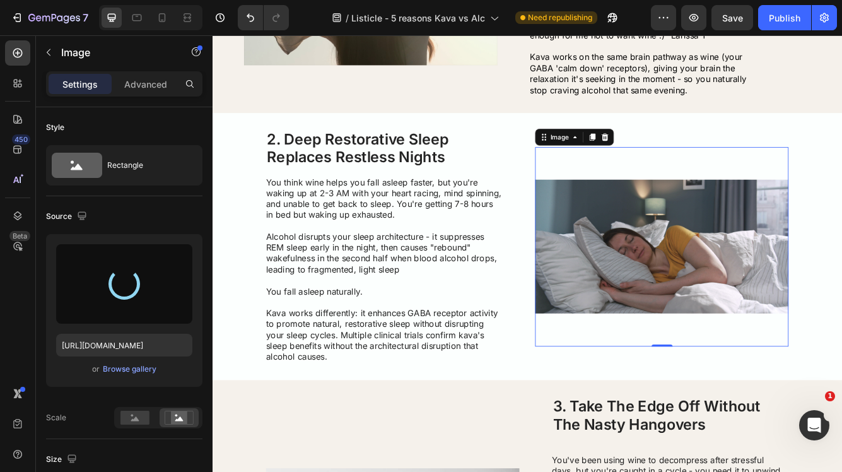
type input "[URL][DOMAIN_NAME]"
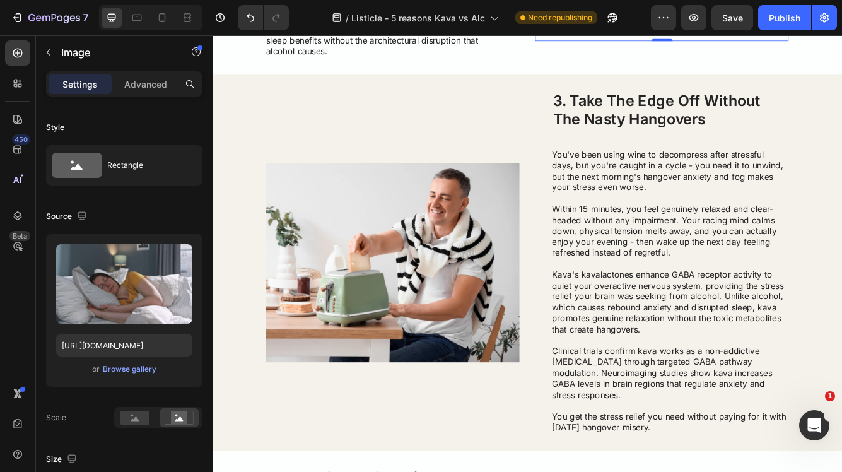
scroll to position [668, 0]
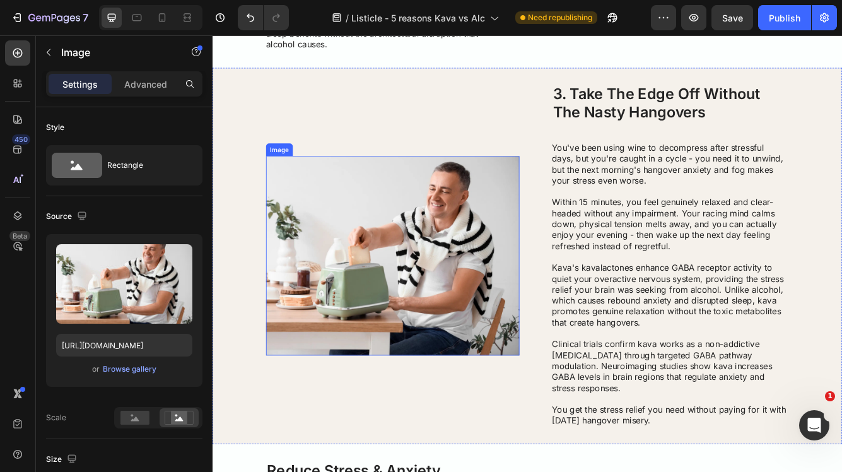
click at [461, 277] on img at bounding box center [429, 300] width 305 height 240
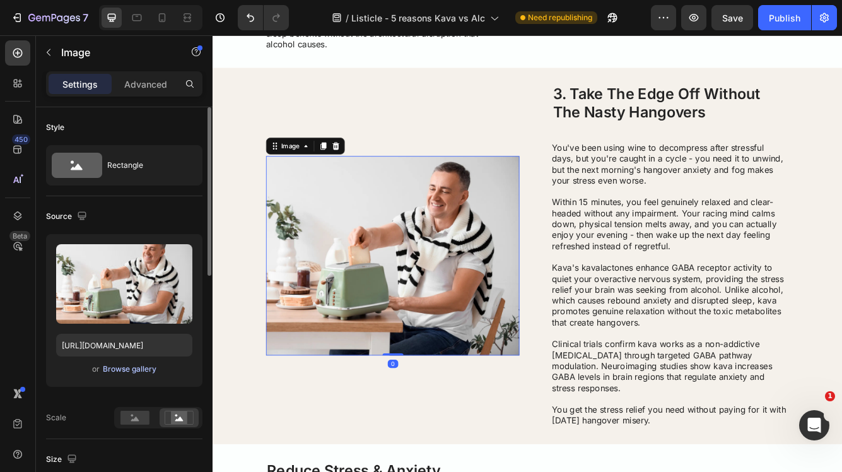
click at [152, 368] on div "Browse gallery" at bounding box center [130, 368] width 54 height 11
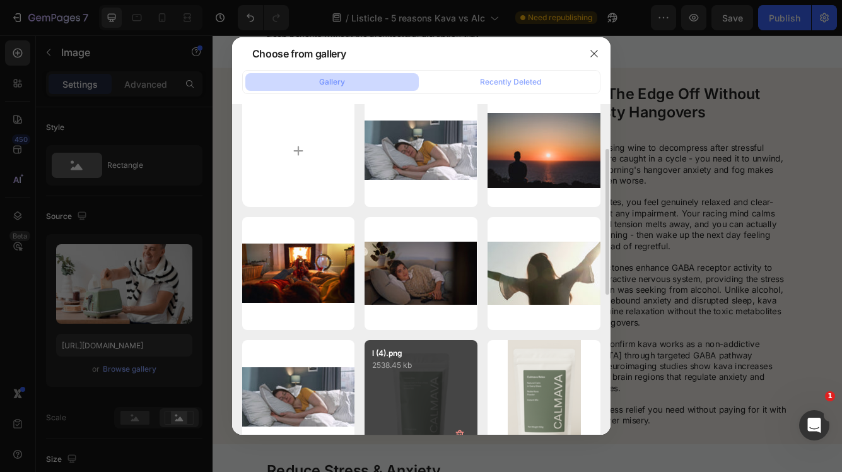
scroll to position [0, 0]
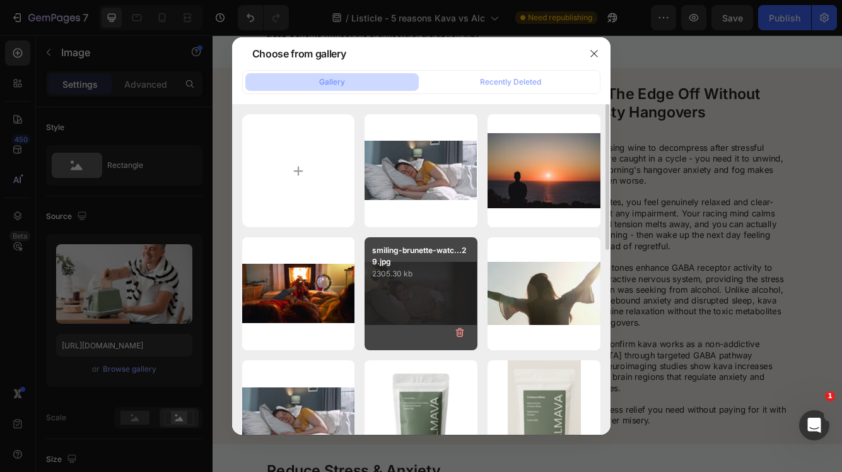
click at [412, 288] on div "smiling-brunette-watc...29.jpg 2305.30 kb" at bounding box center [421, 293] width 113 height 113
type input "[URL][DOMAIN_NAME]"
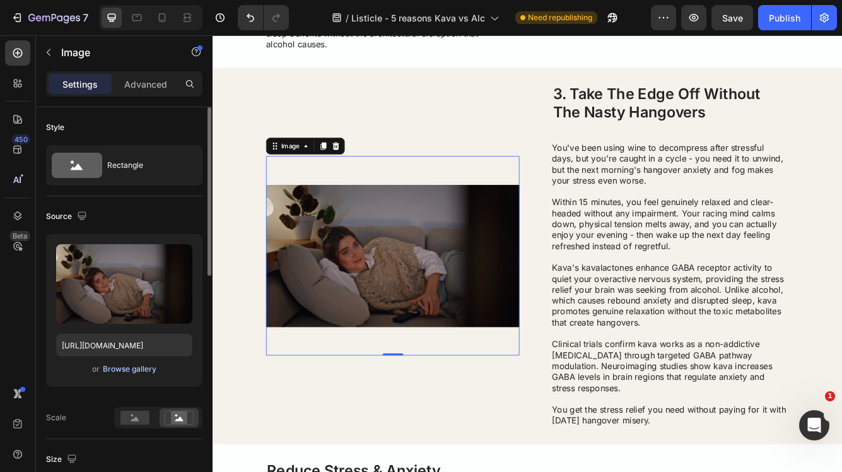
click at [142, 366] on div "Browse gallery" at bounding box center [130, 368] width 54 height 11
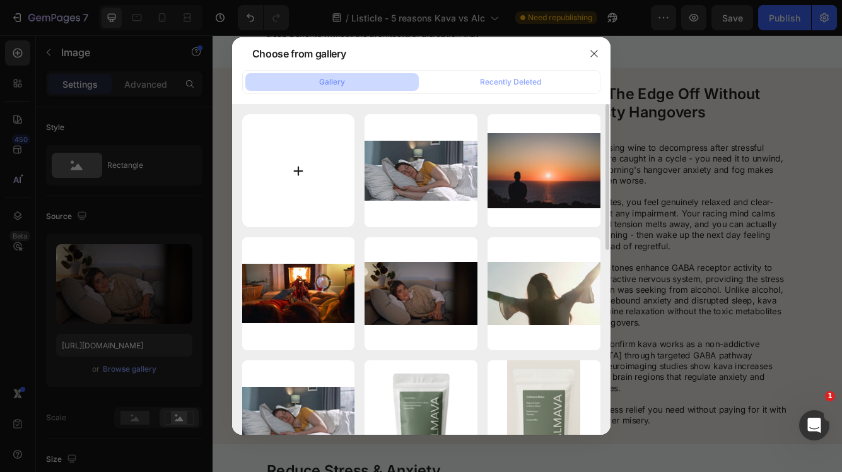
click at [302, 189] on input "file" at bounding box center [298, 170] width 113 height 113
type input "C:\fakepath\smiling-brunette-watching-mobile-phone-enjoying-evening-with-tv-rel…"
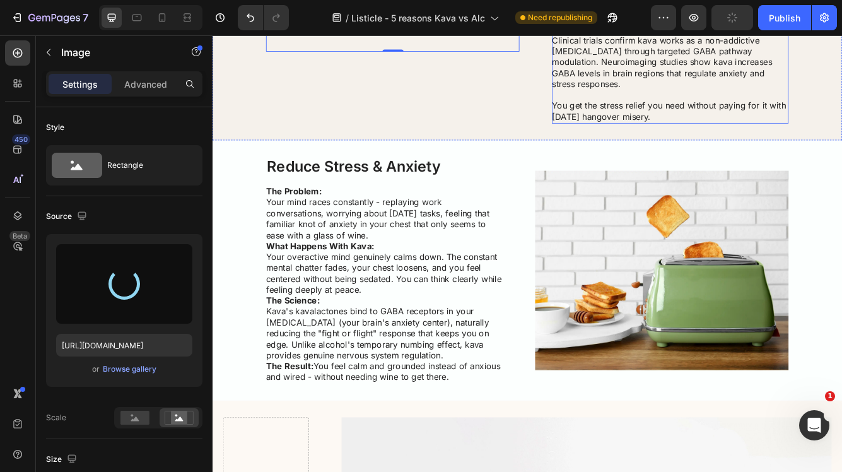
scroll to position [1040, 0]
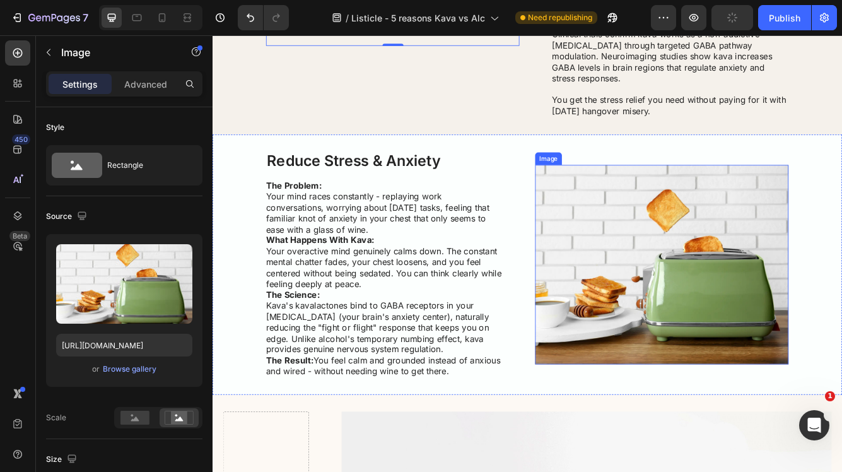
click at [682, 288] on img at bounding box center [753, 311] width 305 height 240
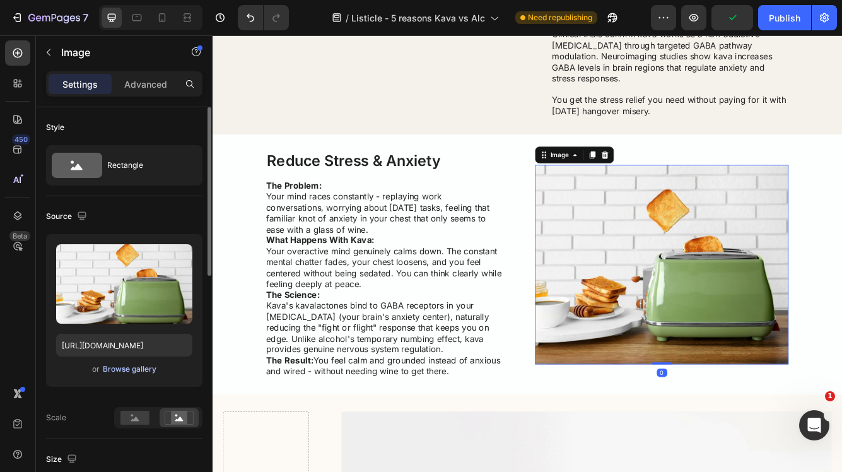
click at [143, 368] on div "Browse gallery" at bounding box center [130, 368] width 54 height 11
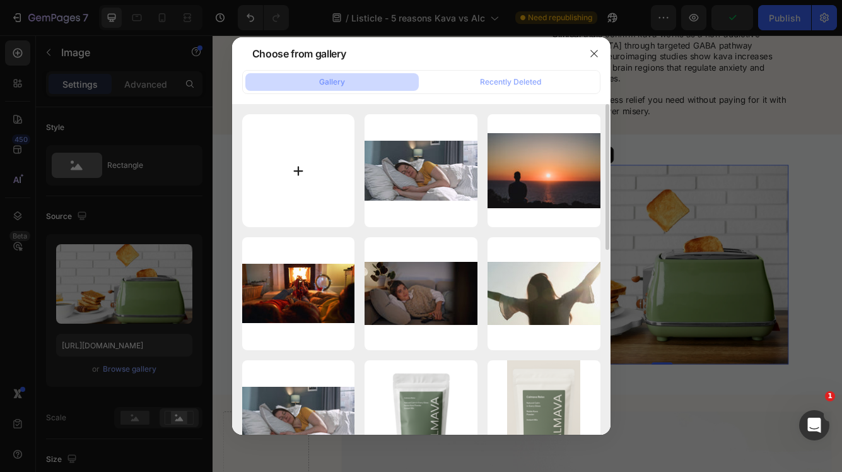
click at [311, 161] on input "file" at bounding box center [298, 170] width 113 height 113
click at [598, 48] on button "button" at bounding box center [594, 54] width 20 height 20
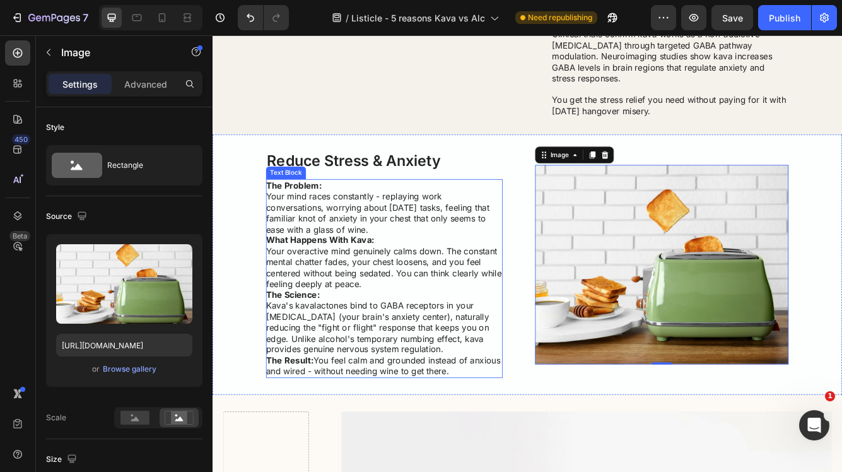
scroll to position [1049, 0]
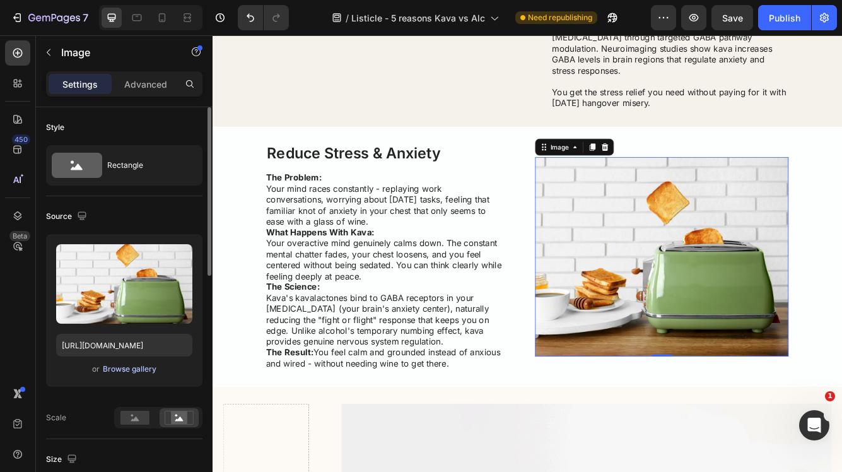
click at [131, 368] on div "Browse gallery" at bounding box center [130, 368] width 54 height 11
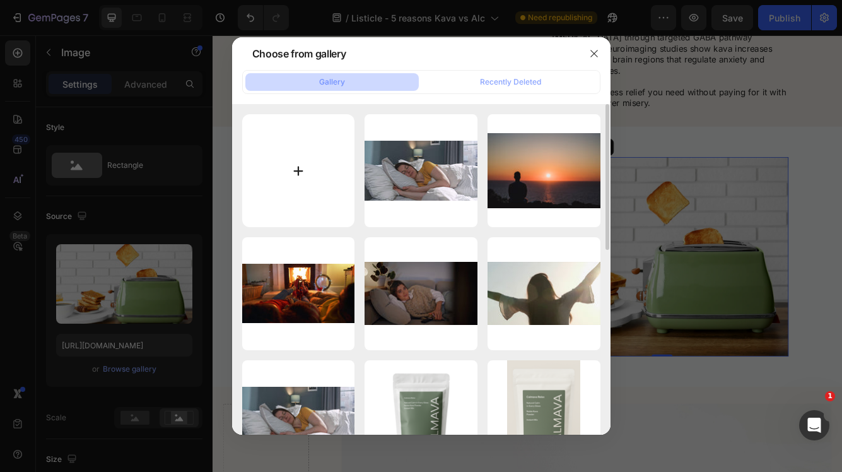
click at [317, 161] on input "file" at bounding box center [298, 170] width 113 height 113
type input "C:\fakepath\woman-at-home-at-christmas-time-SBI-350997917.jpg"
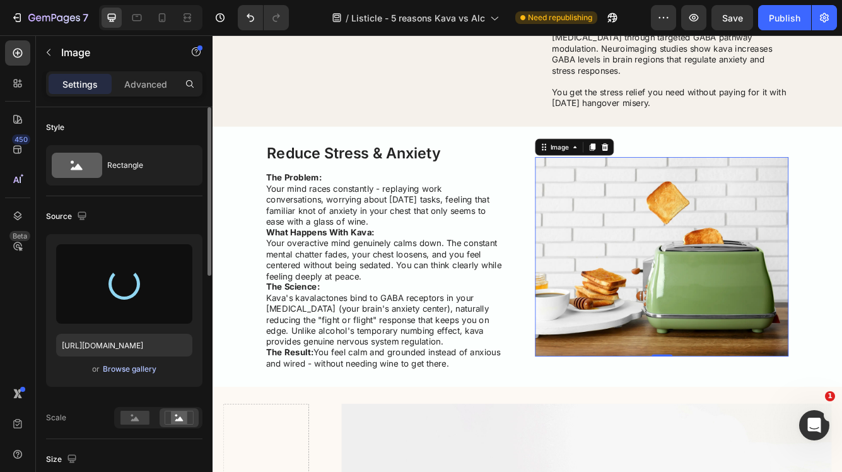
click at [136, 369] on div "Browse gallery" at bounding box center [130, 368] width 54 height 11
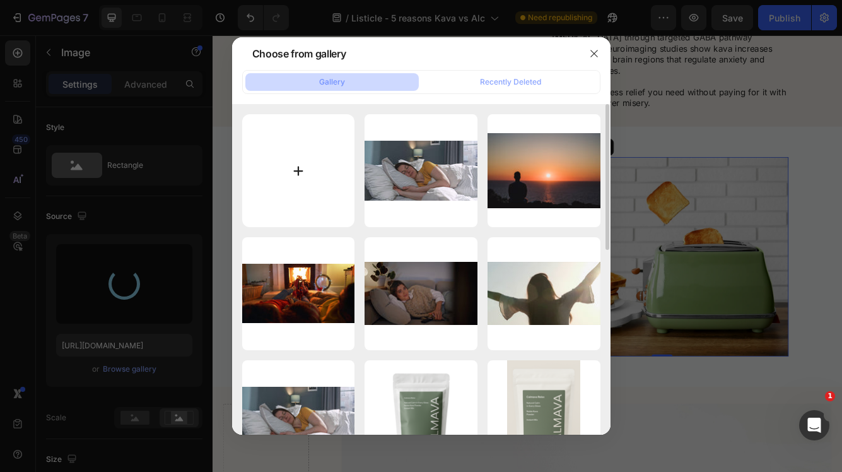
click at [305, 155] on input "file" at bounding box center [298, 170] width 113 height 113
type input "[URL][DOMAIN_NAME]"
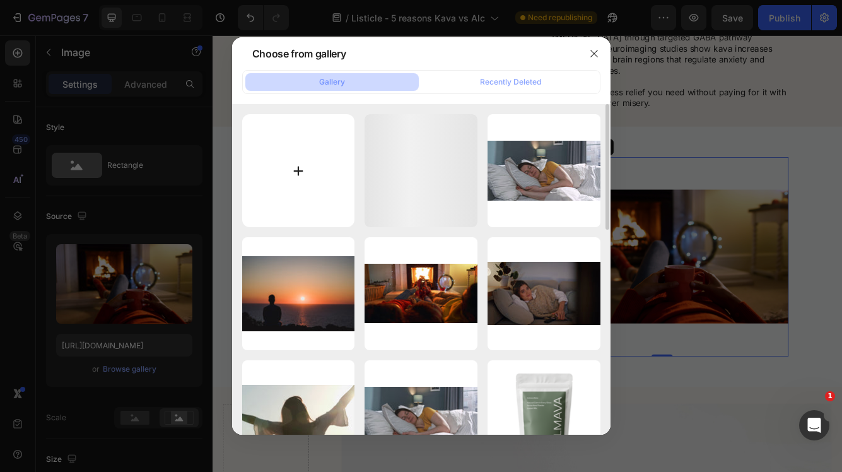
type input "C:\fakepath\tired-man-lying-down-on-comfortable-couch-and-taking-a-rest-daytime…"
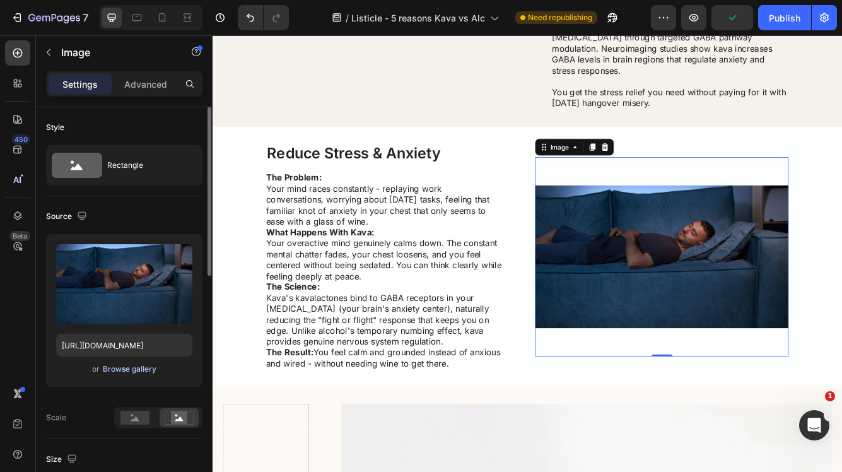
click at [124, 369] on div "Browse gallery" at bounding box center [130, 368] width 54 height 11
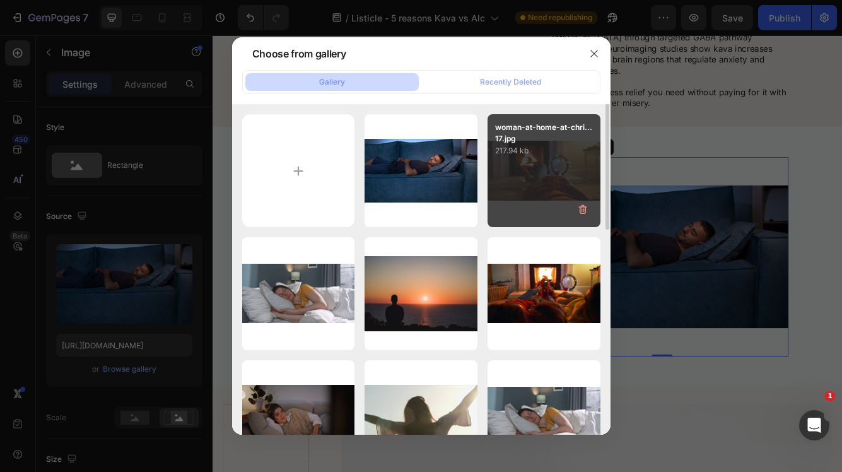
click at [562, 182] on div "woman-at-home-at-chri...17.jpg 217.94 kb" at bounding box center [544, 170] width 113 height 113
type input "[URL][DOMAIN_NAME]"
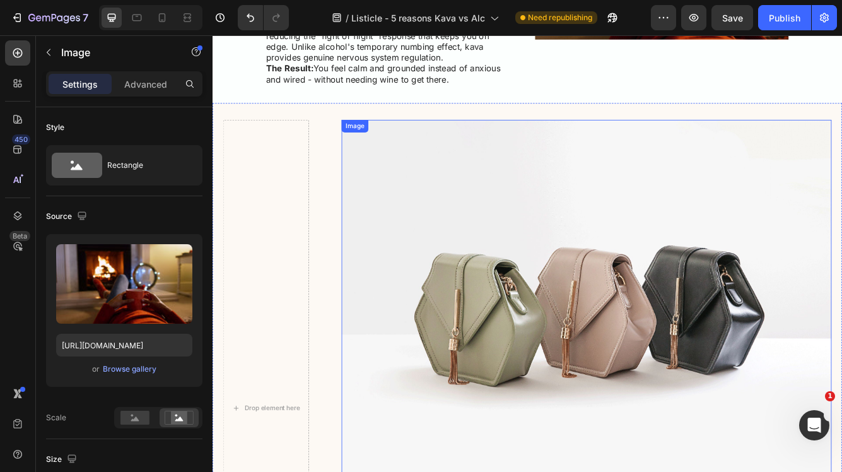
scroll to position [1360, 0]
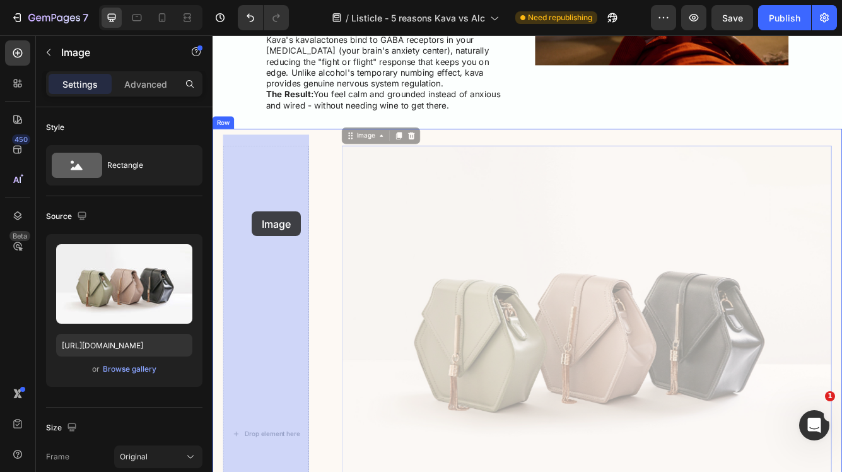
drag, startPoint x: 500, startPoint y: 219, endPoint x: 260, endPoint y: 247, distance: 241.5
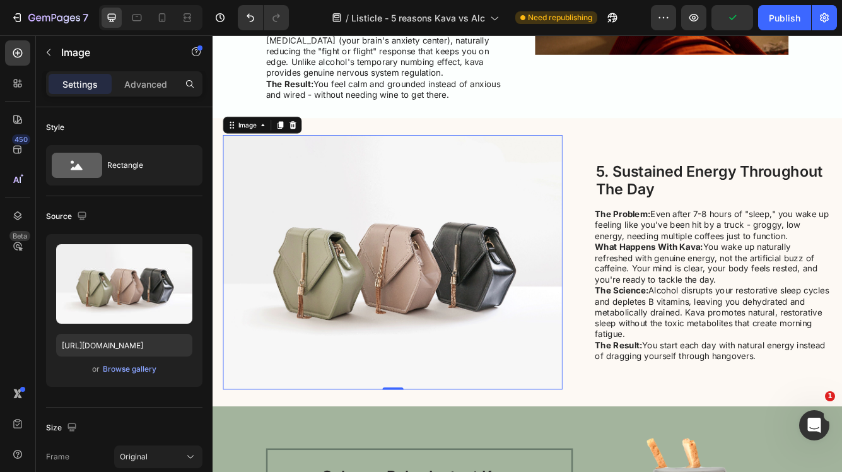
scroll to position [1370, 0]
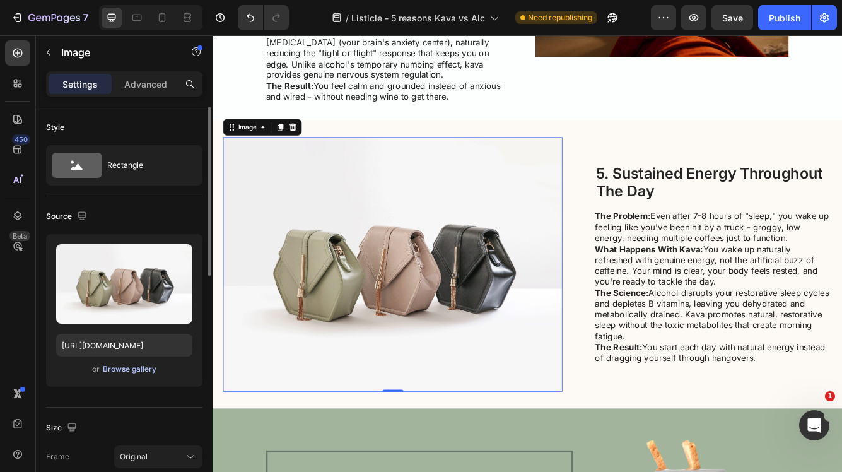
click at [139, 367] on div "Browse gallery" at bounding box center [130, 368] width 54 height 11
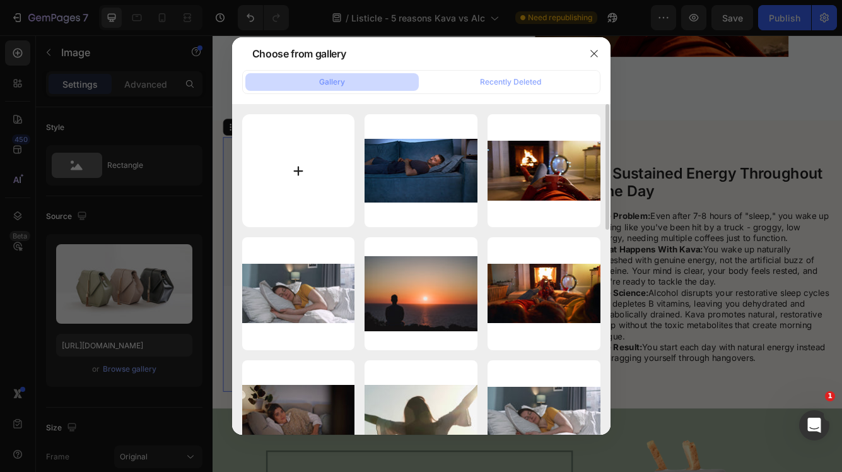
click at [310, 168] on input "file" at bounding box center [298, 170] width 113 height 113
type input "C:\fakepath\lonely-woman-sits-near-the-sea-at-sunset-SBI-351614379.jpg"
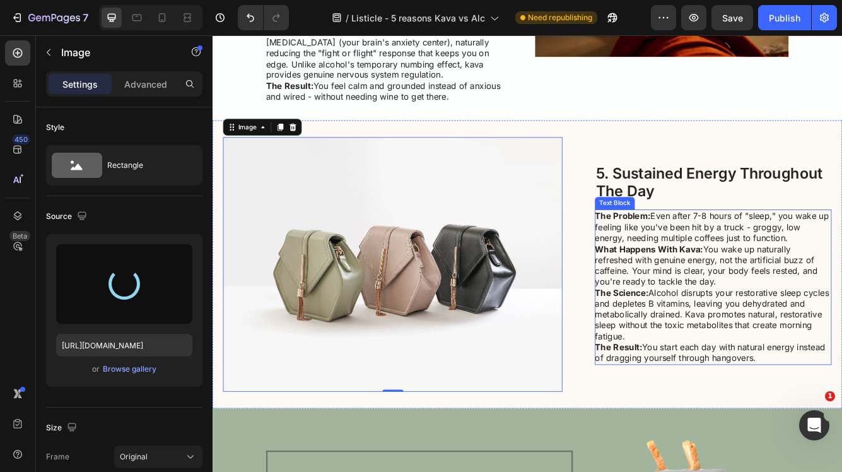
type input "[URL][DOMAIN_NAME]"
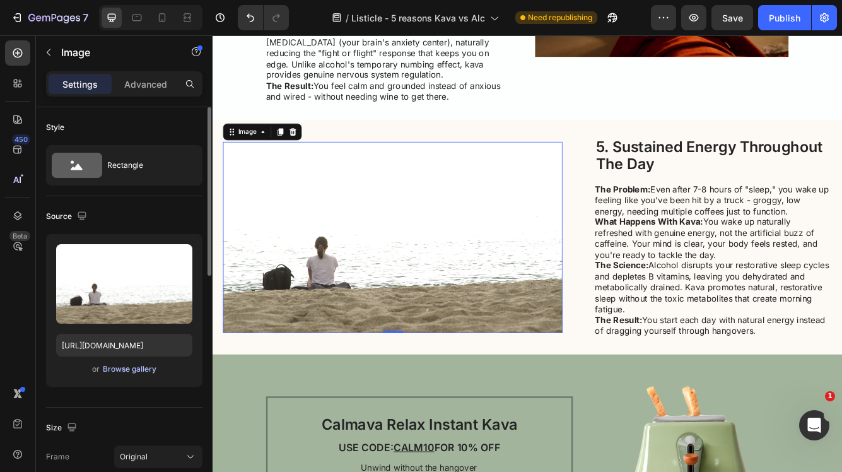
click at [136, 369] on div "Browse gallery" at bounding box center [130, 368] width 54 height 11
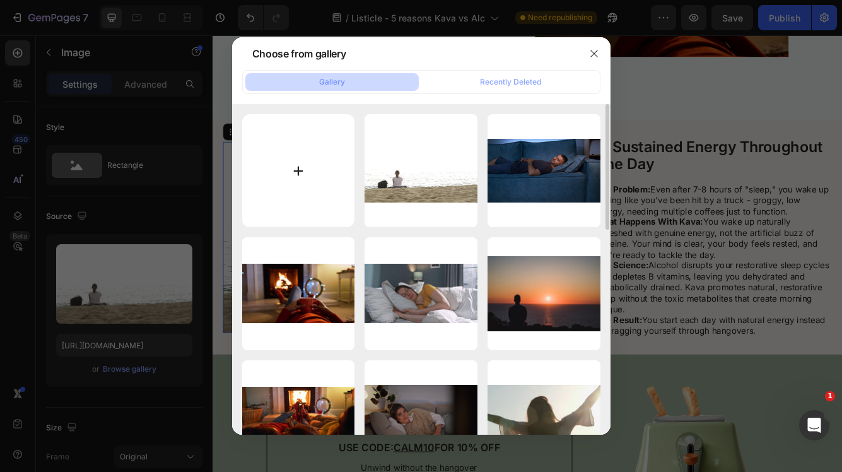
click at [316, 170] on input "file" at bounding box center [298, 170] width 113 height 113
type input "C:\fakepath\cheerful-caucasian-couple-friends-running-in-park-SBI-300879190 (1)…"
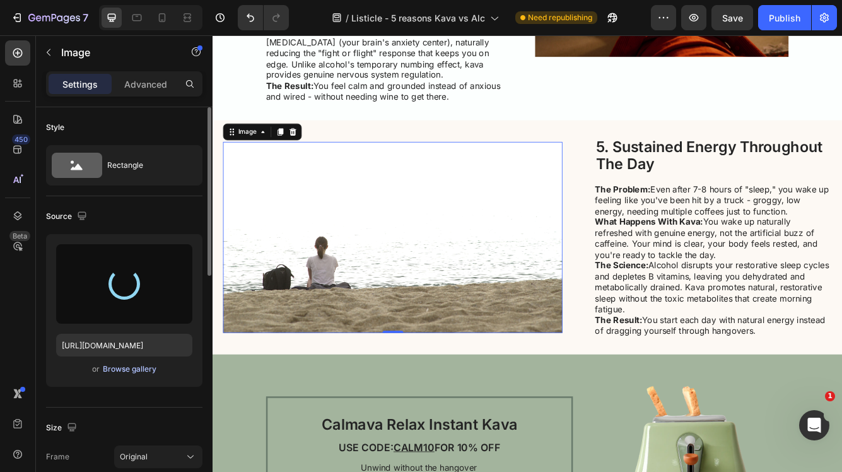
click at [145, 370] on div "Browse gallery" at bounding box center [130, 368] width 54 height 11
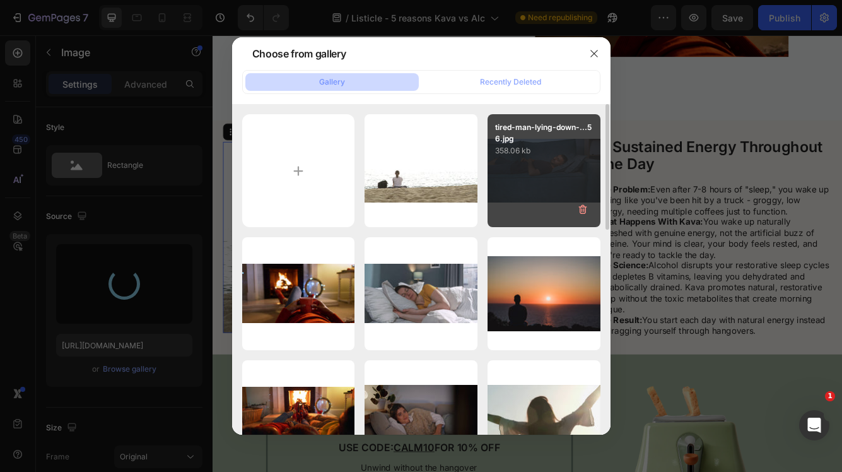
type input "[URL][DOMAIN_NAME]"
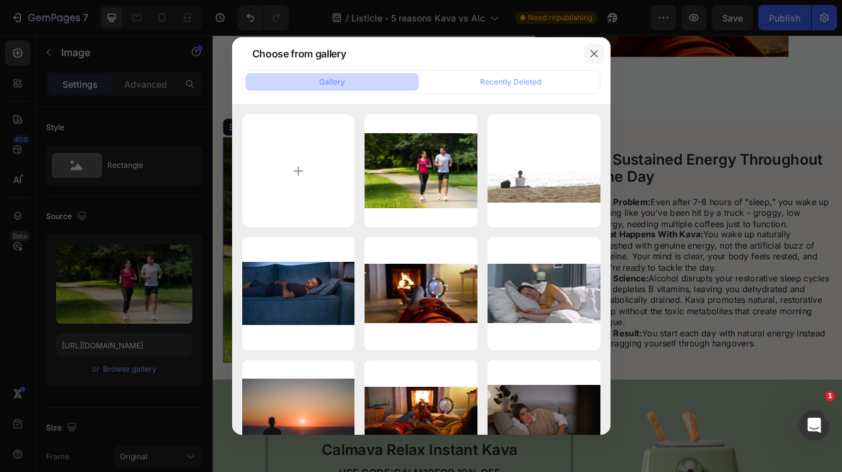
click at [594, 53] on icon "button" at bounding box center [594, 54] width 10 height 10
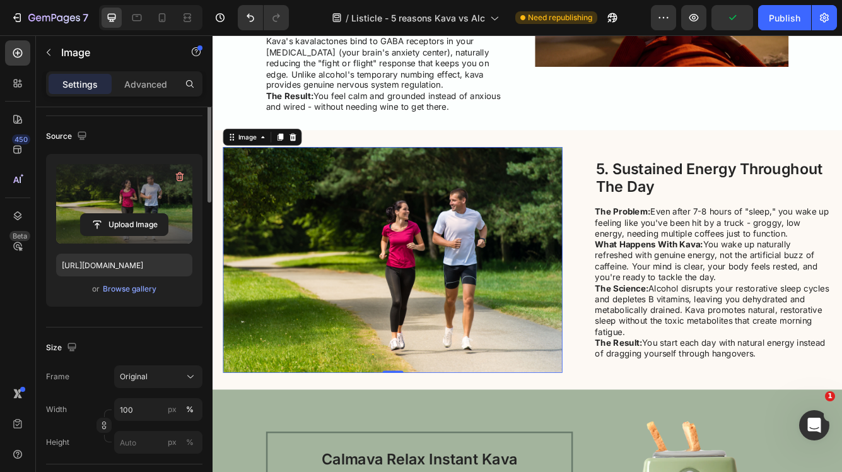
scroll to position [268, 0]
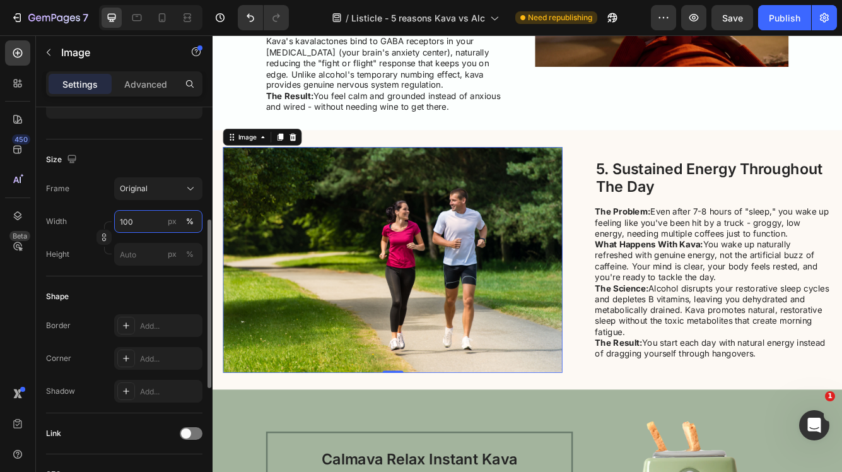
click at [143, 220] on input "100" at bounding box center [158, 221] width 88 height 23
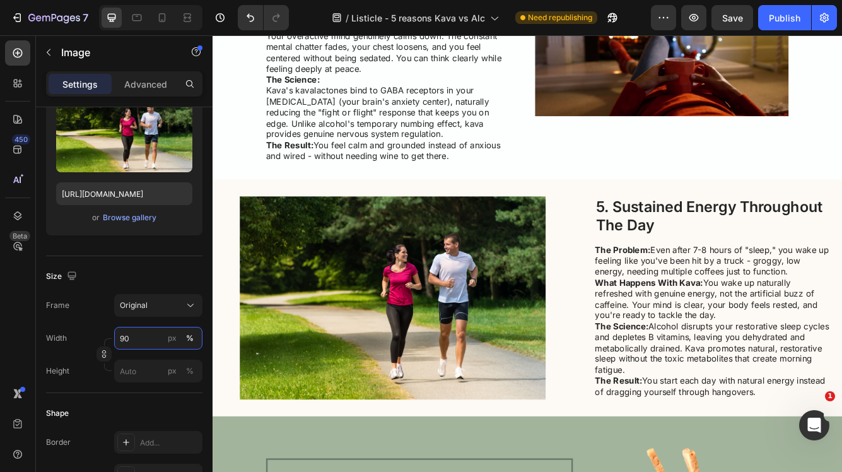
scroll to position [1681, 0]
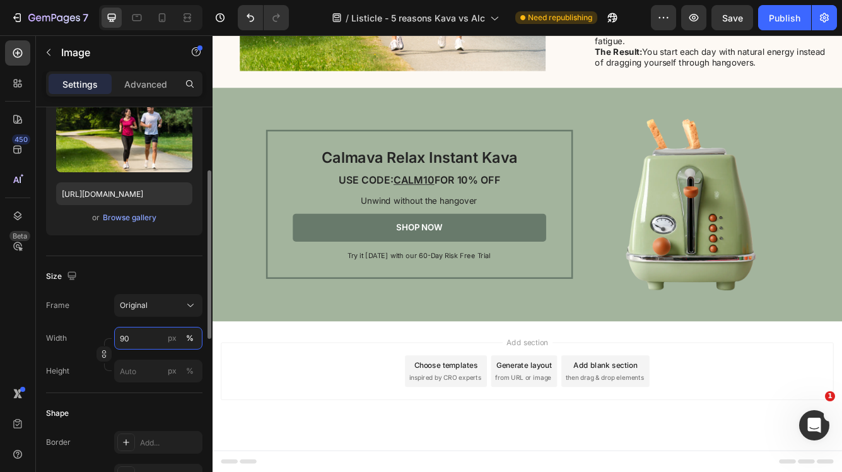
click at [140, 340] on input "90" at bounding box center [158, 338] width 88 height 23
drag, startPoint x: 140, startPoint y: 340, endPoint x: 107, endPoint y: 340, distance: 32.8
click at [107, 340] on div "Width 90 px % Height px %" at bounding box center [124, 355] width 156 height 56
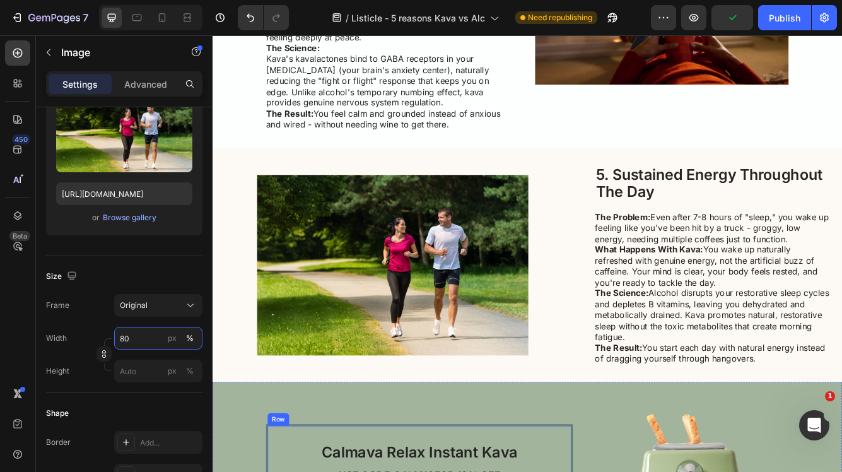
scroll to position [1508, 0]
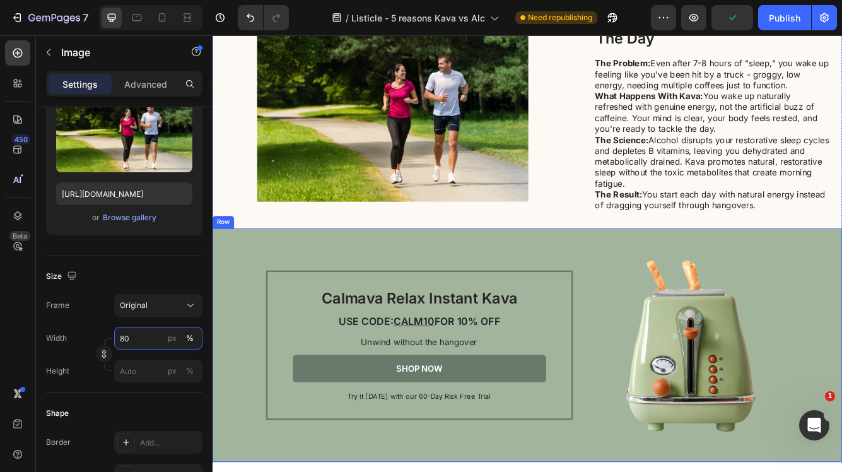
type input "8"
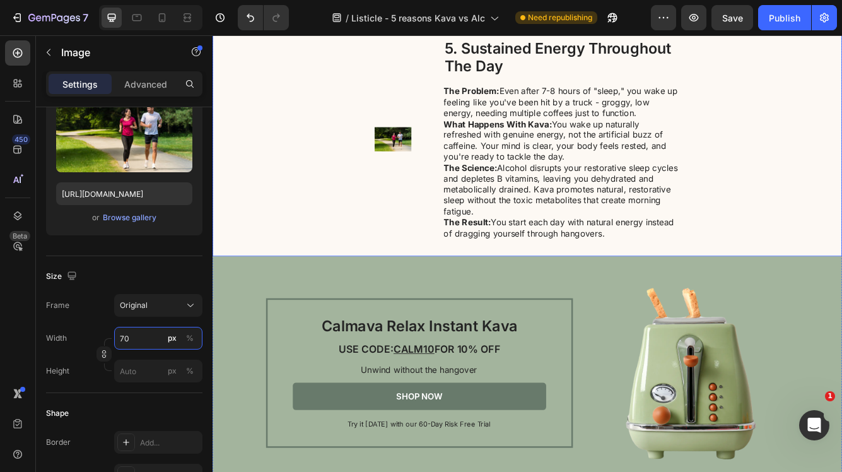
scroll to position [1310, 0]
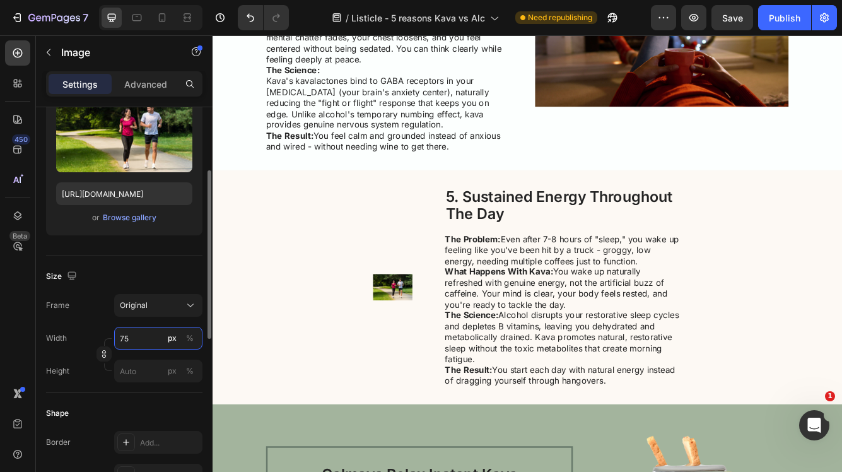
type input "7"
type input "80"
click at [149, 267] on div "Size" at bounding box center [124, 276] width 156 height 20
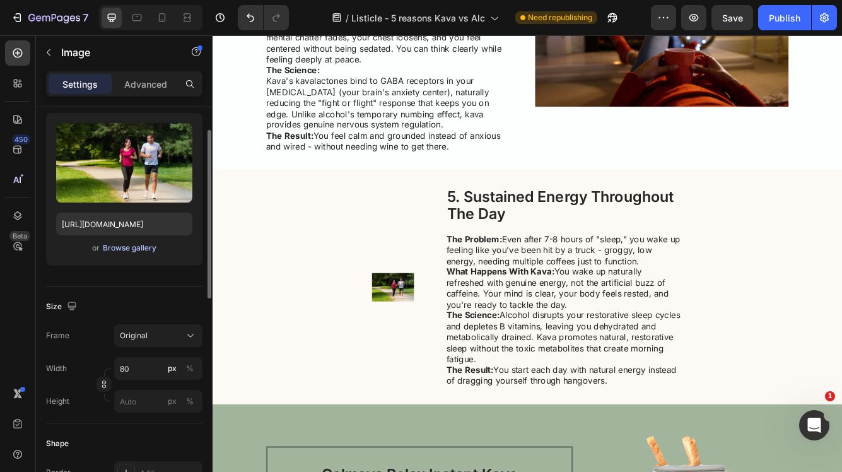
scroll to position [102, 0]
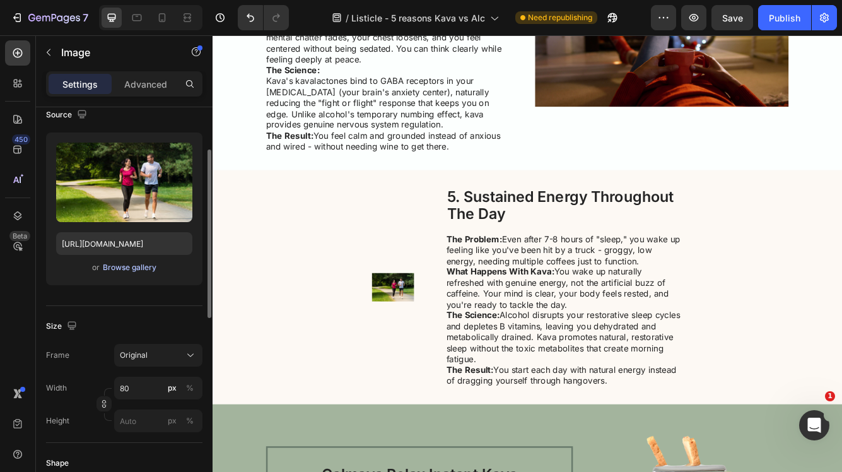
click at [142, 266] on div "Browse gallery" at bounding box center [130, 267] width 54 height 11
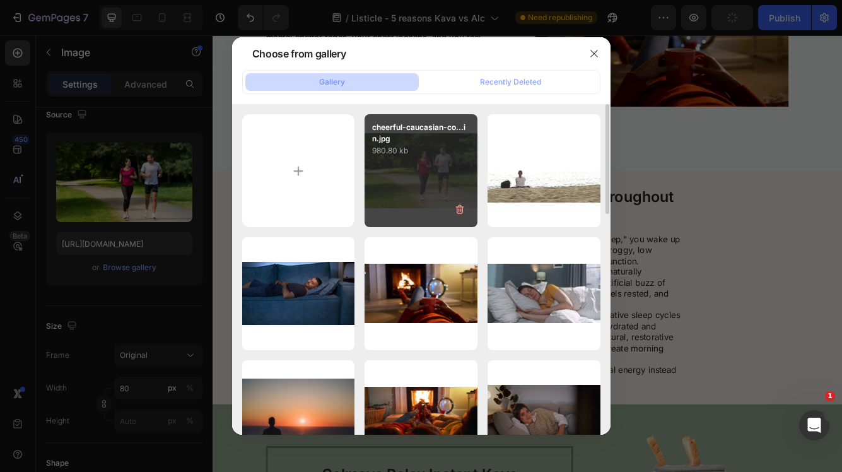
click at [420, 168] on div "cheerful-caucasian-co...in.jpg 980.80 kb" at bounding box center [421, 170] width 113 height 113
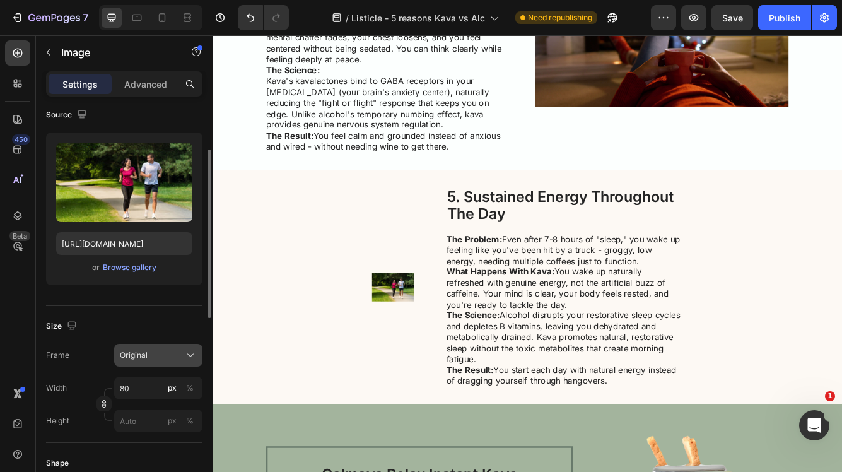
click at [180, 357] on div "Original" at bounding box center [151, 355] width 62 height 11
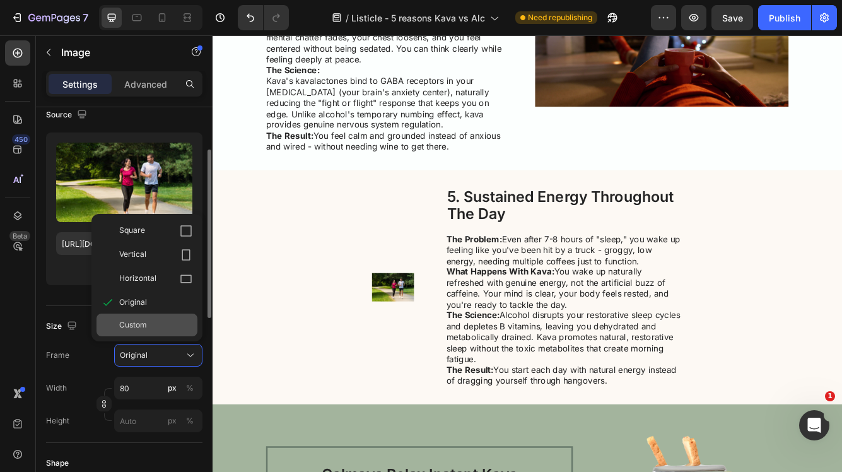
click at [159, 323] on div "Custom" at bounding box center [155, 324] width 73 height 11
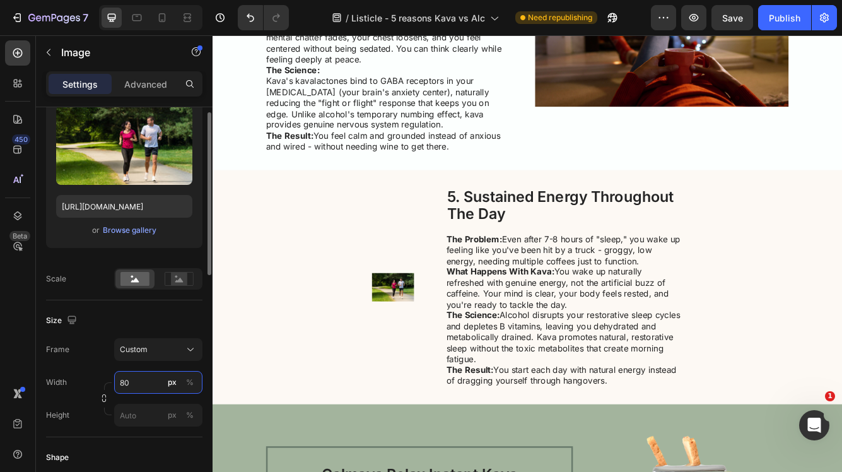
scroll to position [299, 0]
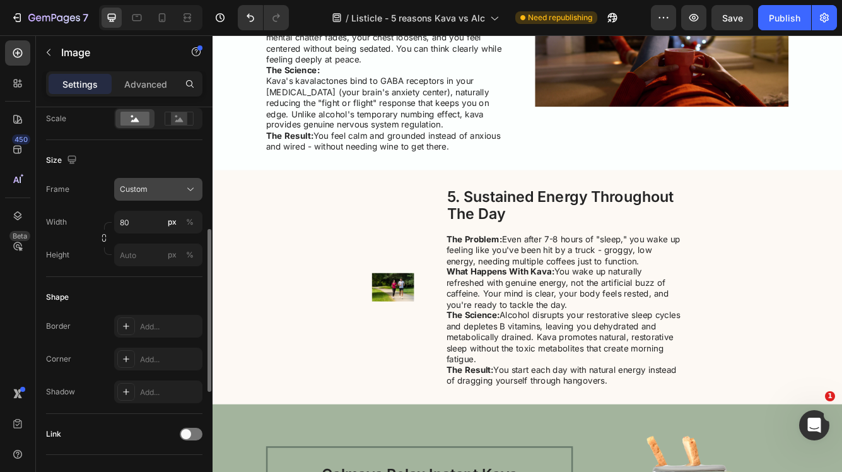
click at [170, 196] on button "Custom" at bounding box center [158, 189] width 88 height 23
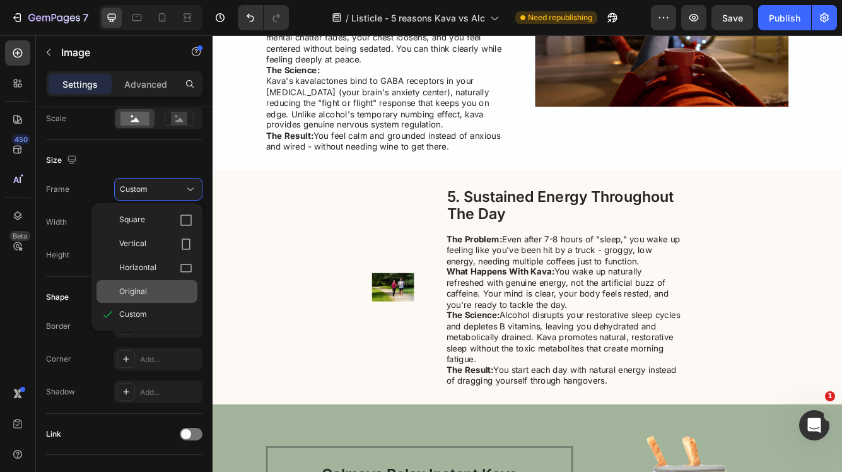
click at [151, 293] on div "Original" at bounding box center [155, 291] width 73 height 11
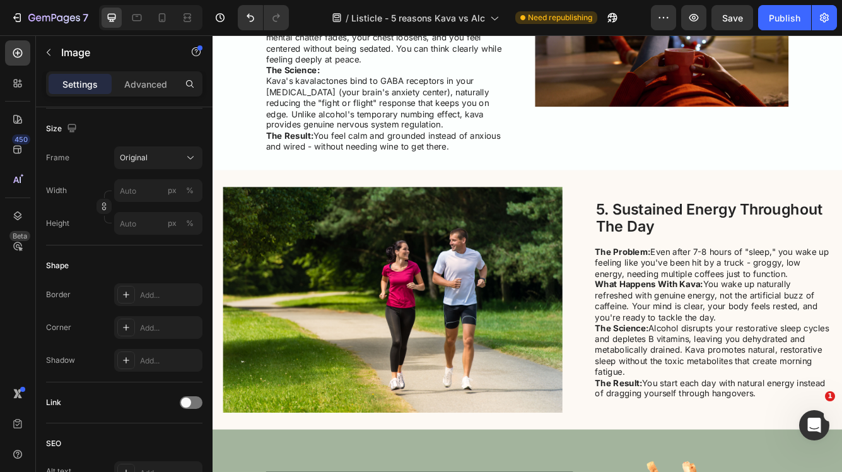
click at [389, 344] on img at bounding box center [429, 354] width 408 height 272
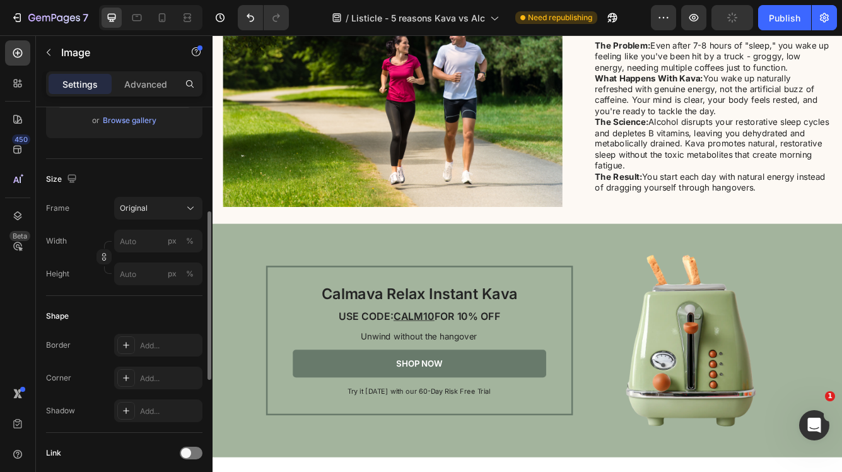
scroll to position [200, 0]
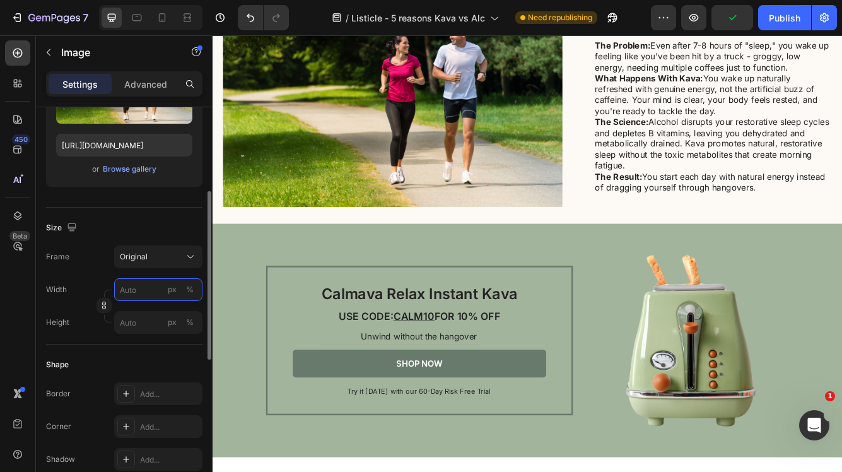
click at [142, 288] on input "px %" at bounding box center [158, 289] width 88 height 23
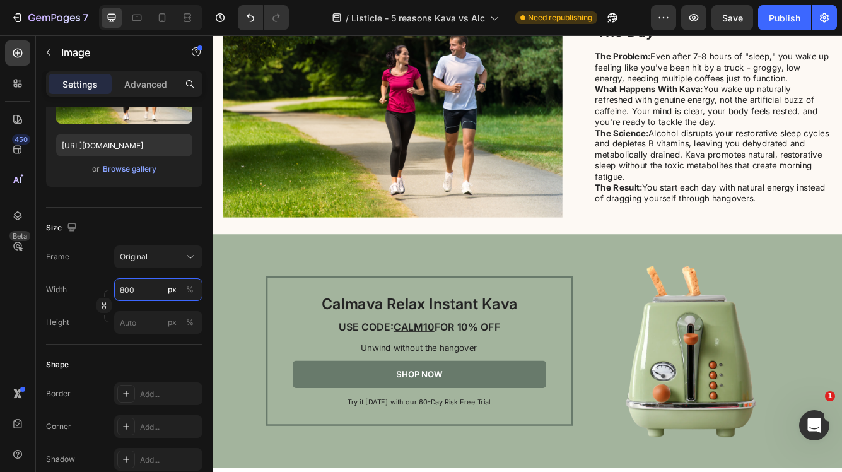
scroll to position [1426, 0]
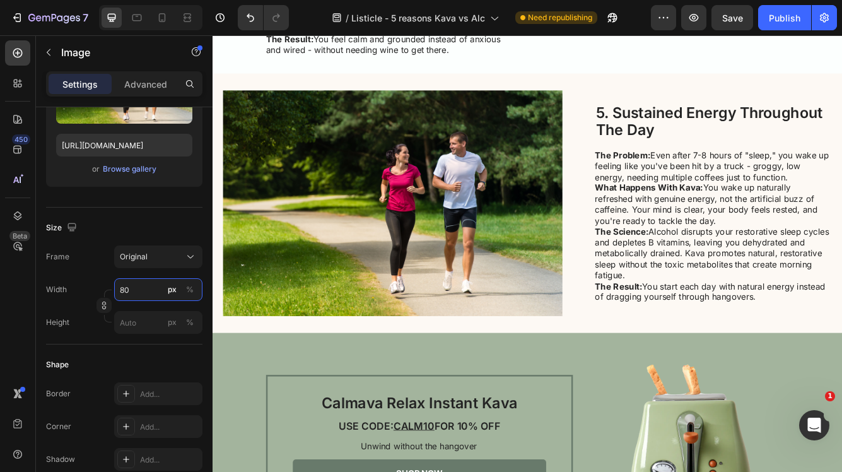
type input "80"
click at [152, 221] on div "Size" at bounding box center [124, 228] width 156 height 20
click at [163, 254] on div "Original" at bounding box center [151, 256] width 62 height 11
click at [158, 222] on div "Size" at bounding box center [124, 228] width 156 height 20
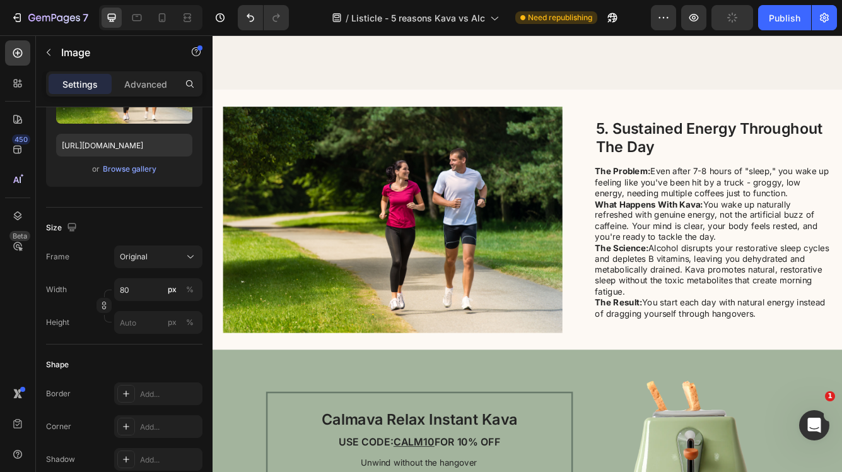
scroll to position [1376, 0]
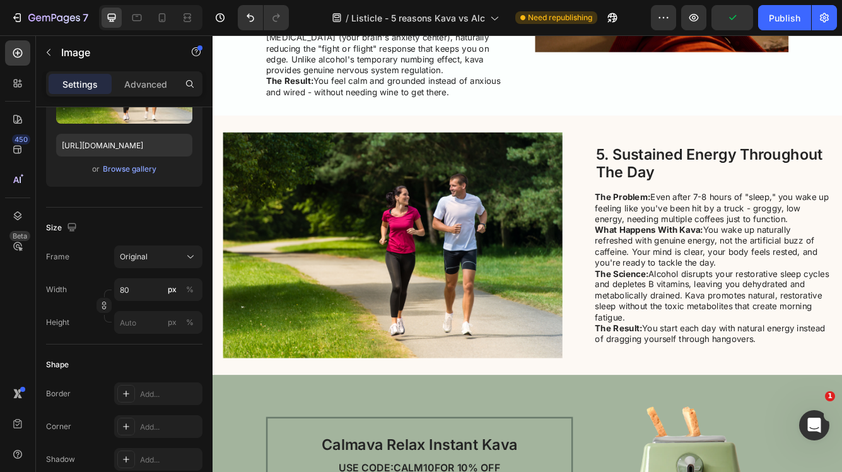
click at [348, 235] on img at bounding box center [429, 288] width 408 height 272
click at [146, 174] on div "Browse gallery" at bounding box center [130, 168] width 54 height 11
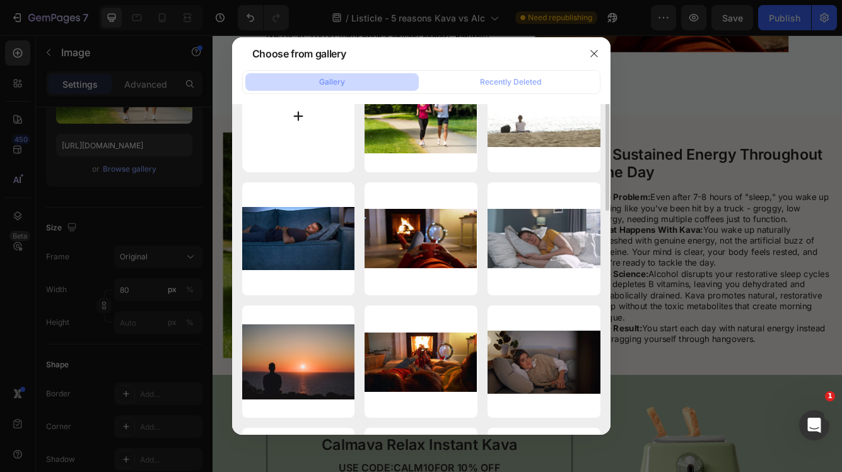
scroll to position [57, 0]
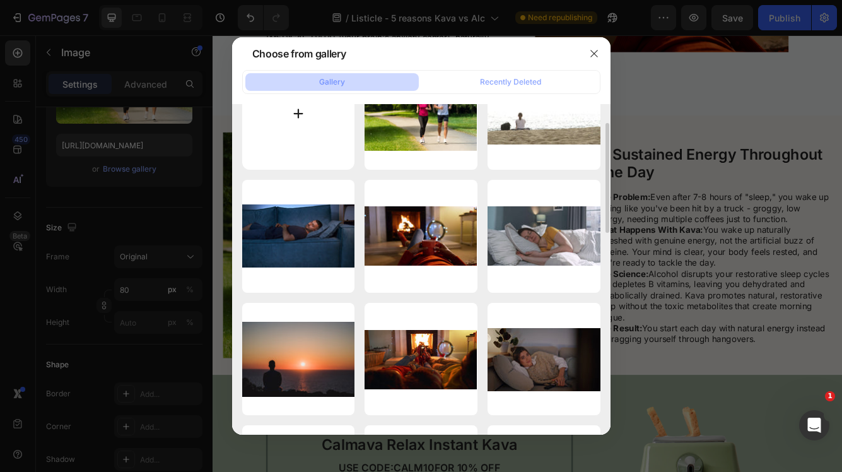
click at [297, 109] on input "file" at bounding box center [298, 113] width 113 height 113
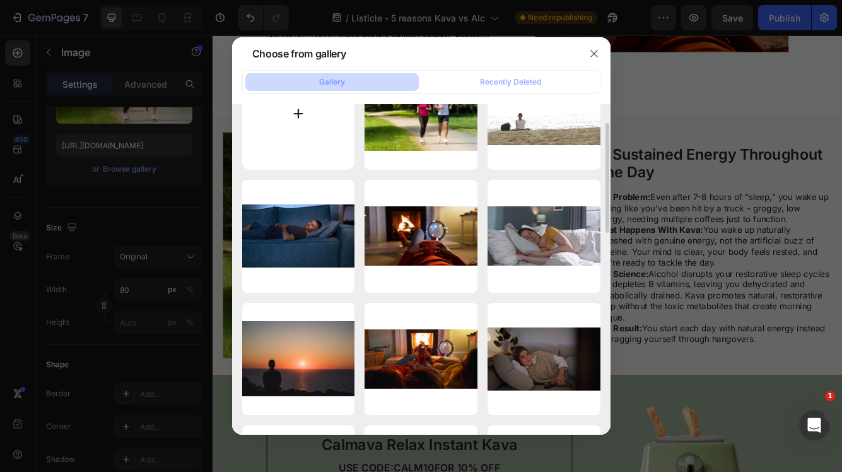
type input "C:\fakepath\photo-of-happy-couple-running-outdoors-SBI-300739752.jpg"
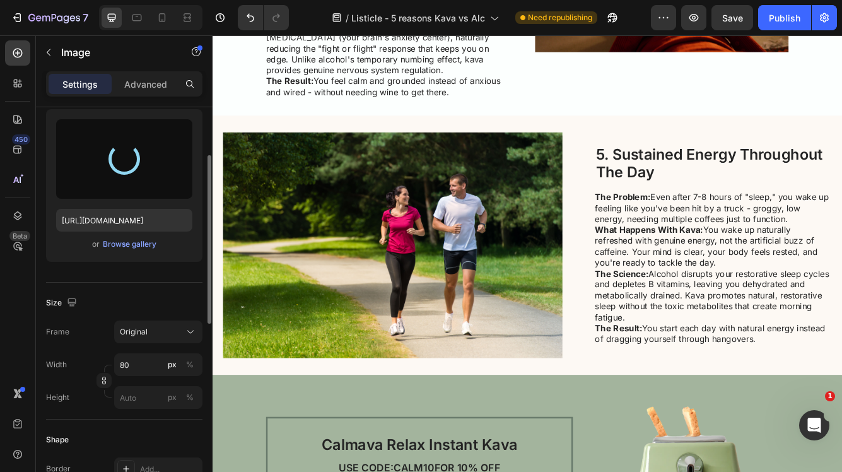
scroll to position [122, 0]
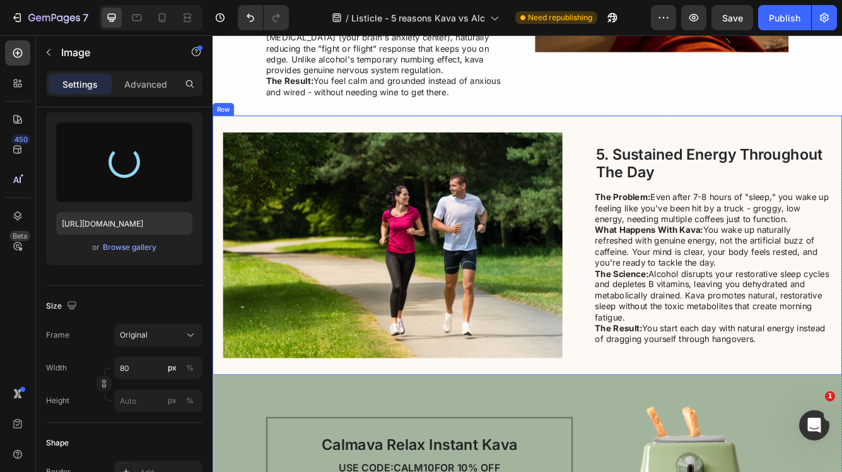
type input "[URL][DOMAIN_NAME]"
type input "800"
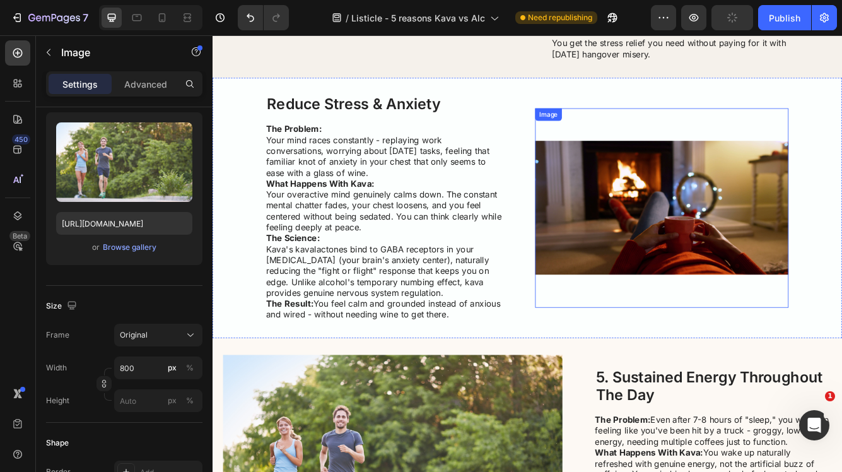
scroll to position [1077, 0]
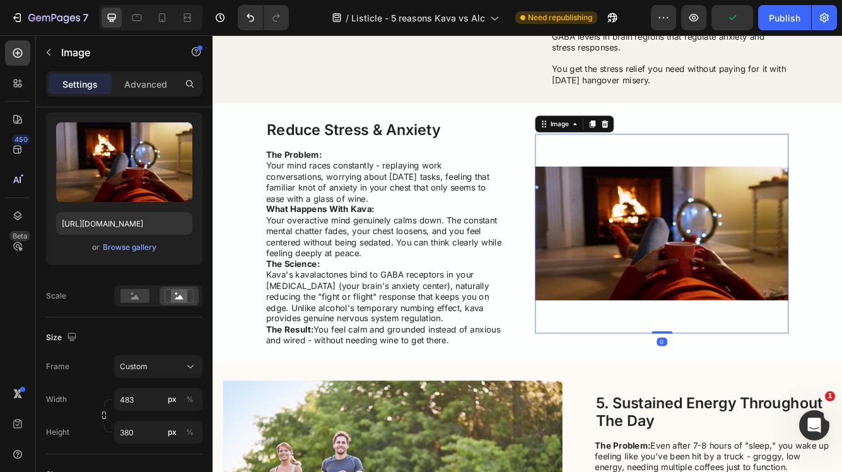
click at [669, 170] on img at bounding box center [753, 274] width 305 height 240
click at [671, 137] on icon at bounding box center [669, 142] width 10 height 10
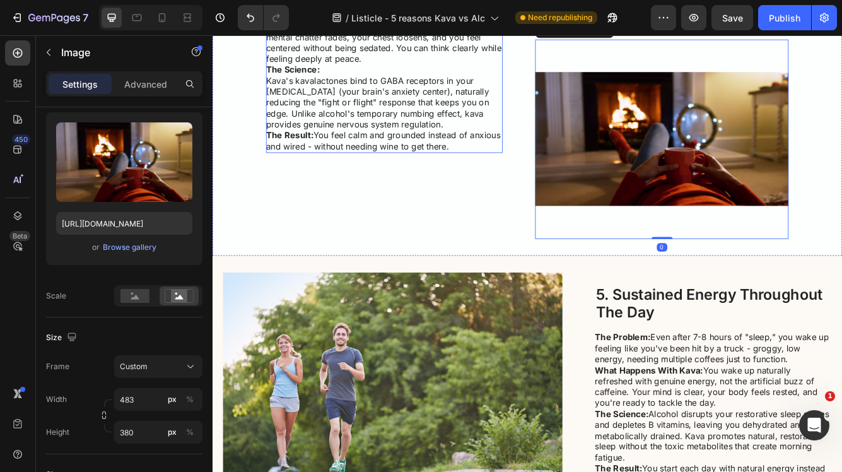
scroll to position [1427, 0]
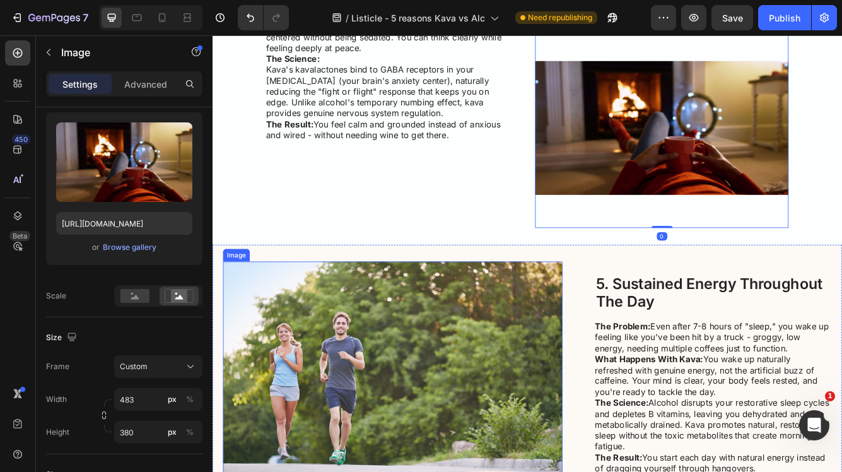
click at [507, 351] on img at bounding box center [429, 443] width 408 height 272
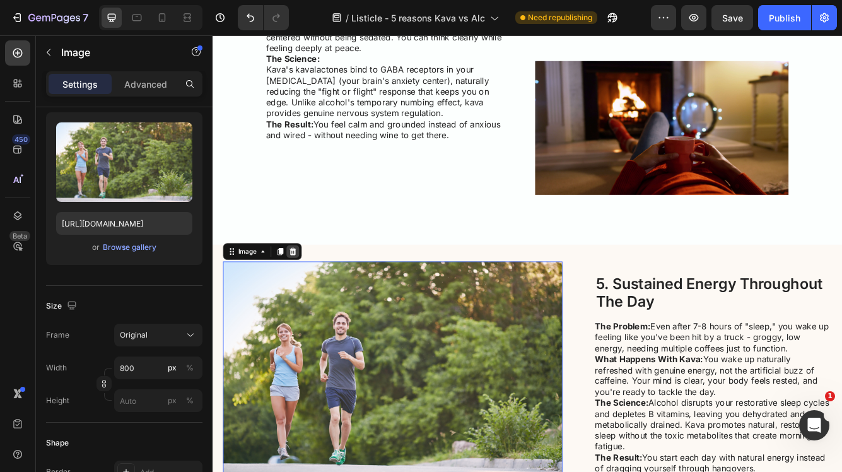
click at [306, 291] on icon at bounding box center [309, 295] width 8 height 9
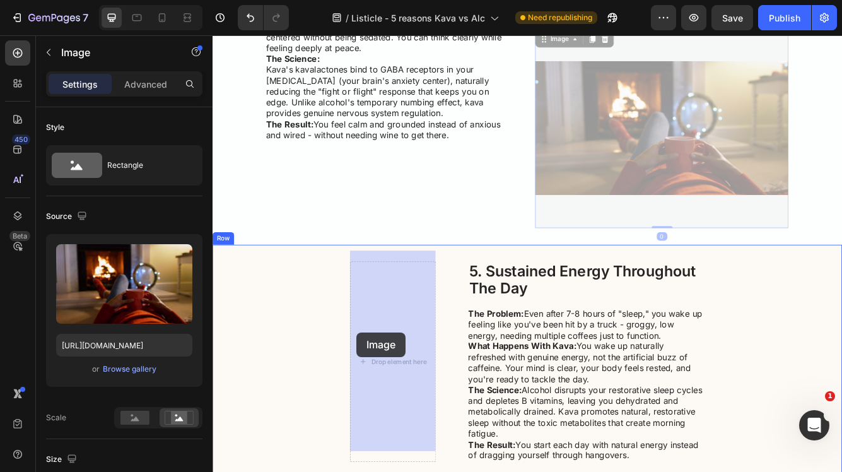
drag, startPoint x: 829, startPoint y: 112, endPoint x: 386, endPoint y: 392, distance: 524.5
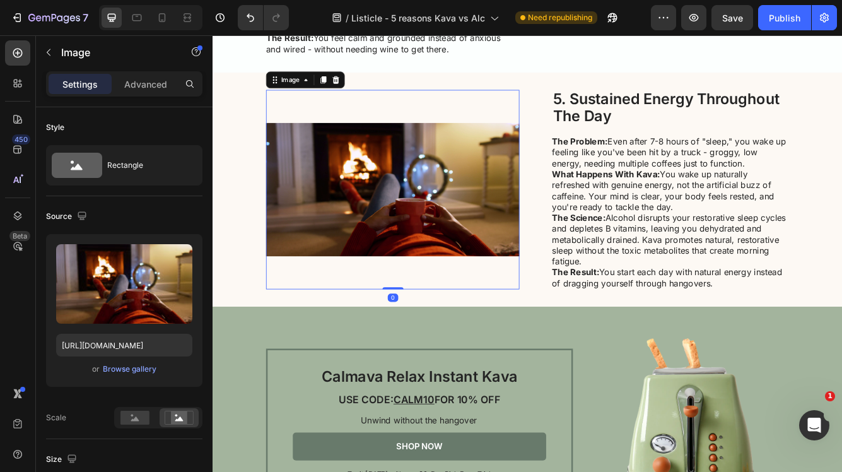
scroll to position [1324, 0]
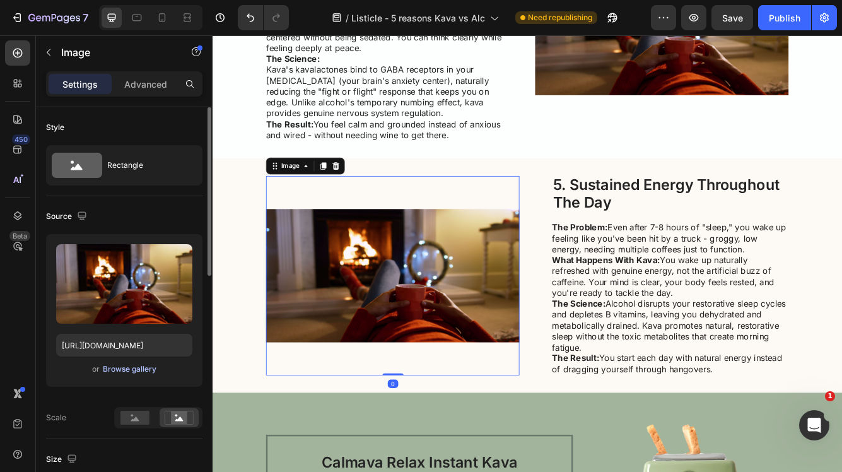
click at [133, 368] on div "Browse gallery" at bounding box center [130, 368] width 54 height 11
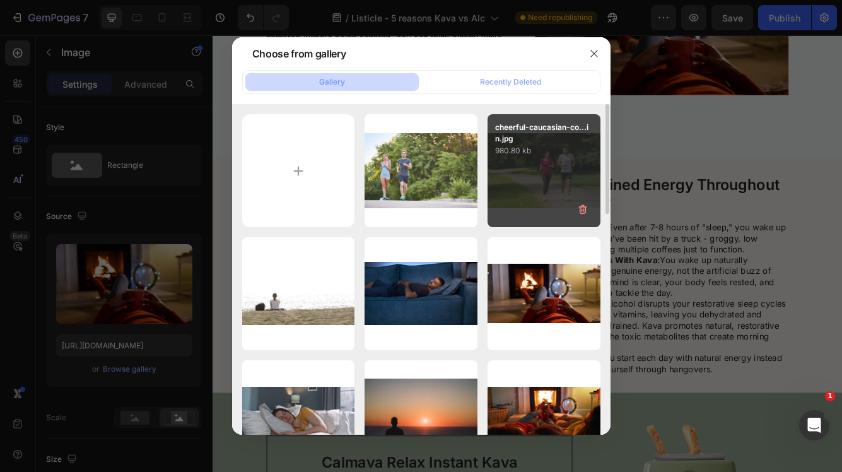
click at [546, 180] on div "cheerful-caucasian-co...in.jpg 980.80 kb" at bounding box center [544, 170] width 113 height 113
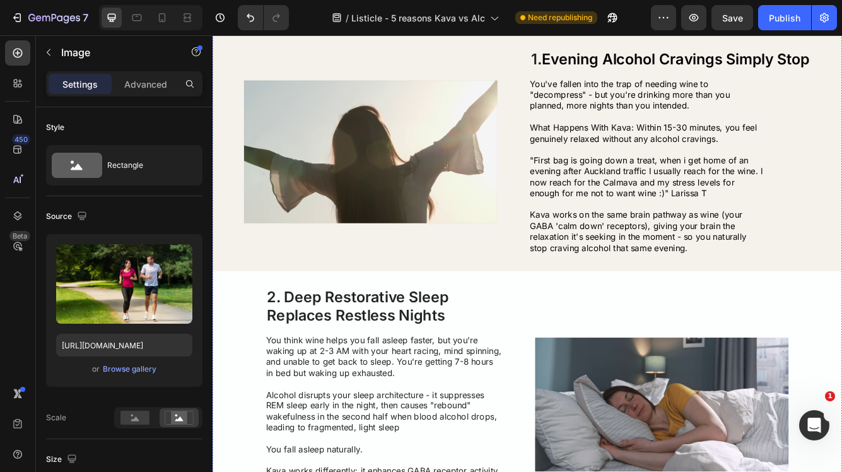
scroll to position [0, 0]
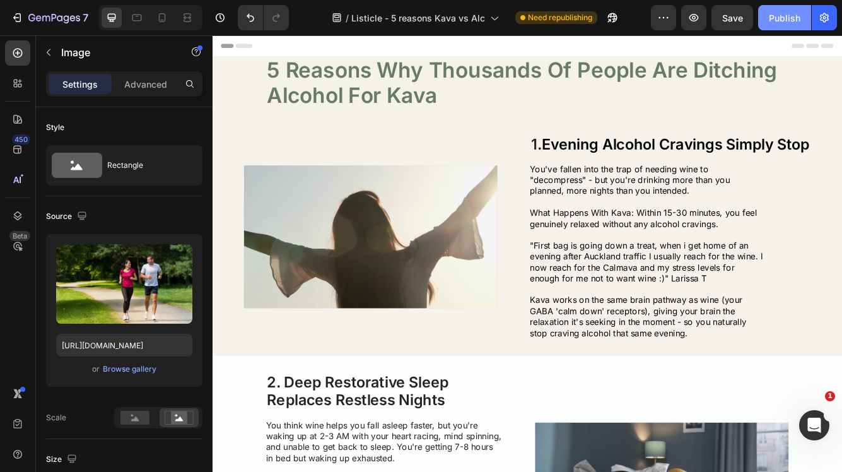
click at [770, 23] on div "Publish" at bounding box center [785, 17] width 32 height 13
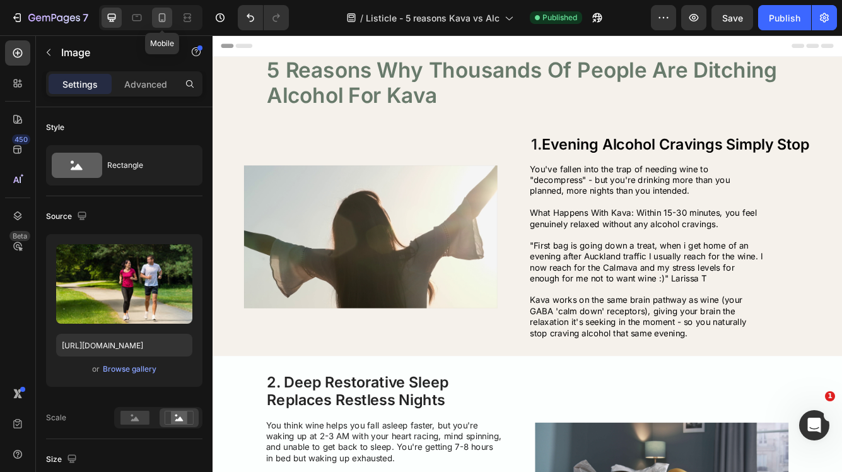
click at [165, 17] on icon at bounding box center [162, 17] width 13 height 13
type input "[URL][DOMAIN_NAME]"
type input "335"
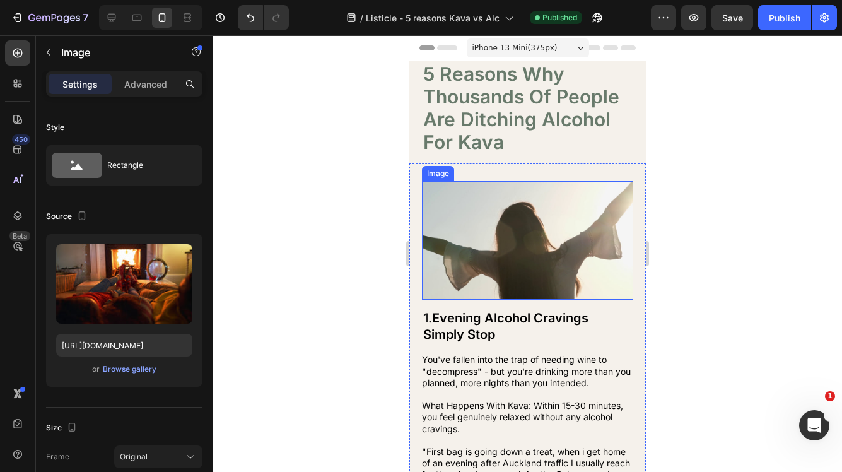
click at [499, 222] on img at bounding box center [527, 240] width 211 height 119
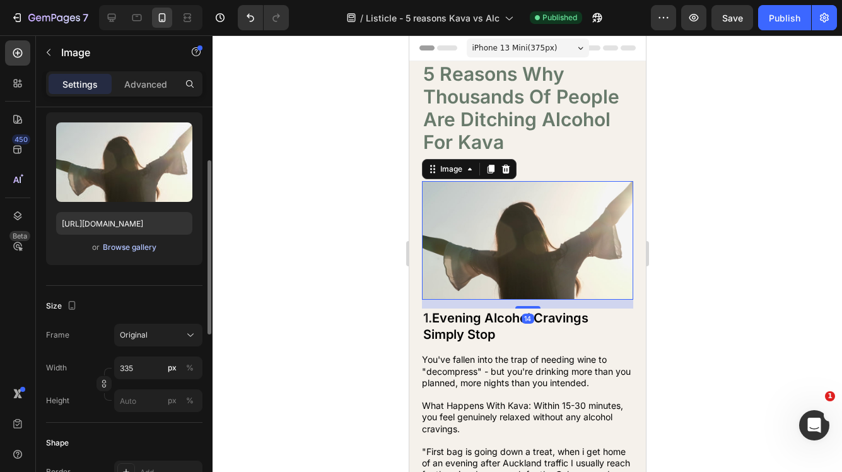
click at [139, 243] on div "Browse gallery" at bounding box center [130, 247] width 54 height 11
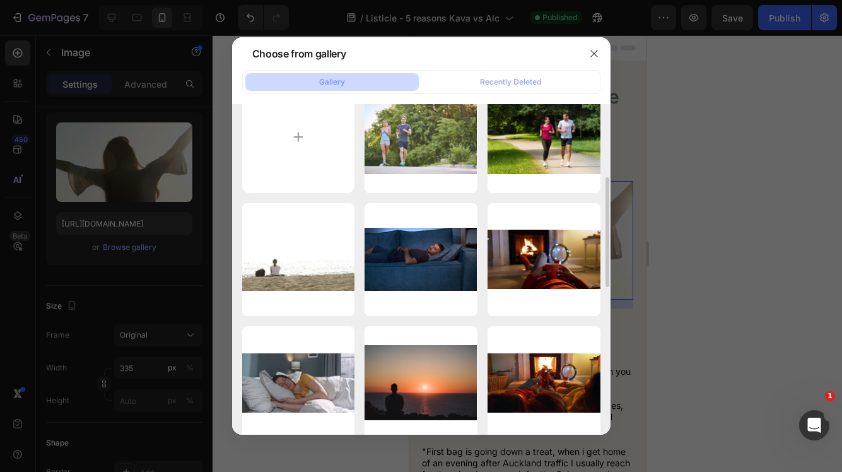
scroll to position [0, 0]
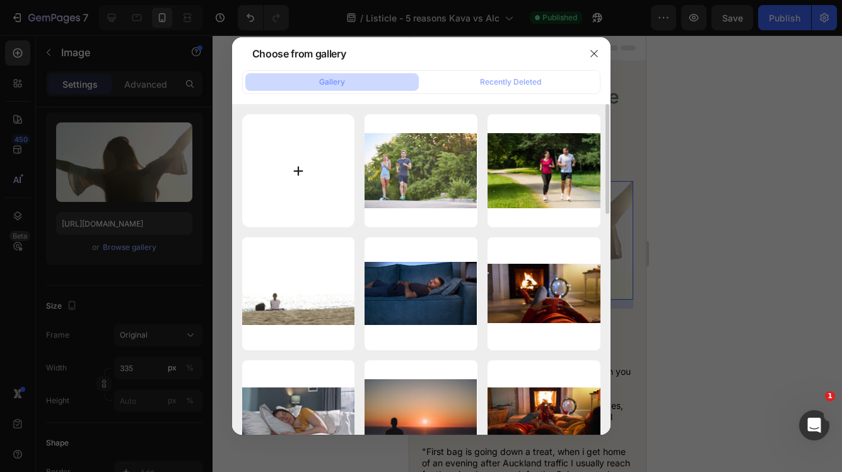
click at [300, 170] on input "file" at bounding box center [298, 170] width 113 height 113
type input "C:\fakepath\girl-relaxing-with-open-arms-towards-the-sun-SBI-349475154.jpg"
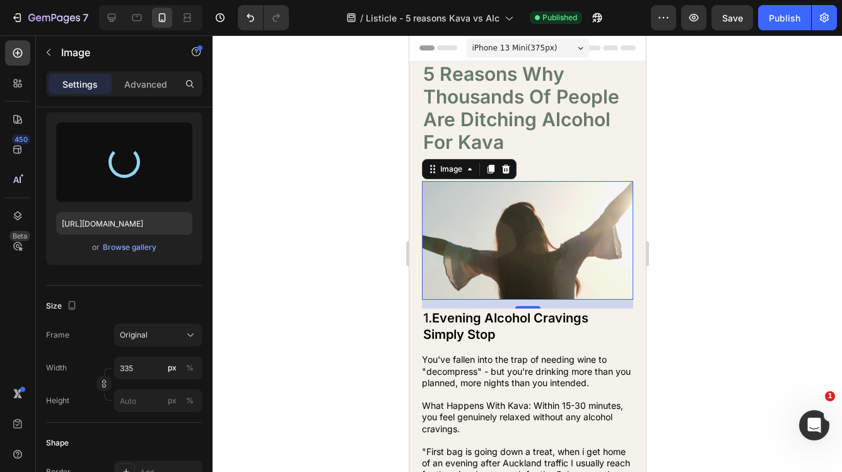
type input "[URL][DOMAIN_NAME]"
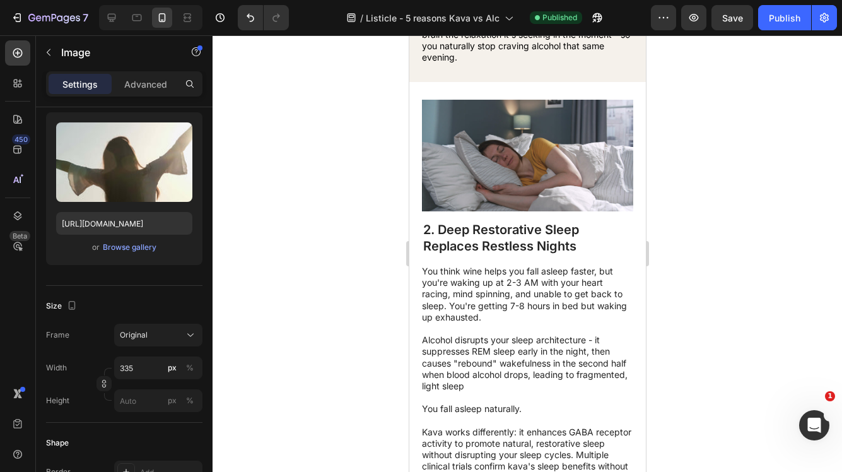
scroll to position [516, 0]
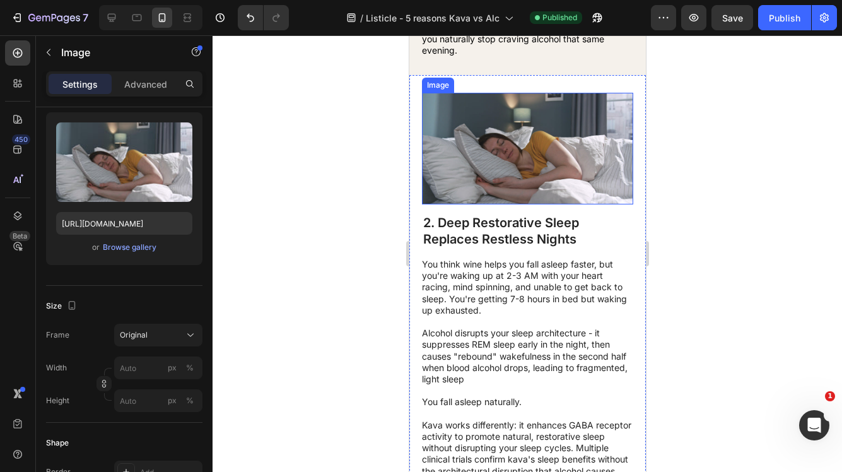
click at [534, 194] on img at bounding box center [527, 149] width 211 height 112
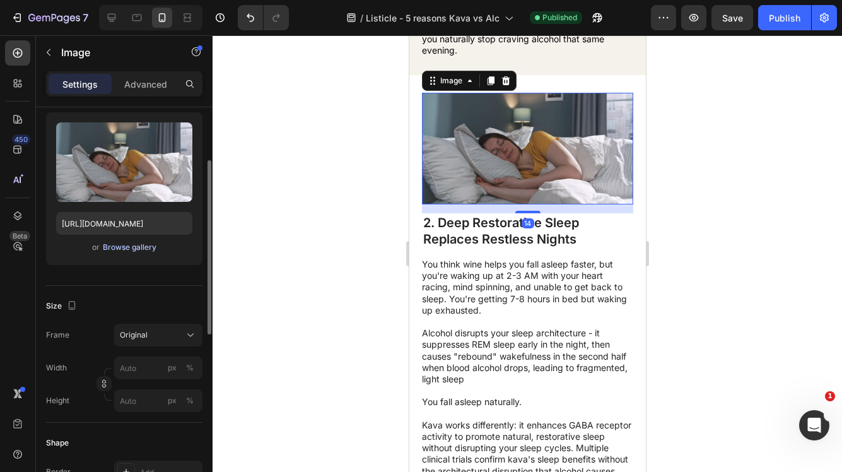
click at [139, 251] on div "Browse gallery" at bounding box center [130, 247] width 54 height 11
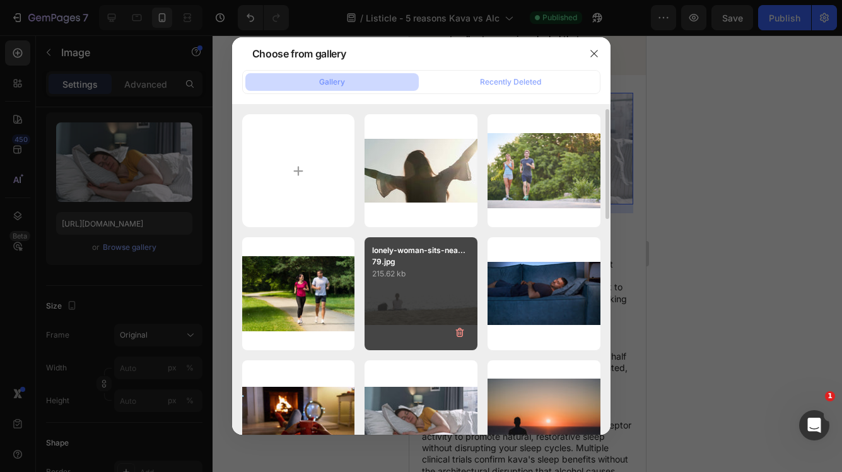
scroll to position [62, 0]
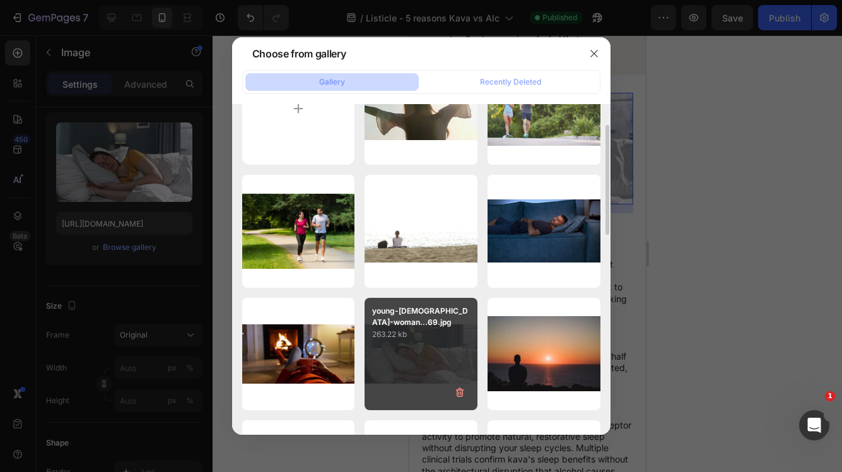
click at [433, 359] on div "young-[DEMOGRAPHIC_DATA]-woman...69.jpg 263.22 kb" at bounding box center [421, 354] width 113 height 113
type input "[URL][DOMAIN_NAME]"
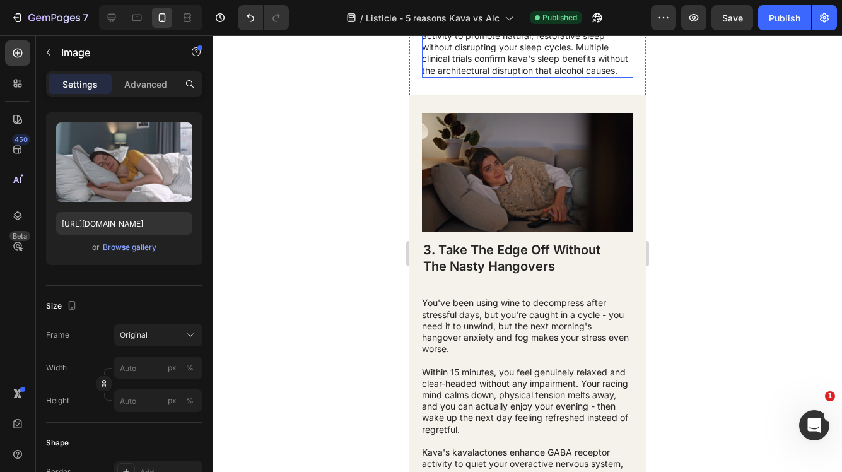
scroll to position [929, 0]
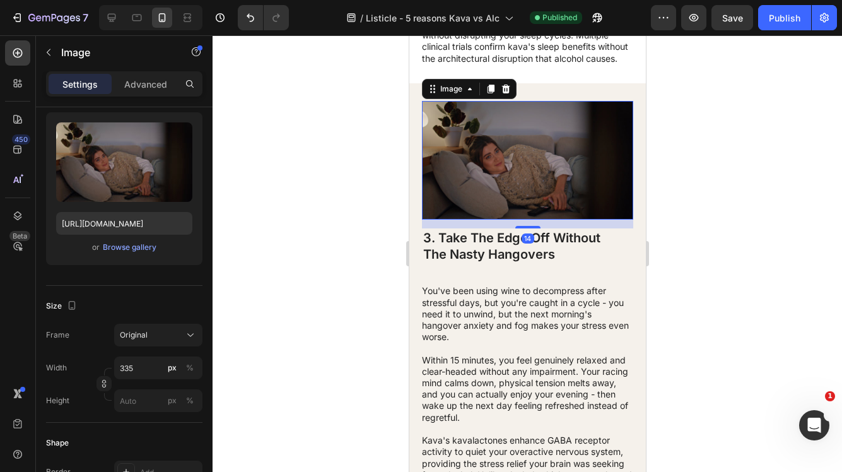
click at [514, 208] on img at bounding box center [527, 160] width 211 height 119
click at [146, 247] on div "Browse gallery" at bounding box center [130, 247] width 54 height 11
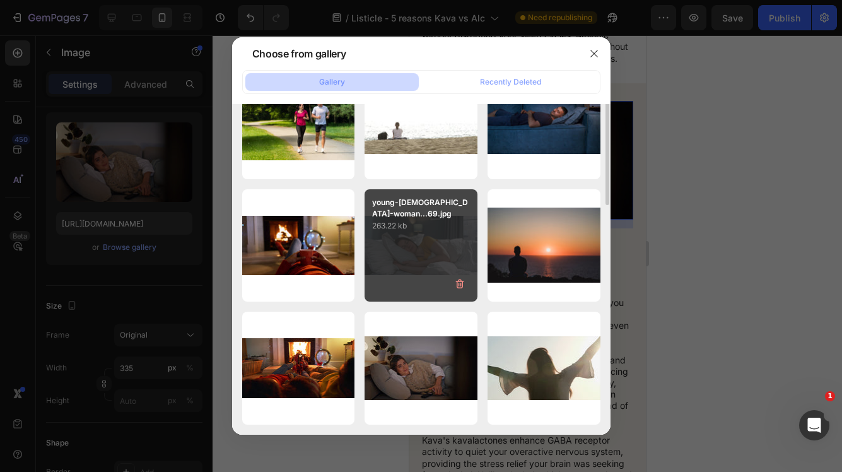
scroll to position [26, 0]
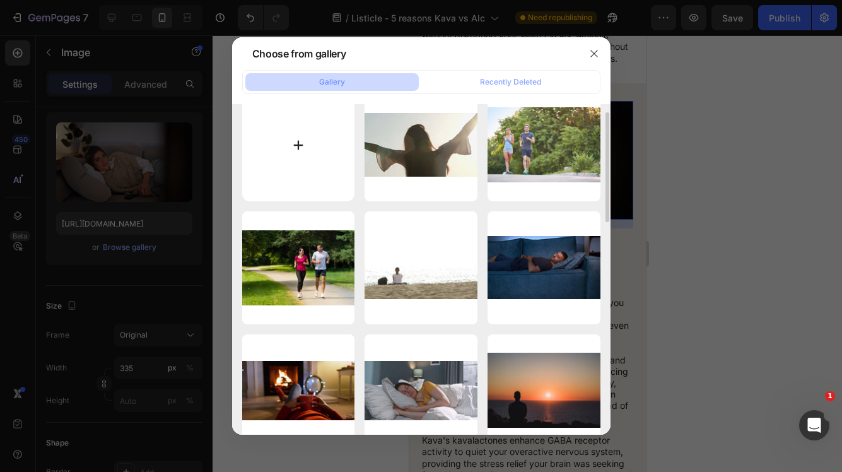
click at [287, 146] on input "file" at bounding box center [298, 144] width 113 height 113
type input "C:\fakepath\woman-at-home-at-christmas-time-SBI-350997917.jpg"
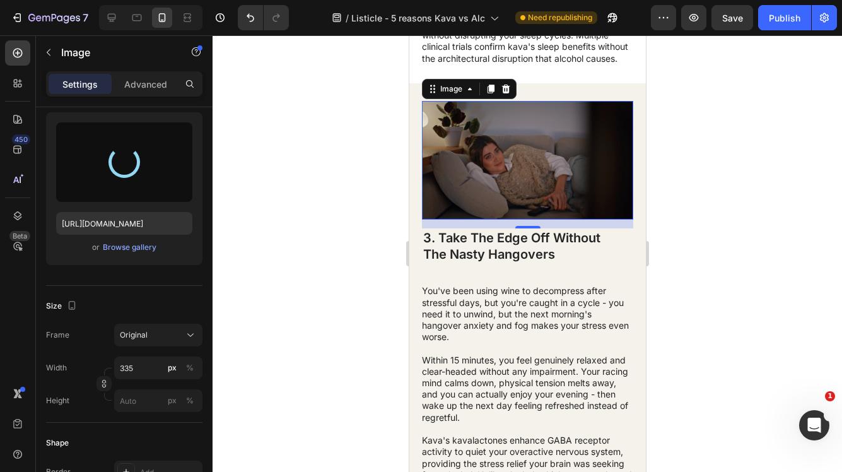
type input "[URL][DOMAIN_NAME]"
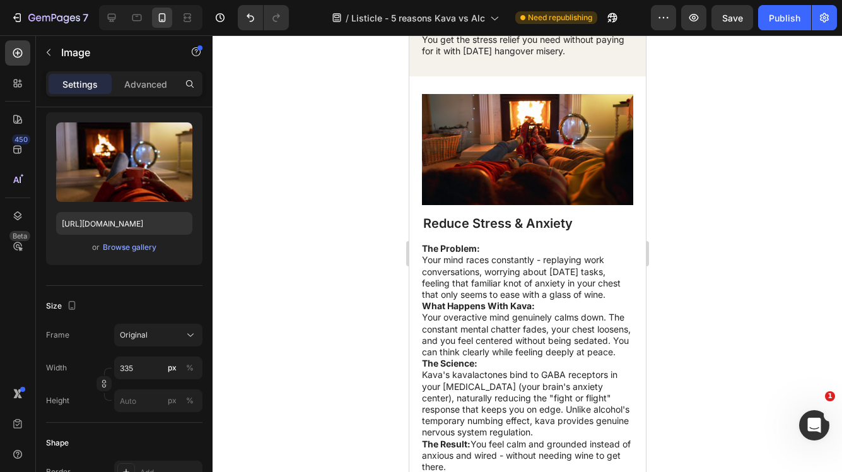
scroll to position [1548, 0]
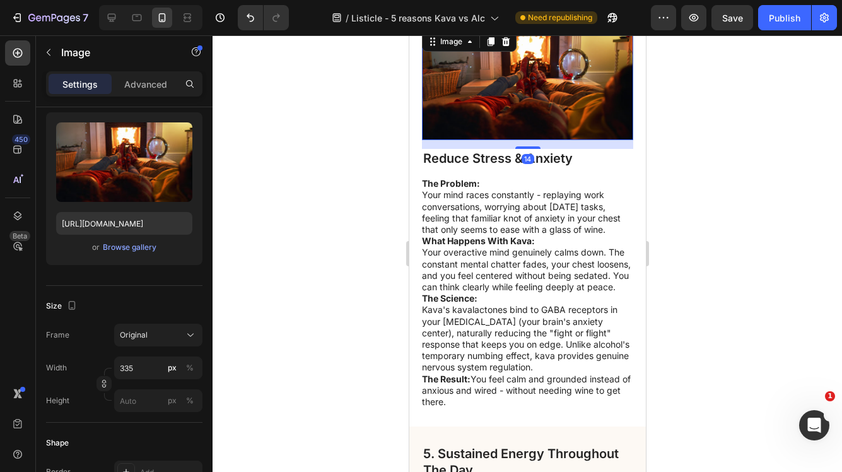
click at [516, 121] on img at bounding box center [527, 85] width 211 height 112
click at [139, 246] on div "Browse gallery" at bounding box center [130, 247] width 54 height 11
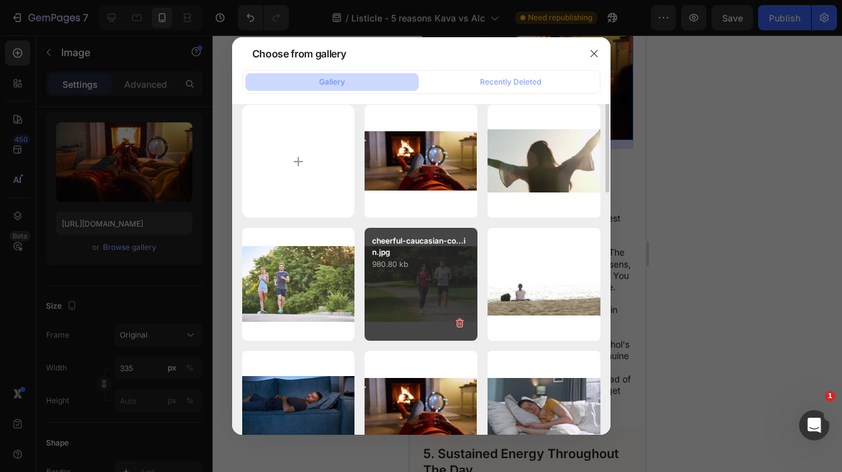
scroll to position [0, 0]
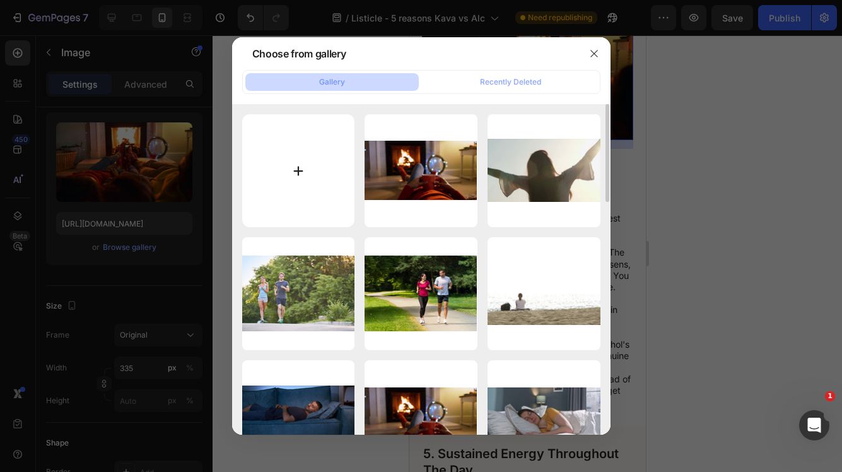
click at [295, 164] on input "file" at bounding box center [298, 170] width 113 height 113
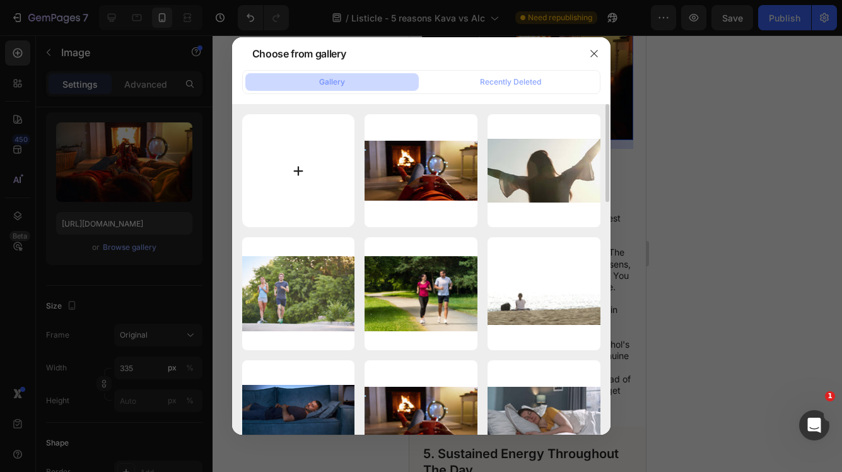
type input "C:\fakepath\smiling-brunette-watching-mobile-phone-enjoying-evening-with-tv-rel…"
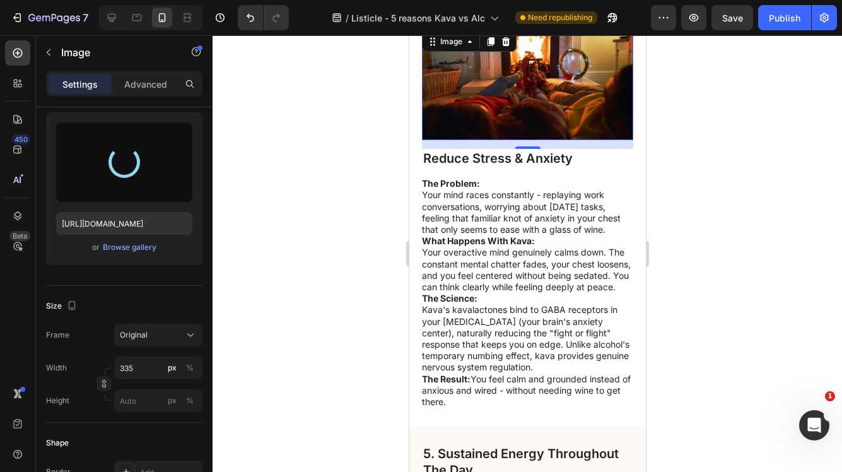
type input "[URL][DOMAIN_NAME]"
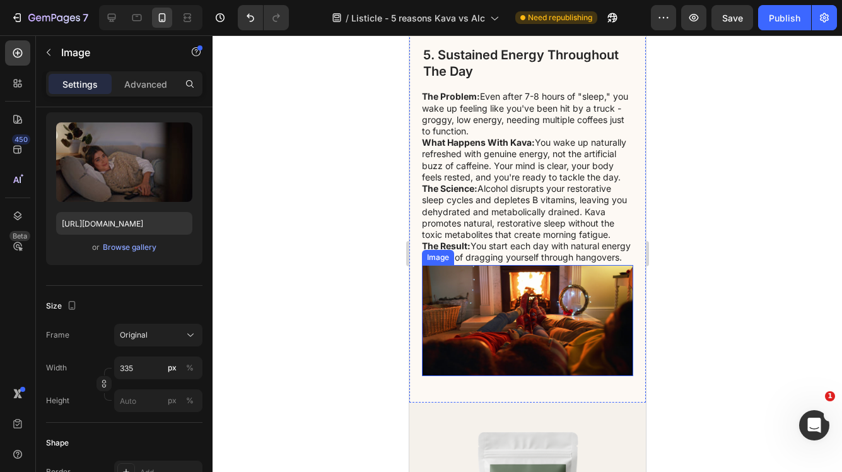
scroll to position [2055, 0]
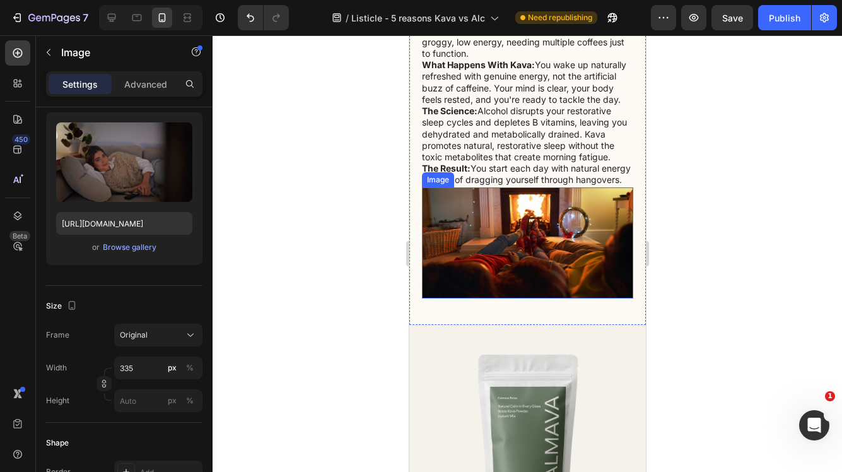
click at [567, 243] on img at bounding box center [527, 243] width 211 height 112
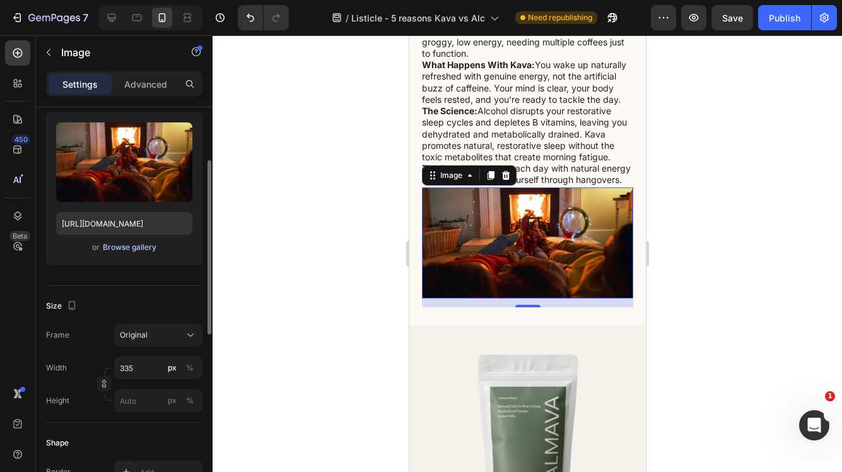
click at [132, 245] on div "Browse gallery" at bounding box center [130, 247] width 54 height 11
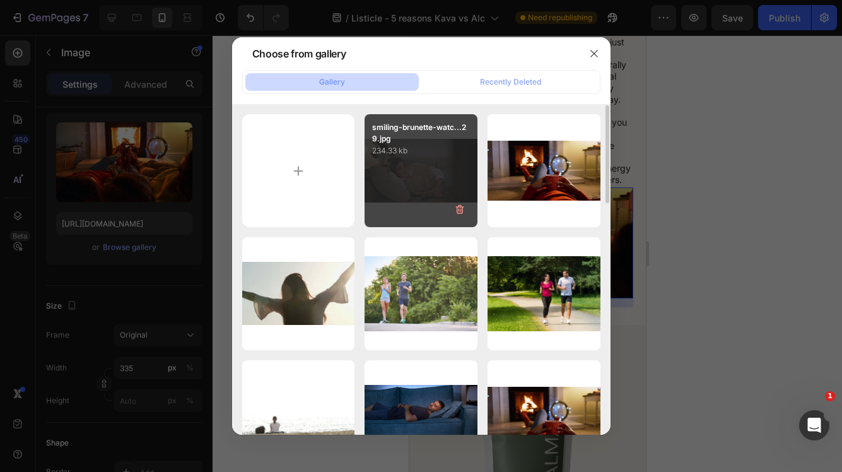
scroll to position [6, 0]
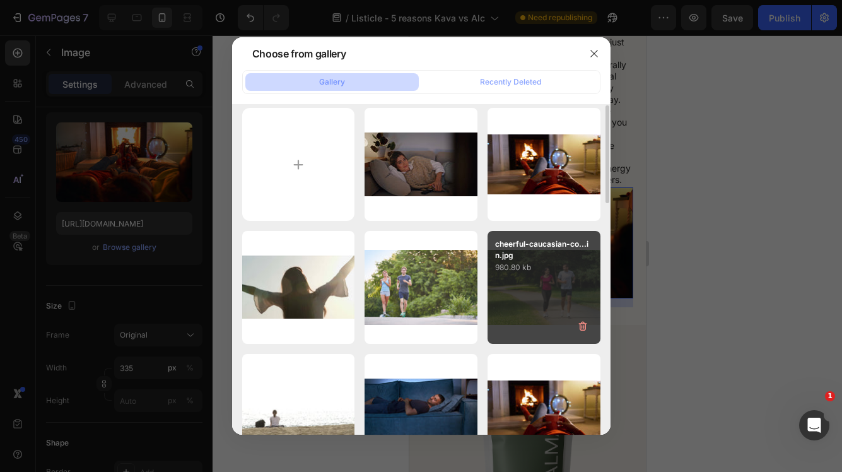
click at [521, 293] on div "cheerful-caucasian-co...in.jpg 980.80 kb" at bounding box center [544, 287] width 113 height 113
type input "[URL][DOMAIN_NAME]"
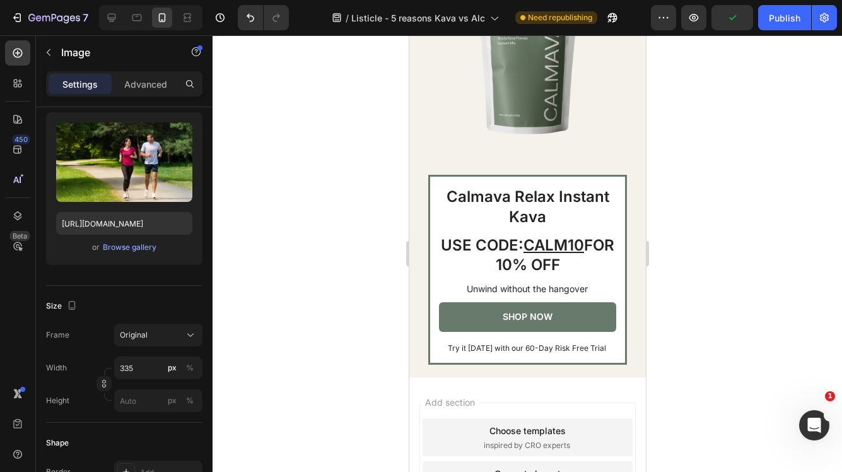
scroll to position [2641, 0]
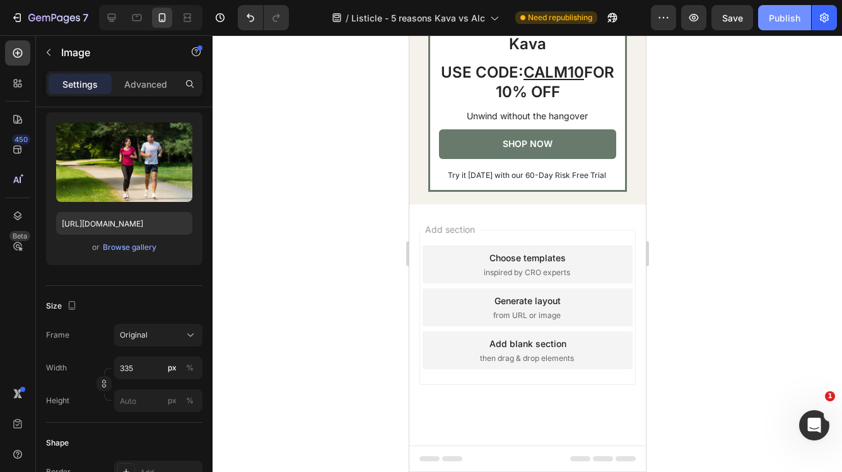
click at [781, 21] on div "Publish" at bounding box center [785, 17] width 32 height 13
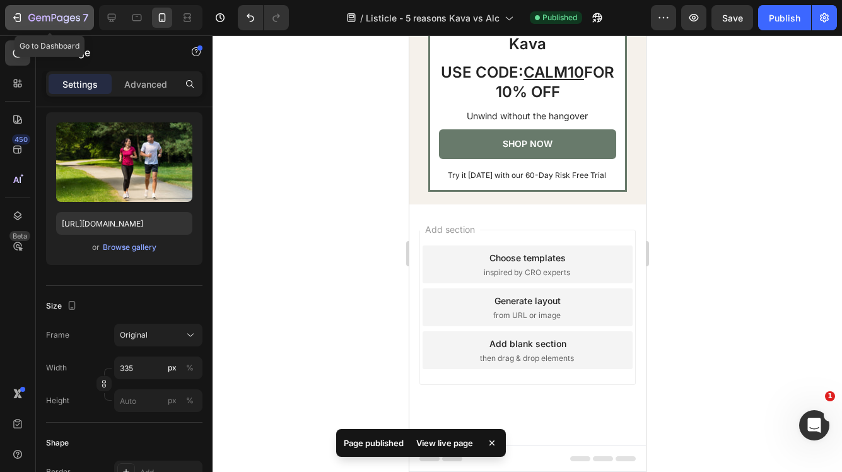
click at [21, 19] on icon "button" at bounding box center [17, 17] width 13 height 13
